Goal: Task Accomplishment & Management: Use online tool/utility

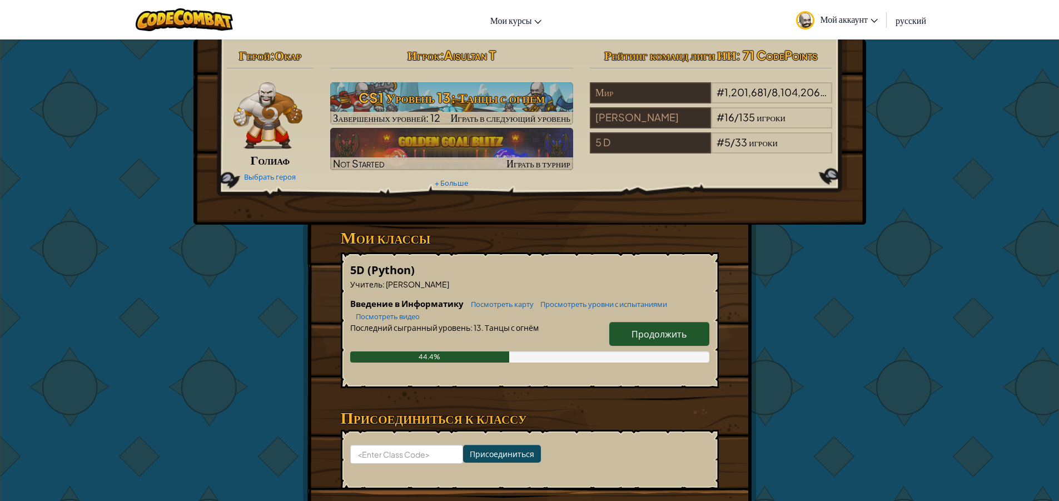
click at [679, 336] on span "Продолжить" at bounding box center [658, 334] width 55 height 12
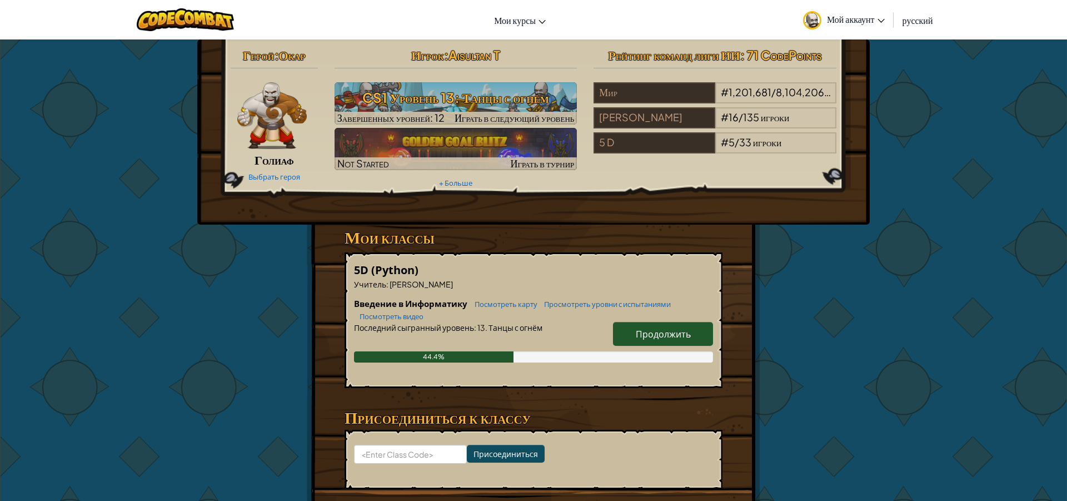
select select "ru"
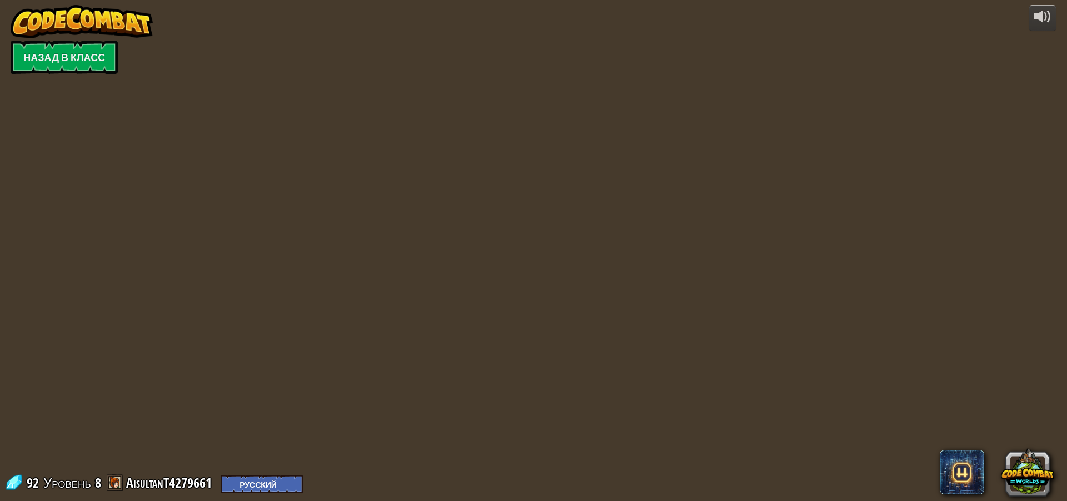
select select "ru"
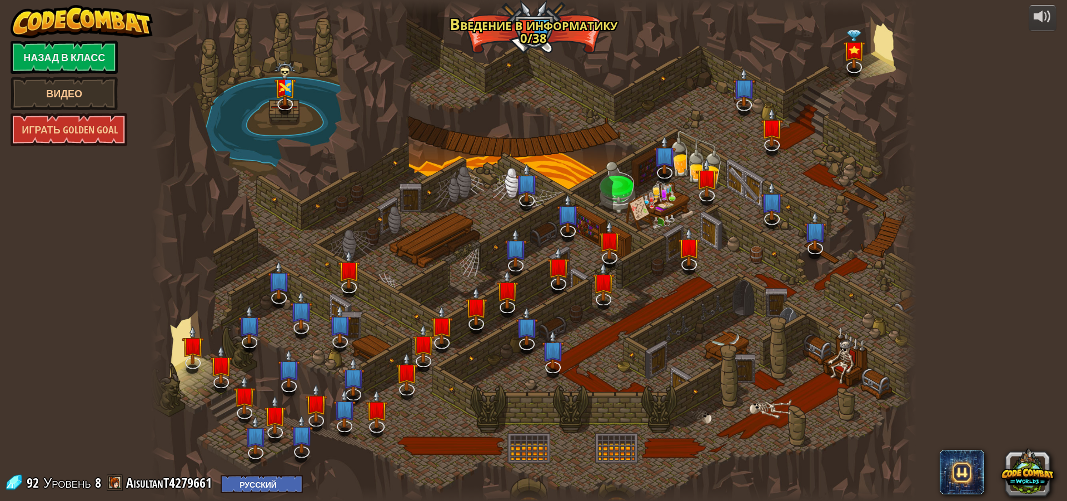
select select "ru"
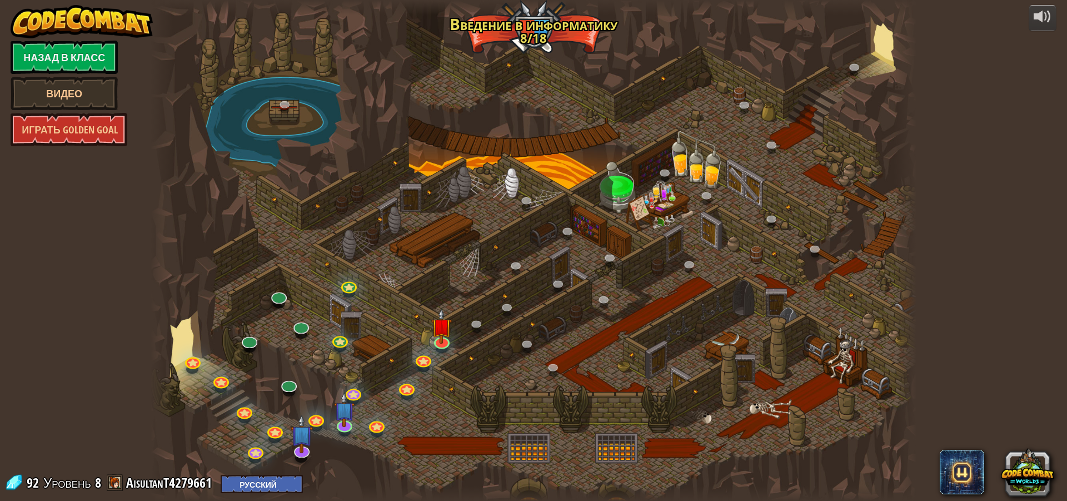
select select "ru"
drag, startPoint x: 480, startPoint y: 342, endPoint x: 449, endPoint y: 342, distance: 31.1
click at [467, 343] on div at bounding box center [534, 250] width 766 height 501
click at [441, 343] on link at bounding box center [441, 339] width 22 height 22
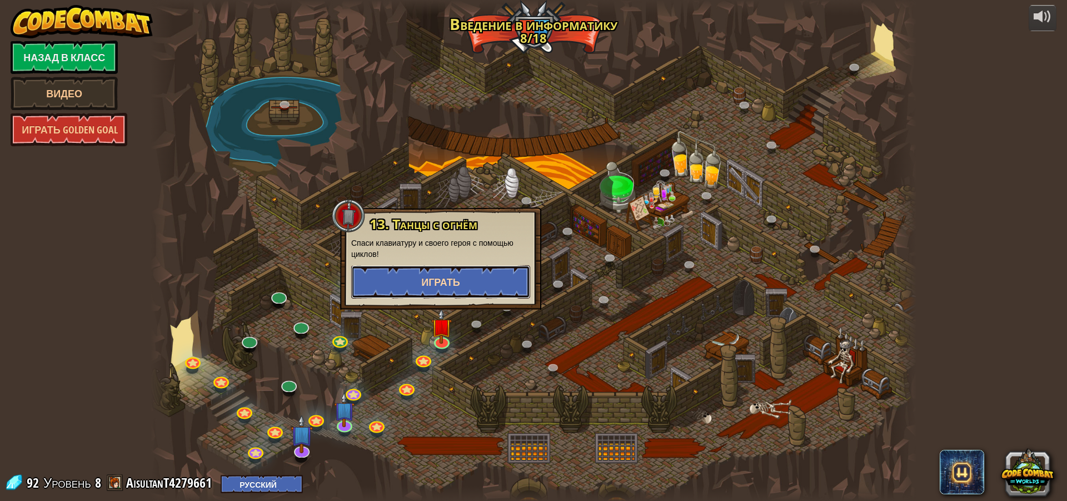
click at [475, 283] on button "Играть" at bounding box center [440, 281] width 179 height 33
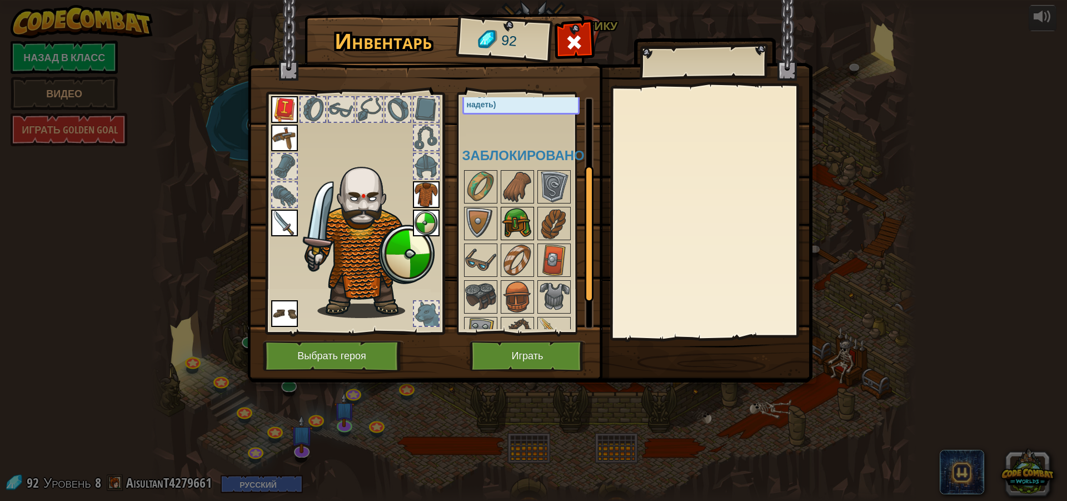
scroll to position [111, 0]
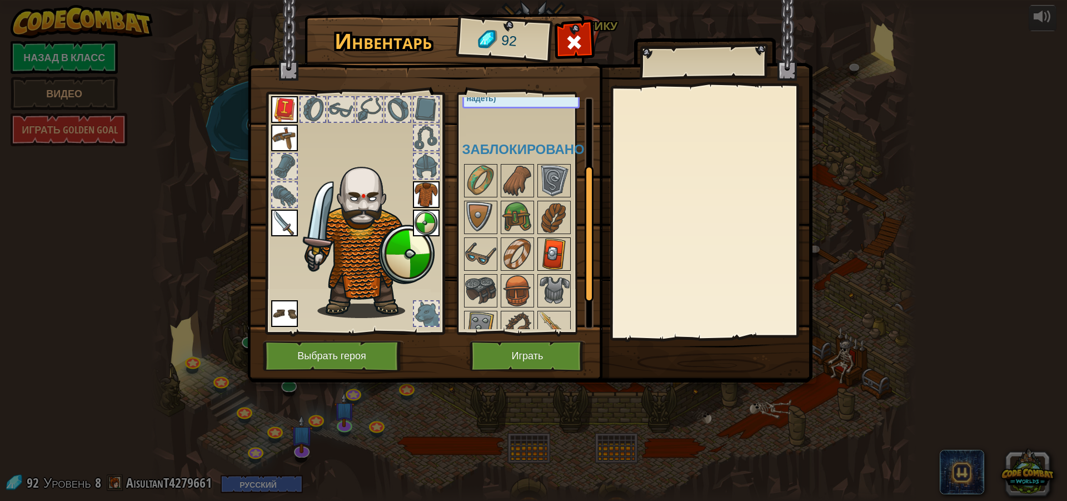
click at [544, 247] on img at bounding box center [554, 253] width 31 height 31
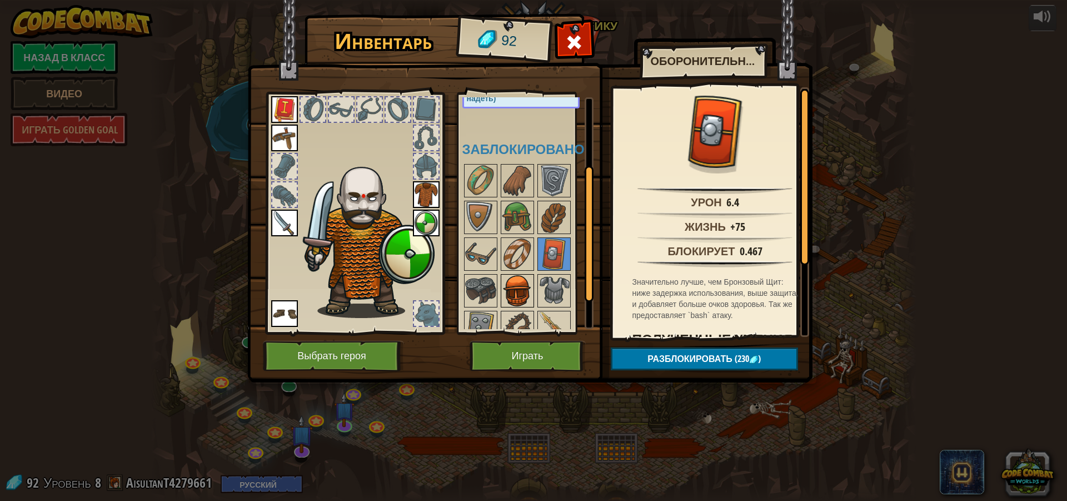
click at [529, 288] on img at bounding box center [517, 290] width 31 height 31
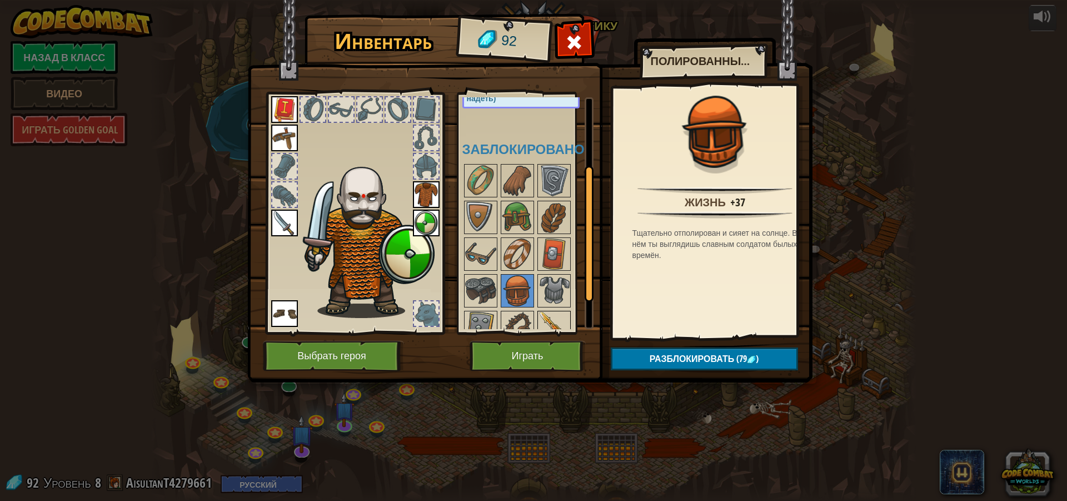
click at [559, 322] on img at bounding box center [554, 327] width 31 height 31
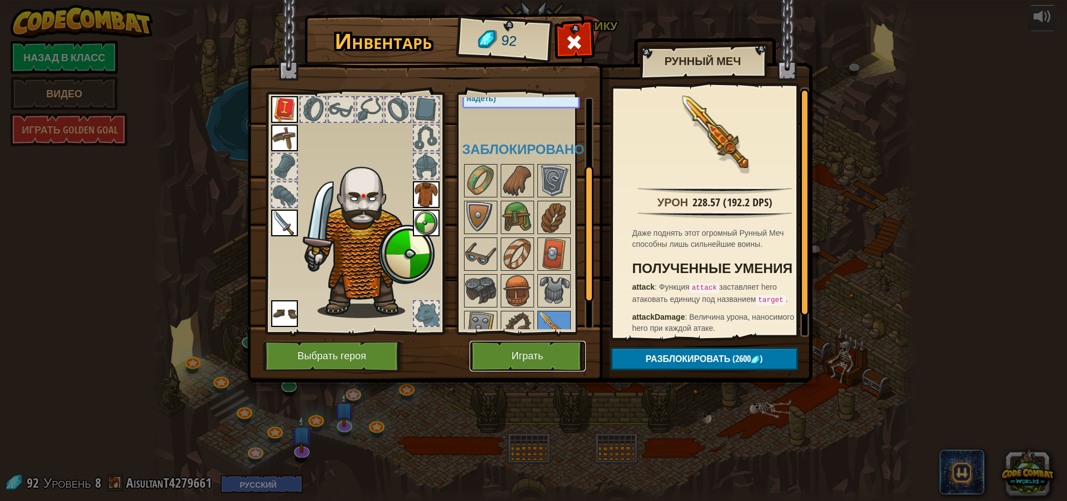
click at [530, 348] on button "Играть" at bounding box center [528, 356] width 116 height 31
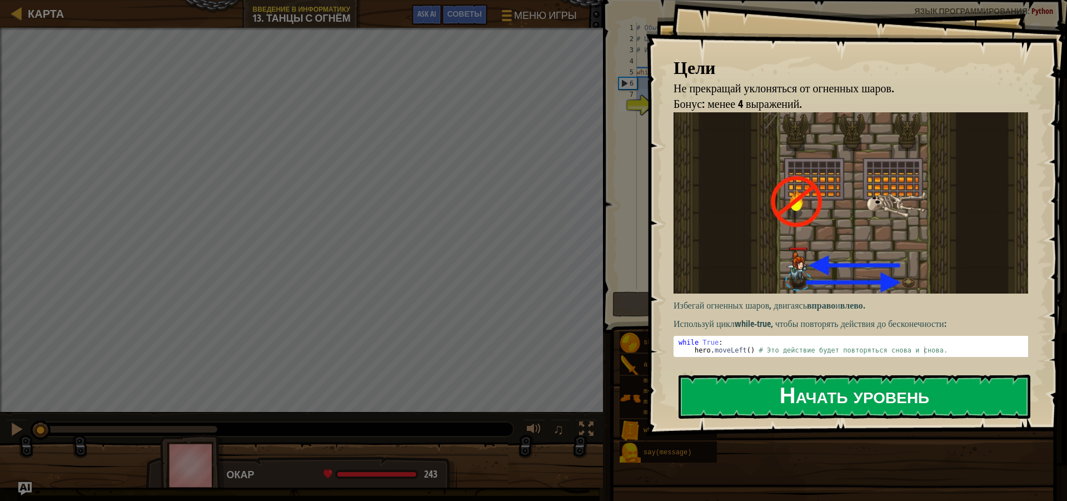
click at [845, 400] on button "Начать уровень" at bounding box center [855, 397] width 352 height 44
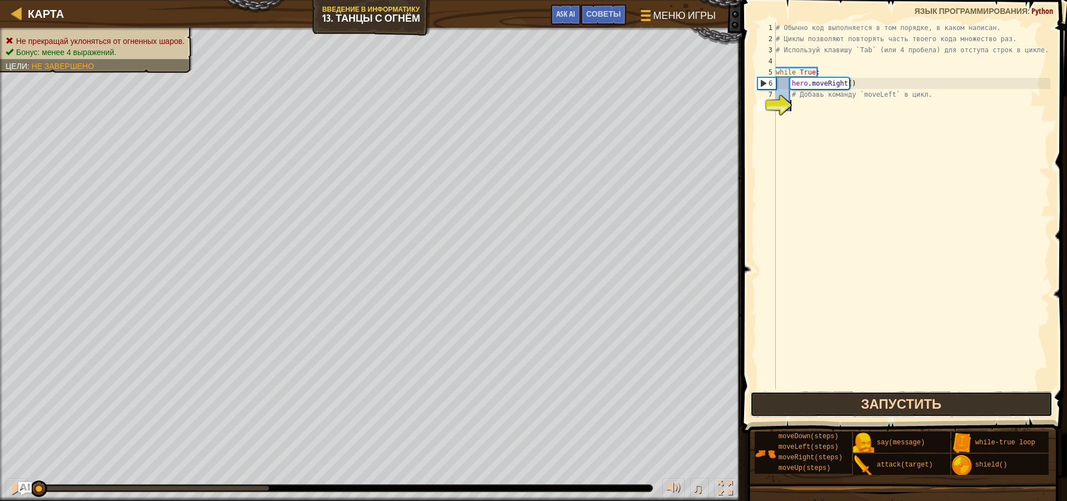
click at [755, 394] on button "Запустить" at bounding box center [901, 404] width 302 height 26
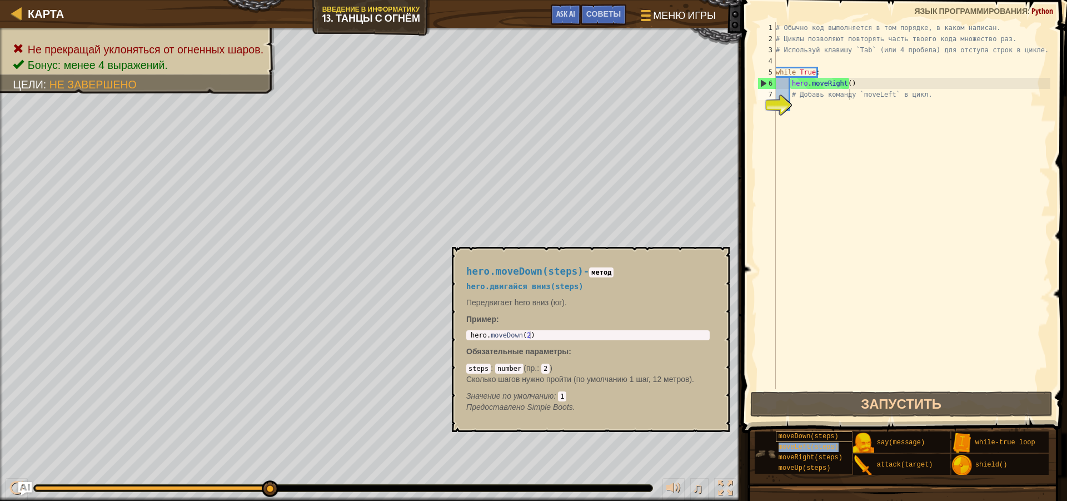
type textarea "# Добавь командуmoveLeft(steps) `moveLeft` в цикл."
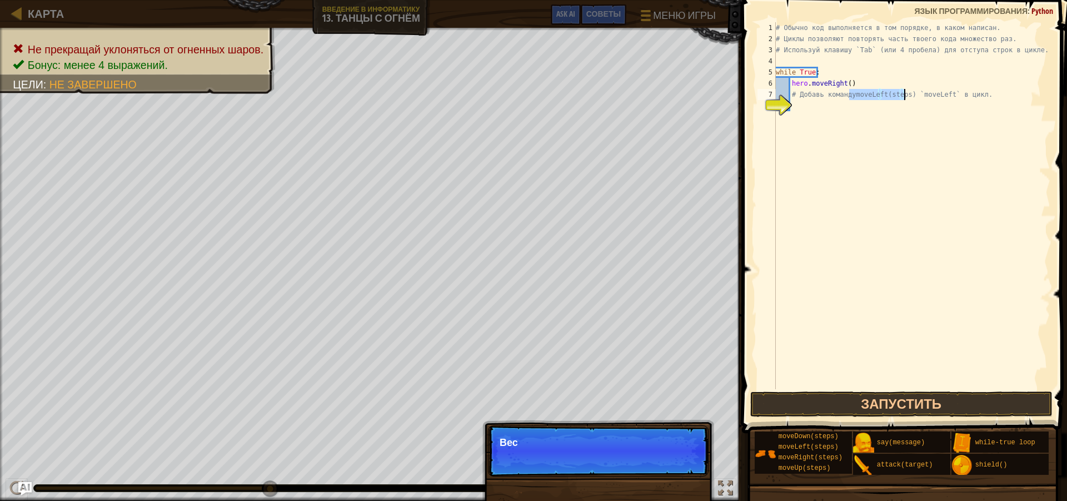
click at [793, 102] on div "# Обычно код выполняется в том порядке, в каком написан. # Циклы позволяют повт…" at bounding box center [912, 216] width 277 height 389
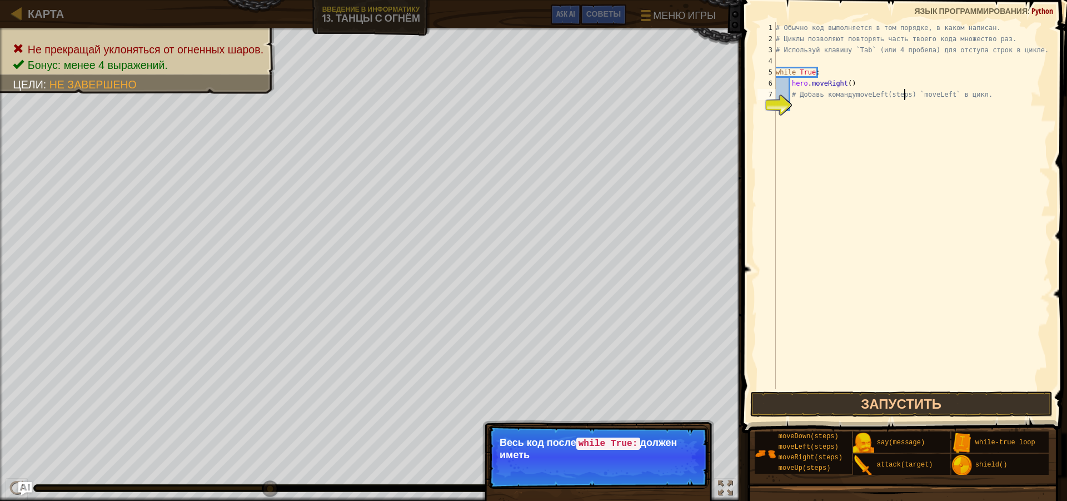
click at [905, 95] on div "# Обычно код выполняется в том порядке, в каком написан. # Циклы позволяют повт…" at bounding box center [912, 216] width 277 height 389
type textarea "# Добавь командуmoveLeft(steps) `moveLeft` в цикл."
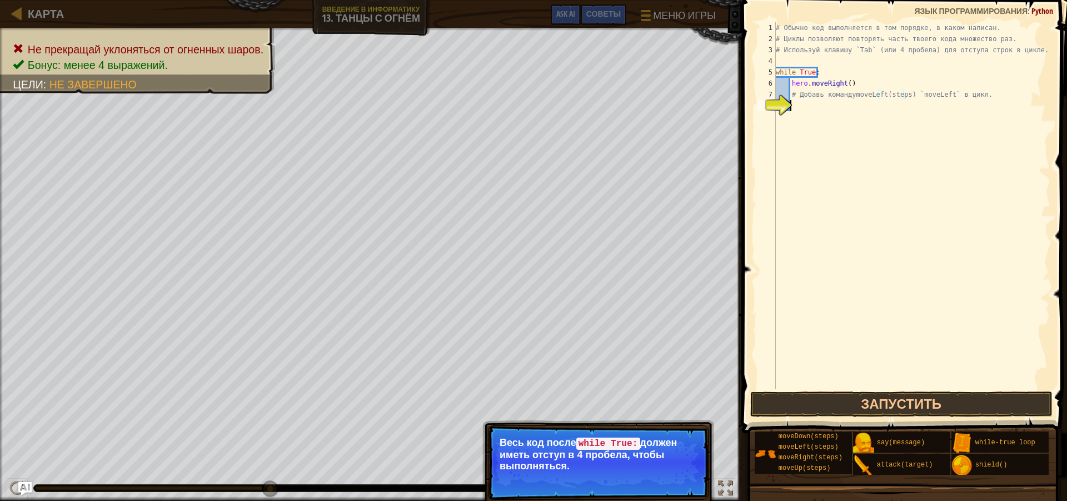
click at [887, 195] on div "# Обычно код выполняется в том порядке, в каком написан. # Циклы позволяют повт…" at bounding box center [912, 216] width 277 height 389
click at [686, 482] on button "Продолжить" at bounding box center [669, 481] width 59 height 14
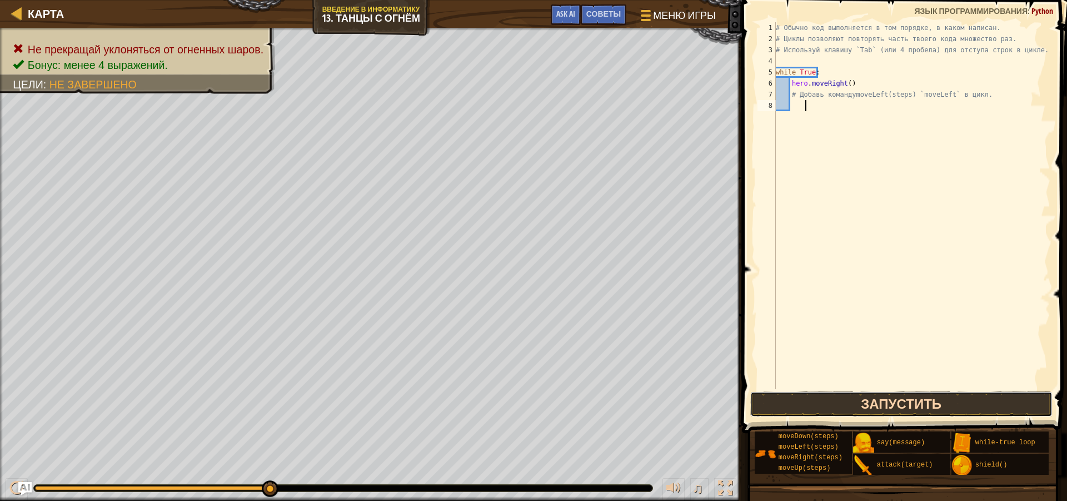
click at [871, 402] on button "Запустить" at bounding box center [901, 404] width 302 height 26
type textarea "м"
click at [848, 406] on button "Запустить" at bounding box center [901, 404] width 302 height 26
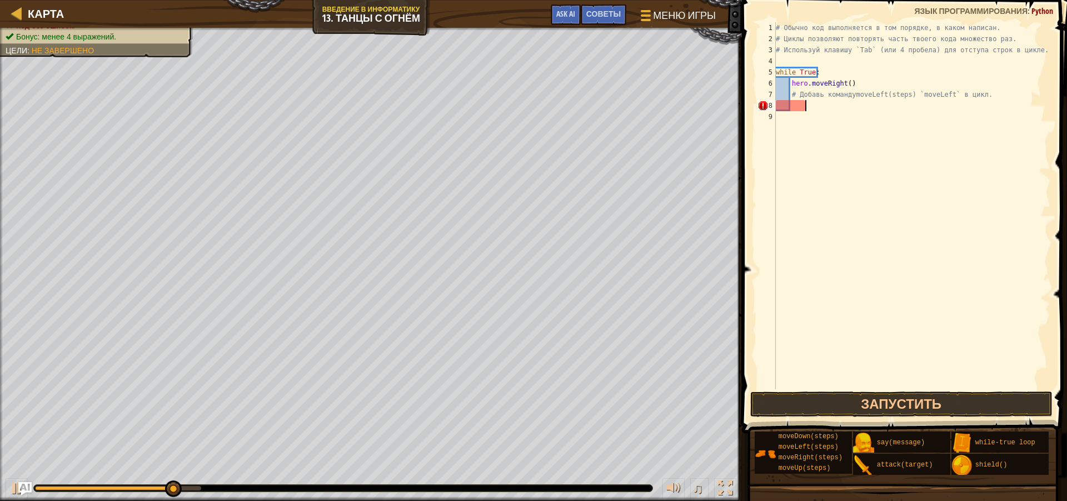
scroll to position [5, 2]
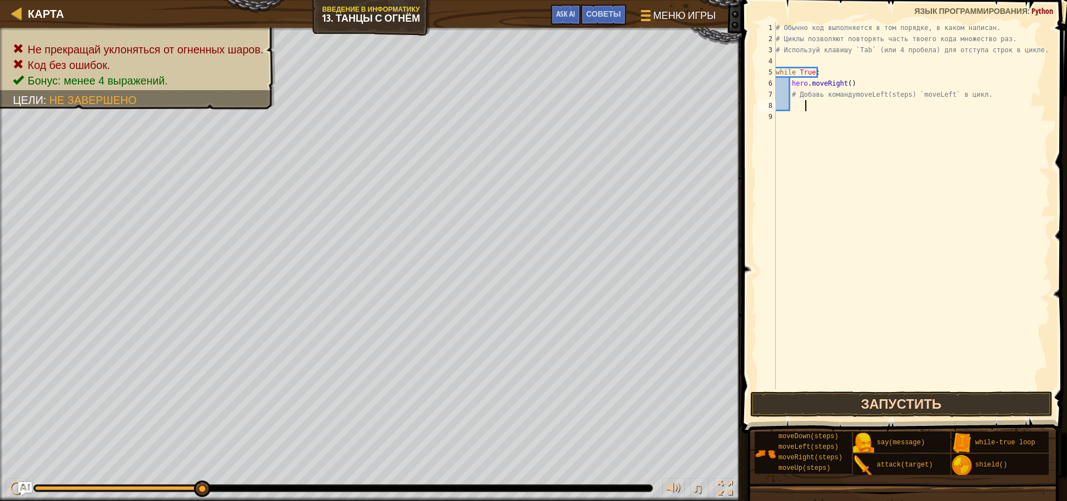
type textarea "v"
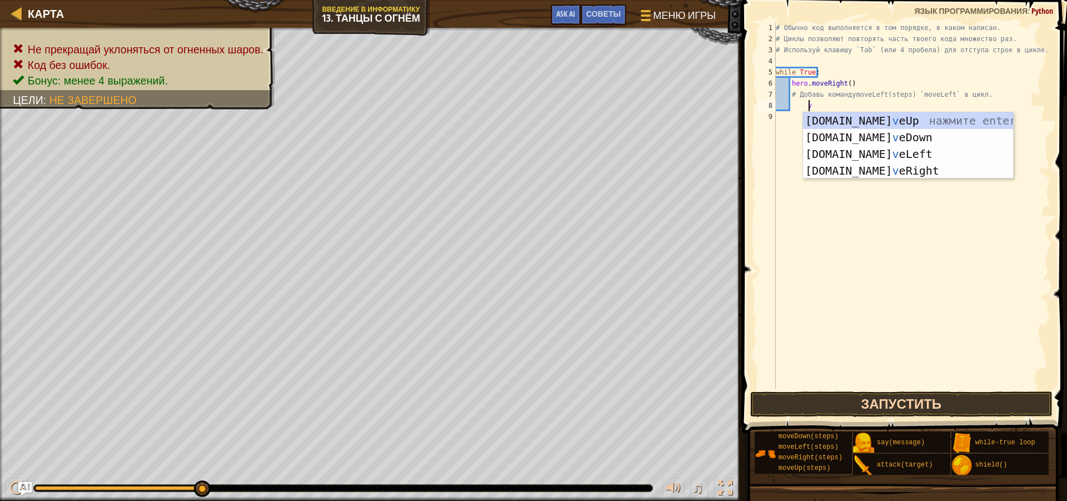
scroll to position [5, 2]
click at [879, 151] on div "[DOMAIN_NAME] v eUp нажмите enter [DOMAIN_NAME] v [GEOGRAPHIC_DATA] нажмите ent…" at bounding box center [908, 162] width 210 height 100
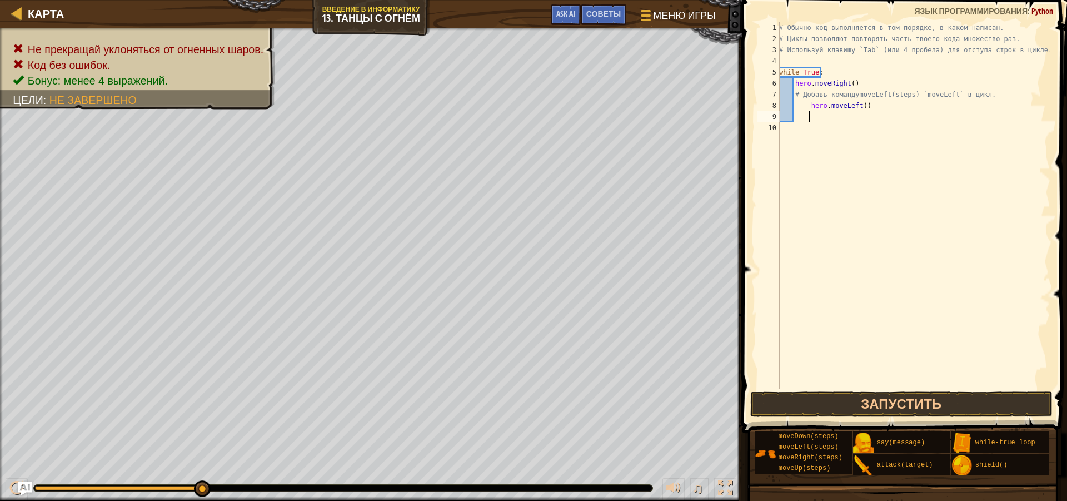
scroll to position [5, 2]
click at [903, 406] on button "Запустить" at bounding box center [901, 404] width 302 height 26
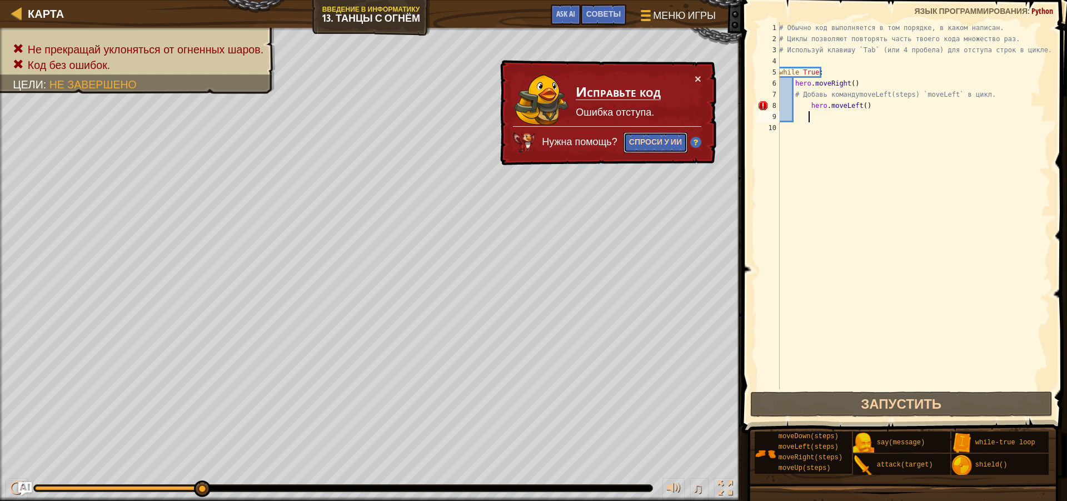
click at [651, 134] on button "Спроси у ИИ" at bounding box center [656, 142] width 64 height 21
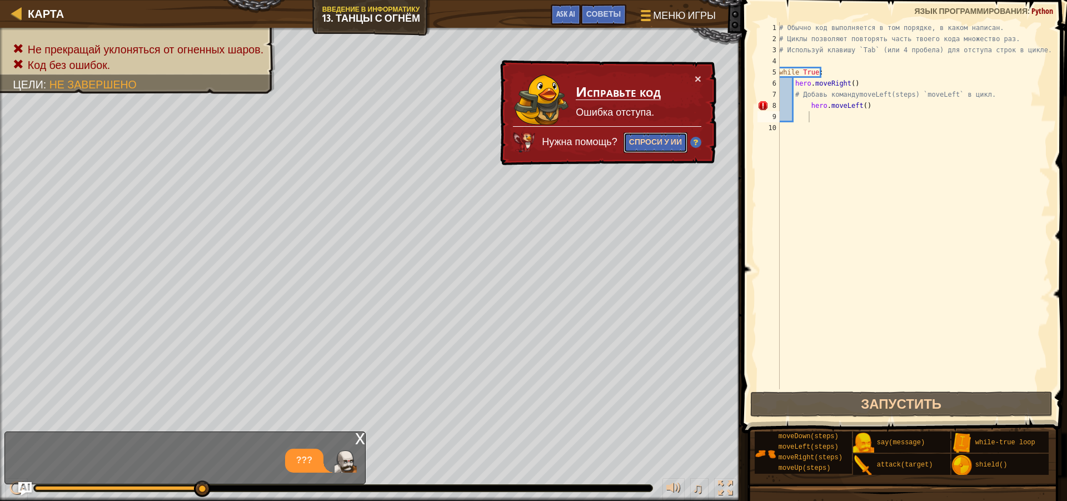
click at [680, 141] on button "Спроси у ИИ" at bounding box center [656, 142] width 64 height 21
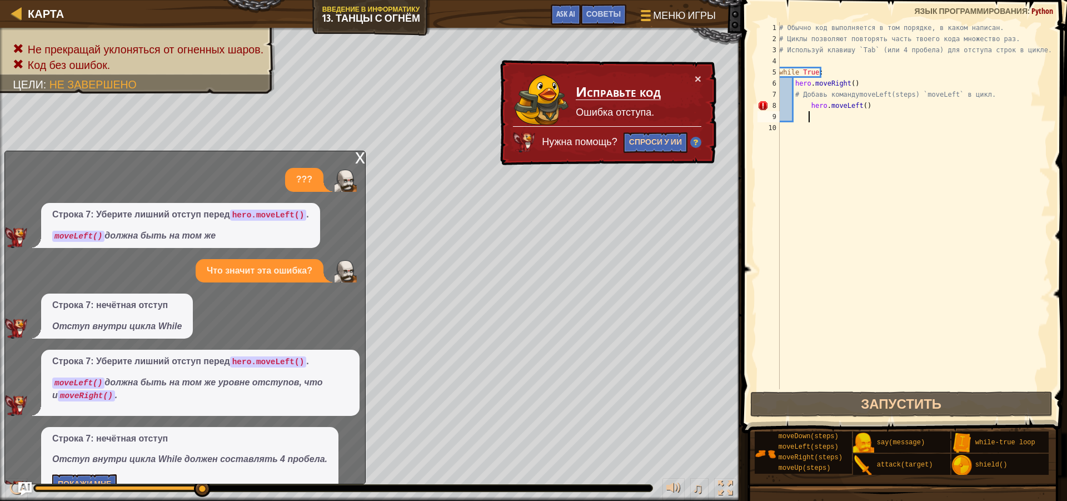
scroll to position [28, 0]
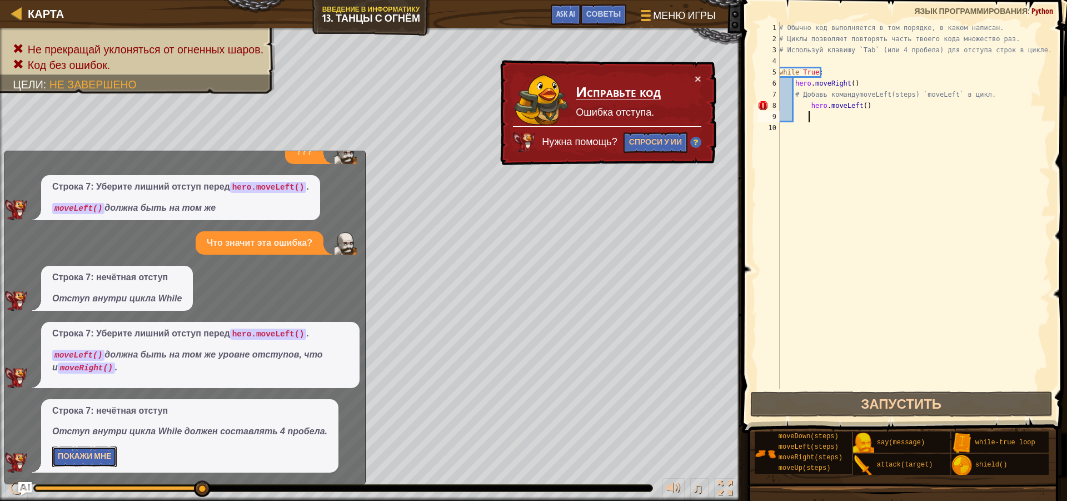
click at [72, 457] on button "Покажи мне" at bounding box center [84, 456] width 64 height 21
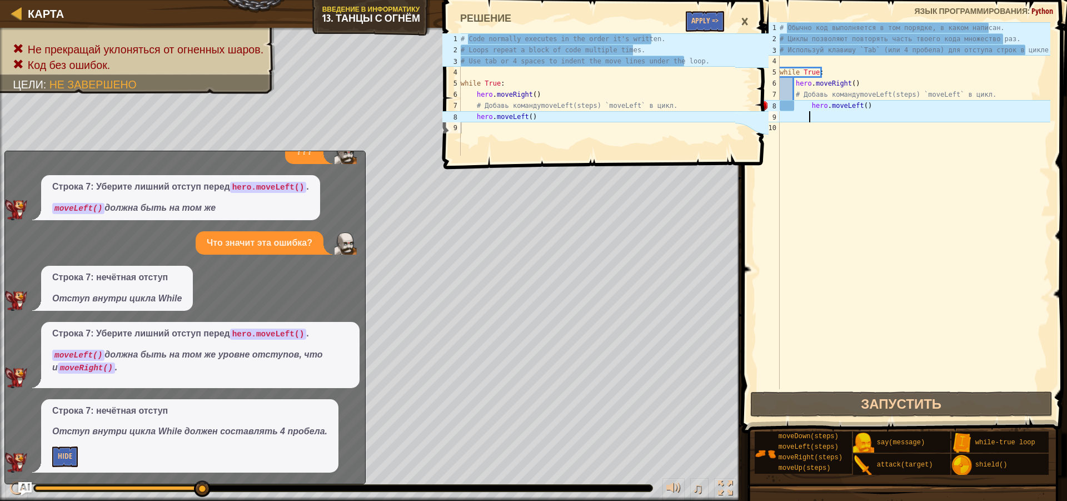
click at [867, 100] on div "# Обычно код выполняется в том порядке, в каком написан. # Циклы позволяют повт…" at bounding box center [914, 216] width 273 height 389
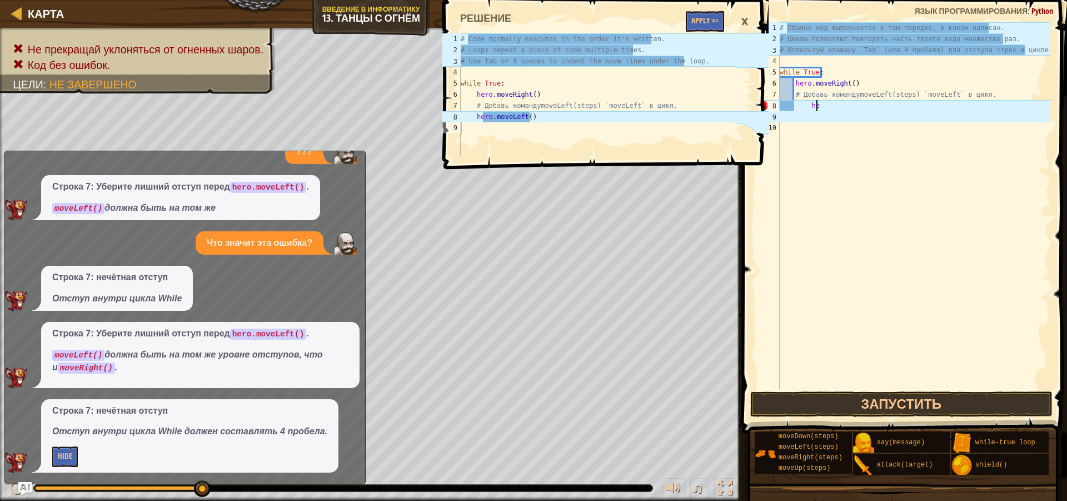
type textarea "h"
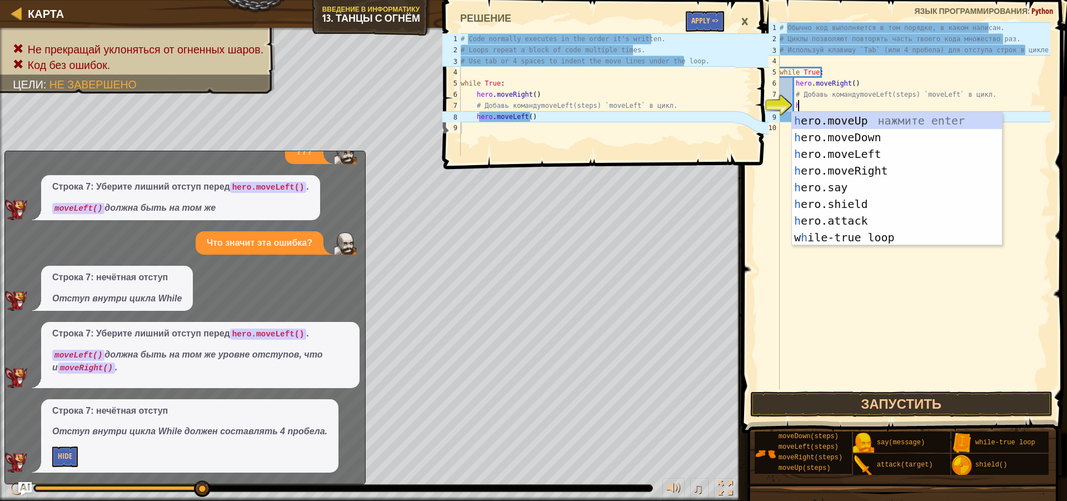
scroll to position [5, 1]
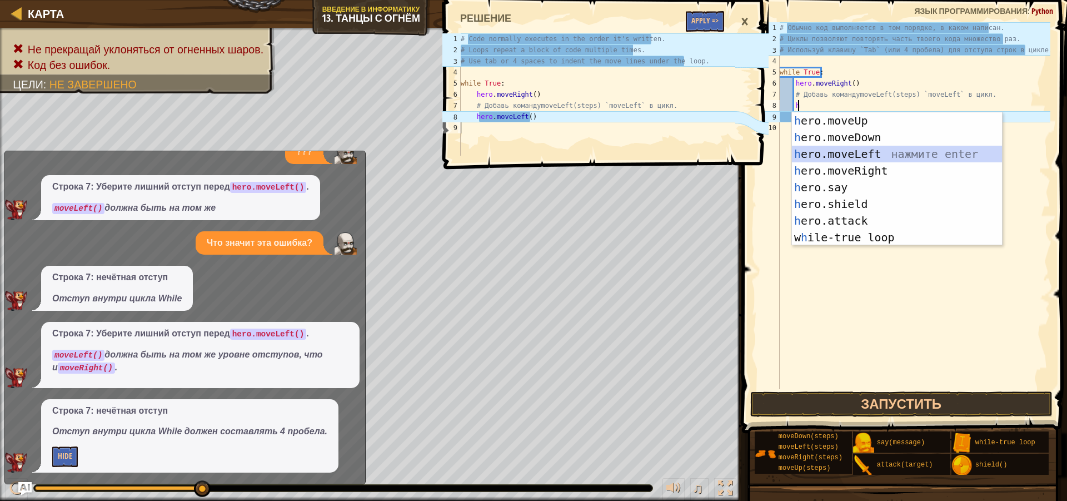
click at [843, 149] on div "h ero.moveUp нажмите enter h ero.moveDown нажмите enter h ero.moveLeft нажмите …" at bounding box center [897, 195] width 210 height 167
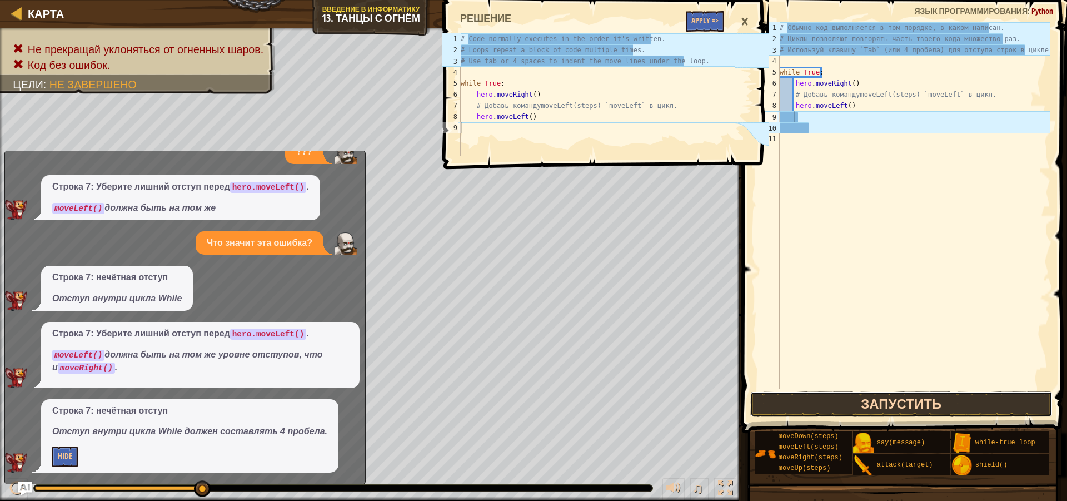
click at [855, 401] on button "Запустить" at bounding box center [901, 404] width 302 height 26
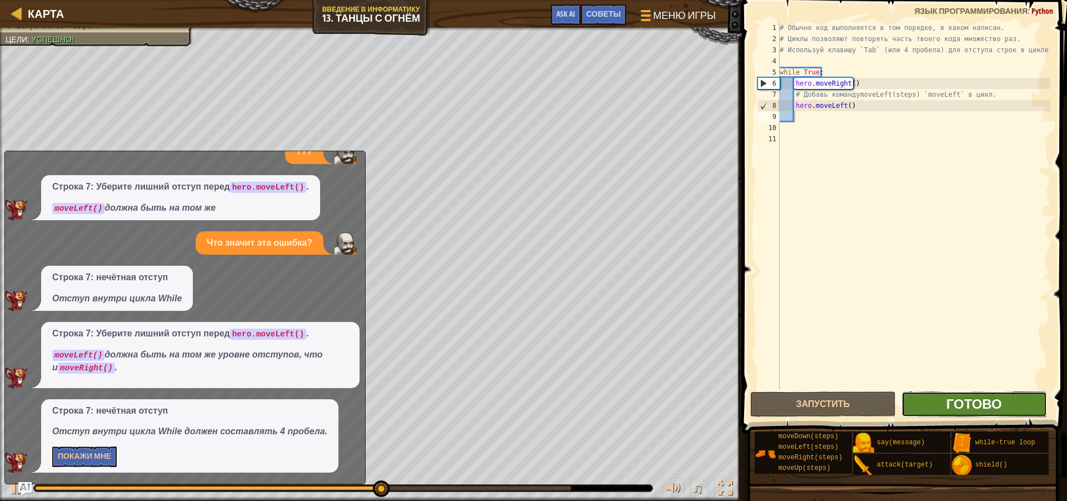
click at [993, 397] on span "Готово" at bounding box center [974, 404] width 56 height 18
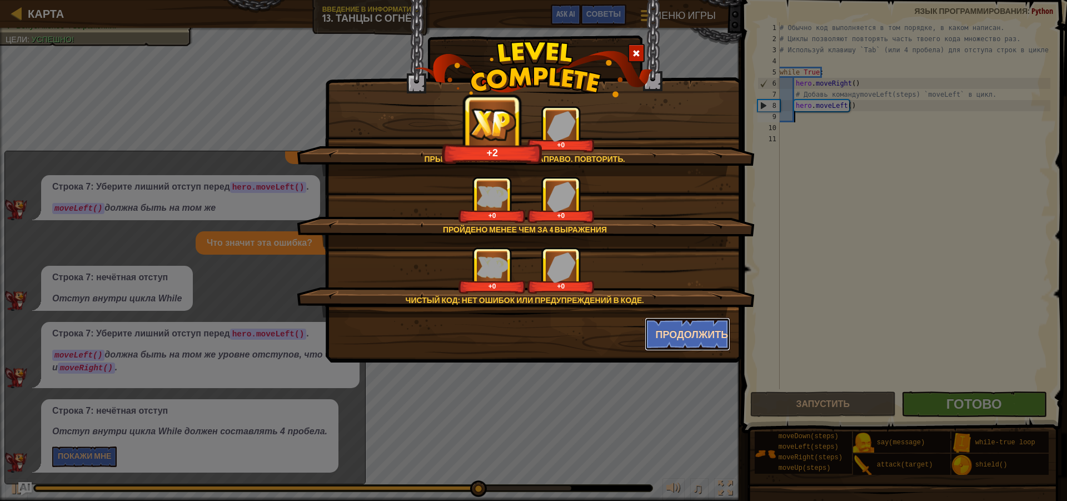
click at [671, 331] on button "Продолжить" at bounding box center [688, 333] width 86 height 33
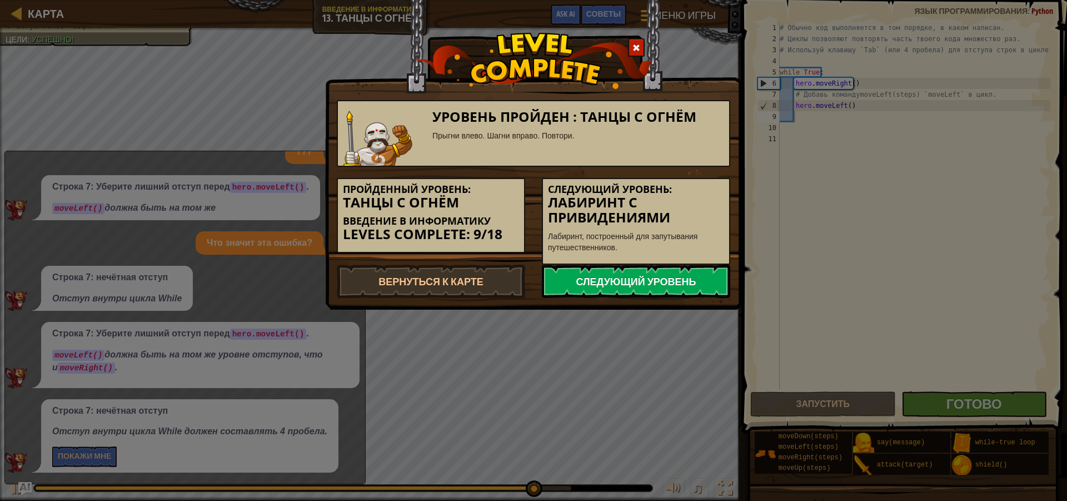
click at [641, 273] on link "Следующий уровень" at bounding box center [636, 281] width 188 height 33
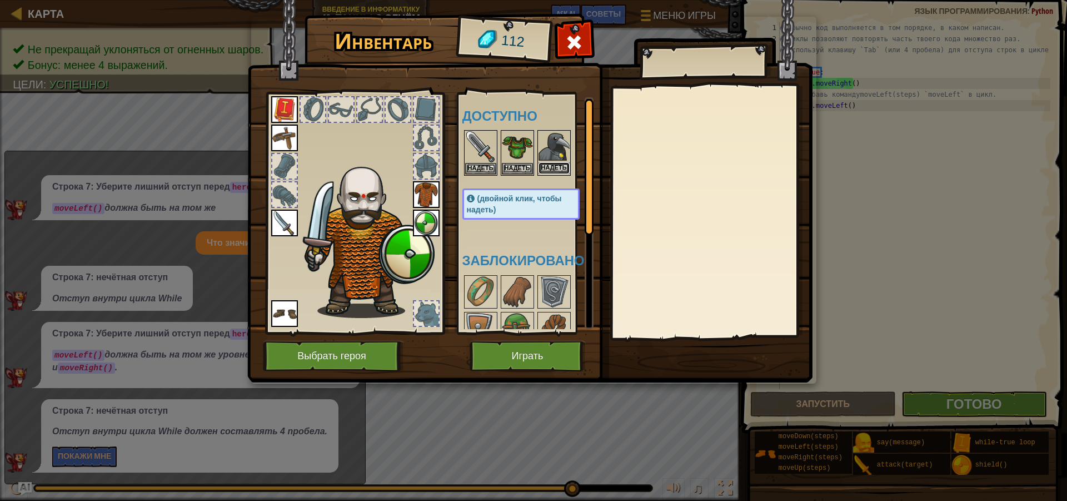
click at [557, 168] on button "Надеть" at bounding box center [554, 168] width 31 height 12
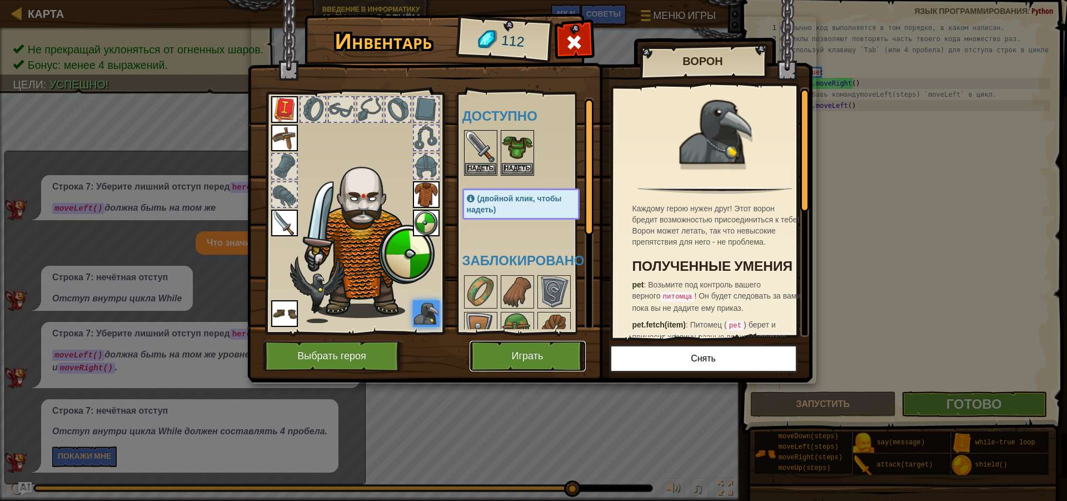
click at [562, 350] on button "Играть" at bounding box center [528, 356] width 116 height 31
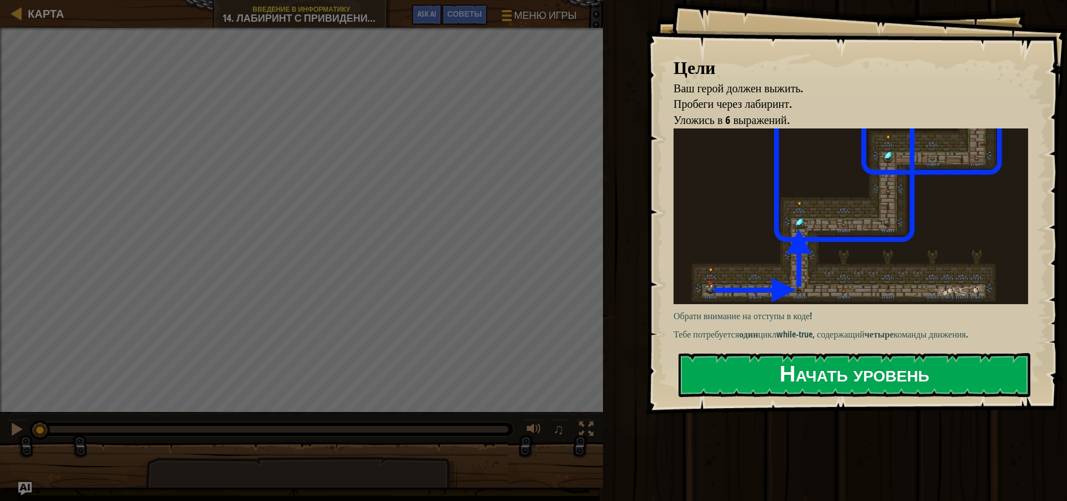
click at [793, 372] on button "Начать уровень" at bounding box center [855, 375] width 352 height 44
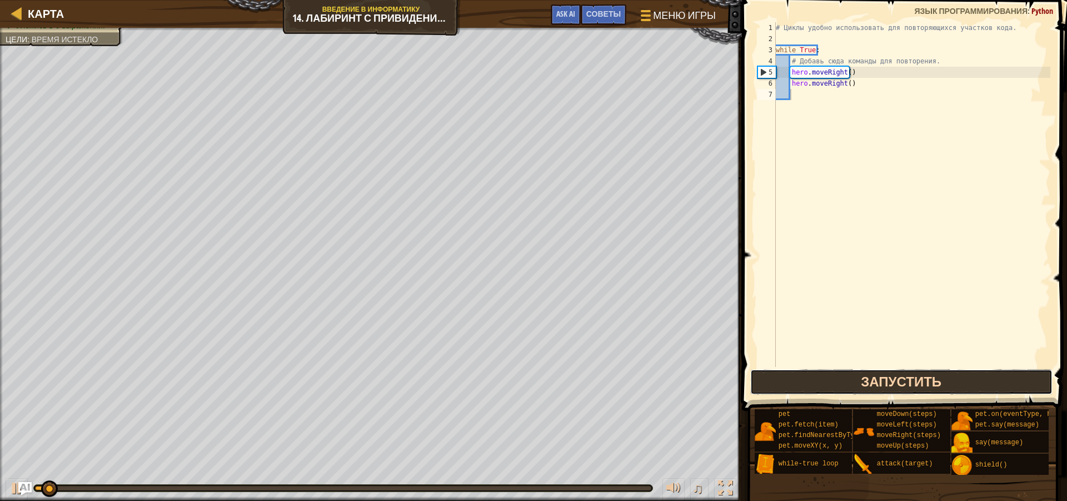
click at [887, 386] on button "Запустить" at bounding box center [901, 382] width 302 height 26
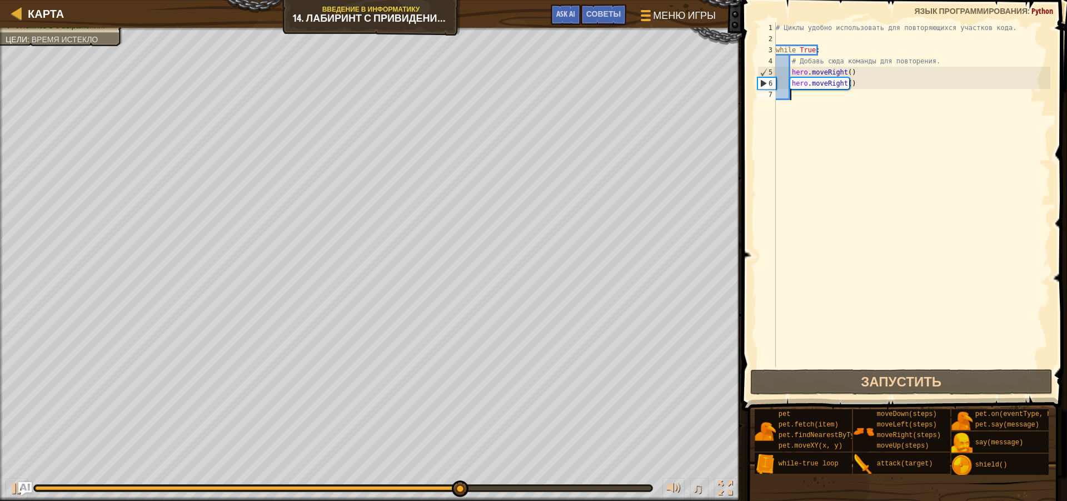
click at [798, 99] on div "# Циклы удобно использовать для повторяющихся участков кода. while True : # Доб…" at bounding box center [912, 205] width 277 height 367
type textarea "h"
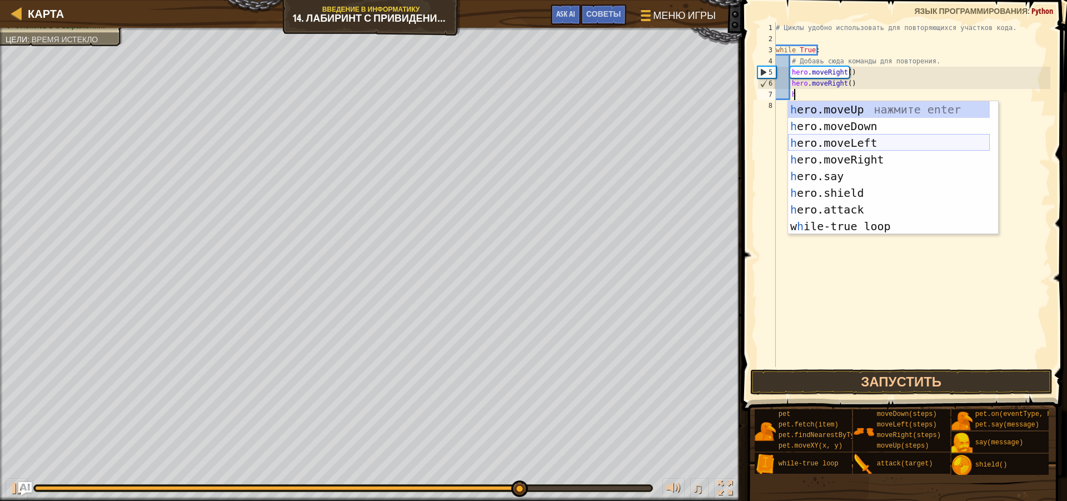
click at [856, 140] on div "h ero.moveUp нажмите enter h ero.moveDown нажмите enter h ero.moveLeft нажмите …" at bounding box center [889, 184] width 202 height 167
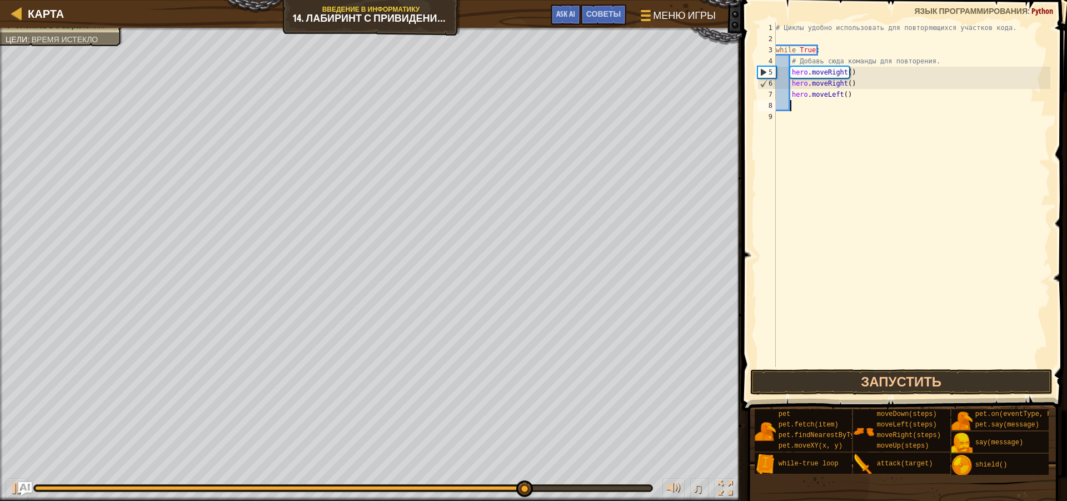
scroll to position [5, 1]
click at [818, 381] on button "Запустить" at bounding box center [901, 382] width 302 height 26
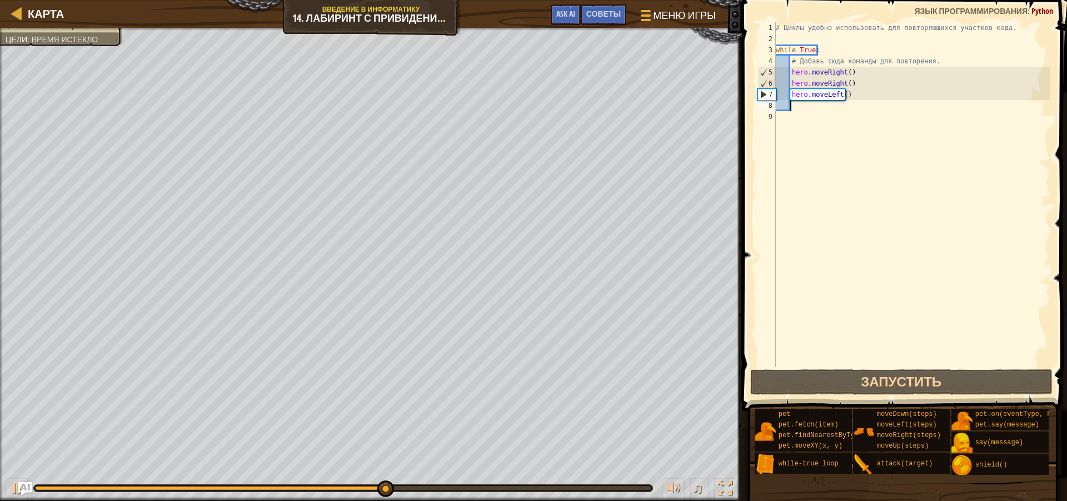
click at [805, 106] on div "# Циклы удобно использовать для повторяющихся участков кода. while True : # Доб…" at bounding box center [912, 205] width 277 height 367
type textarea "h"
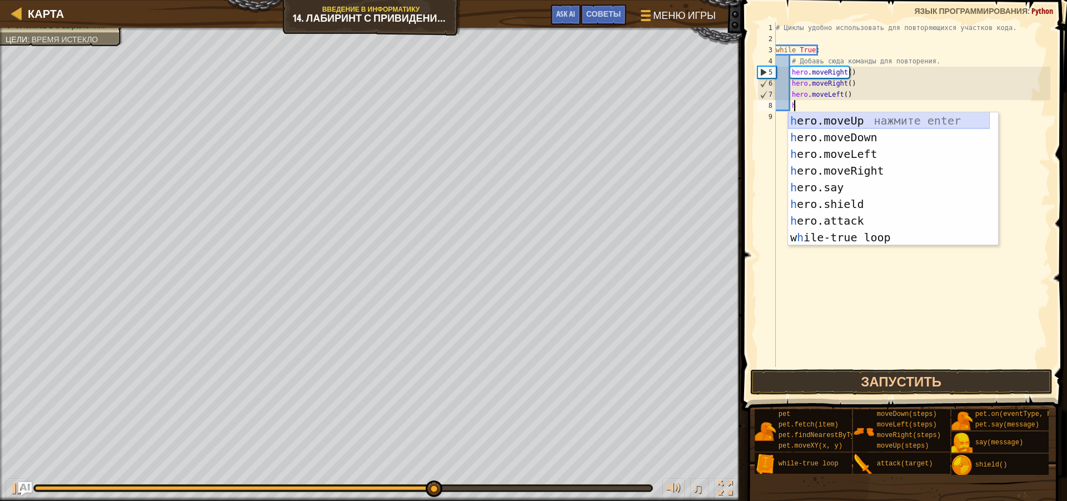
click at [880, 121] on div "h ero.moveUp нажмите enter h ero.moveDown нажмите enter h ero.moveLeft нажмите …" at bounding box center [889, 195] width 202 height 167
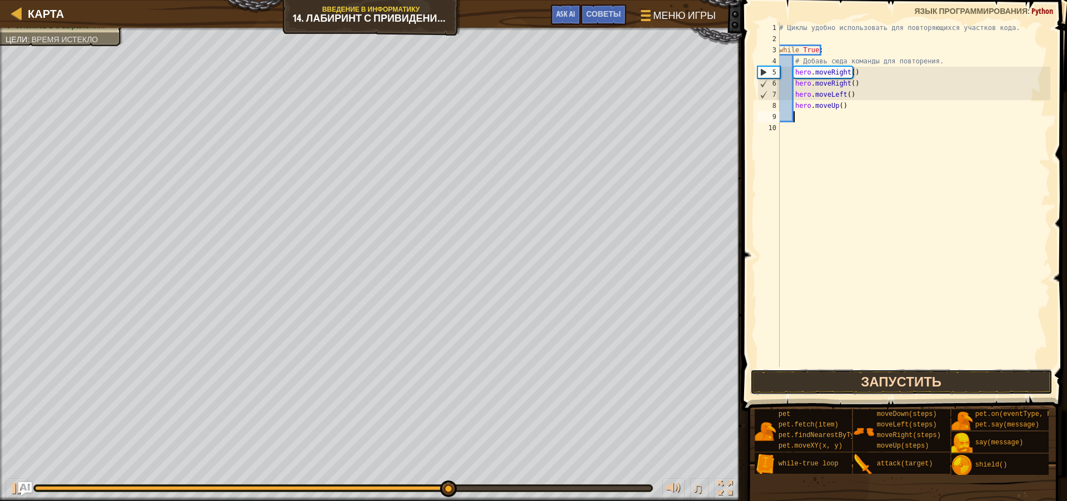
click at [795, 380] on button "Запустить" at bounding box center [901, 382] width 302 height 26
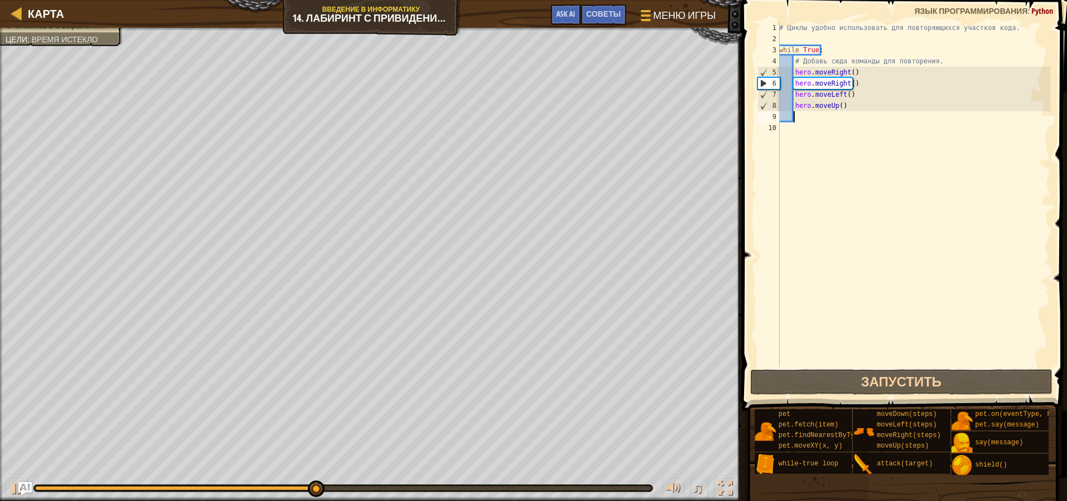
click at [846, 106] on div "# Циклы удобно использовать для повторяющихся участков кода. while True : # Доб…" at bounding box center [913, 205] width 273 height 367
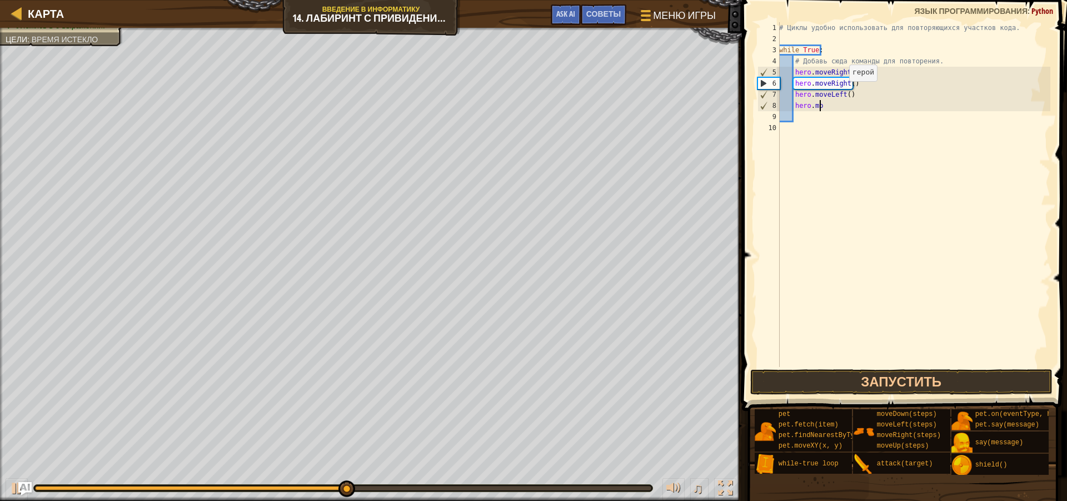
type textarea "h"
click at [853, 93] on div "# Циклы удобно использовать для повторяющихся участков кода. while True : # Доб…" at bounding box center [913, 205] width 273 height 367
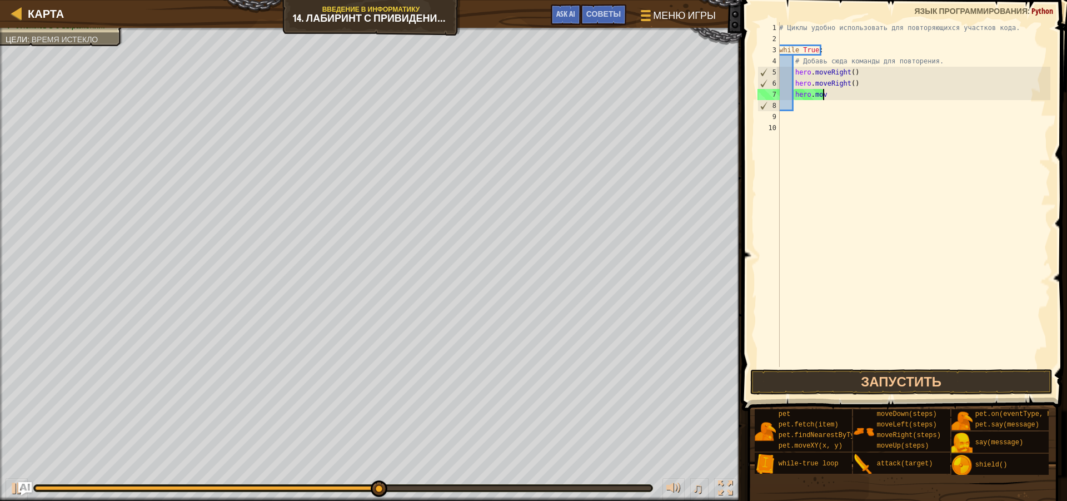
type textarea "h"
click at [850, 84] on div "# Циклы удобно использовать для повторяющихся участков кода. while True : # Доб…" at bounding box center [913, 205] width 273 height 367
click at [854, 83] on div "# Циклы удобно использовать для повторяющихся участков кода. while True : # Доб…" at bounding box center [913, 205] width 273 height 367
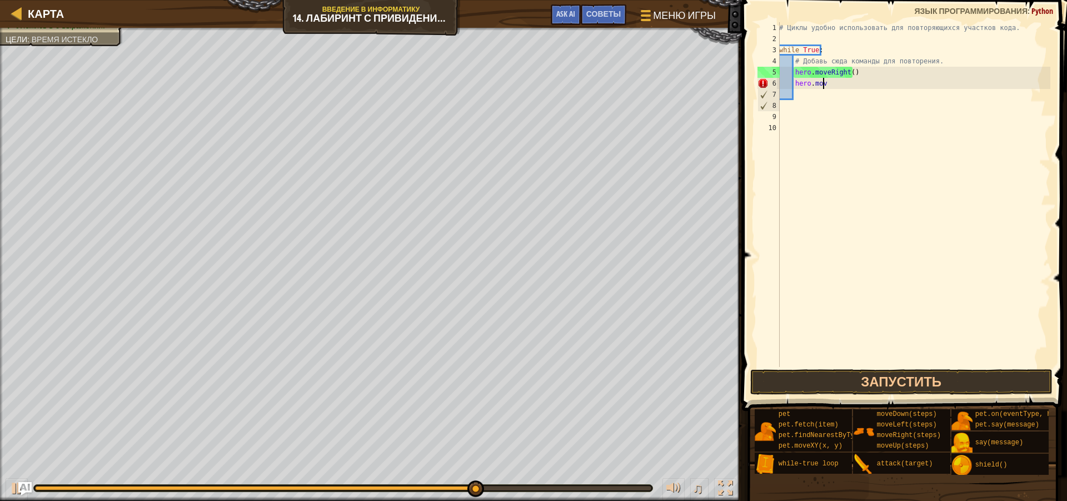
type textarea "h"
click at [859, 380] on button "Запустить" at bounding box center [901, 382] width 302 height 26
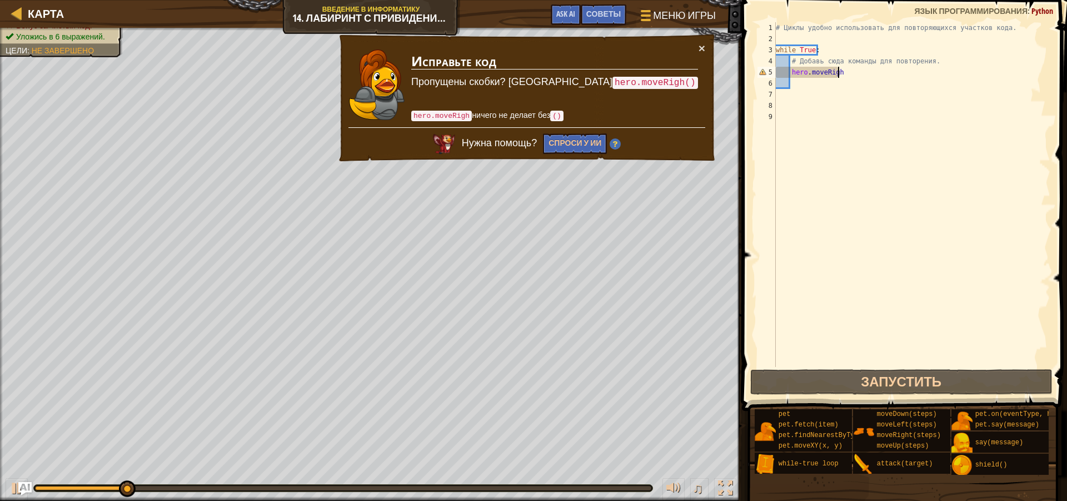
type textarea "hero.moveRight"
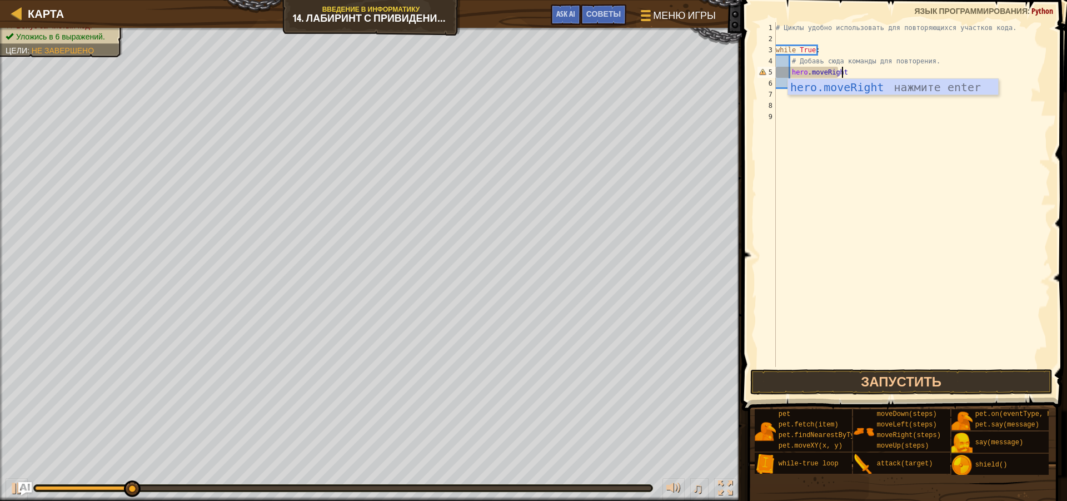
scroll to position [5, 5]
click at [845, 89] on div "hero.moveRight нажмите enter" at bounding box center [893, 104] width 210 height 50
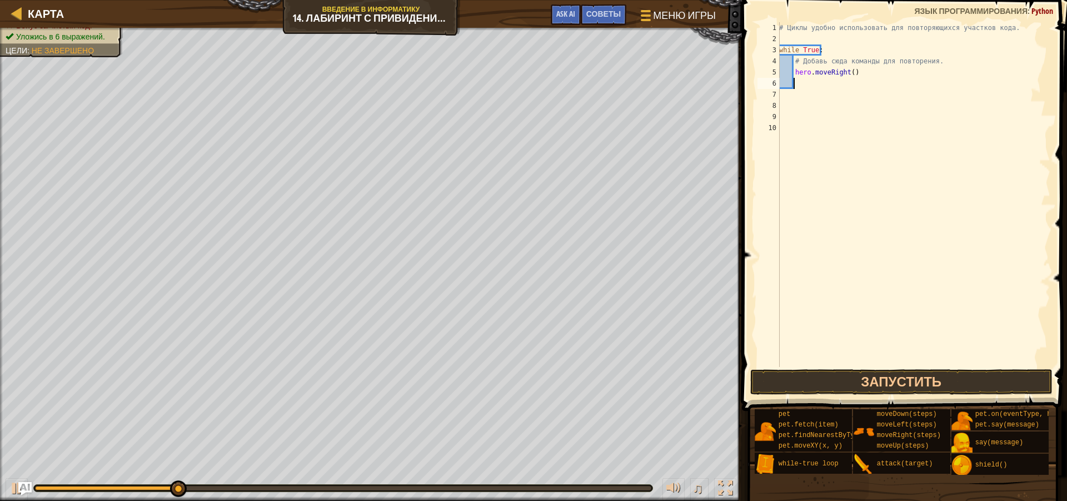
scroll to position [5, 1]
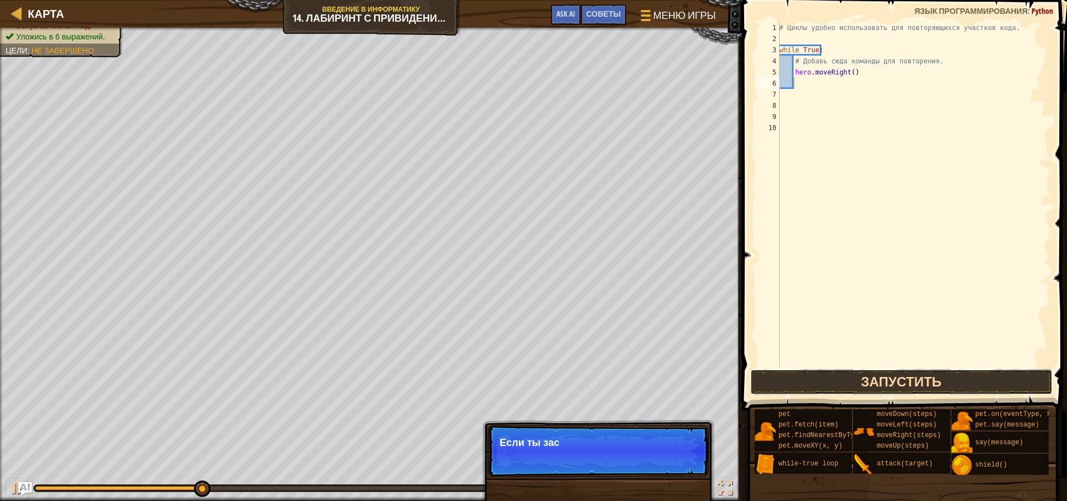
click at [865, 384] on button "Запустить" at bounding box center [901, 382] width 302 height 26
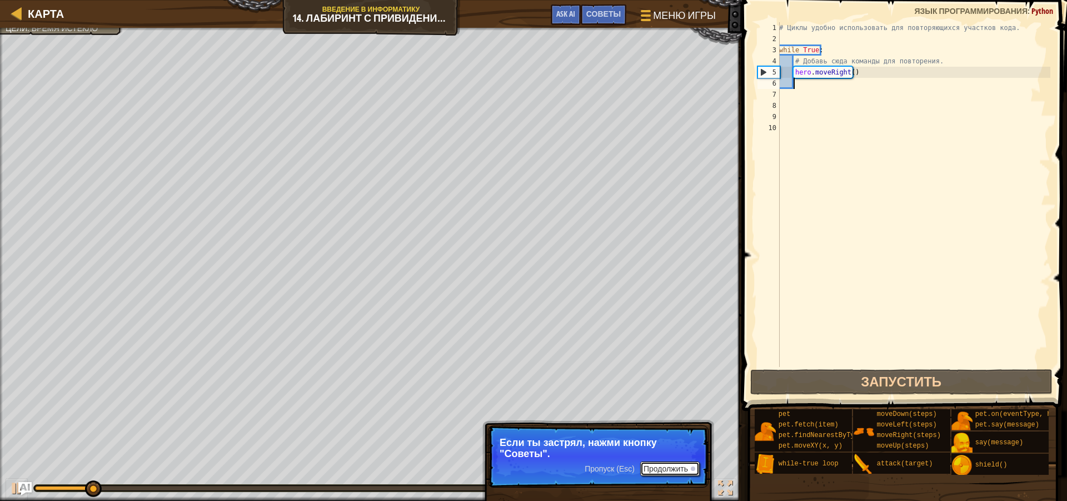
click at [674, 469] on button "Продолжить" at bounding box center [669, 468] width 59 height 14
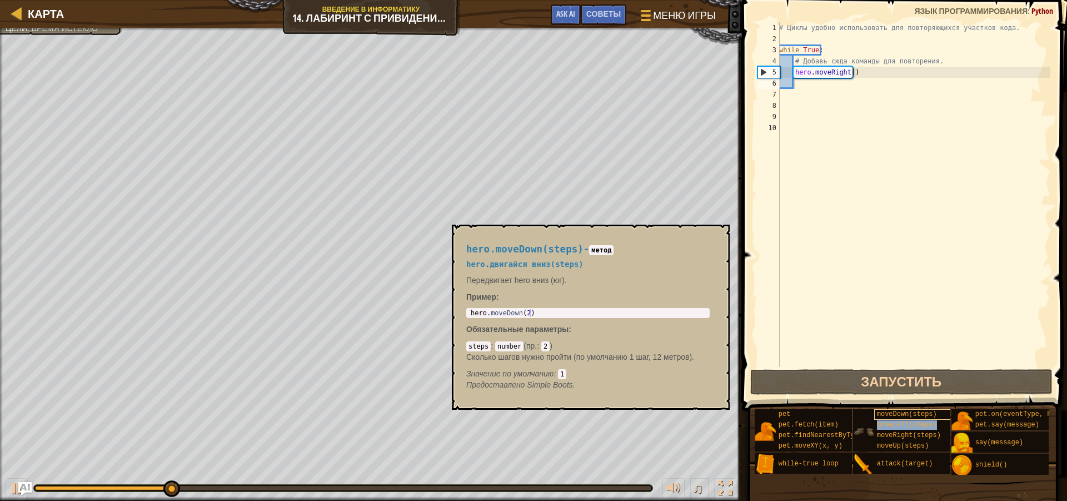
type textarea "moveLeft(steps)"
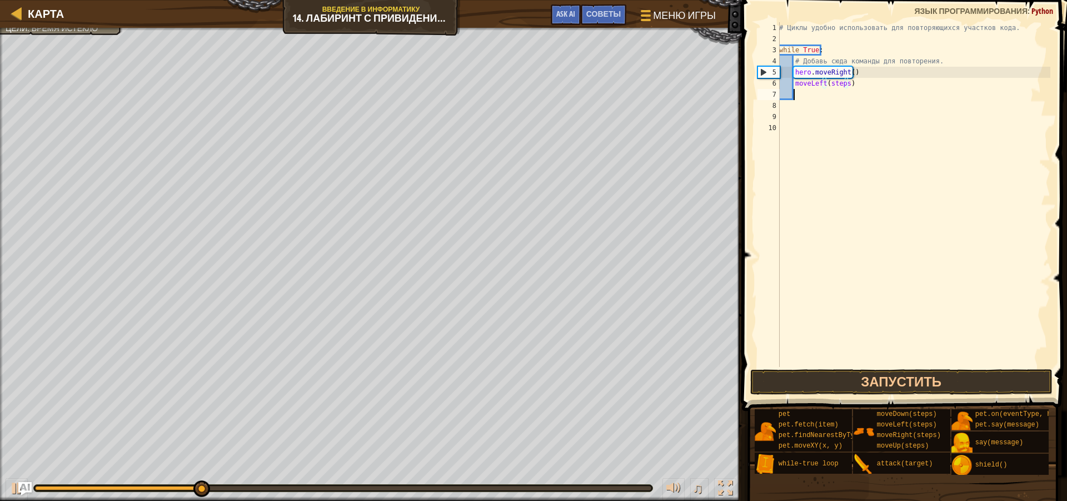
click at [855, 93] on div "# Циклы удобно использовать для повторяющихся участков кода. while True : # Доб…" at bounding box center [913, 205] width 273 height 367
click at [851, 86] on div "# Циклы удобно использовать для повторяющихся участков кода. while True : # Доб…" at bounding box center [913, 205] width 273 height 367
type textarea "m"
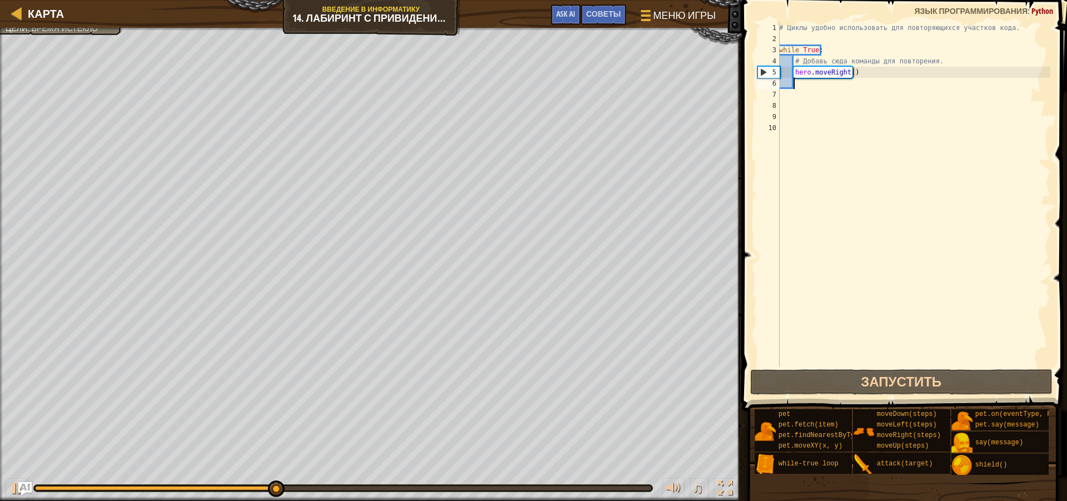
type textarea "h"
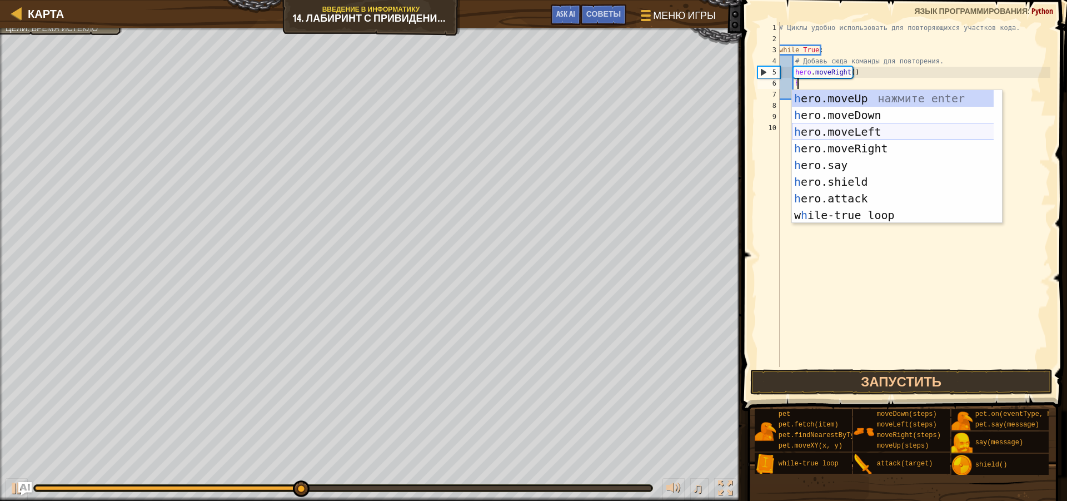
click at [858, 134] on div "h ero.moveUp нажмите enter h ero.moveDown нажмите enter h ero.moveLeft нажмите …" at bounding box center [897, 173] width 210 height 167
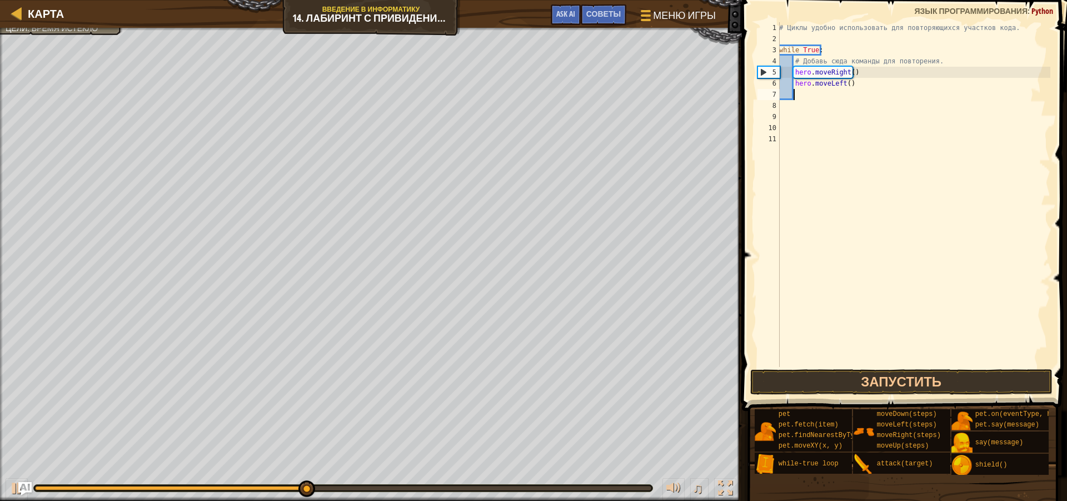
scroll to position [5, 1]
click at [838, 370] on button "Запустить" at bounding box center [901, 382] width 302 height 26
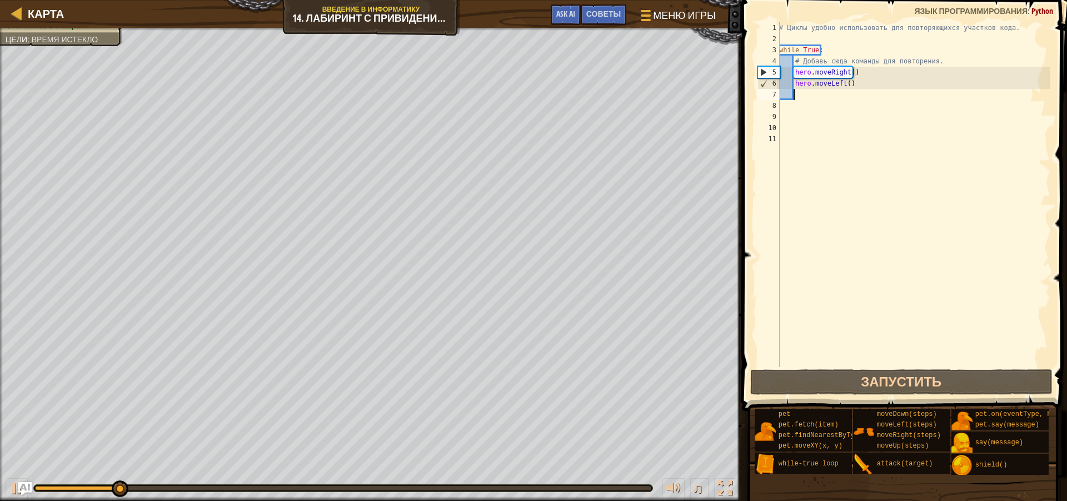
click at [868, 84] on div "# Циклы удобно использовать для повторяющихся участков кода. while True : # Доб…" at bounding box center [913, 205] width 273 height 367
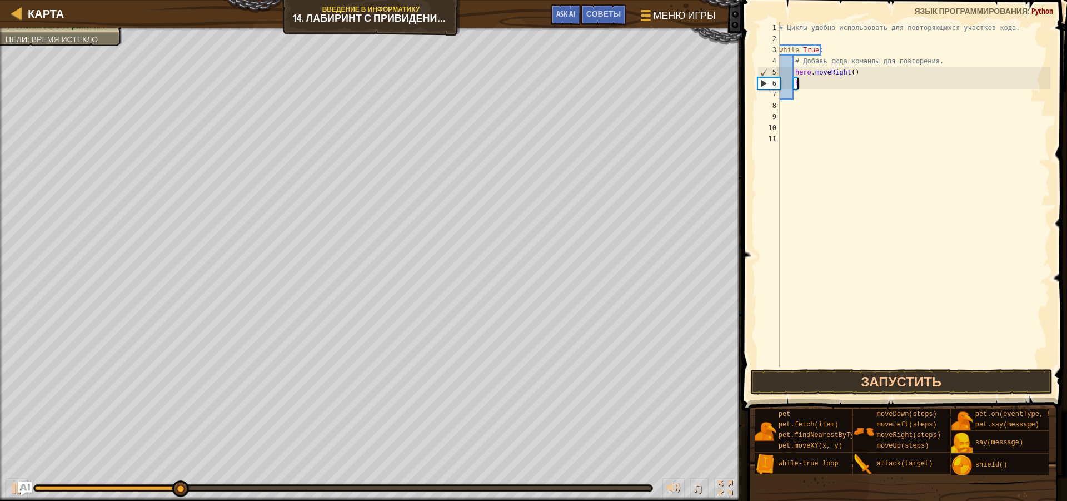
type textarea "h"
click at [791, 375] on button "Запустить" at bounding box center [901, 382] width 302 height 26
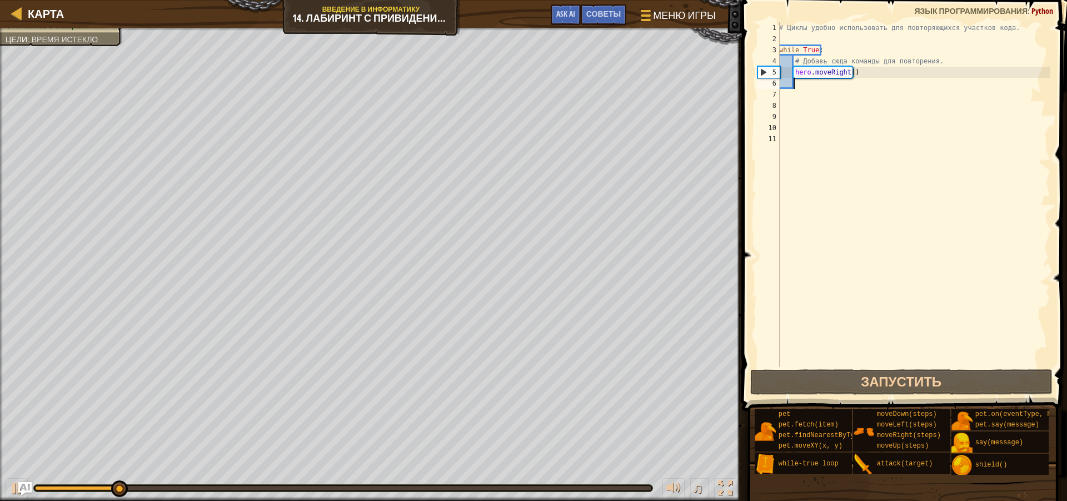
click at [784, 95] on div "# Циклы удобно использовать для повторяющихся участков кода. while True : # Доб…" at bounding box center [913, 205] width 273 height 367
type textarea "h"
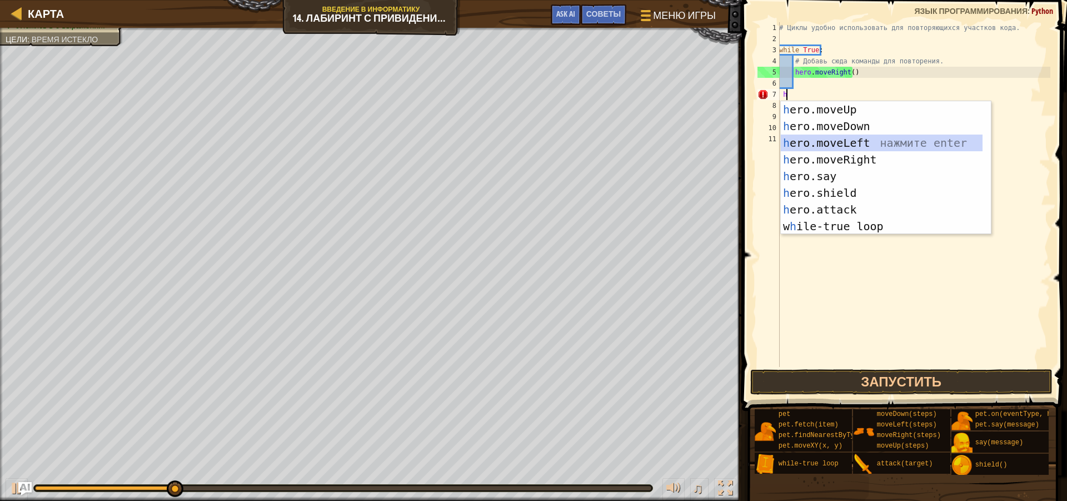
click at [844, 144] on div "h ero.moveUp нажмите enter h ero.moveDown нажмите enter h ero.moveLeft нажмите …" at bounding box center [882, 184] width 202 height 167
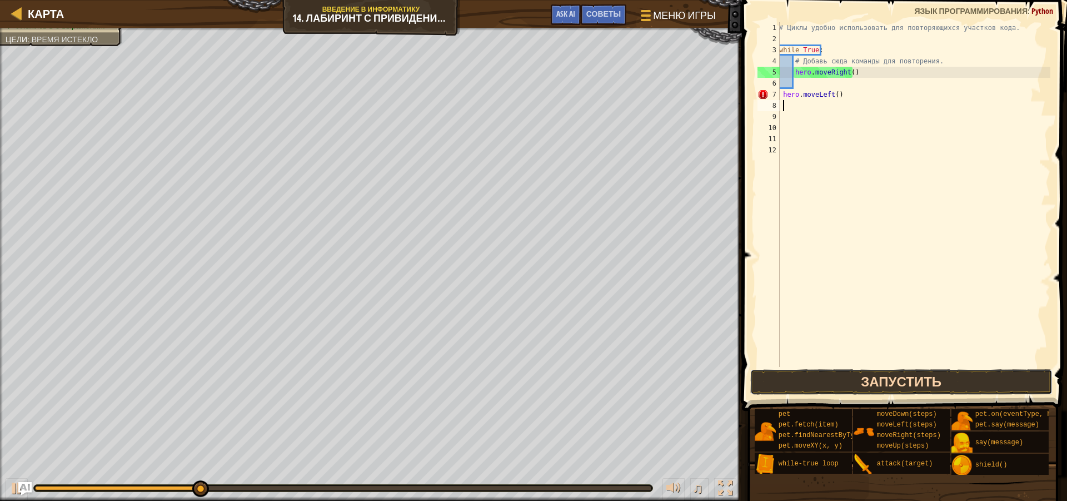
click at [822, 387] on button "Запустить" at bounding box center [901, 382] width 302 height 26
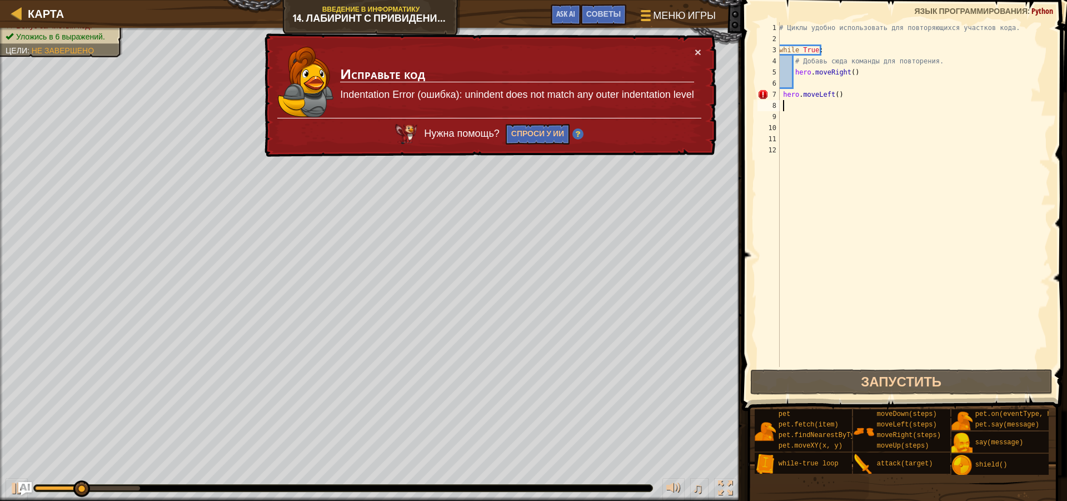
click at [862, 91] on div "# Циклы удобно использовать для повторяющихся участков кода. while True : # Доб…" at bounding box center [913, 205] width 273 height 367
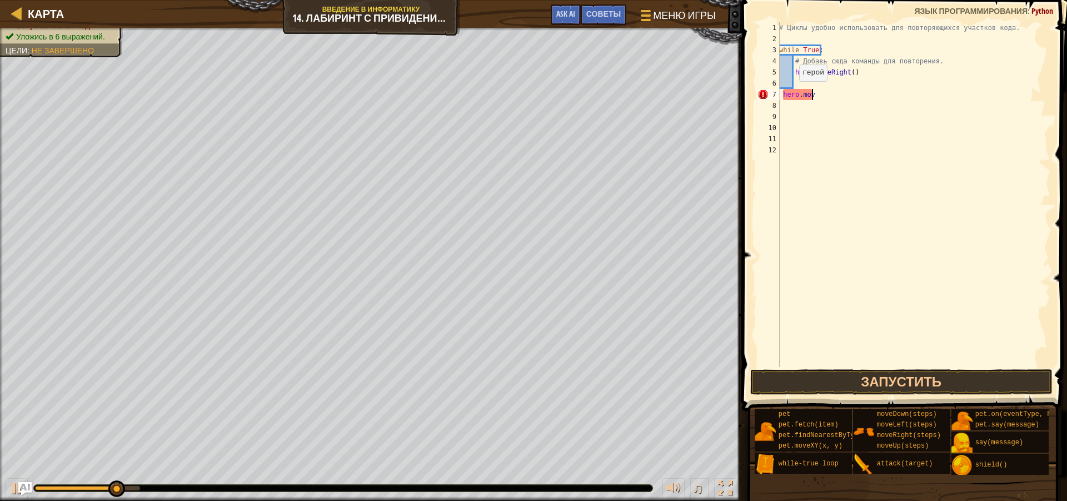
type textarea "h"
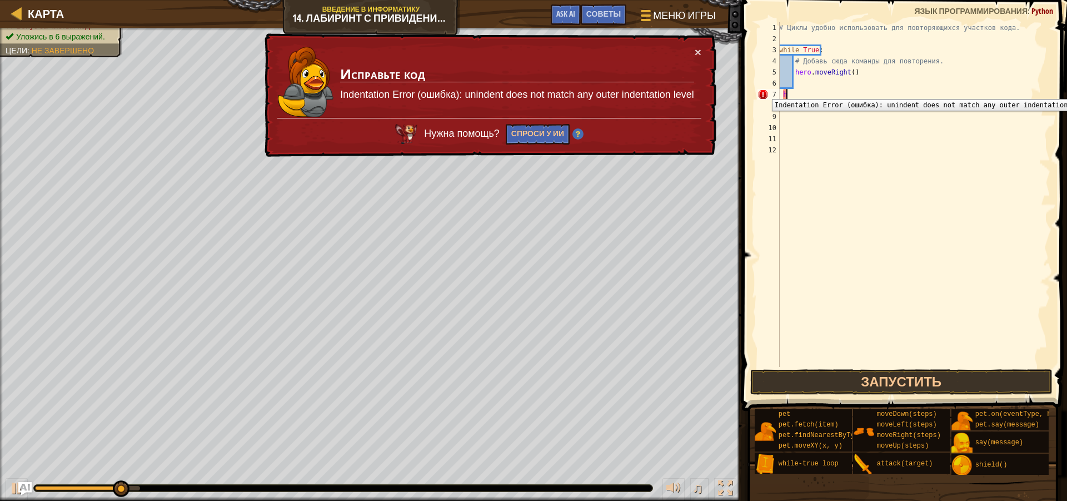
scroll to position [5, 0]
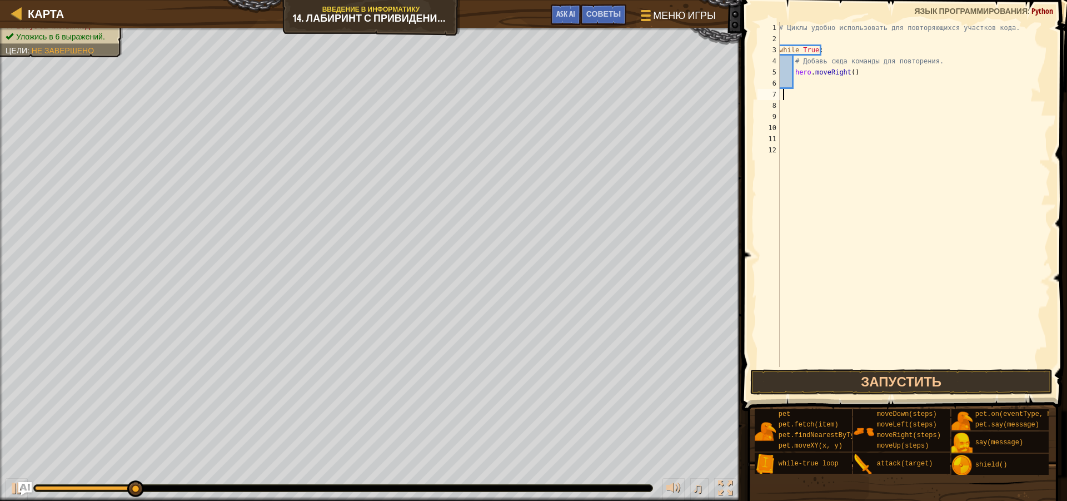
click at [805, 83] on div "# Циклы удобно использовать для повторяющихся участков кода. while True : # Доб…" at bounding box center [913, 205] width 273 height 367
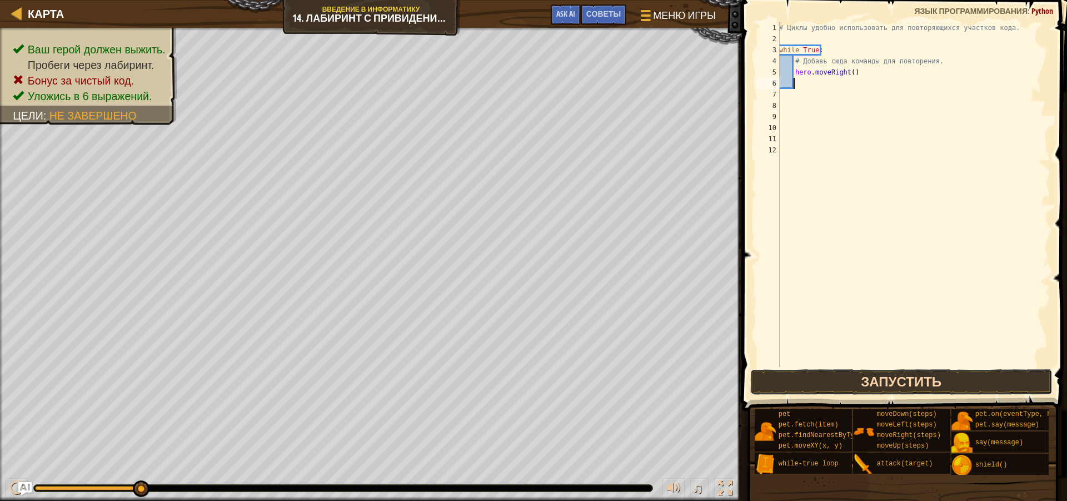
click at [891, 385] on button "Запустить" at bounding box center [901, 382] width 302 height 26
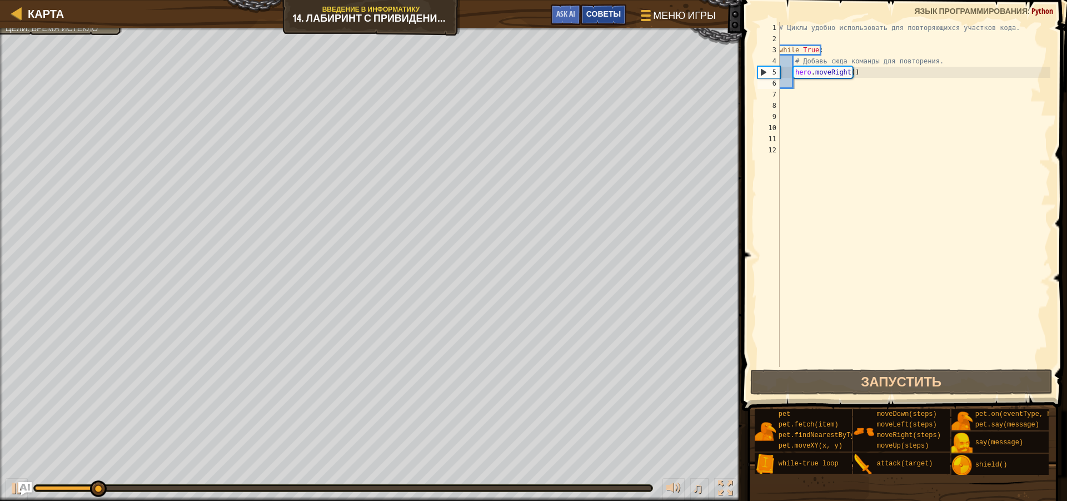
click at [610, 18] on span "Советы" at bounding box center [603, 13] width 34 height 11
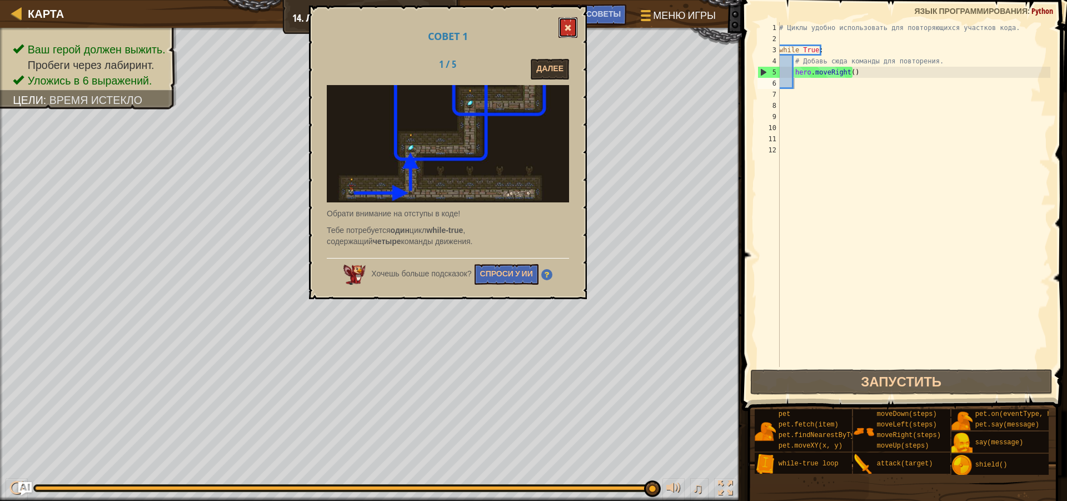
click at [565, 23] on button at bounding box center [568, 27] width 19 height 21
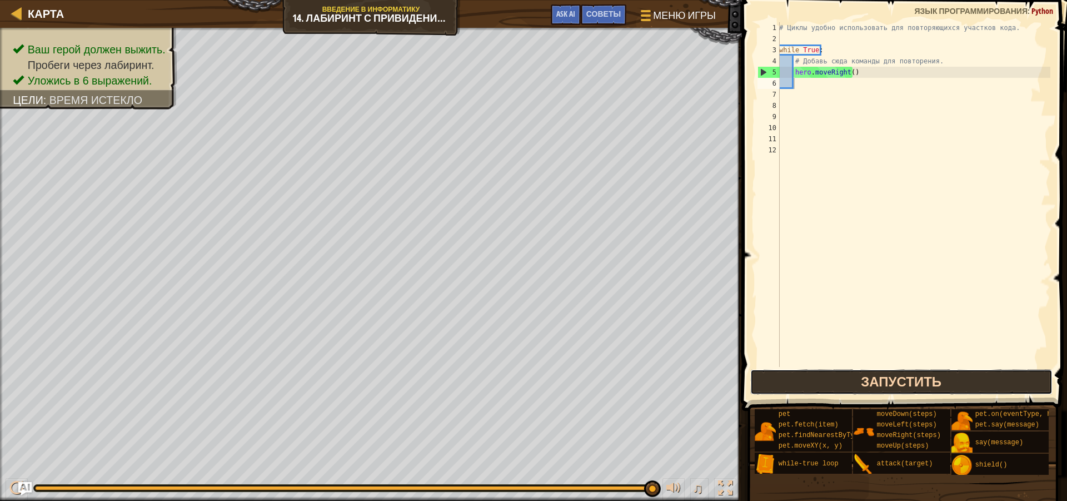
click at [894, 389] on button "Запустить" at bounding box center [901, 382] width 302 height 26
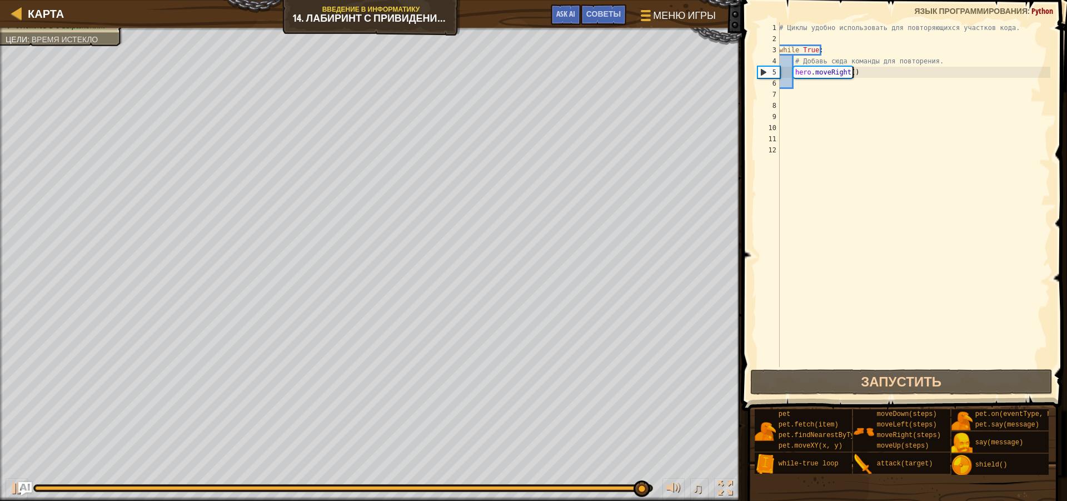
click at [853, 74] on div "# Циклы удобно использовать для повторяющихся участков кода. while True : # Доб…" at bounding box center [913, 205] width 273 height 367
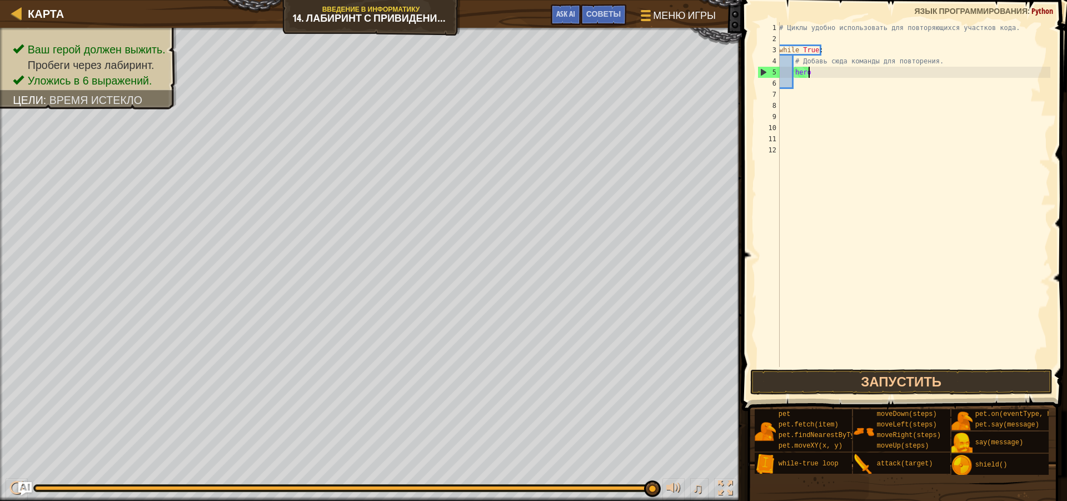
type textarea "h"
click at [833, 385] on button "Запустить" at bounding box center [901, 382] width 302 height 26
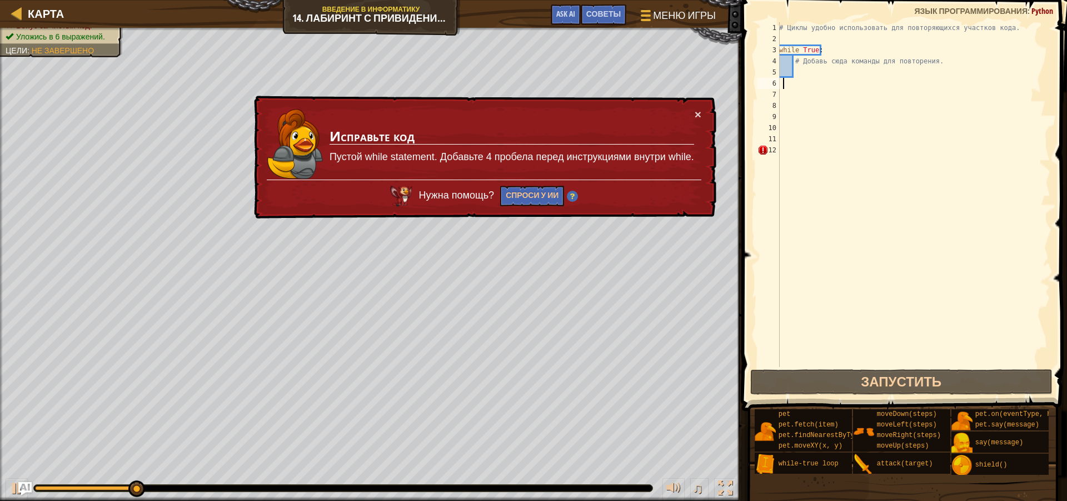
click at [784, 83] on div "# Циклы удобно использовать для повторяющихся участков кода. while True : # Доб…" at bounding box center [913, 205] width 273 height 367
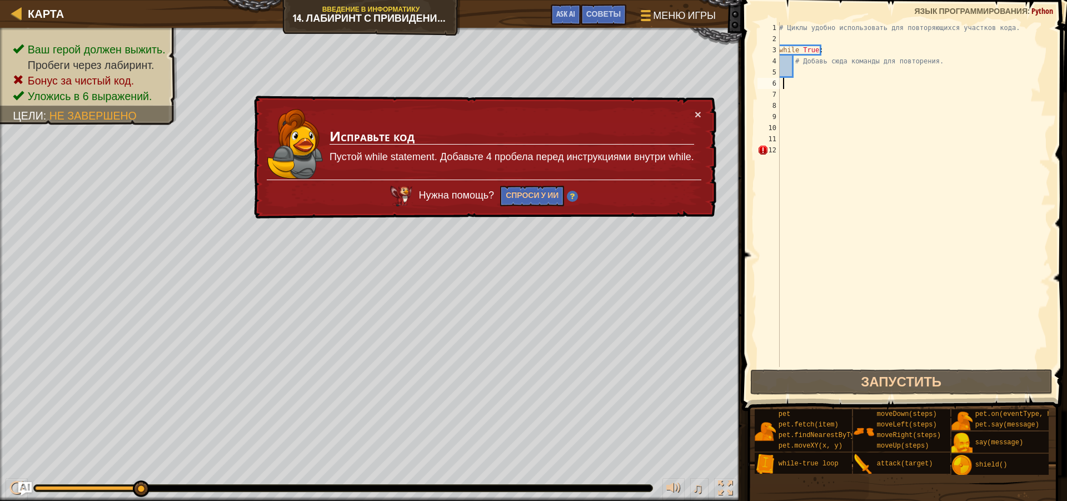
click at [702, 112] on div "× Исправьте код Пустой while statement. Добавьте 4 пробела перед инструкциями в…" at bounding box center [484, 158] width 465 height 124
click at [700, 108] on button "×" at bounding box center [698, 114] width 7 height 12
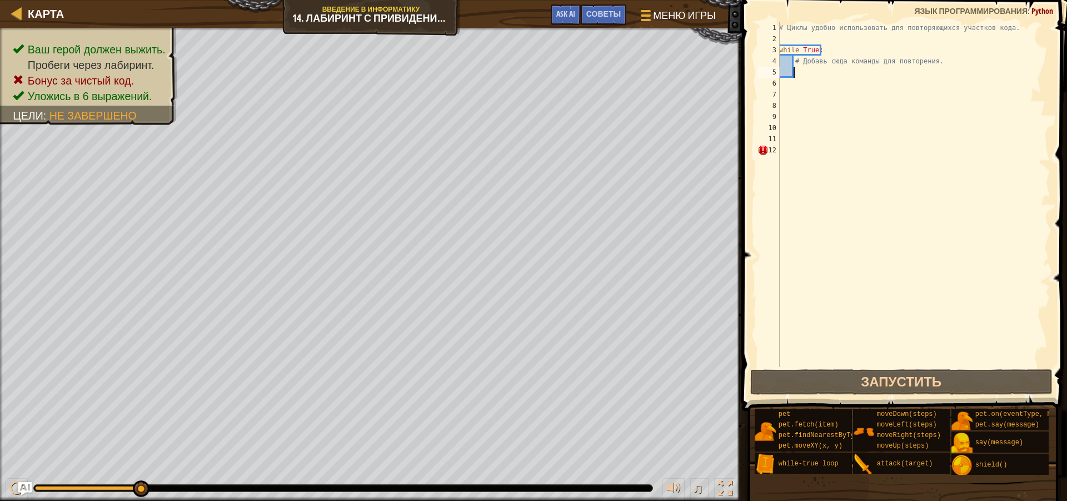
click at [803, 72] on div "# Циклы удобно использовать для повторяющихся участков кода. while True : # Доб…" at bounding box center [913, 205] width 273 height 367
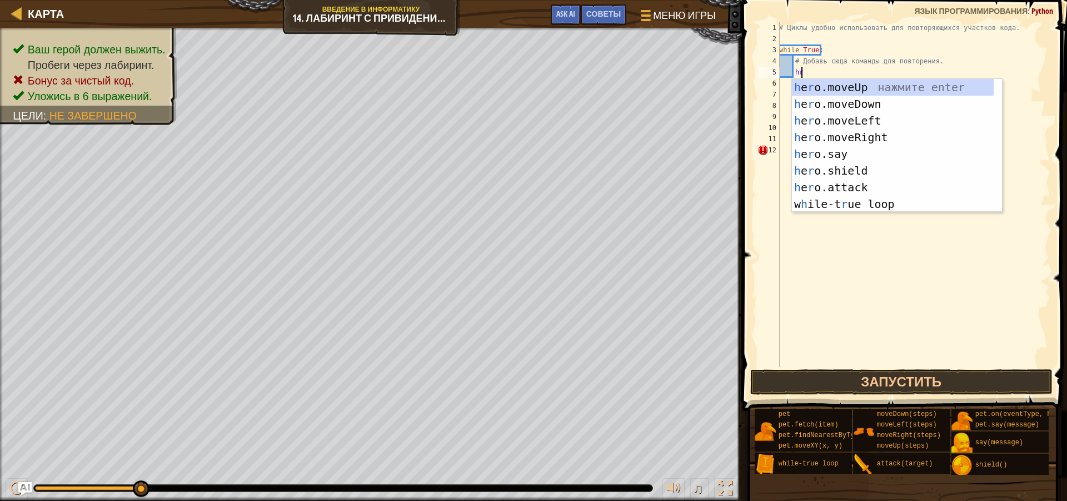
type textarea "hro"
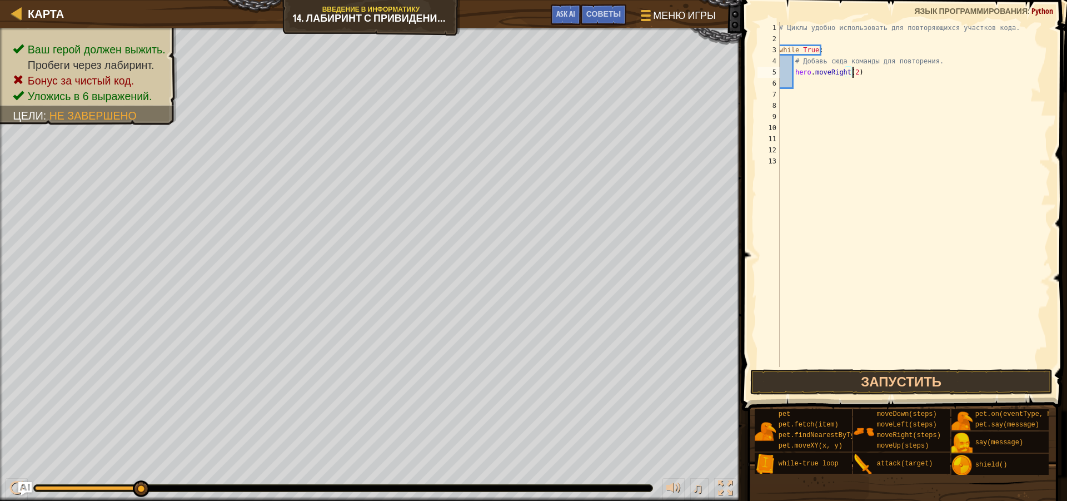
scroll to position [5, 6]
type textarea "hero.moveRight(2)"
click at [911, 370] on button "Запустить" at bounding box center [901, 382] width 302 height 26
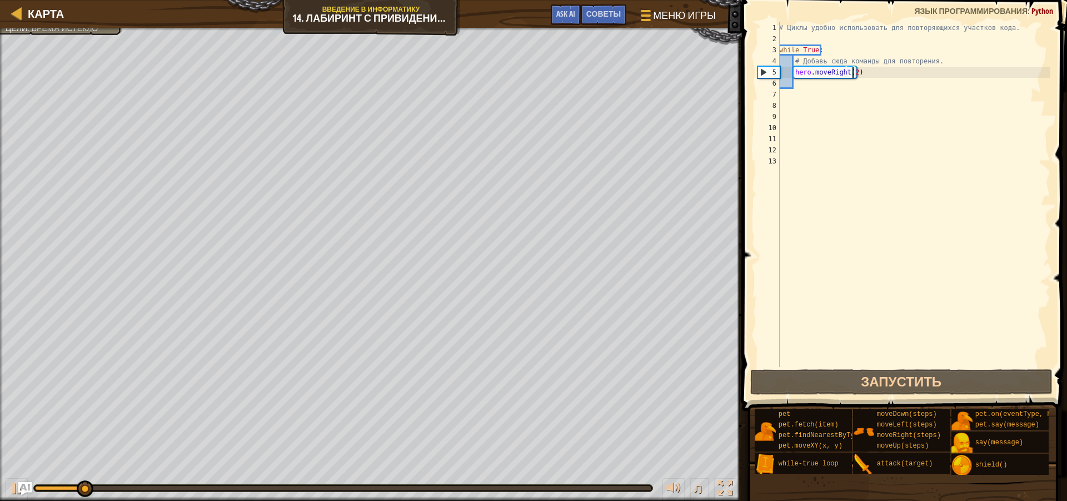
click at [823, 124] on div "# Циклы удобно использовать для повторяющихся участков кода. while True : # Доб…" at bounding box center [913, 205] width 273 height 367
click at [854, 79] on div "# Циклы удобно использовать для повторяющихся участков кода. while True : # Доб…" at bounding box center [913, 205] width 273 height 367
click at [863, 70] on div "# Циклы удобно использовать для повторяющихся участков кода. while True : # Доб…" at bounding box center [913, 205] width 273 height 367
type textarea "hero.moveRight(2)"
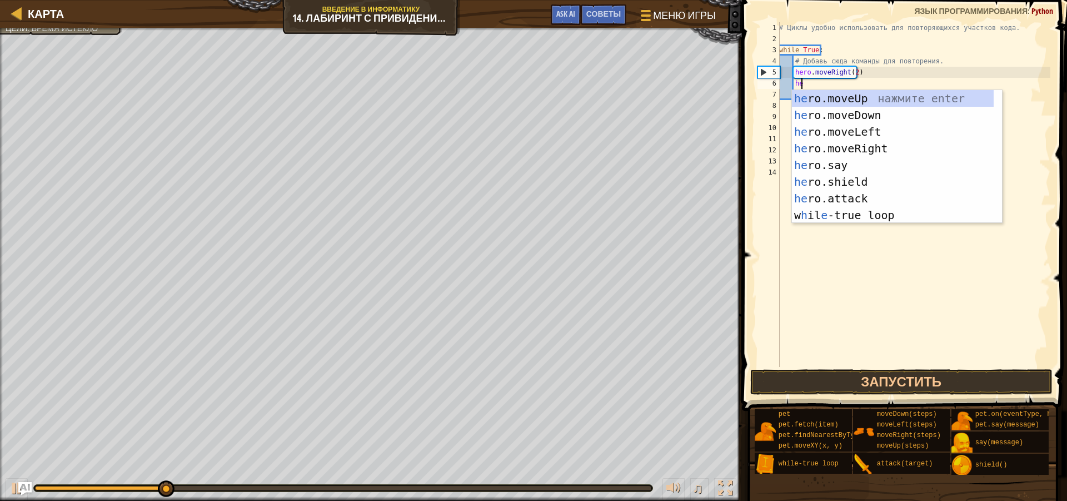
type textarea "hero"
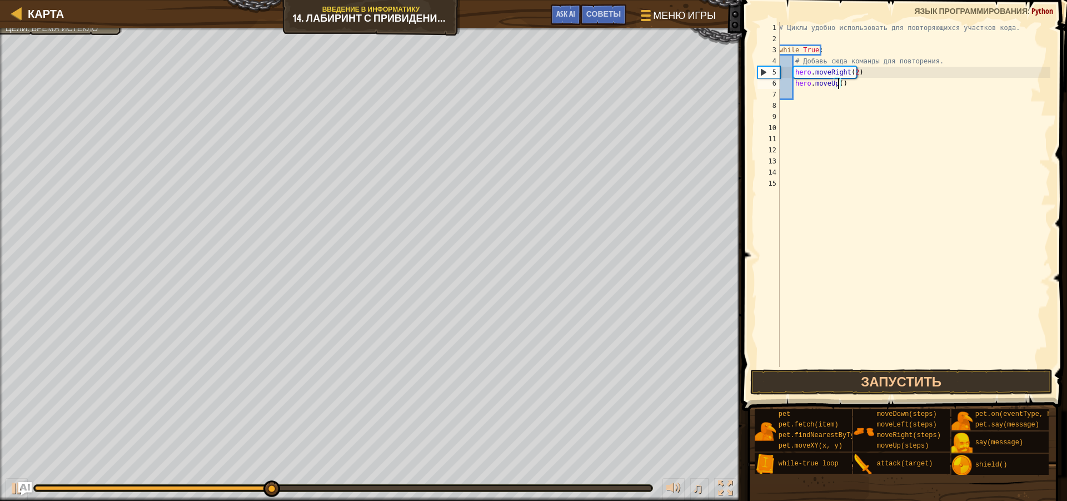
scroll to position [5, 5]
type textarea "hero.moveUp(2)"
click at [866, 379] on button "Запустить" at bounding box center [901, 382] width 302 height 26
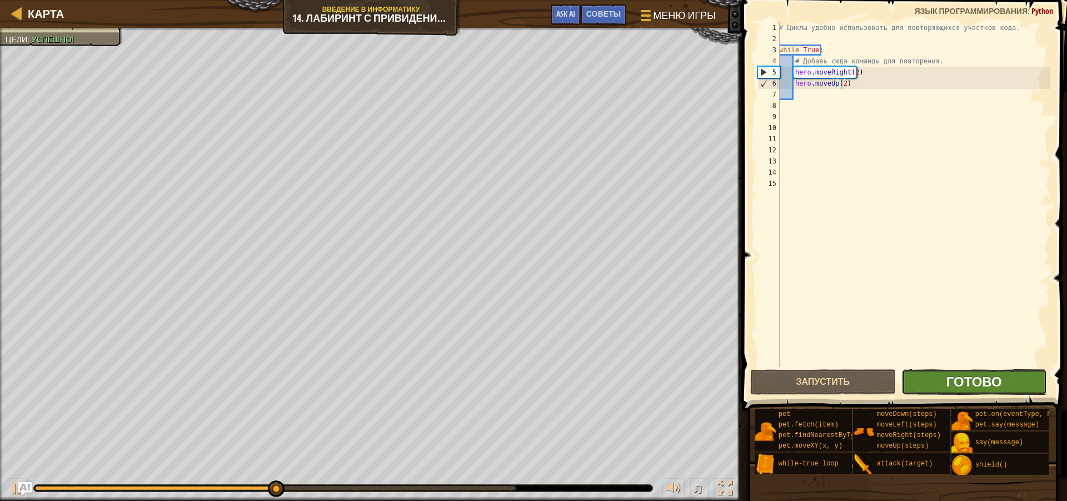
click at [970, 375] on span "Готово" at bounding box center [974, 381] width 56 height 18
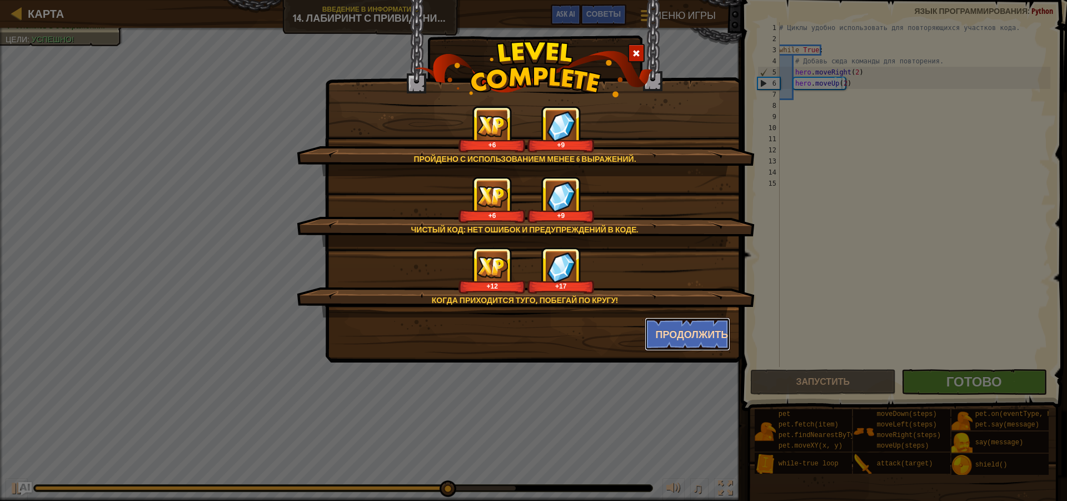
click at [676, 329] on button "Продолжить" at bounding box center [688, 333] width 86 height 33
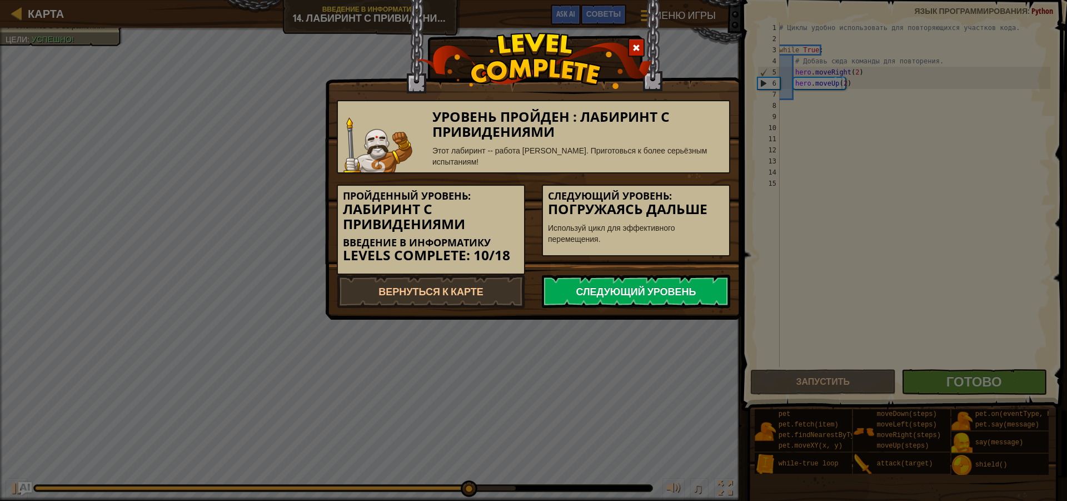
click at [683, 298] on link "Следующий уровень" at bounding box center [636, 291] width 188 height 33
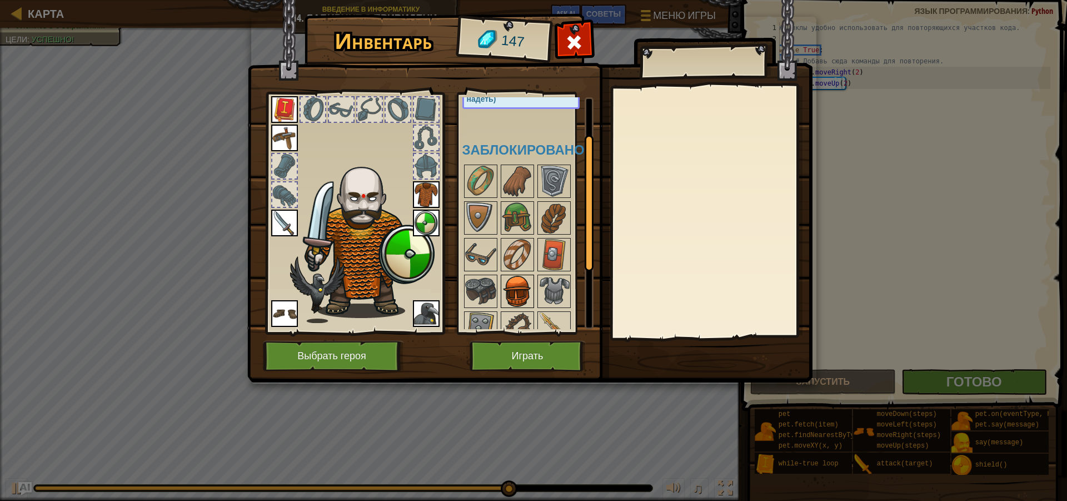
scroll to position [111, 0]
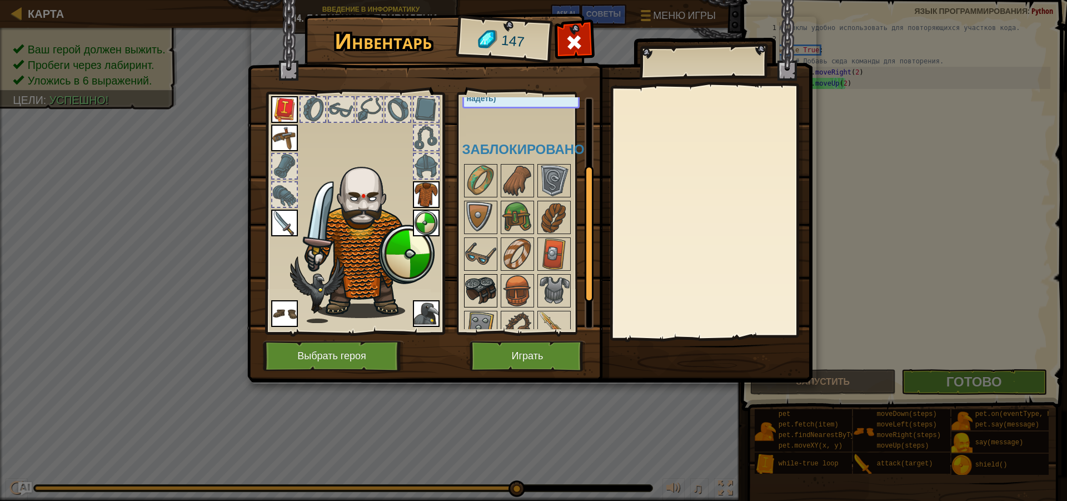
click at [488, 300] on img at bounding box center [480, 290] width 31 height 31
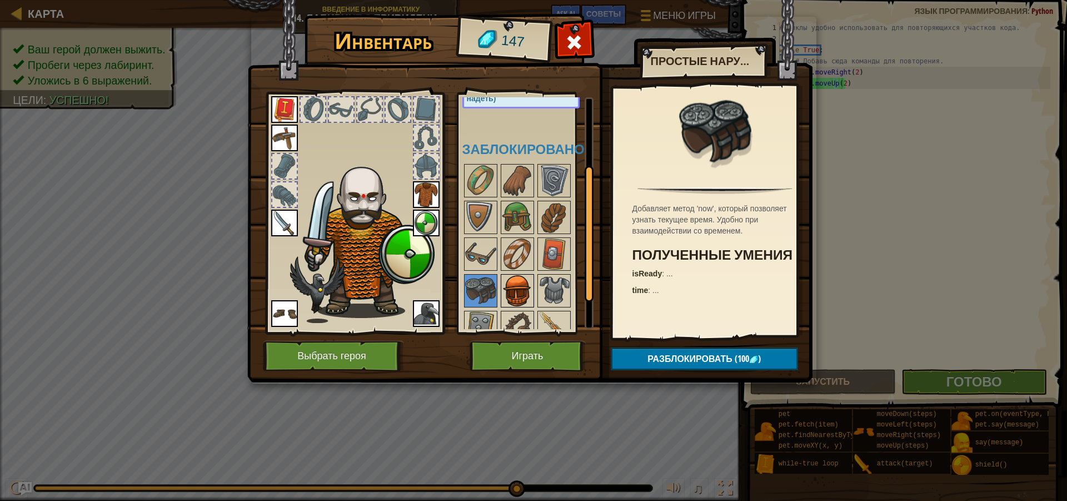
click at [510, 292] on img at bounding box center [517, 290] width 31 height 31
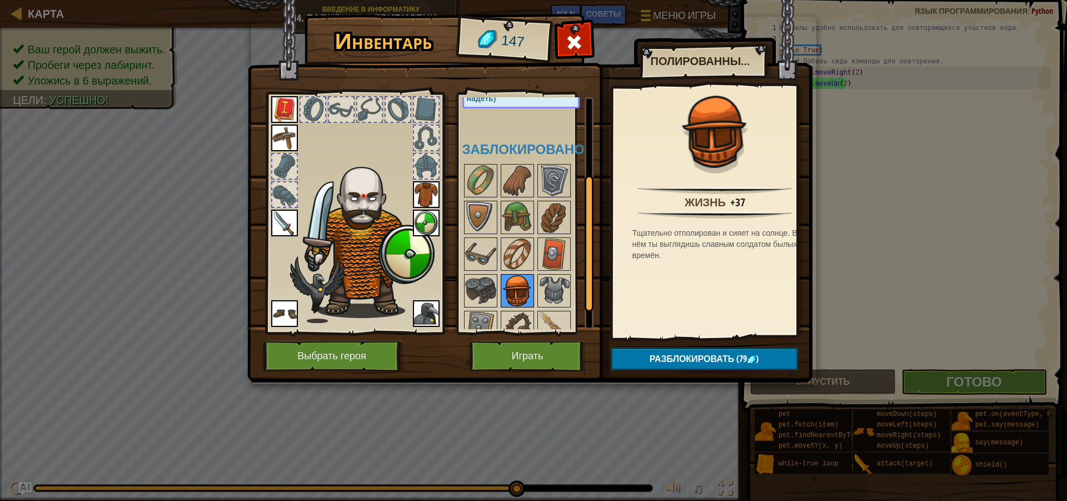
scroll to position [165, 0]
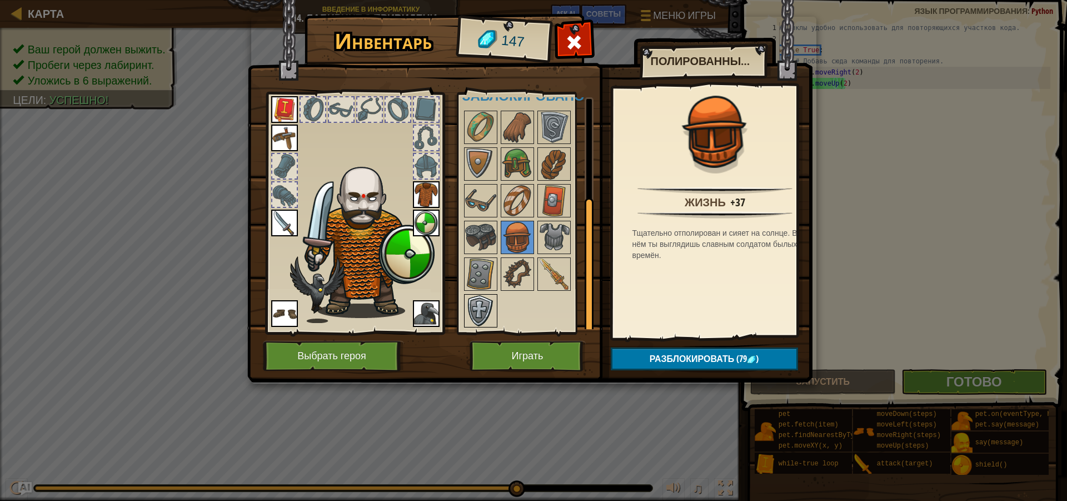
click at [479, 303] on img at bounding box center [480, 310] width 31 height 31
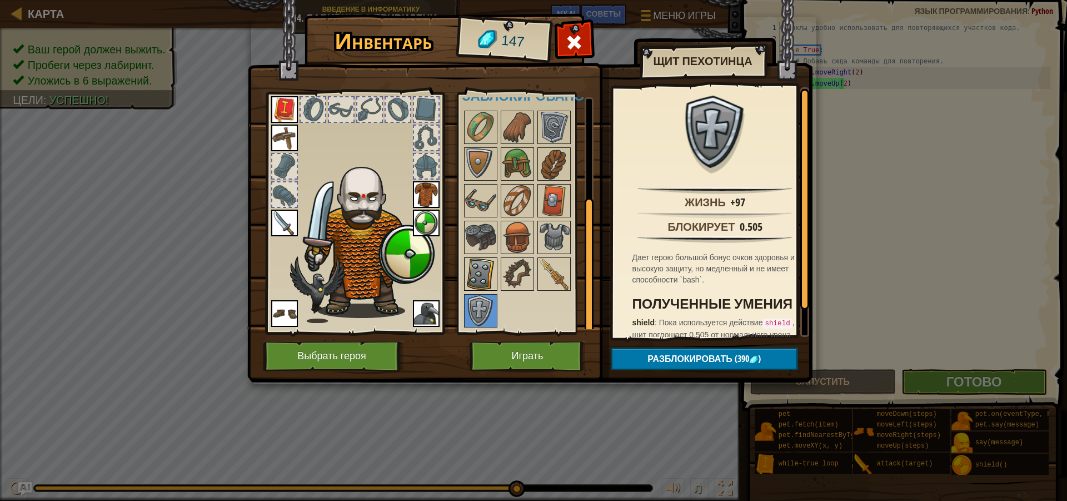
click at [479, 270] on img at bounding box center [480, 273] width 31 height 31
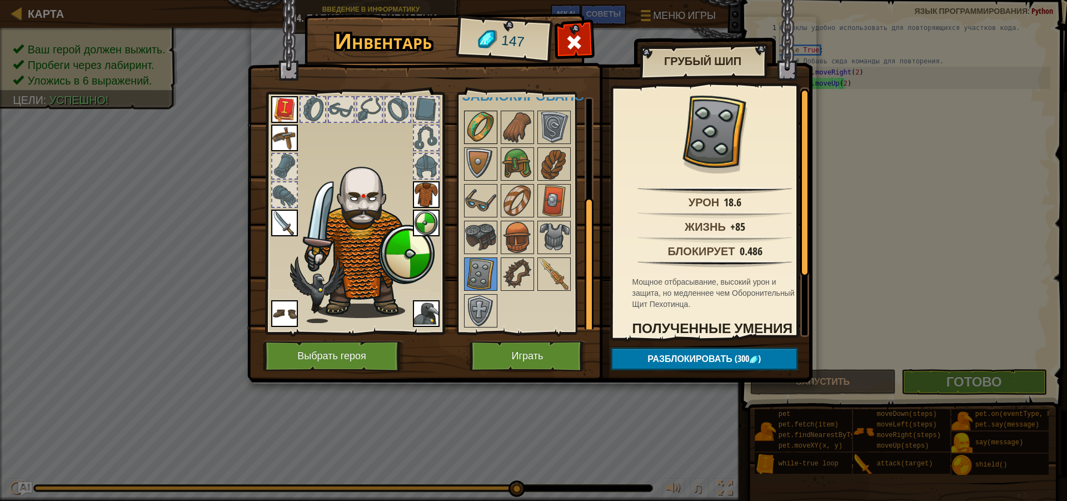
click at [491, 138] on img at bounding box center [480, 127] width 31 height 31
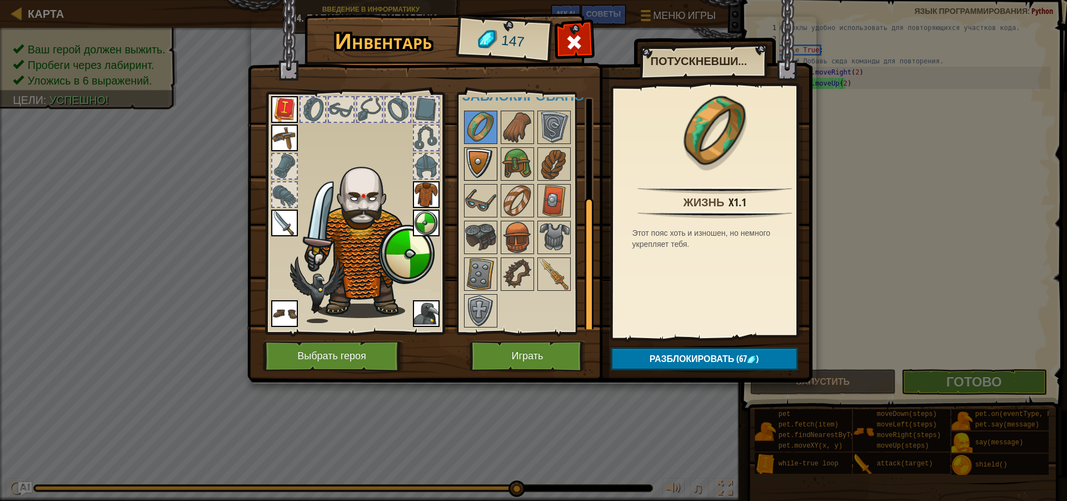
click at [489, 158] on img at bounding box center [480, 163] width 31 height 31
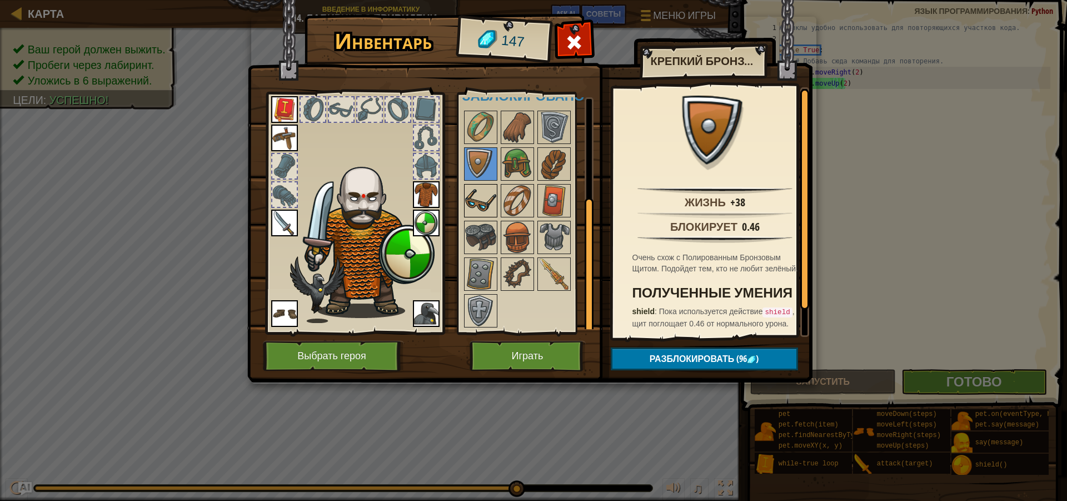
drag, startPoint x: 444, startPoint y: 206, endPoint x: 470, endPoint y: 211, distance: 26.5
click at [462, 210] on div "Инвентарь 147 Доступно Надеть Надеть Надеть Надеть Надеть Надеть Надеть Надеть …" at bounding box center [533, 200] width 565 height 367
click at [470, 211] on img at bounding box center [480, 200] width 31 height 31
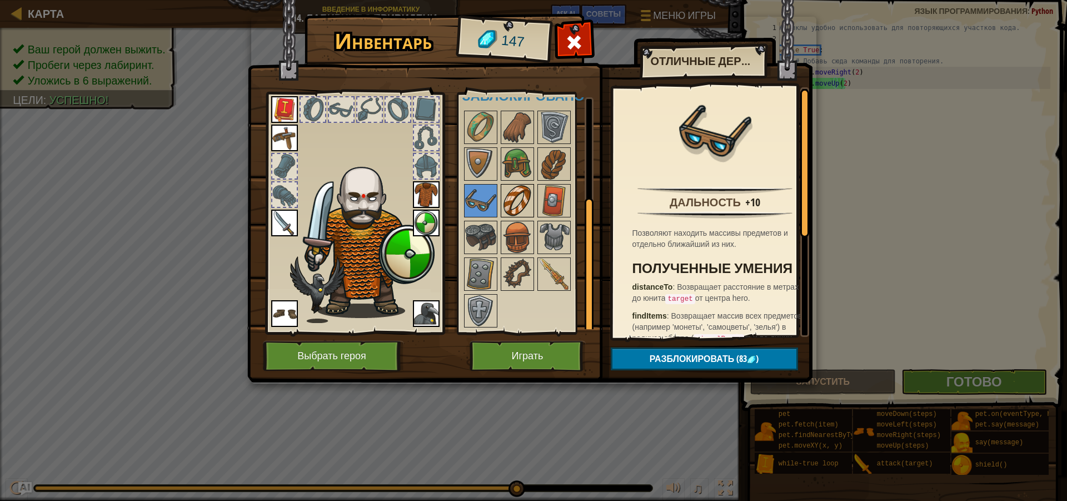
click at [506, 208] on img at bounding box center [517, 200] width 31 height 31
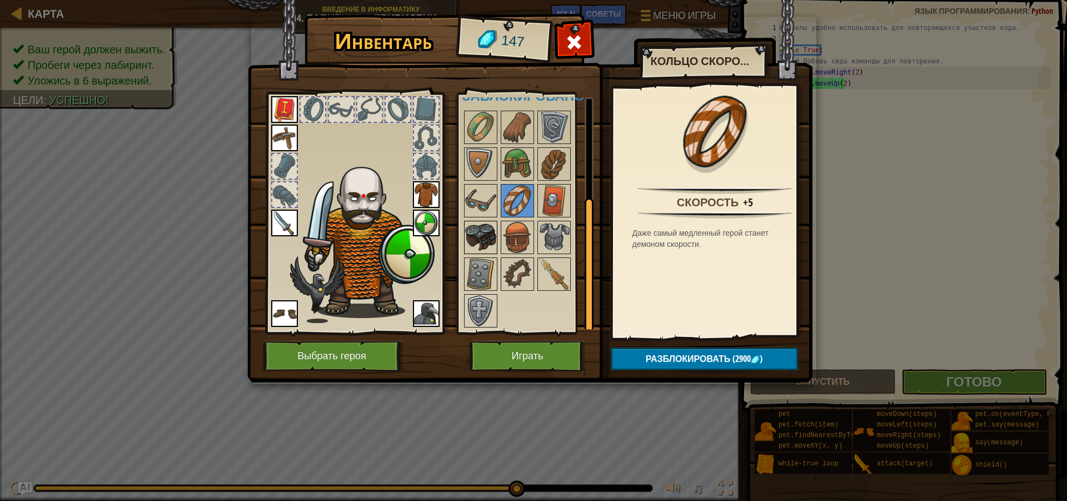
click at [486, 241] on img at bounding box center [480, 237] width 31 height 31
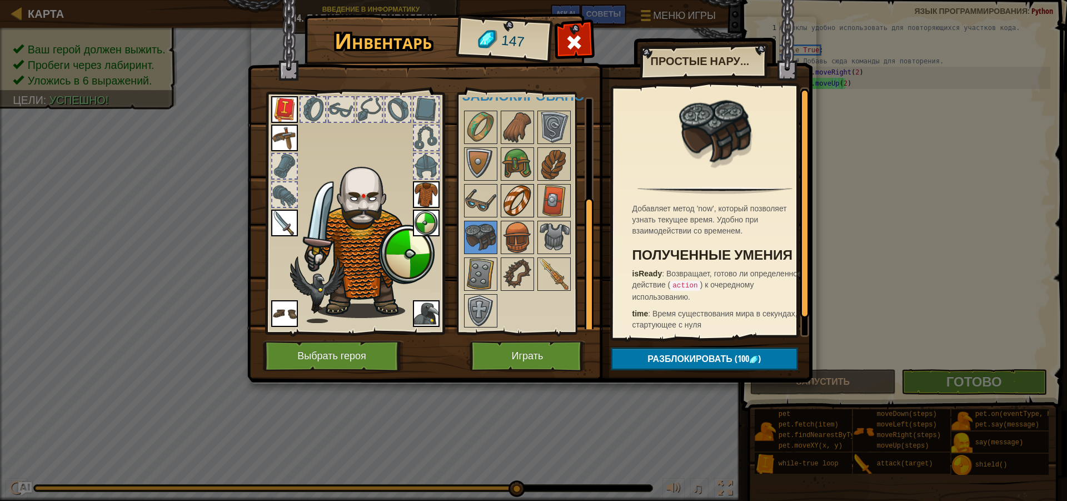
click at [516, 217] on div at bounding box center [517, 200] width 33 height 33
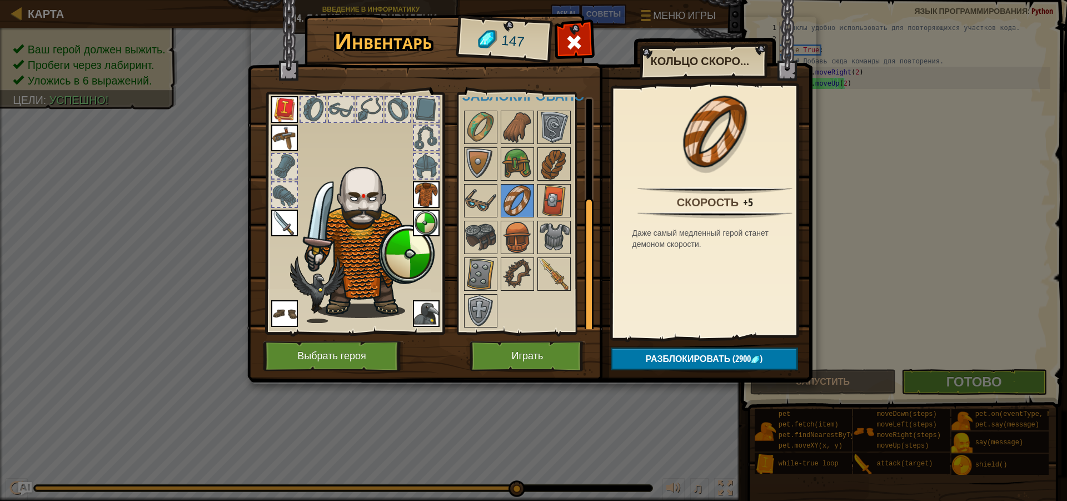
click at [829, 296] on div "Инвентарь 147 Доступно Надеть Надеть Надеть Надеть Надеть Надеть Надеть Надеть …" at bounding box center [533, 250] width 1067 height 501
click at [546, 360] on button "Играть" at bounding box center [528, 356] width 116 height 31
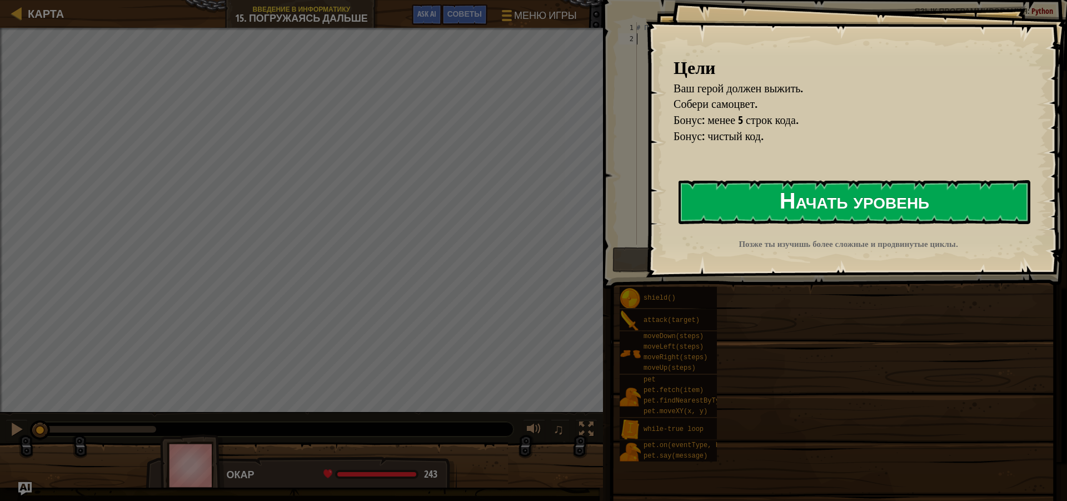
click at [861, 210] on button "Начать уровень" at bounding box center [855, 202] width 352 height 44
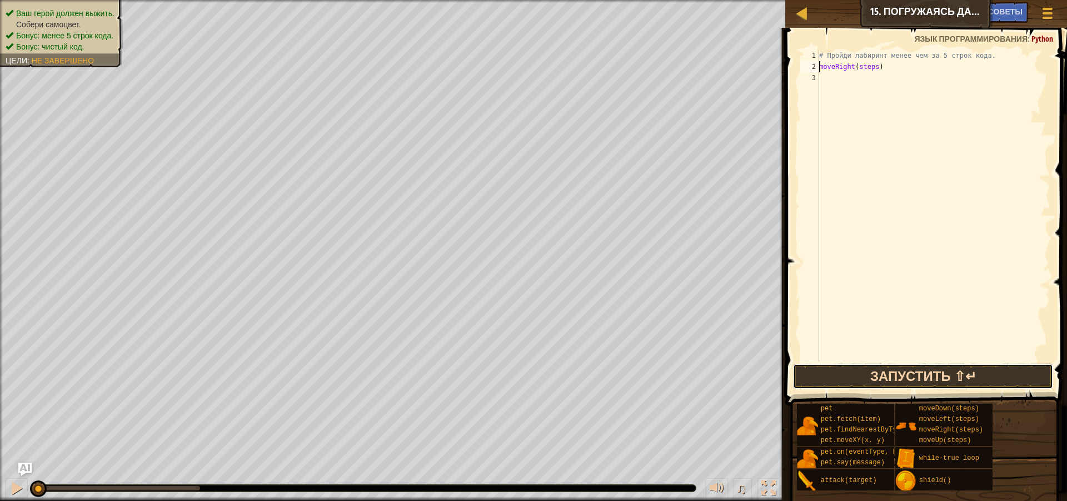
click at [868, 380] on button "Запустить ⇧↵" at bounding box center [923, 376] width 260 height 26
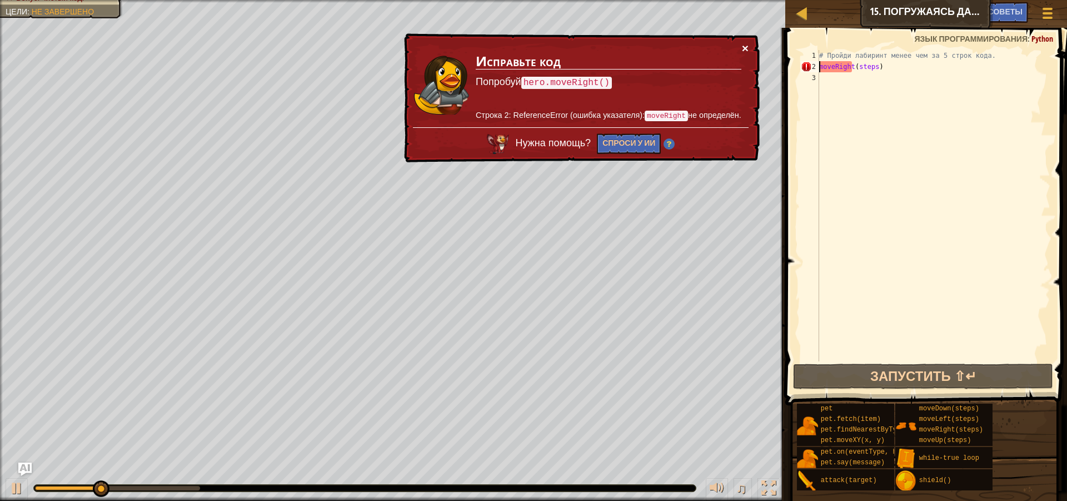
click at [745, 48] on button "×" at bounding box center [745, 48] width 7 height 12
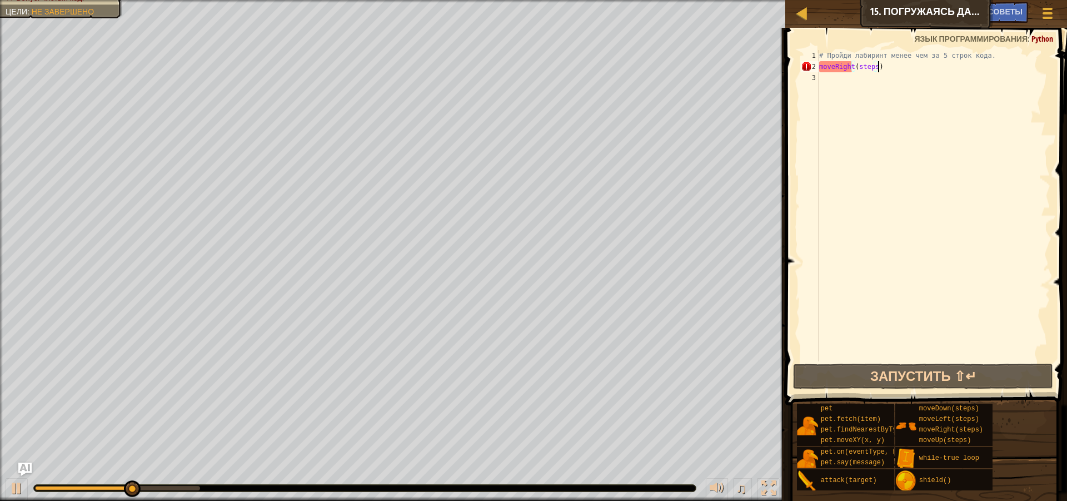
click at [898, 71] on div "# Пройди лабиринт менее чем за 5 строк кода. moveRight ( steps )" at bounding box center [933, 216] width 233 height 333
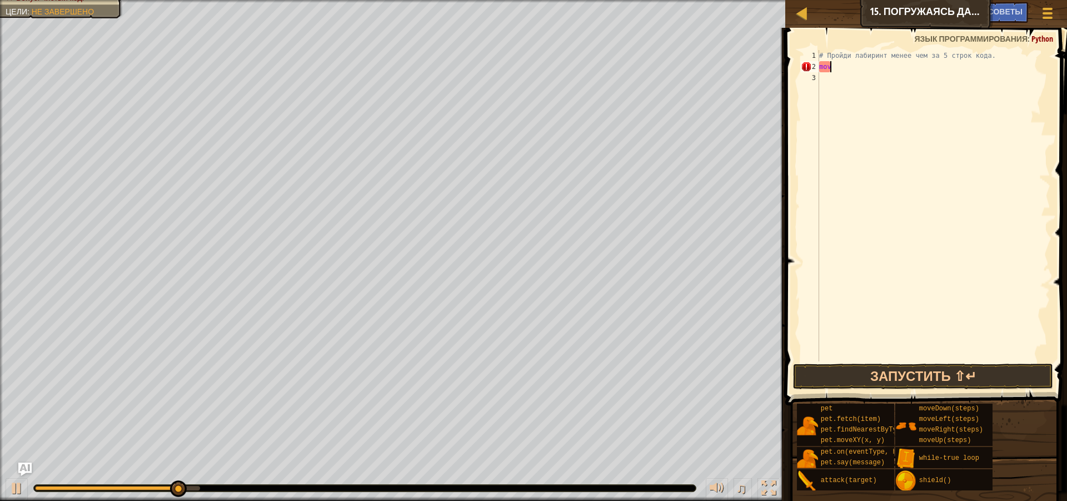
type textarea "m"
type textarea "h"
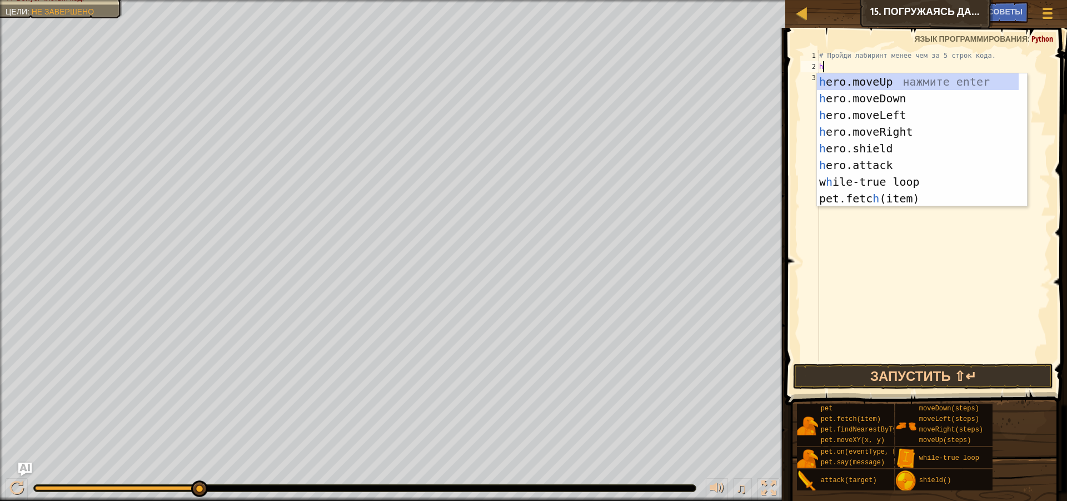
scroll to position [5, 0]
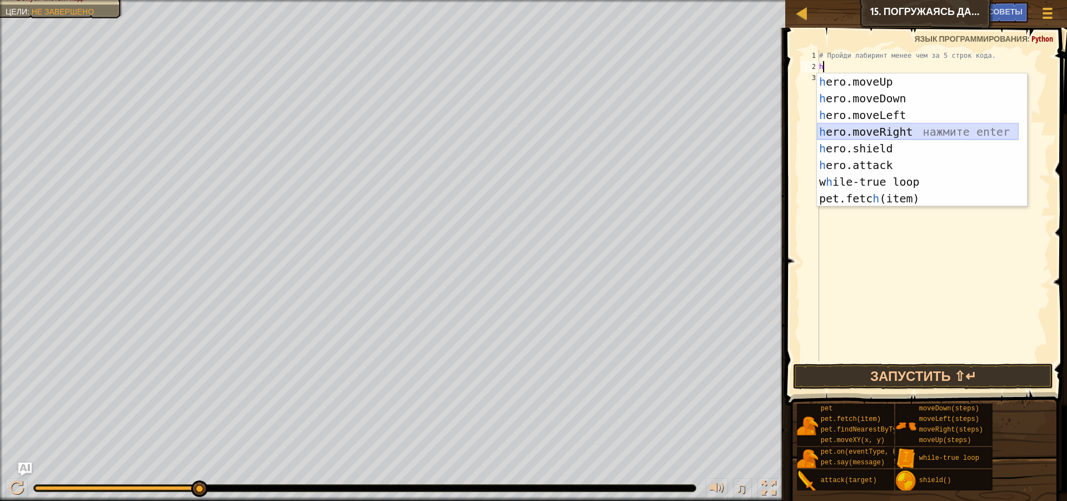
click at [908, 129] on div "h ero.moveUp нажмите enter h ero.moveDown нажмите enter h ero.moveLeft нажмите …" at bounding box center [918, 156] width 202 height 167
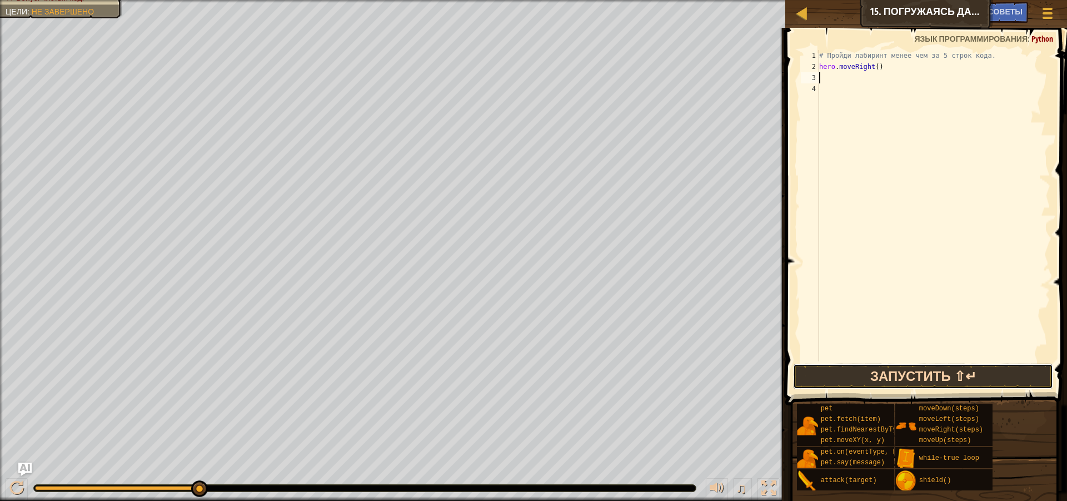
click at [974, 379] on button "Запустить ⇧↵" at bounding box center [923, 376] width 260 height 26
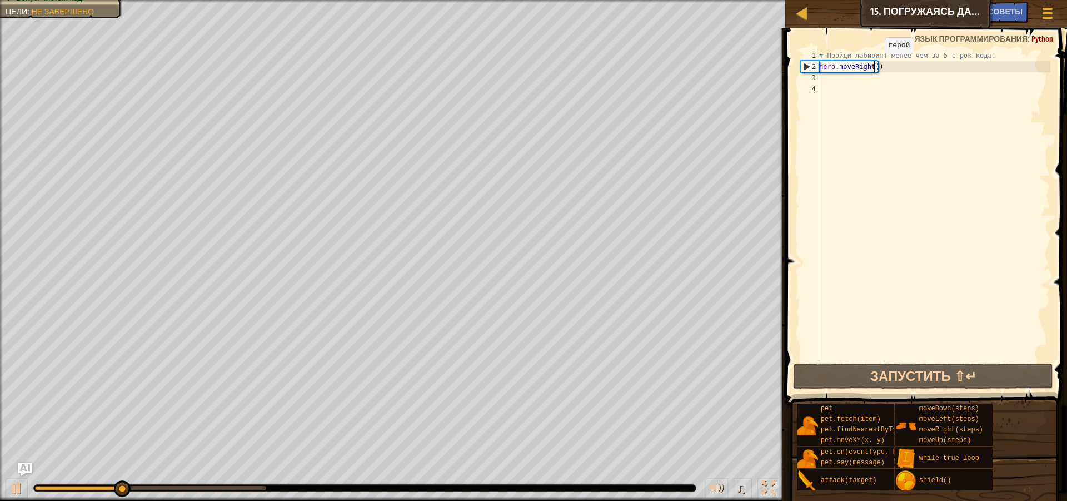
click at [875, 65] on div "# Пройди лабиринт менее чем за 5 строк кода. hero . moveRight ( )" at bounding box center [933, 216] width 233 height 333
type textarea "hero.moveRight(2)"
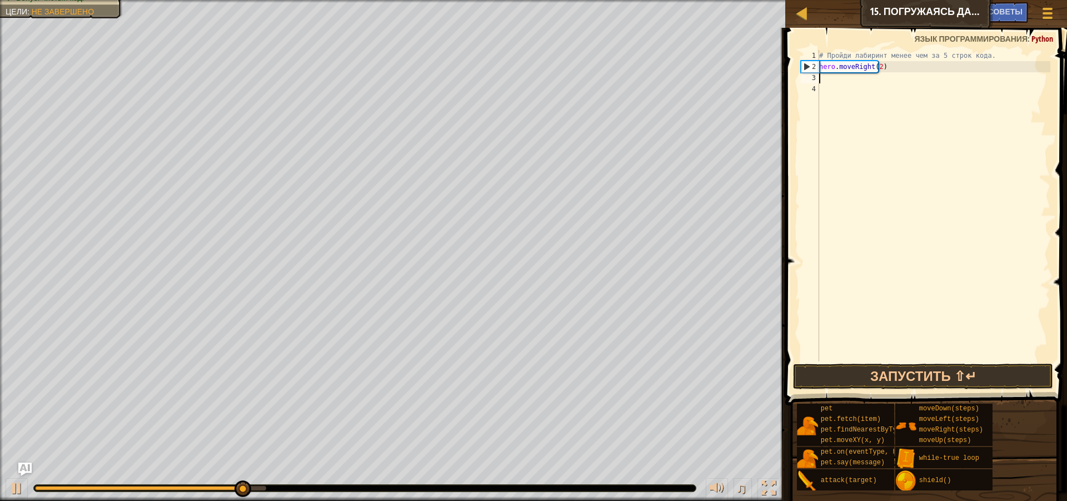
click at [824, 76] on div "# Пройди лабиринт менее чем за 5 строк кода. hero . moveRight ( 2 )" at bounding box center [933, 216] width 233 height 333
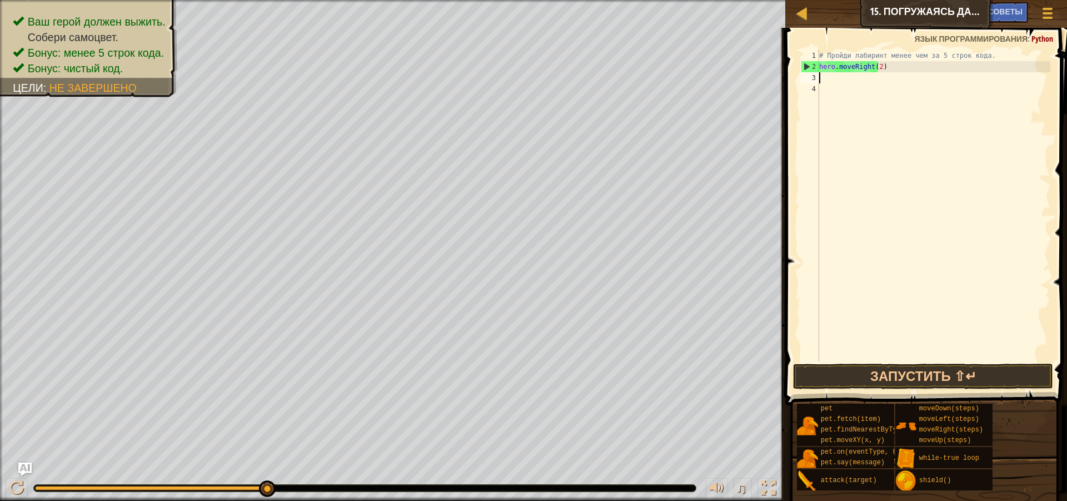
type textarea "h"
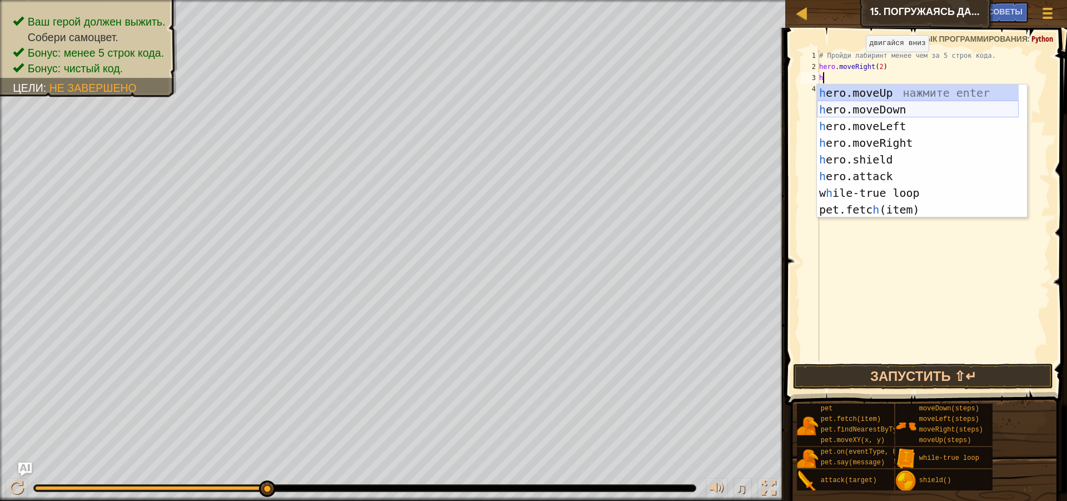
click at [893, 113] on div "h ero.moveUp нажмите enter h ero.moveDown нажмите enter h ero.moveLeft нажмите …" at bounding box center [918, 167] width 202 height 167
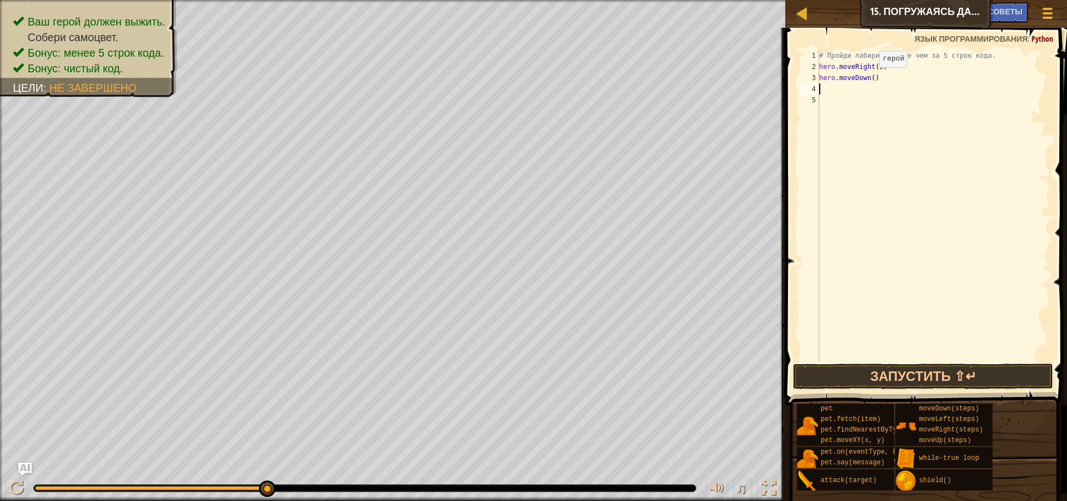
click at [870, 78] on div "# Пройди лабиринт менее чем за 5 строк кода. hero . moveRight ( 2 ) hero . move…" at bounding box center [933, 216] width 233 height 333
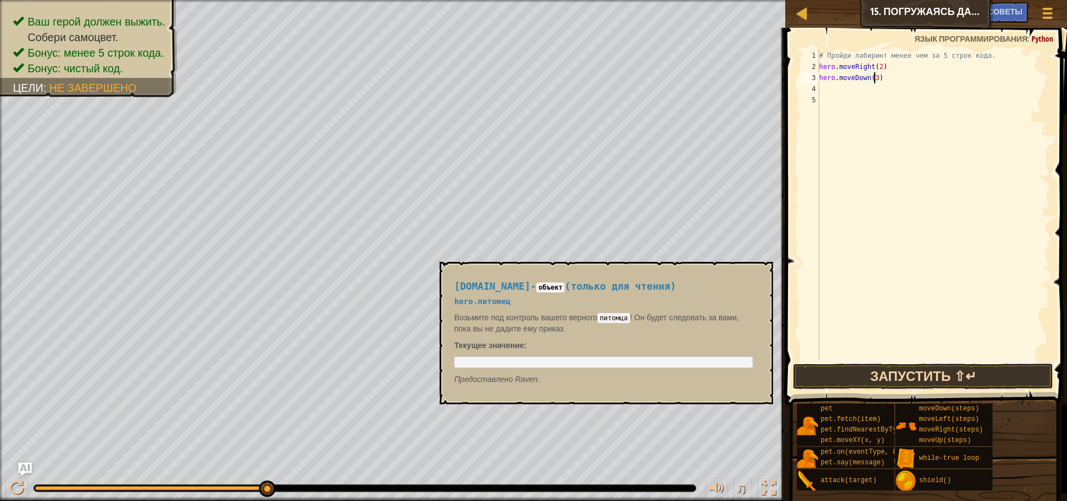
scroll to position [5, 4]
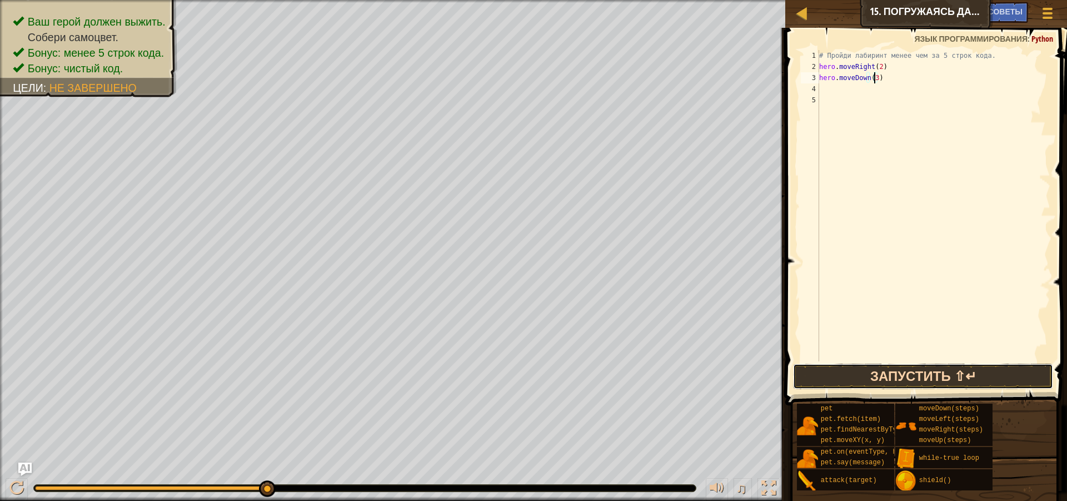
click at [905, 375] on button "Запустить ⇧↵" at bounding box center [923, 376] width 260 height 26
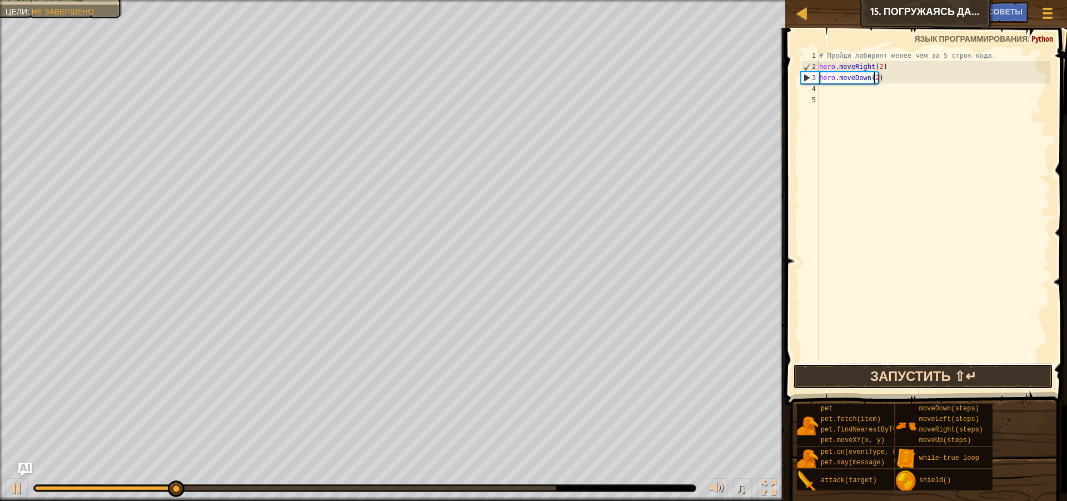
click at [928, 378] on button "Запустить ⇧↵" at bounding box center [923, 376] width 260 height 26
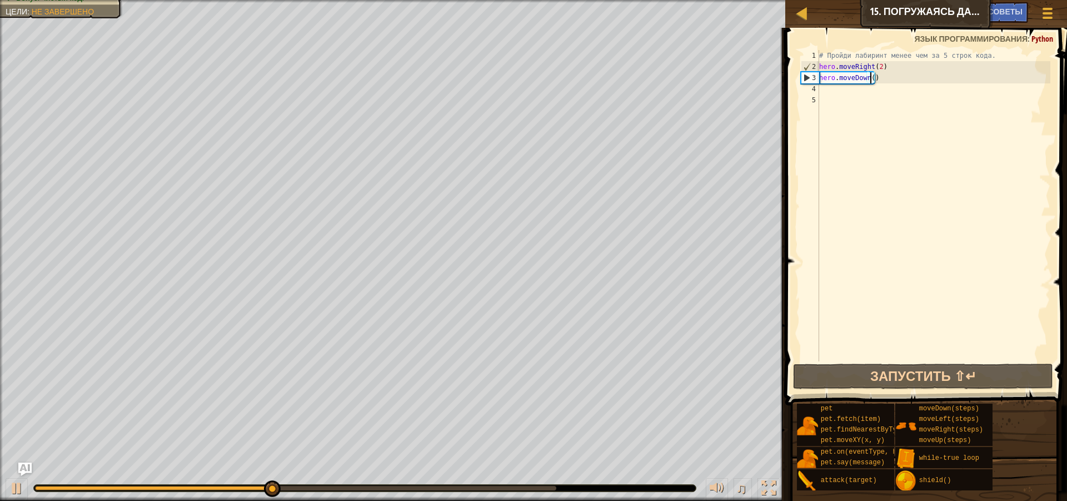
scroll to position [5, 4]
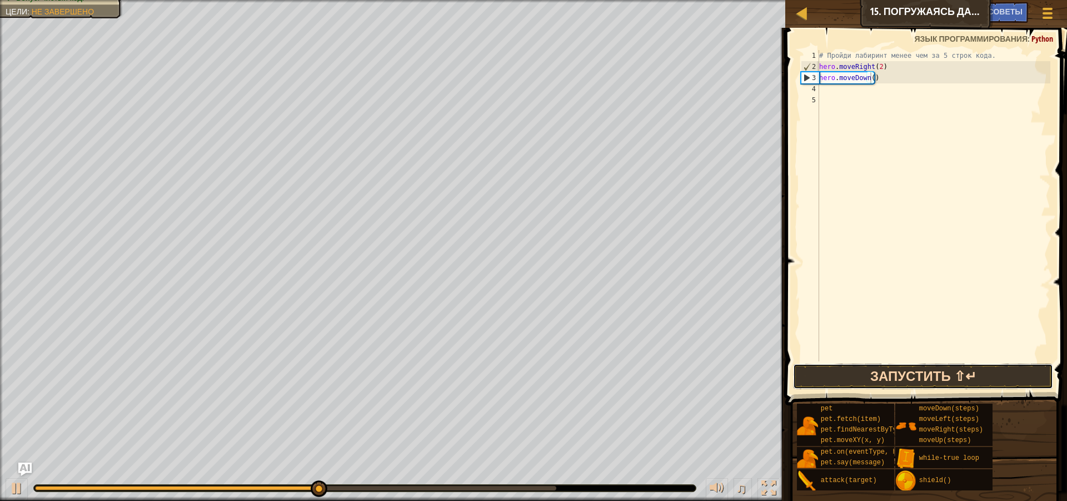
click at [861, 370] on button "Запустить ⇧↵" at bounding box center [923, 376] width 260 height 26
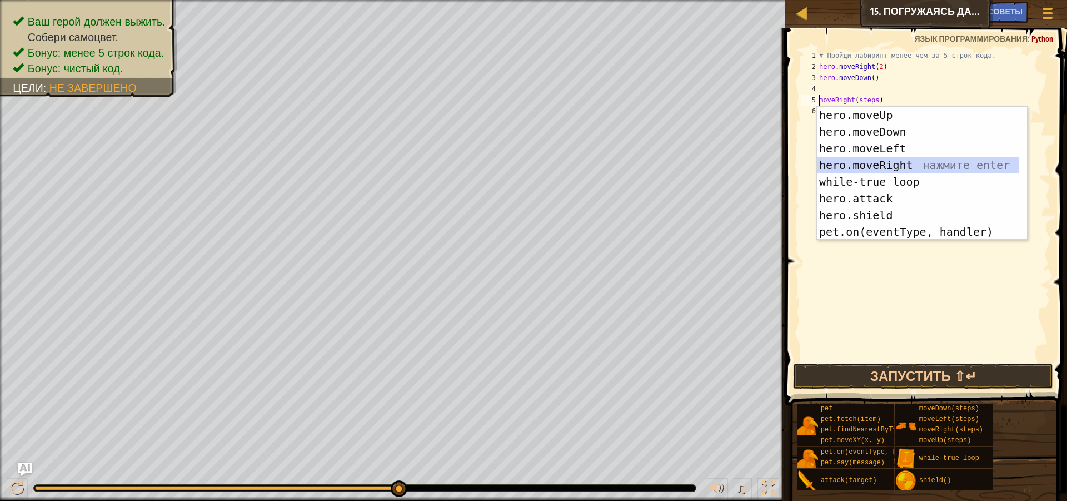
click at [891, 170] on div "hero.moveUp нажмите enter hero.moveDown нажмите enter hero.moveLeft нажмите ent…" at bounding box center [918, 190] width 202 height 167
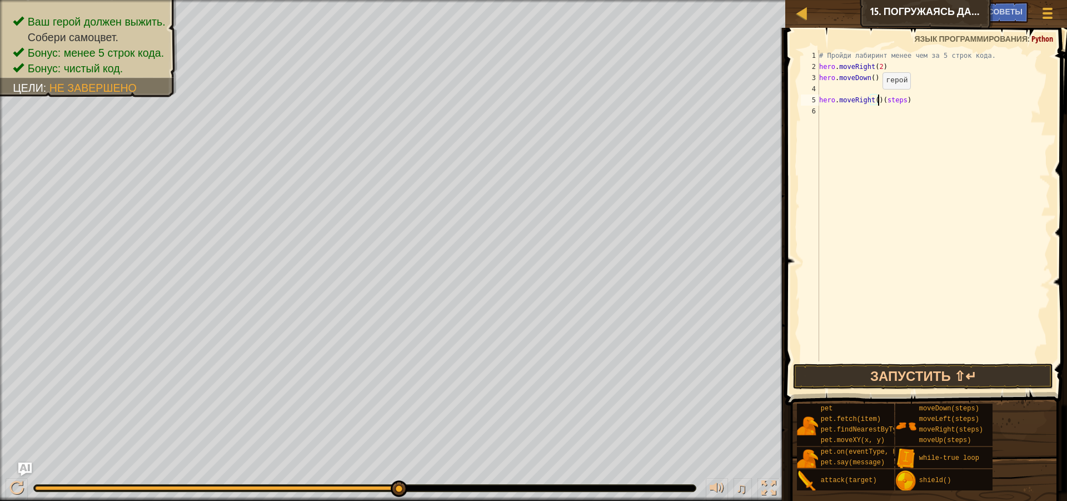
click at [873, 100] on div "# Пройди лабиринт менее чем за 5 строк кода. hero . moveRight ( 2 ) hero . move…" at bounding box center [933, 216] width 233 height 333
click at [908, 99] on div "# Пройди лабиринт менее чем за 5 строк кода. hero . moveRight ( 2 ) hero . move…" at bounding box center [933, 216] width 233 height 333
click at [863, 373] on button "Запустить ⇧↵" at bounding box center [923, 376] width 260 height 26
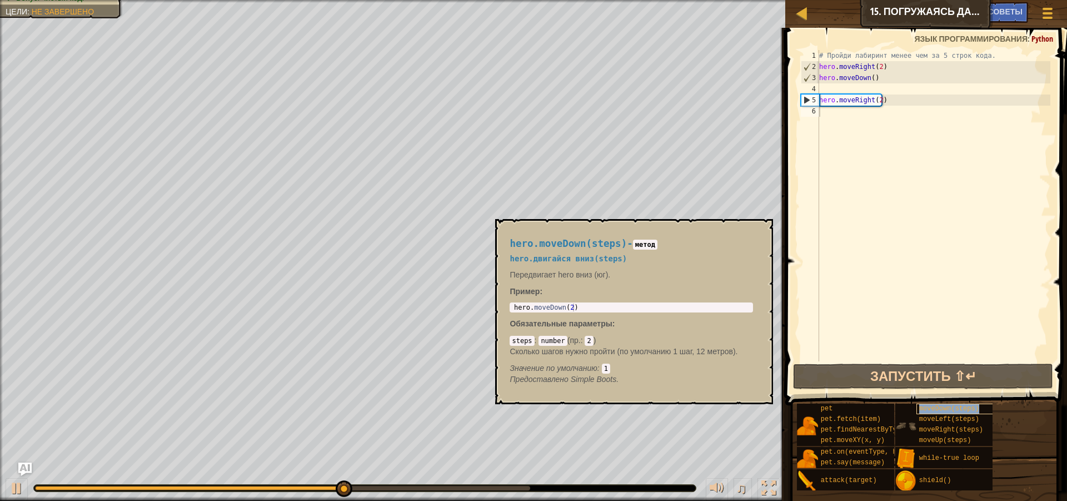
type textarea "moveDown(steps)"
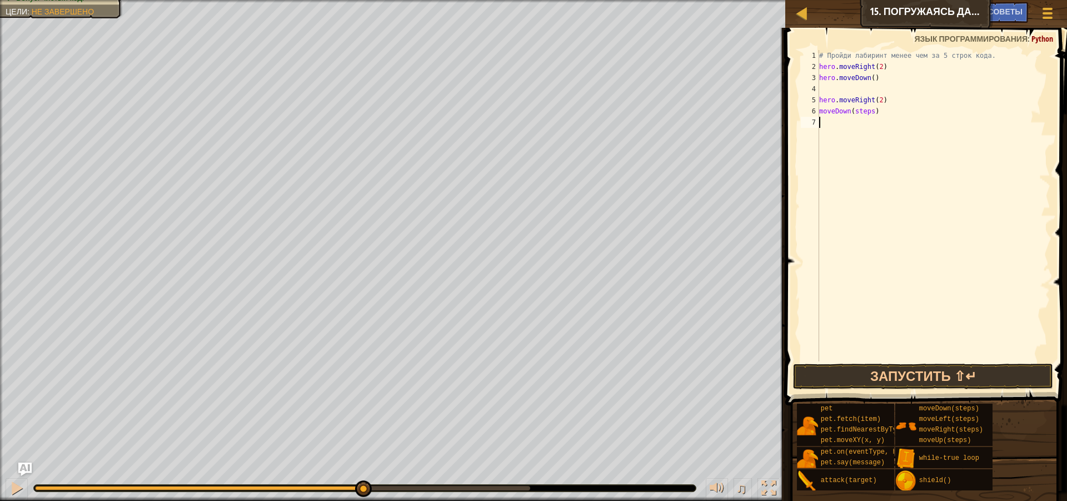
click at [855, 275] on div "# Пройди лабиринт менее чем за 5 строк кода. hero . moveRight ( 2 ) hero . move…" at bounding box center [933, 216] width 233 height 333
click at [873, 112] on div "# Пройди лабиринт менее чем за 5 строк кода. hero . moveRight ( 2 ) hero . move…" at bounding box center [933, 216] width 233 height 333
type textarea "m"
type textarea "h"
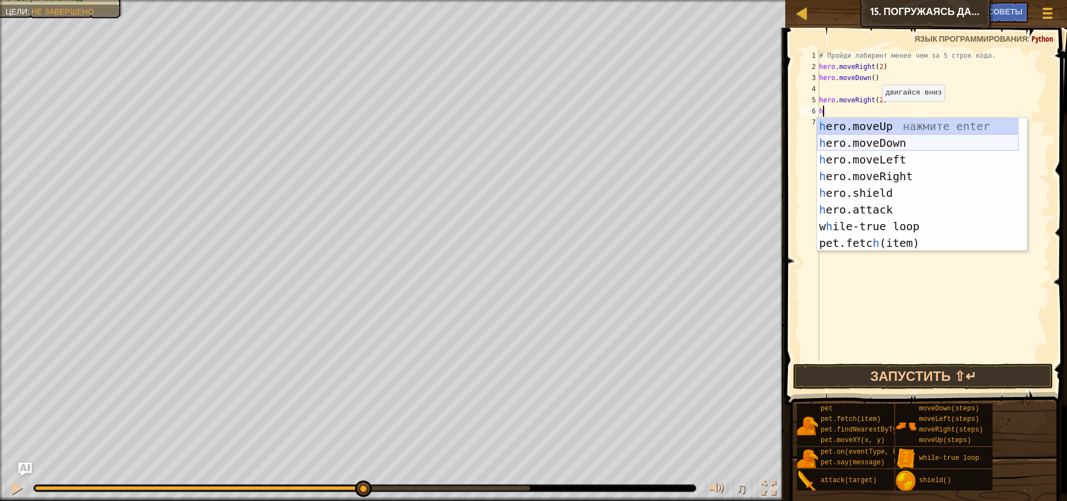
click at [889, 139] on div "h ero.moveUp нажмите enter h ero.moveDown нажмите enter h ero.moveLeft нажмите …" at bounding box center [918, 201] width 202 height 167
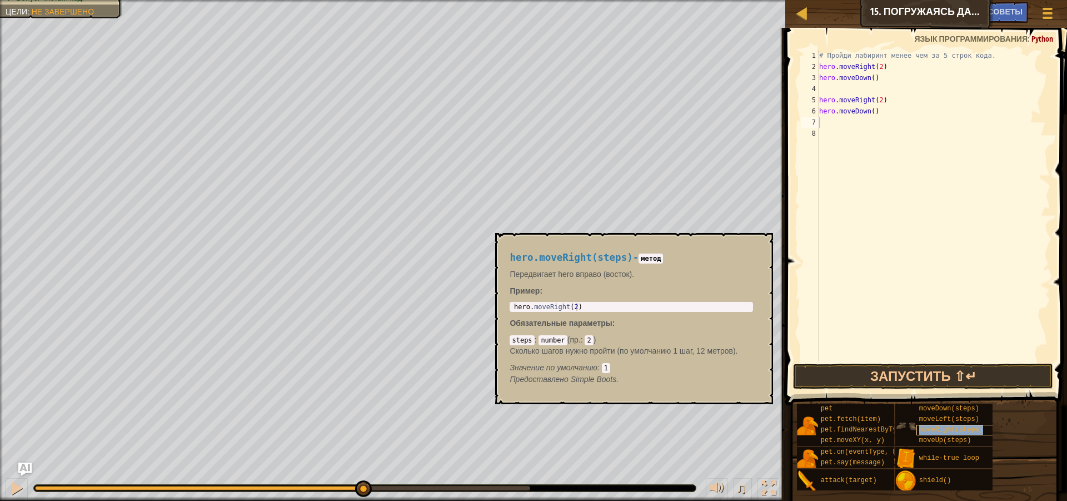
type textarea "moveRight(steps)"
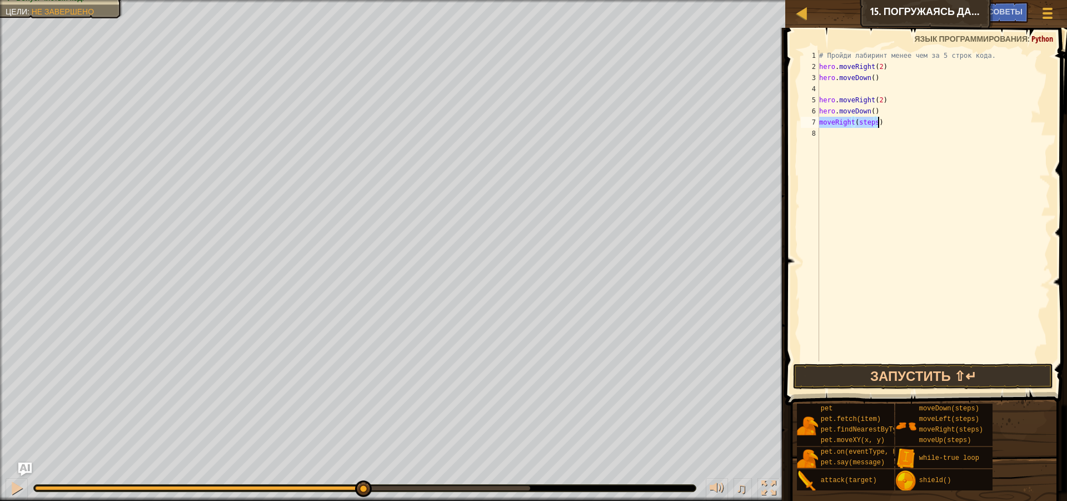
click at [834, 164] on div "# Пройди лабиринт менее чем за 5 строк кода. hero . moveRight ( 2 ) hero . move…" at bounding box center [933, 216] width 233 height 333
click at [876, 123] on div "# Пройди лабиринт менее чем за 5 строк кода. hero . moveRight ( 2 ) hero . move…" at bounding box center [933, 216] width 233 height 333
click at [879, 124] on div "# Пройди лабиринт менее чем за 5 строк кода. hero . moveRight ( 2 ) hero . move…" at bounding box center [933, 216] width 233 height 333
type textarea "m"
type textarea "h"
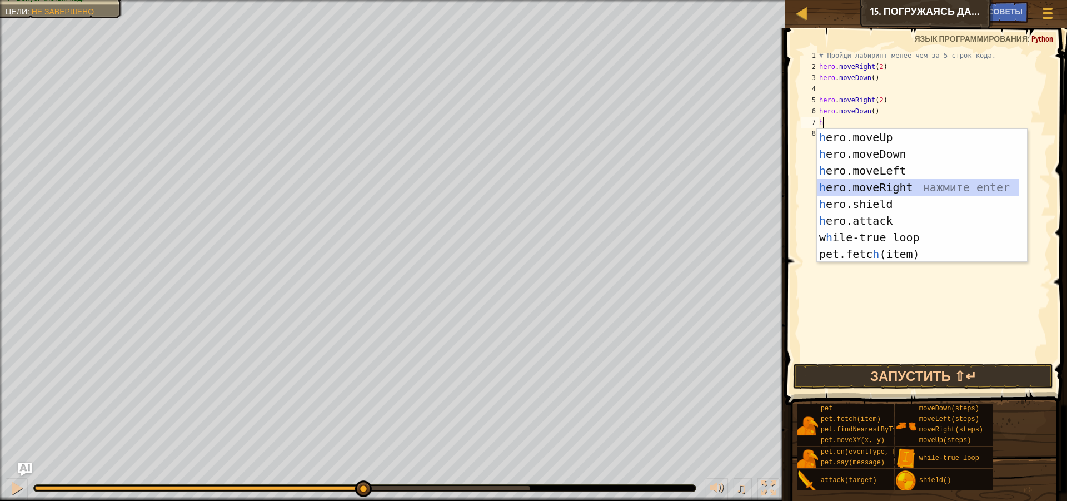
click at [905, 185] on div "h ero.moveUp нажмите enter h ero.moveDown нажмите enter h ero.moveLeft нажмите …" at bounding box center [918, 212] width 202 height 167
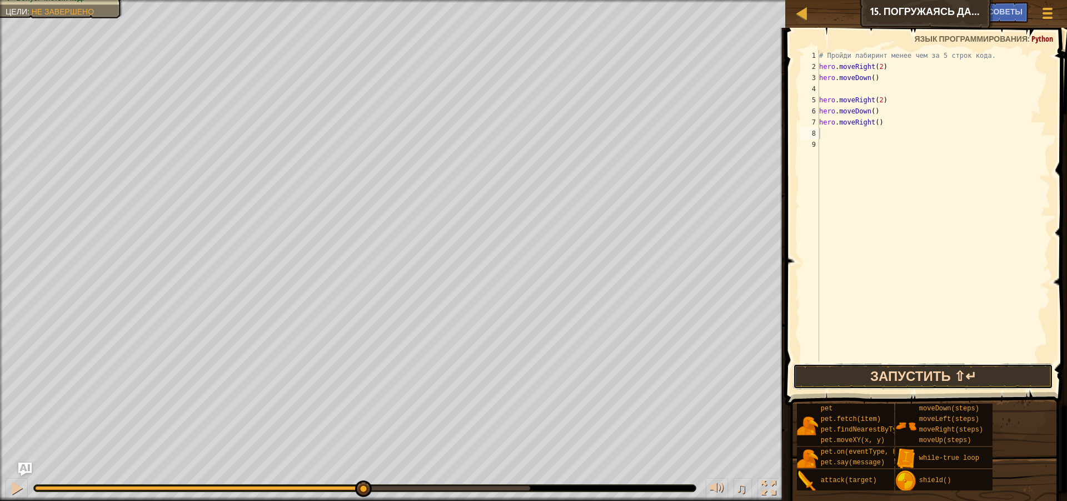
click at [869, 386] on button "Запустить ⇧↵" at bounding box center [923, 376] width 260 height 26
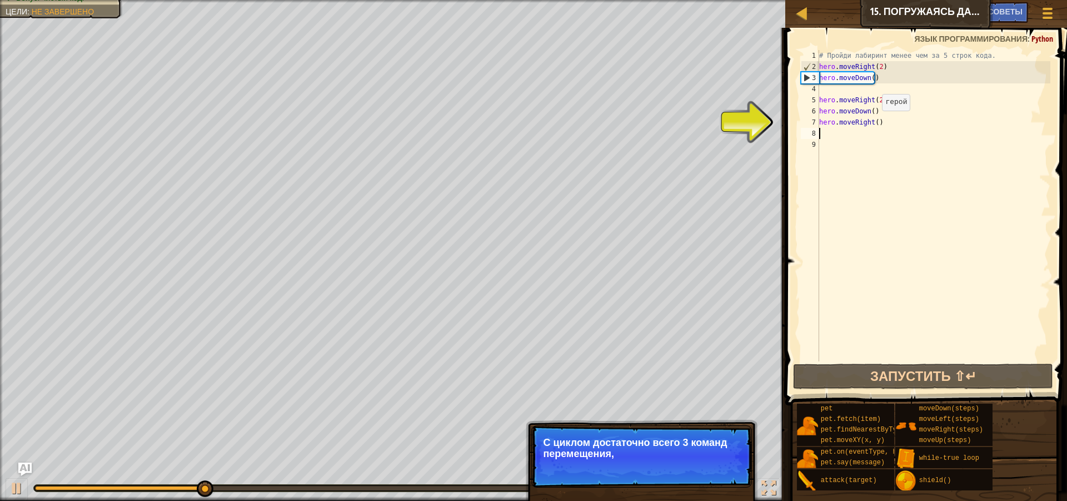
click at [873, 122] on div "# Пройди лабиринт менее чем за 5 строк кода. hero . moveRight ( 2 ) hero . move…" at bounding box center [933, 216] width 233 height 333
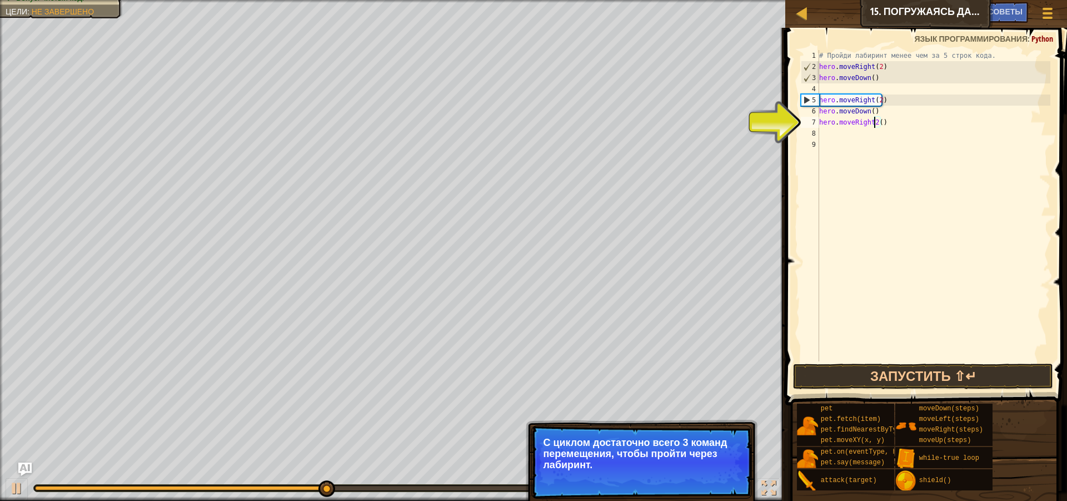
scroll to position [5, 4]
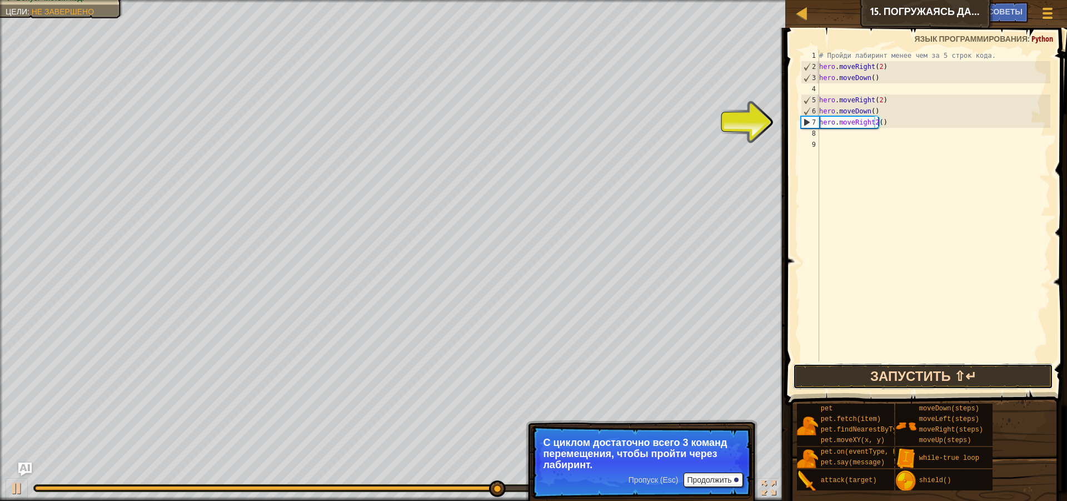
click at [851, 372] on button "Запустить ⇧↵" at bounding box center [923, 376] width 260 height 26
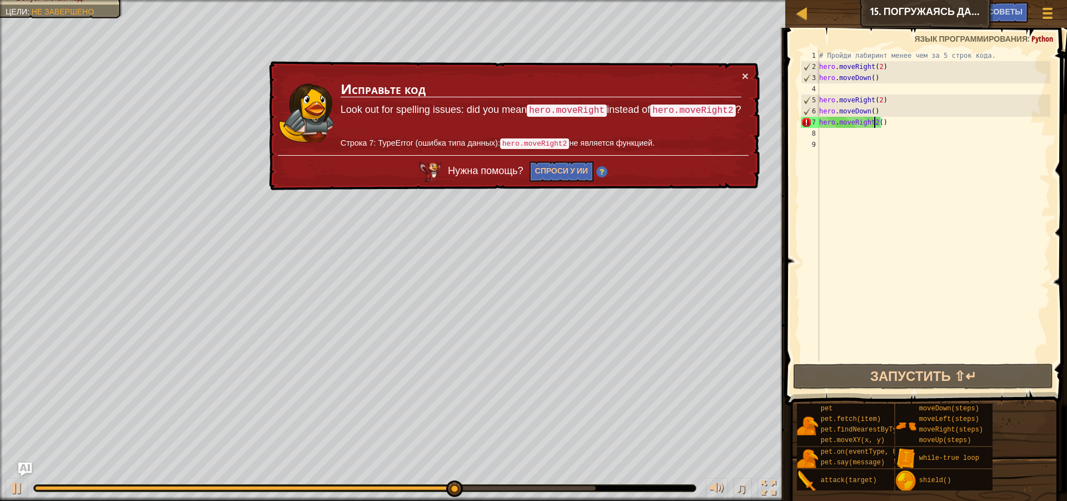
type textarea "hero.moveRight()"
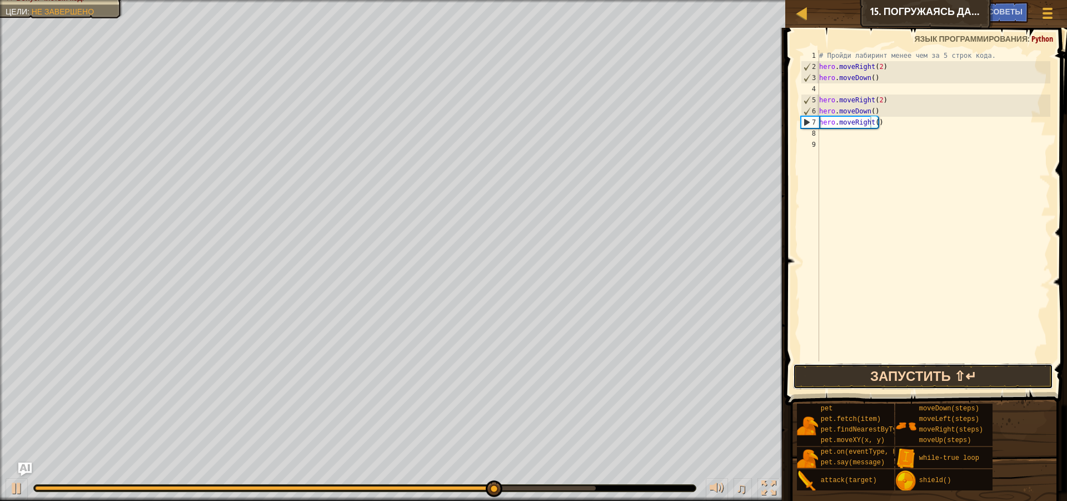
drag, startPoint x: 894, startPoint y: 377, endPoint x: 890, endPoint y: 368, distance: 9.4
click at [893, 375] on button "Запустить ⇧↵" at bounding box center [923, 376] width 260 height 26
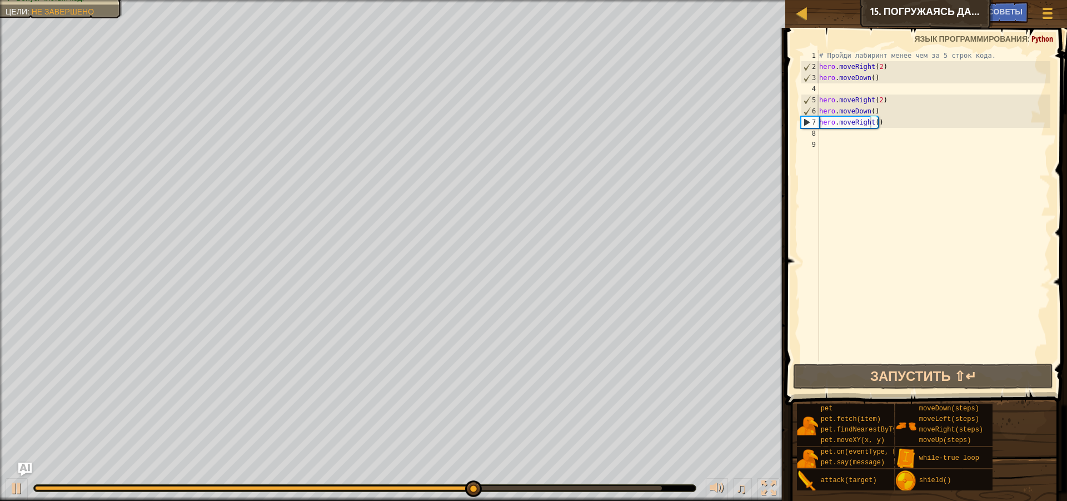
click at [82, 2] on div at bounding box center [392, 1] width 785 height 3
click at [824, 88] on div "# Пройди лабиринт менее чем за 5 строк кода. hero . moveRight ( 2 ) hero . move…" at bounding box center [933, 216] width 233 height 333
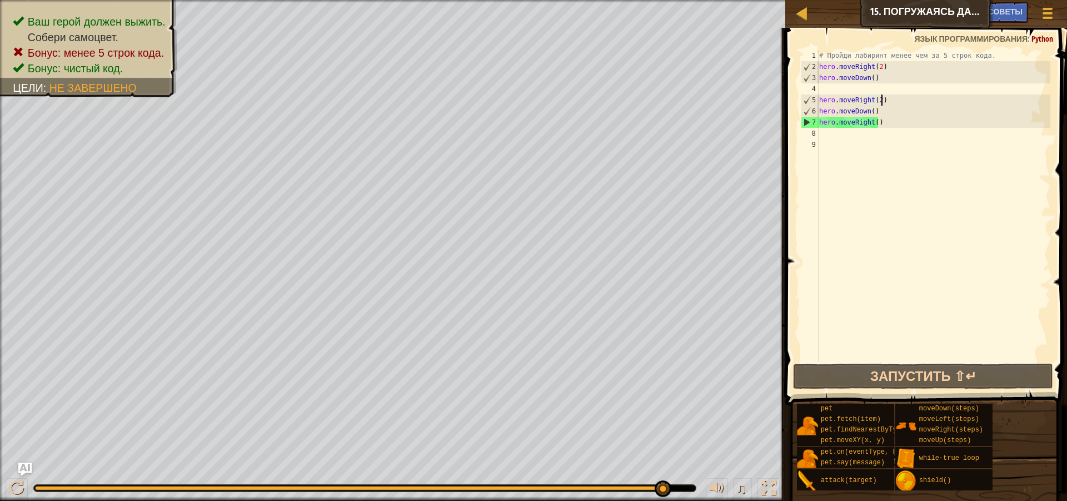
click at [892, 101] on div "# Пройди лабиринт менее чем за 5 строк кода. hero . moveRight ( 2 ) hero . move…" at bounding box center [933, 216] width 233 height 333
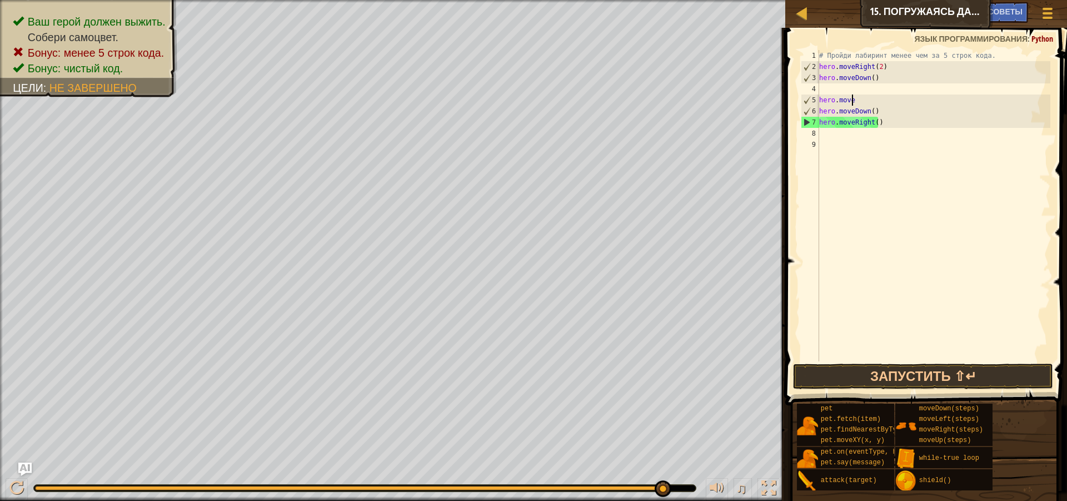
type textarea "h"
click at [881, 112] on div "# Пройди лабиринт менее чем за 5 строк кода. hero . moveRight ( 2 ) hero . move…" at bounding box center [933, 216] width 233 height 333
type textarea "h"
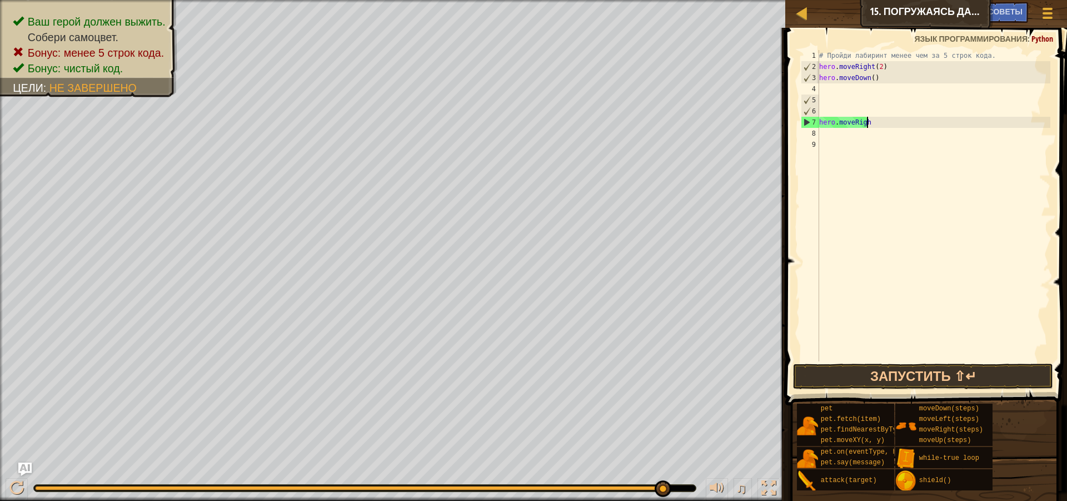
click at [882, 127] on div "# Пройди лабиринт менее чем за 5 строк кода. hero . moveRight ( 2 ) hero . move…" at bounding box center [933, 216] width 233 height 333
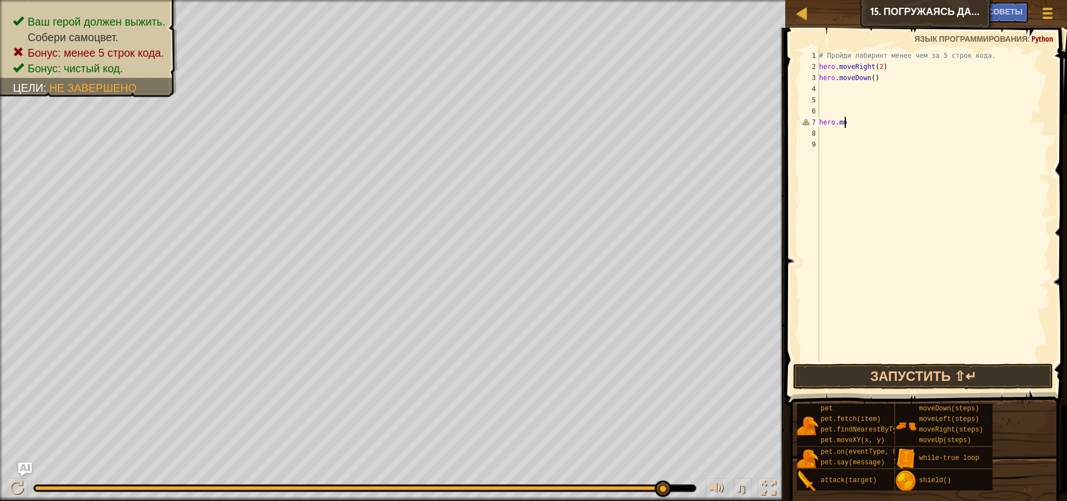
type textarea "h"
click at [825, 91] on div "# Пройди лабиринт менее чем за 5 строк кода. hero . moveRight ( 2 ) hero . move…" at bounding box center [933, 216] width 233 height 333
type textarea "h"
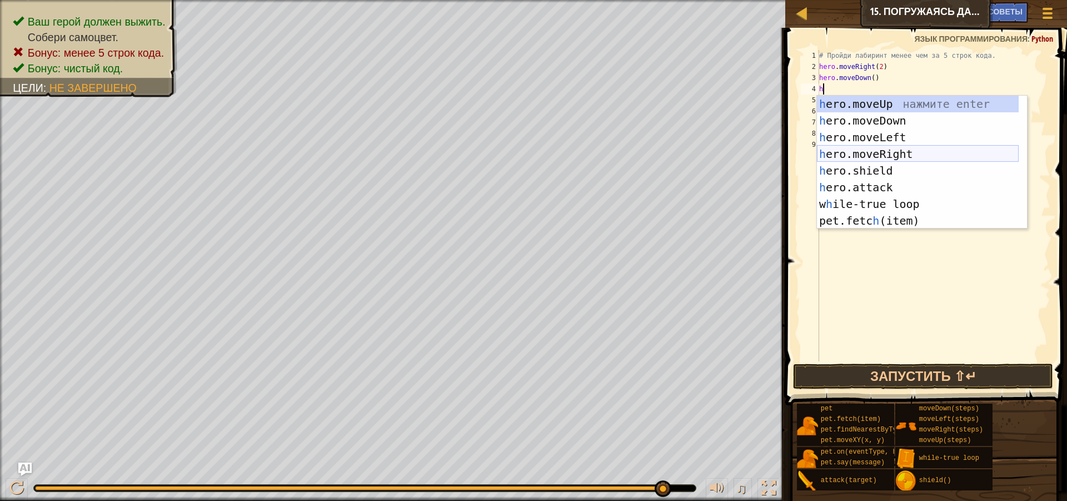
click at [868, 151] on div "h ero.moveUp нажмите enter h ero.moveDown нажмите enter h ero.moveLeft нажмите …" at bounding box center [918, 179] width 202 height 167
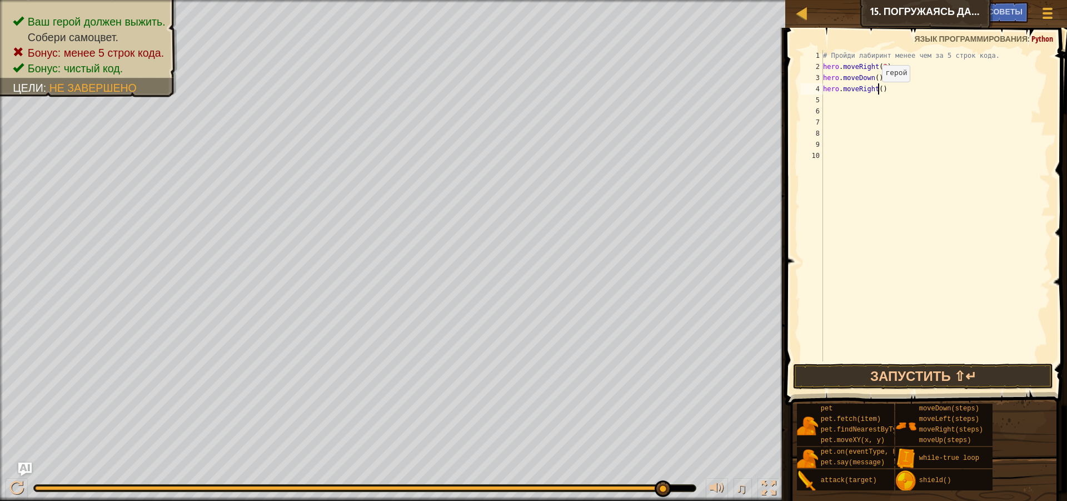
click at [876, 93] on div "# Пройди лабиринт менее чем за 5 строк кода. hero . moveRight ( 2 ) hero . move…" at bounding box center [936, 216] width 230 height 333
type textarea "hero.moveRight(2)"
click at [828, 99] on div "# Пройди лабиринт менее чем за 5 строк кода. hero . moveRight ( 2 ) hero . move…" at bounding box center [936, 216] width 230 height 333
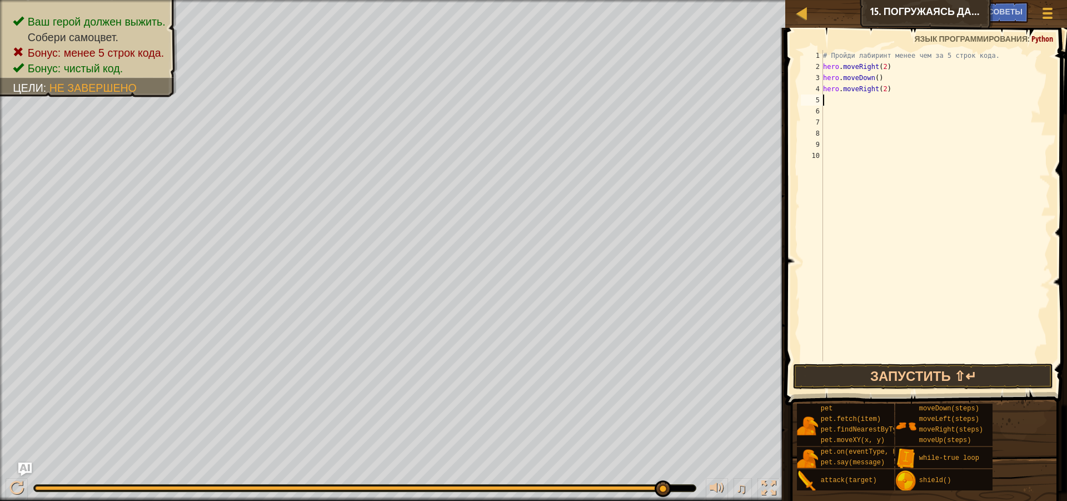
type textarea "h"
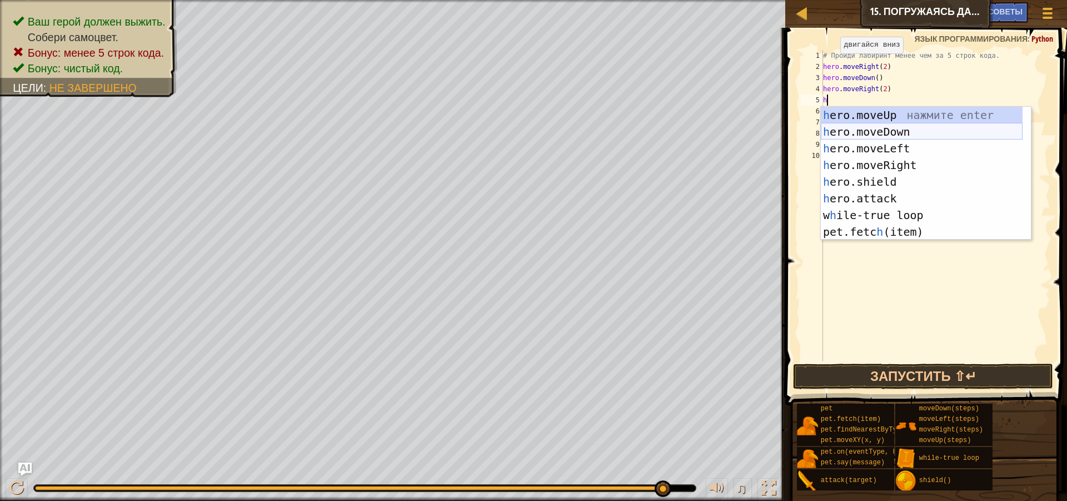
click at [910, 131] on div "h ero.moveUp нажмите enter h ero.moveDown нажмите enter h ero.moveLeft нажмите …" at bounding box center [922, 190] width 202 height 167
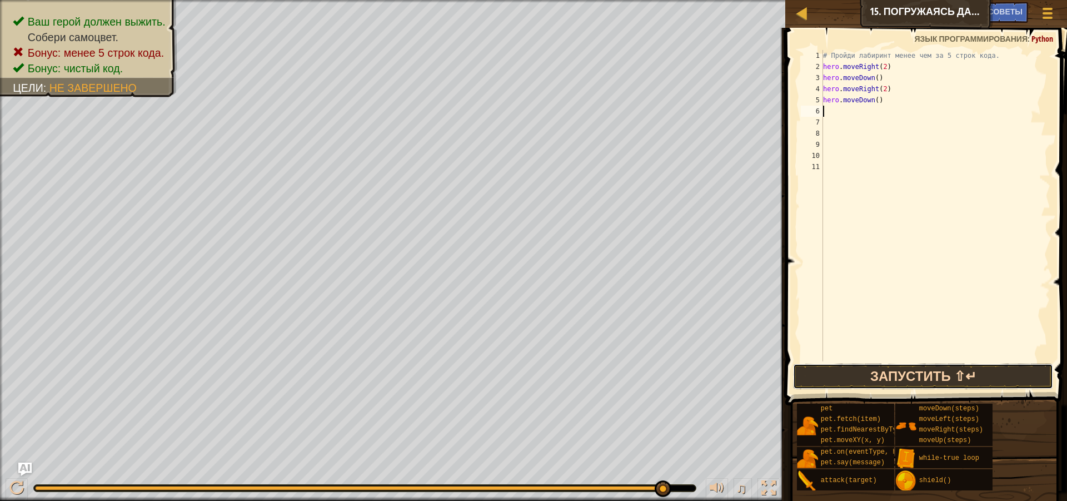
click at [899, 384] on button "Запустить ⇧↵" at bounding box center [923, 376] width 260 height 26
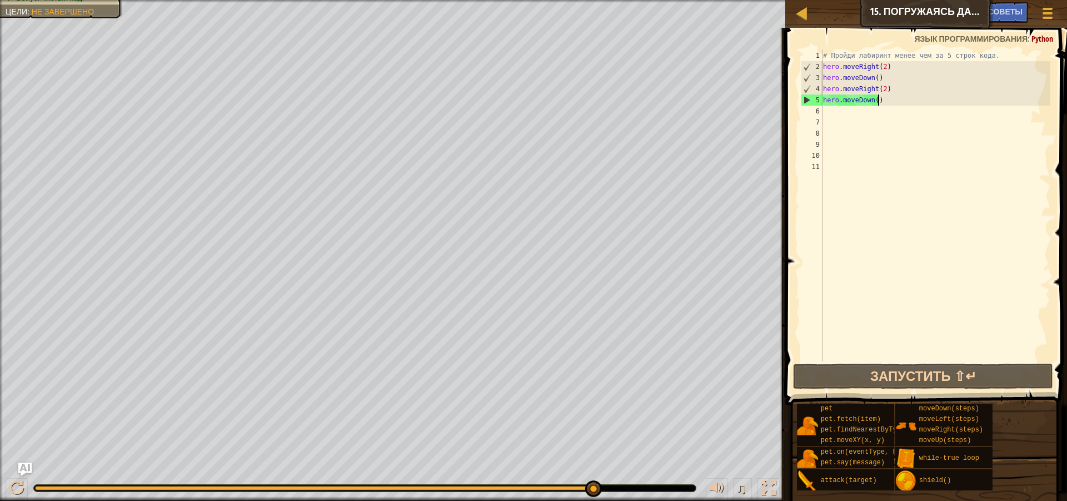
click at [881, 102] on div "# Пройди лабиринт менее чем за 5 строк кода. hero . moveRight ( 2 ) hero . move…" at bounding box center [936, 216] width 230 height 333
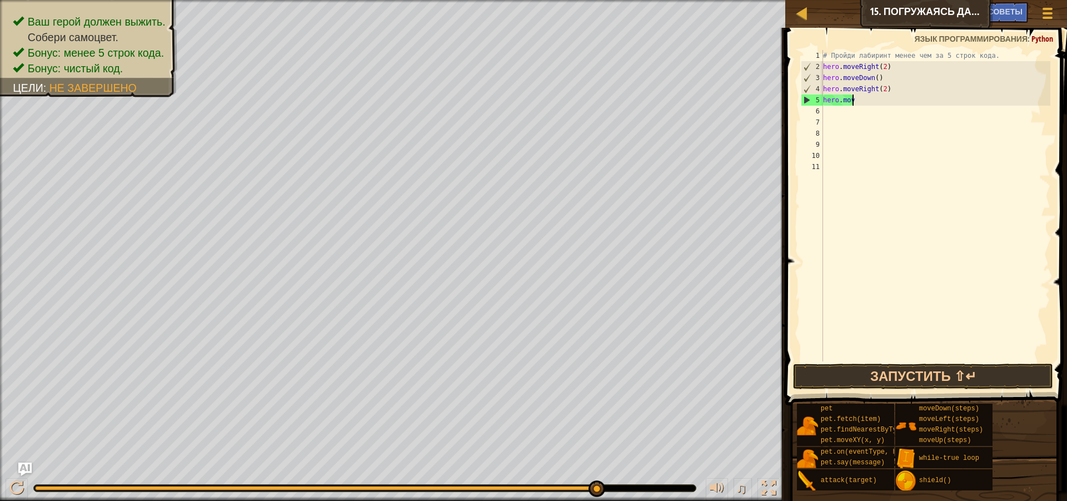
type textarea "h"
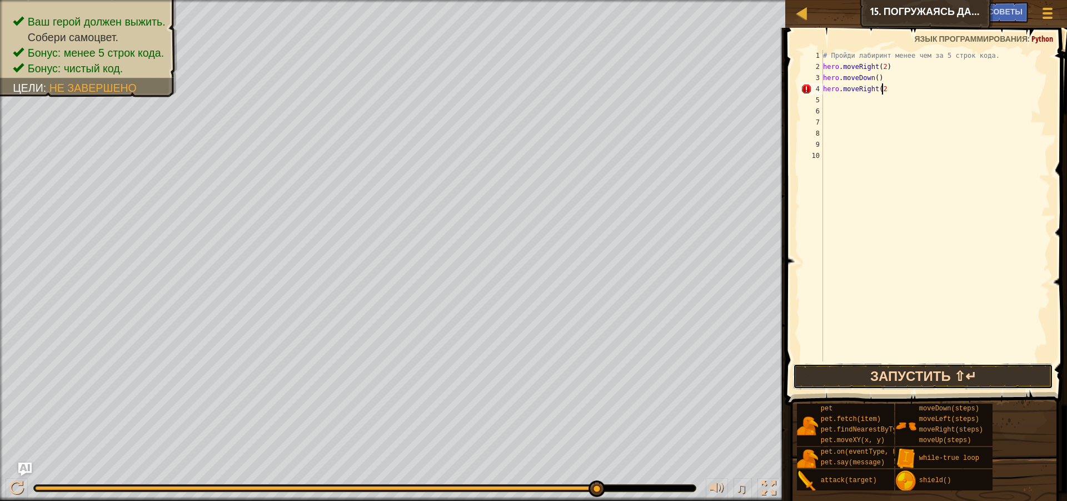
click at [915, 368] on button "Запустить ⇧↵" at bounding box center [923, 376] width 260 height 26
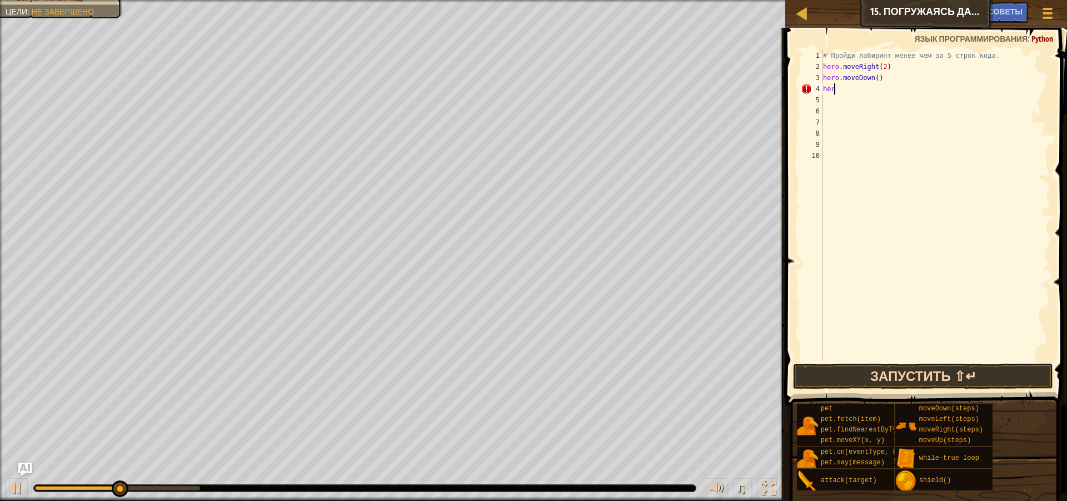
type textarea "h"
click at [945, 382] on button "Запустить ⇧↵" at bounding box center [923, 376] width 260 height 26
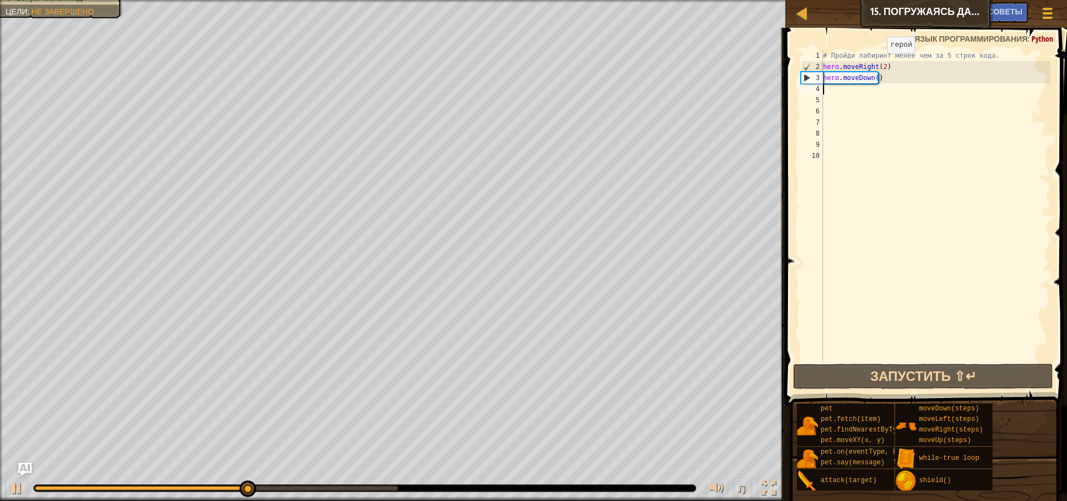
click at [881, 64] on div "# Пройди лабиринт менее чем за 5 строк кода. hero . moveRight ( 2 ) hero . move…" at bounding box center [936, 216] width 230 height 333
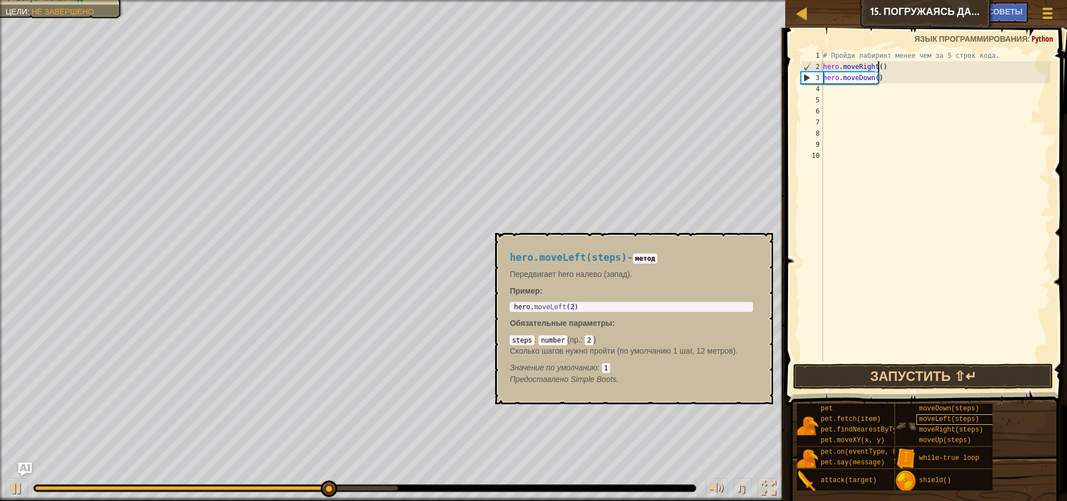
scroll to position [5, 4]
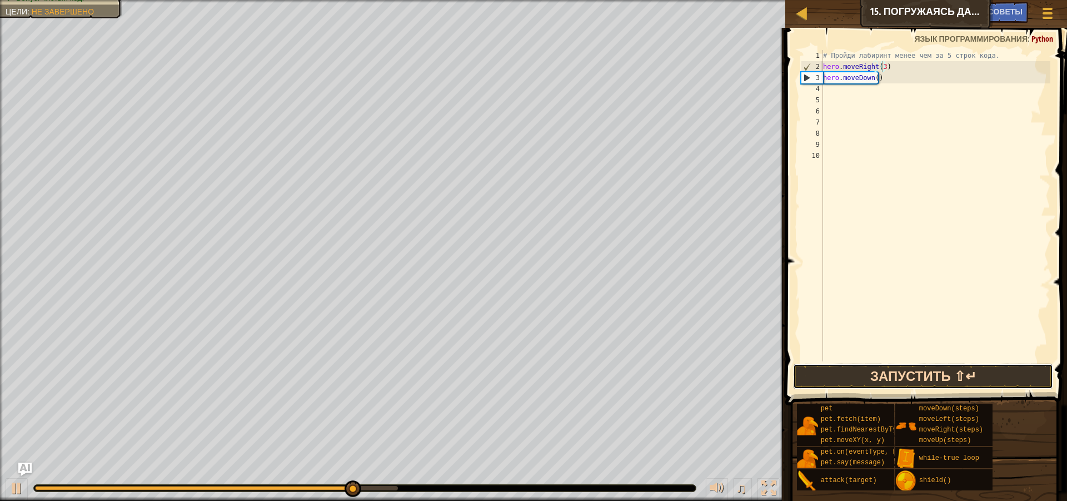
click at [943, 377] on button "Запустить ⇧↵" at bounding box center [923, 376] width 260 height 26
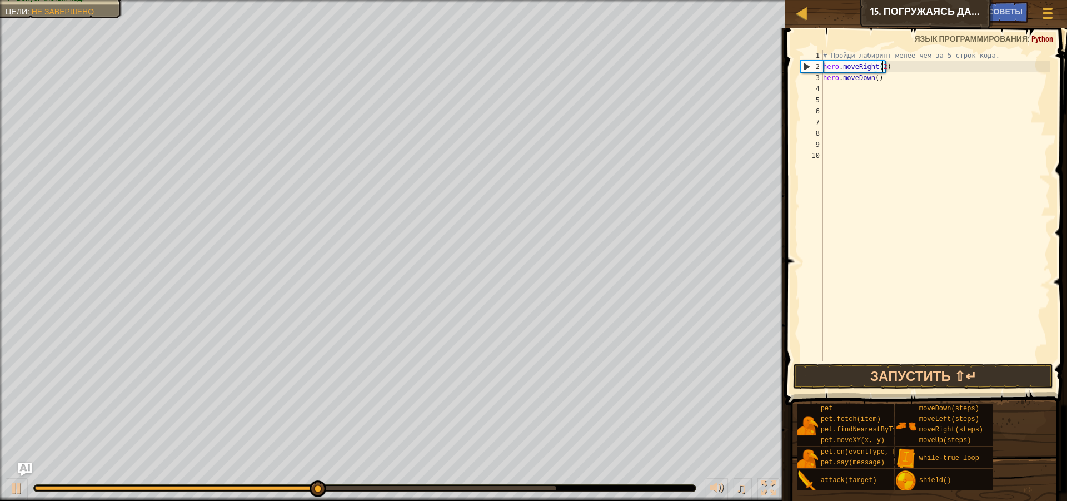
click at [877, 77] on div "# Пройди лабиринт менее чем за 5 строк кода. hero . moveRight ( 2 ) hero . move…" at bounding box center [936, 216] width 230 height 333
click at [875, 77] on div "# Пройди лабиринт менее чем за 5 строк кода. hero . moveRight ( 2 ) hero . move…" at bounding box center [936, 216] width 230 height 333
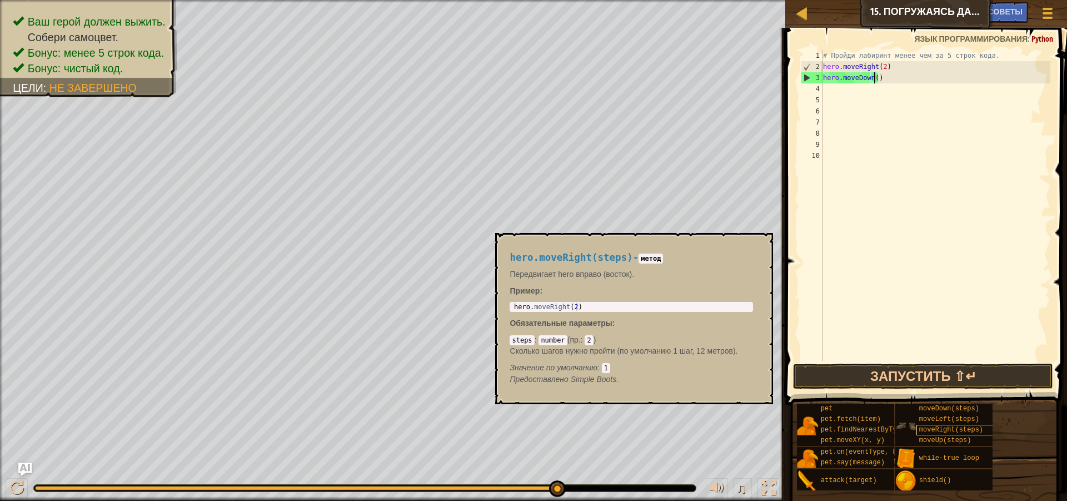
type textarea "hero.moveDown()"
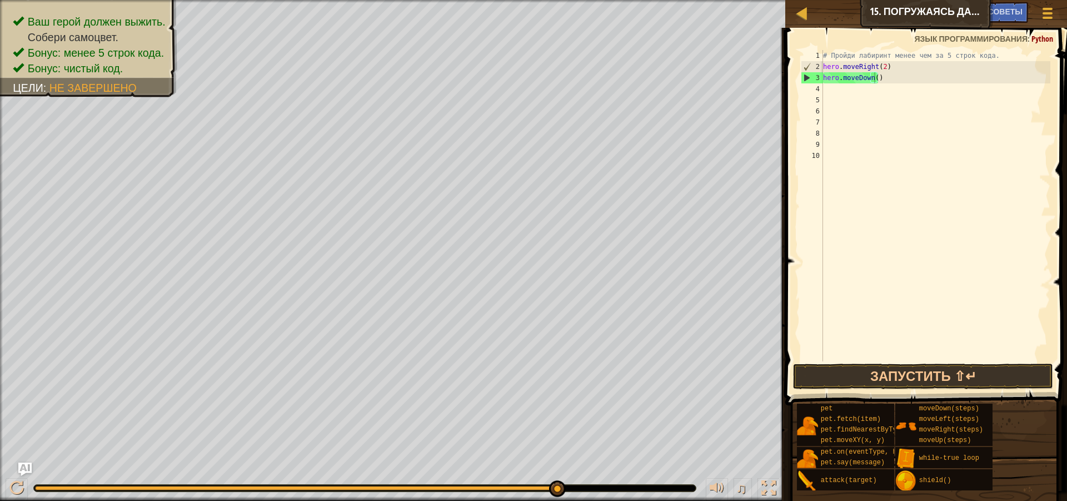
scroll to position [5, 0]
click at [822, 87] on div "1 2 3 4 5 6 7 8 9 10 # Пройди лабиринт менее чем за 5 строк кода. hero . moveRi…" at bounding box center [925, 205] width 252 height 311
type textarea "h"
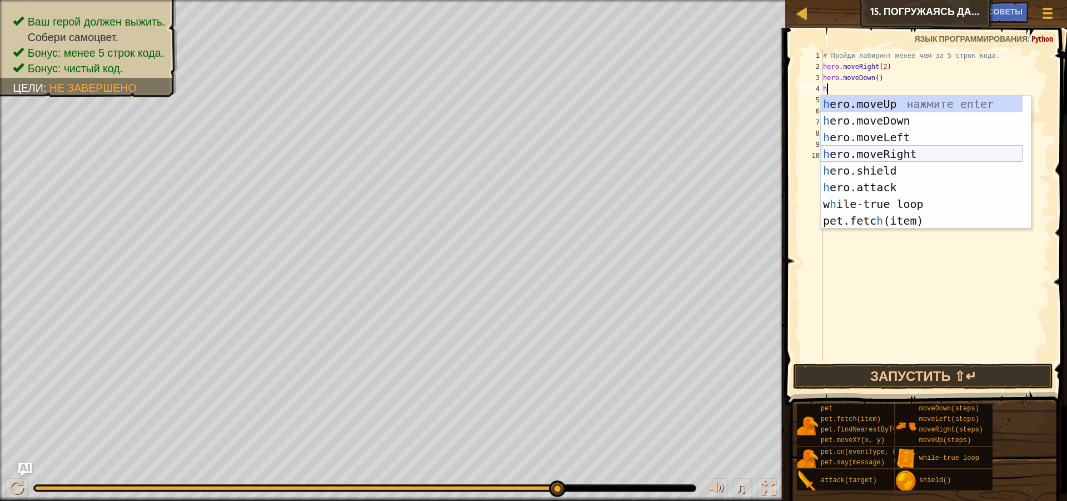
click at [899, 158] on div "h ero.moveUp нажмите enter h ero.moveDown нажмите enter h ero.moveLeft нажмите …" at bounding box center [922, 179] width 202 height 167
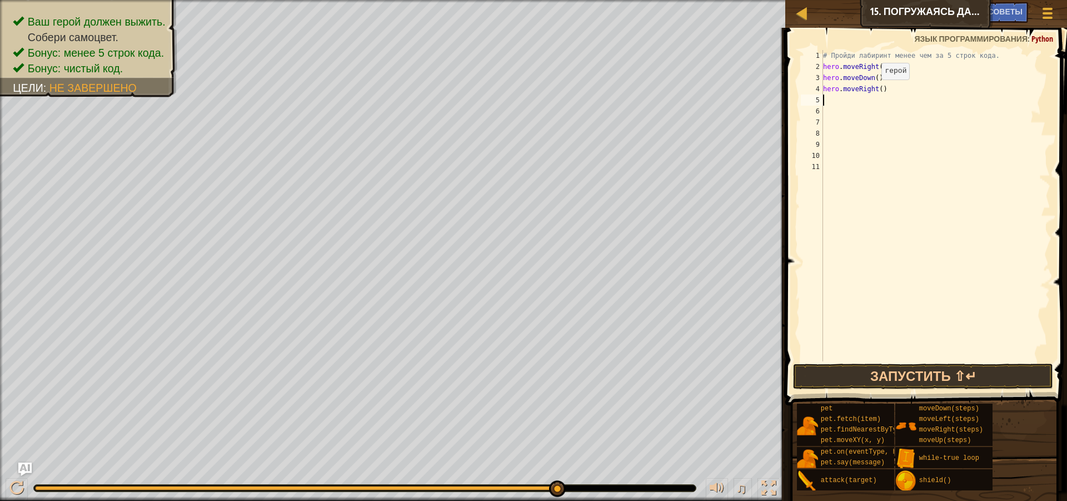
click at [876, 91] on div "# Пройди лабиринт менее чем за 5 строк кода. hero . moveRight ( 2 ) hero . move…" at bounding box center [936, 216] width 230 height 333
click at [876, 90] on div "# Пройди лабиринт менее чем за 5 строк кода. hero . moveRight ( 2 ) hero . move…" at bounding box center [936, 216] width 230 height 333
click at [879, 89] on div "# Пройди лабиринт менее чем за 5 строк кода. hero . moveRight ( 2 ) hero . move…" at bounding box center [936, 205] width 230 height 311
click at [851, 381] on button "Запустить ⇧↵" at bounding box center [923, 376] width 260 height 26
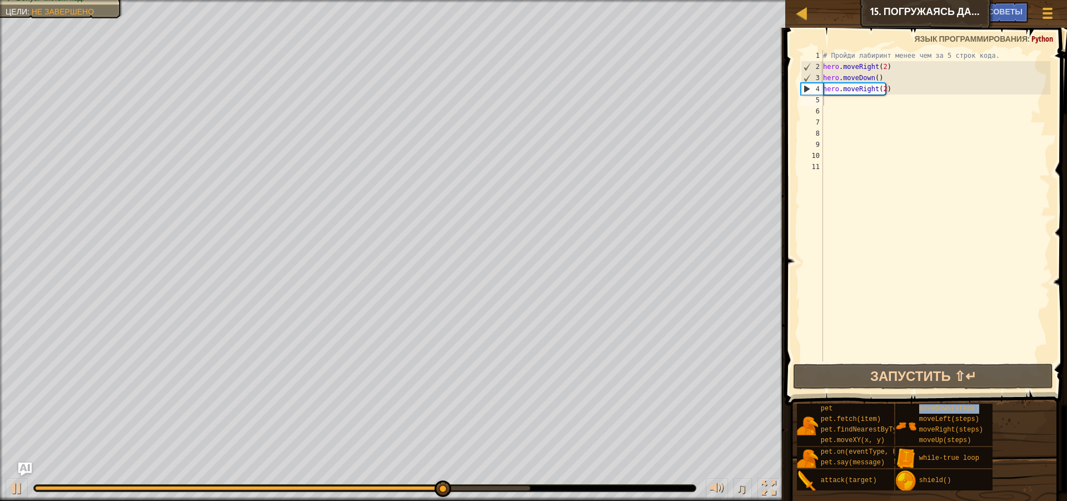
type textarea "moveDown(steps)"
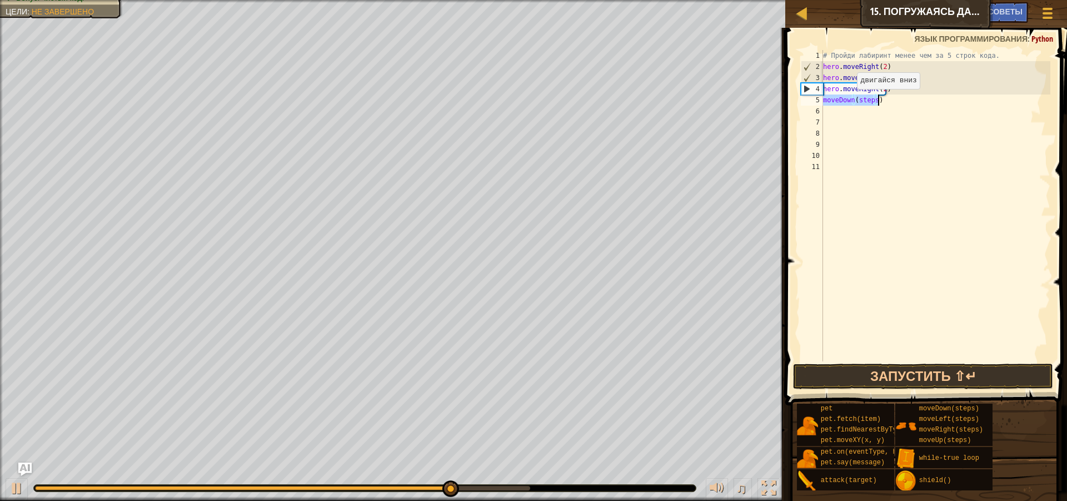
scroll to position [5, 4]
click at [892, 165] on div "# Пройди лабиринт менее чем за 5 строк кода. hero . moveRight ( 2 ) hero . move…" at bounding box center [936, 216] width 230 height 333
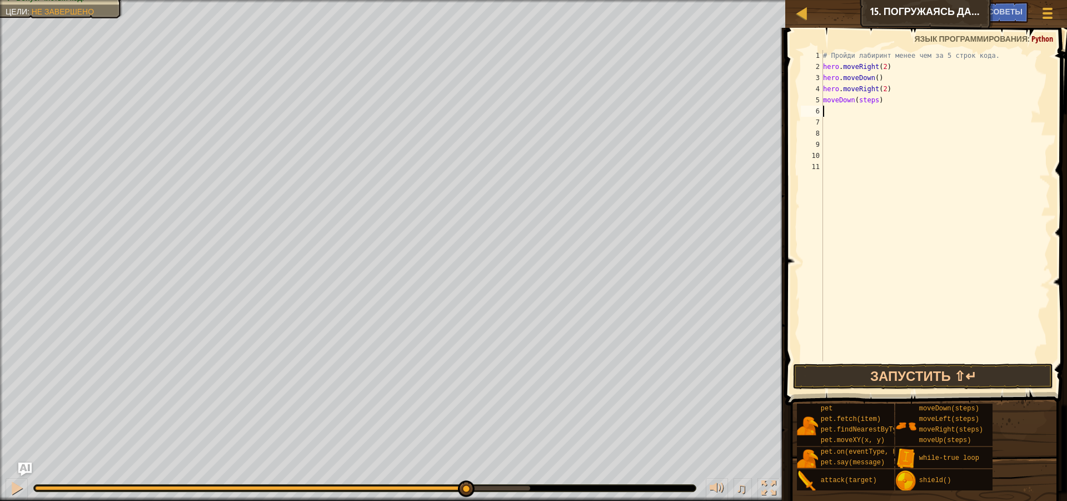
click at [887, 107] on div "# Пройди лабиринт менее чем за 5 строк кода. hero . moveRight ( 2 ) hero . move…" at bounding box center [936, 216] width 230 height 333
click at [881, 104] on div "# Пройди лабиринт менее чем за 5 строк кода. hero . moveRight ( 2 ) hero . move…" at bounding box center [936, 216] width 230 height 333
type textarea "m"
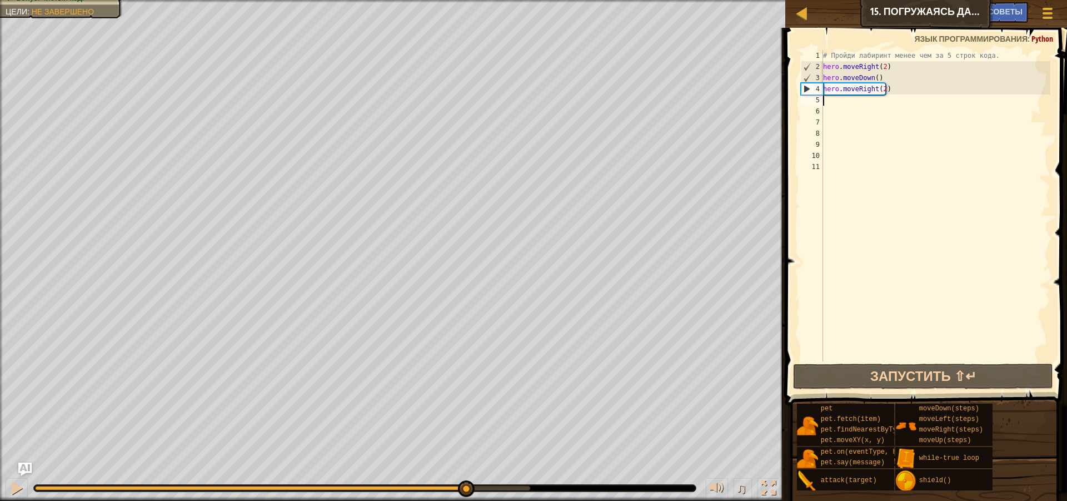
type textarea "h"
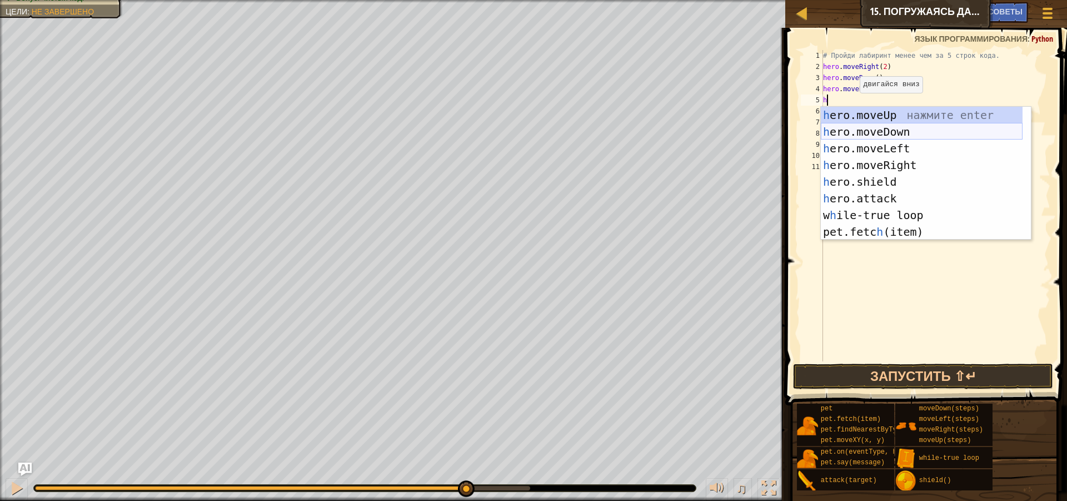
click at [890, 131] on div "h ero.moveUp нажмите enter h ero.moveDown нажмите enter h ero.moveLeft нажмите …" at bounding box center [922, 190] width 202 height 167
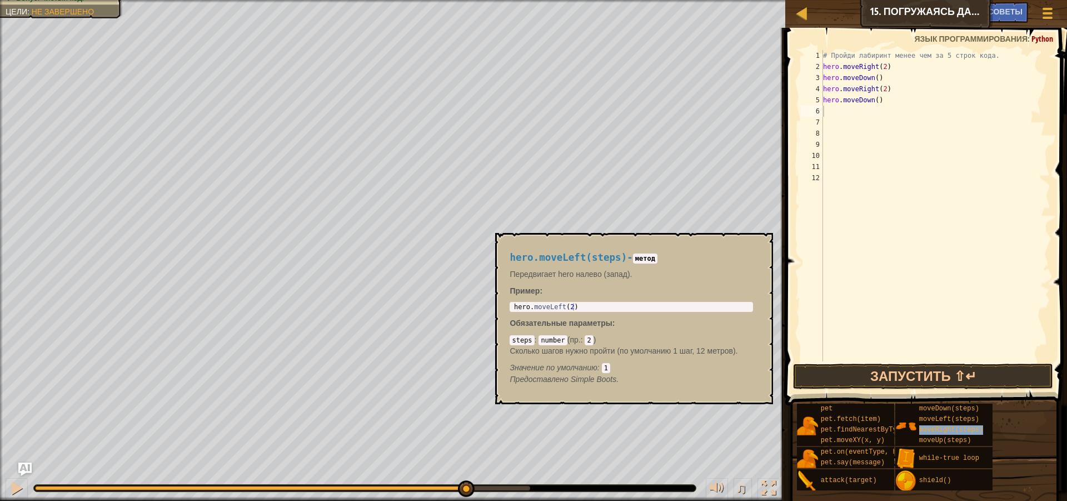
type textarea "moveRight(steps)"
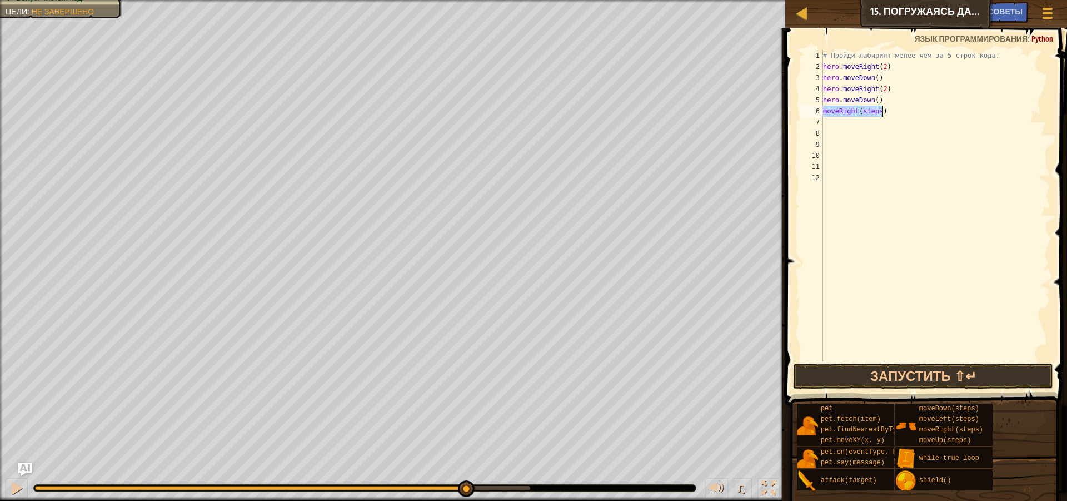
click at [879, 197] on div "# Пройди лабиринт менее чем за 5 строк кода. hero . moveRight ( 2 ) hero . move…" at bounding box center [936, 216] width 230 height 333
click at [894, 112] on div "# Пройди лабиринт менее чем за 5 строк кода. hero . moveRight ( 2 ) hero . move…" at bounding box center [936, 216] width 230 height 333
type textarea "mh"
click at [896, 132] on div "hero. m oveRig h t нажмите enter" at bounding box center [926, 143] width 210 height 50
click at [903, 109] on div "# Пройди лабиринт менее чем за 5 строк кода. hero . moveRight ( 2 ) hero . move…" at bounding box center [936, 216] width 230 height 333
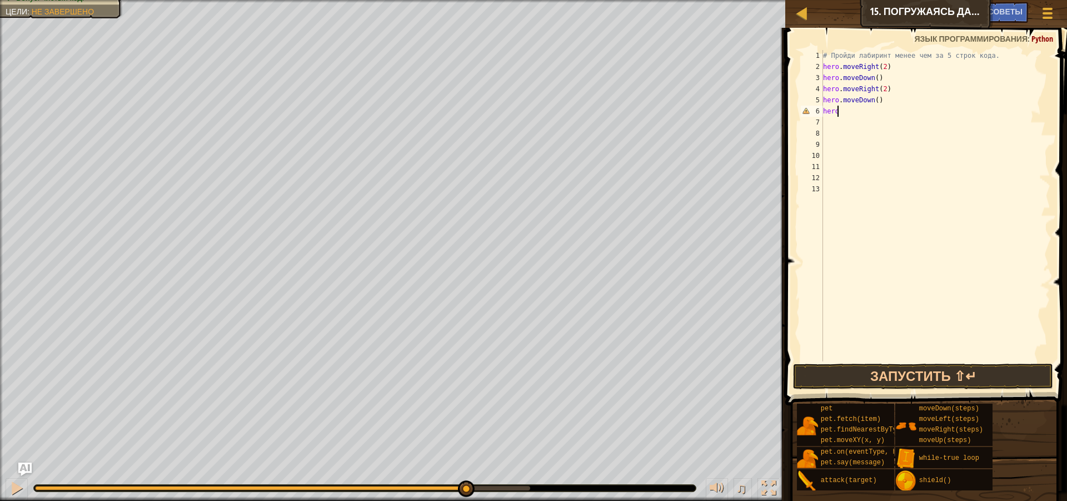
type textarea "h"
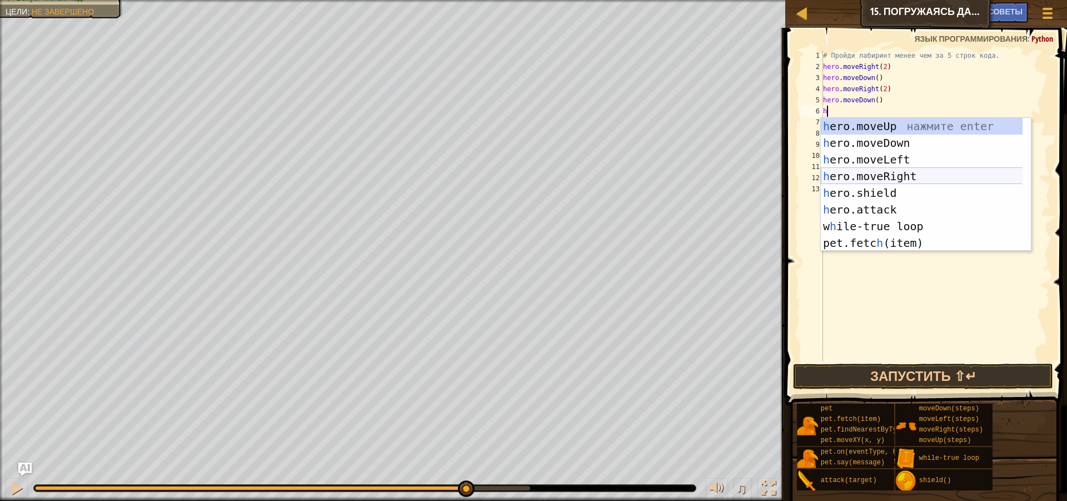
click at [911, 170] on div "h ero.moveUp нажмите enter h ero.moveDown нажмите enter h ero.moveLeft нажмите …" at bounding box center [926, 201] width 210 height 167
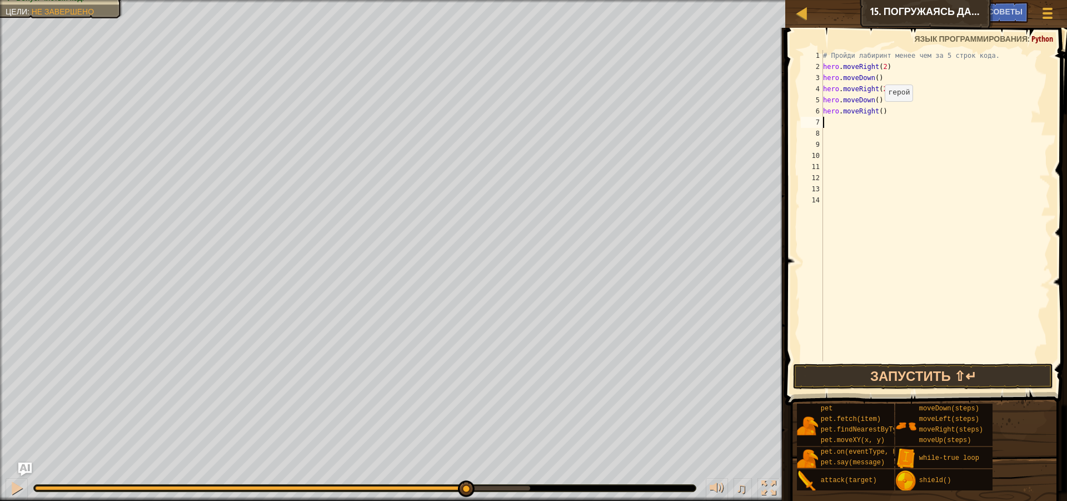
click at [879, 112] on div "# Пройди лабиринт менее чем за 5 строк кода. hero . moveRight ( 2 ) hero . move…" at bounding box center [936, 216] width 230 height 333
type textarea "hero.moveRight(2)"
click at [942, 370] on button "Запустить ⇧↵" at bounding box center [923, 376] width 260 height 26
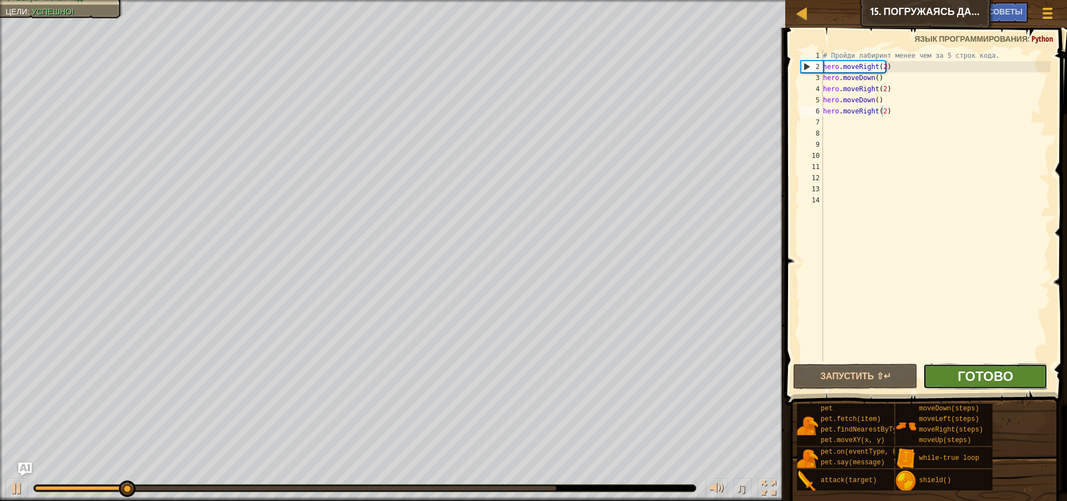
click at [982, 375] on span "Готово" at bounding box center [986, 376] width 56 height 18
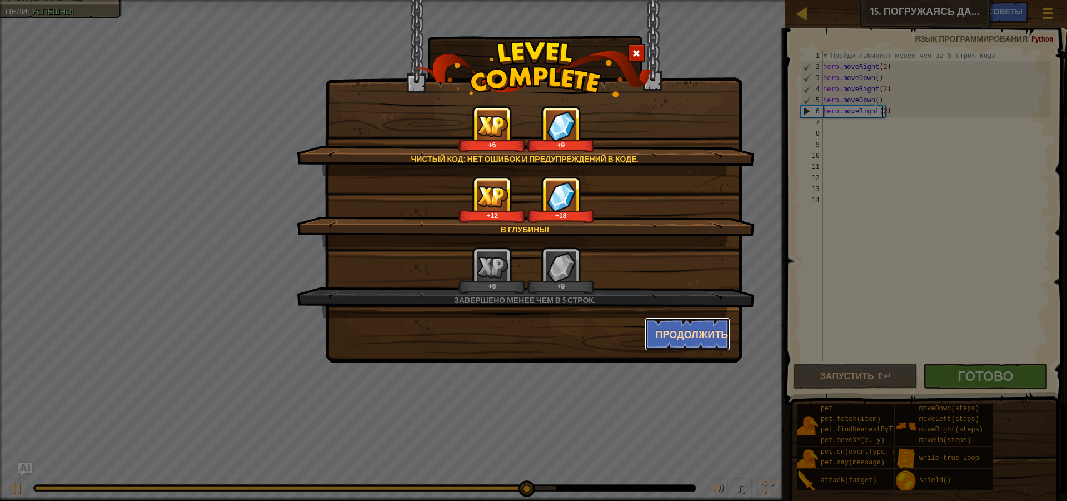
click at [700, 338] on button "Продолжить" at bounding box center [688, 333] width 86 height 33
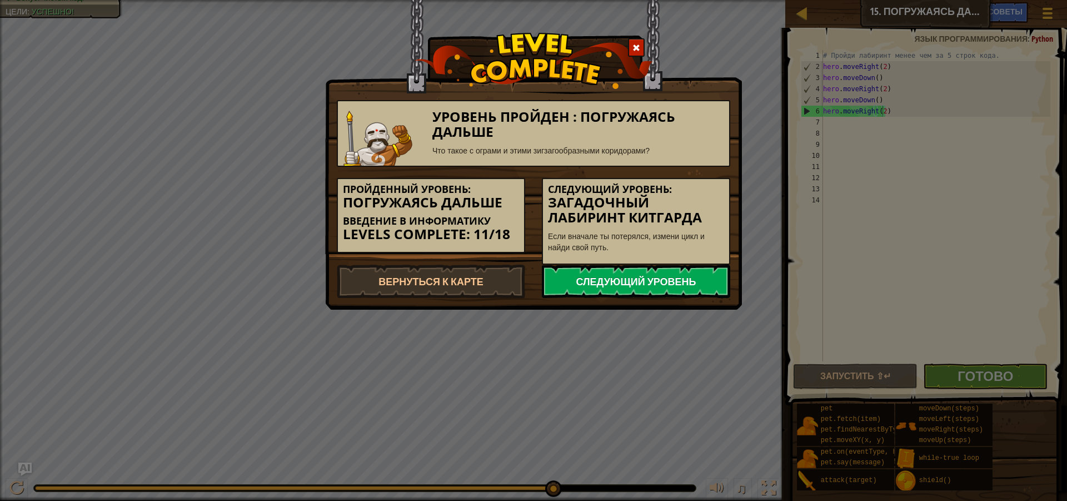
click at [659, 281] on link "Следующий уровень" at bounding box center [636, 281] width 188 height 33
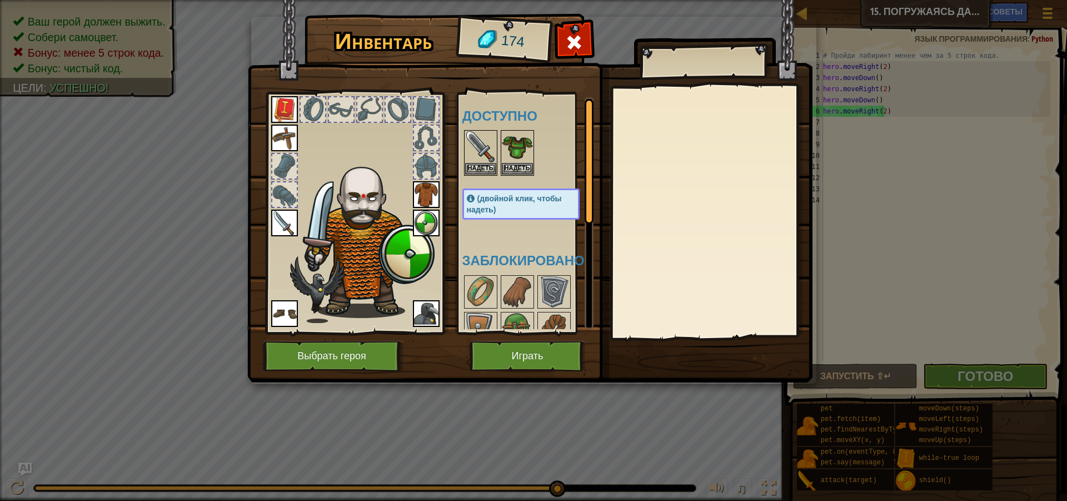
click at [303, 99] on div at bounding box center [313, 109] width 24 height 24
click at [285, 195] on div at bounding box center [284, 194] width 24 height 24
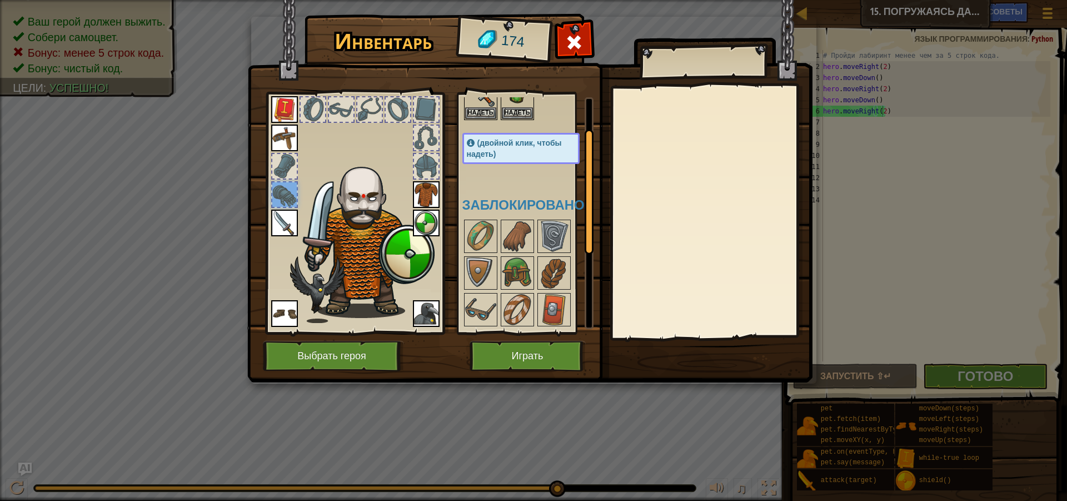
scroll to position [167, 0]
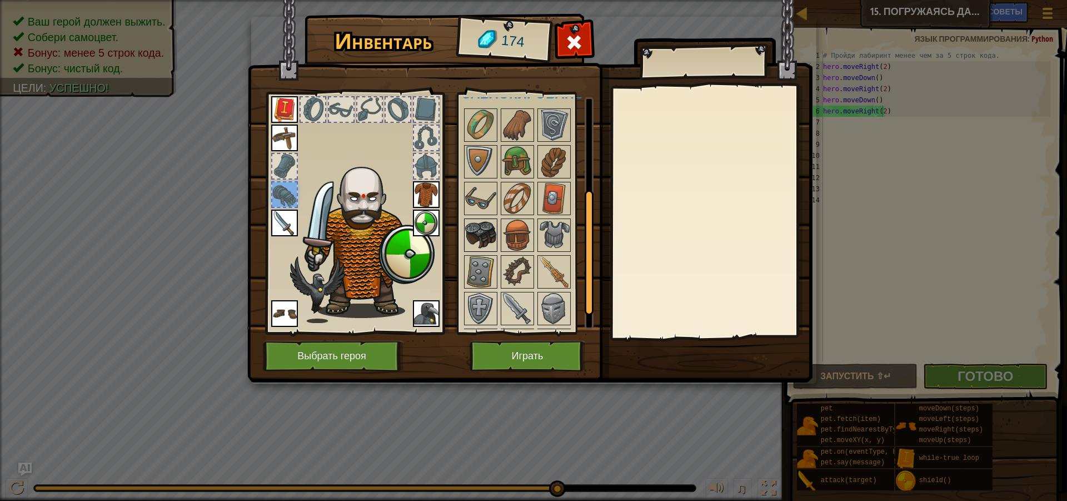
click at [487, 234] on img at bounding box center [480, 235] width 31 height 31
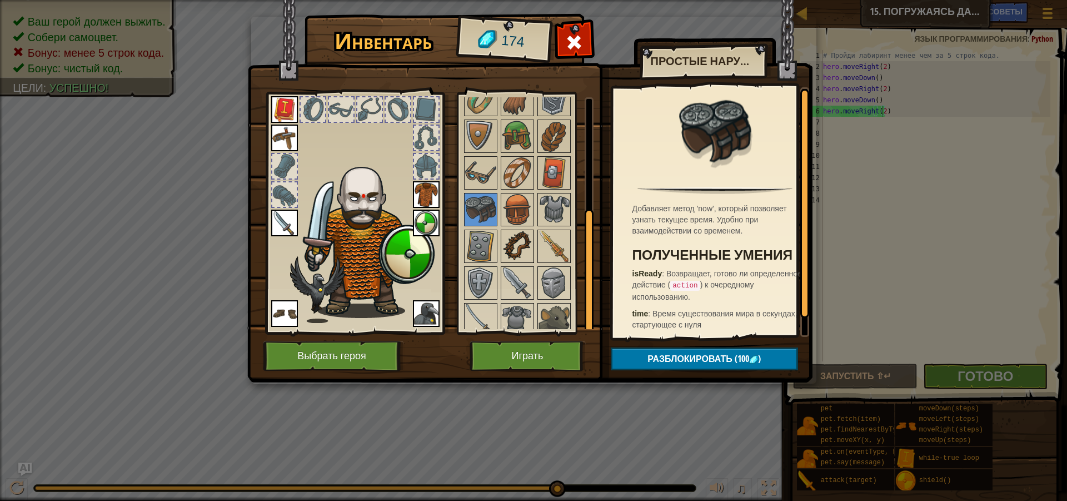
scroll to position [201, 0]
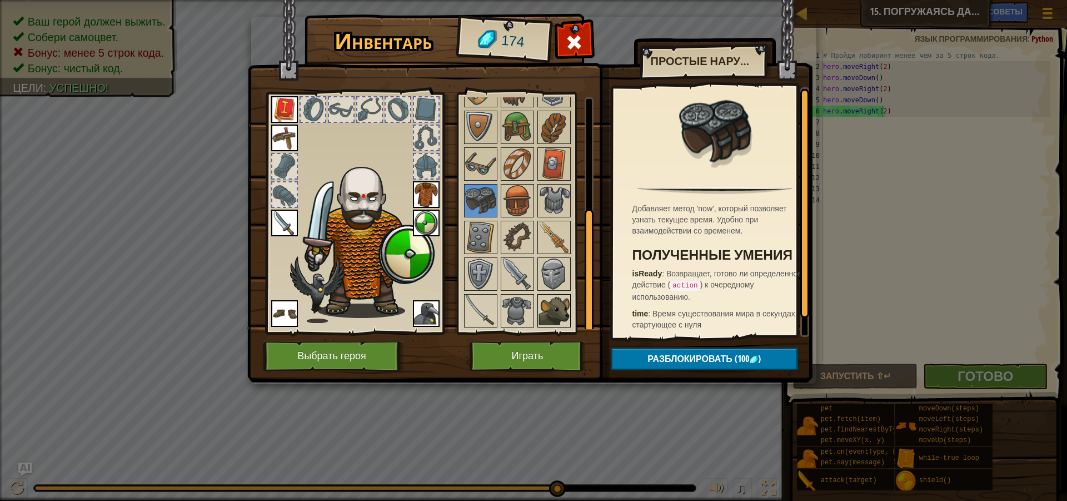
click at [555, 306] on img at bounding box center [554, 310] width 31 height 31
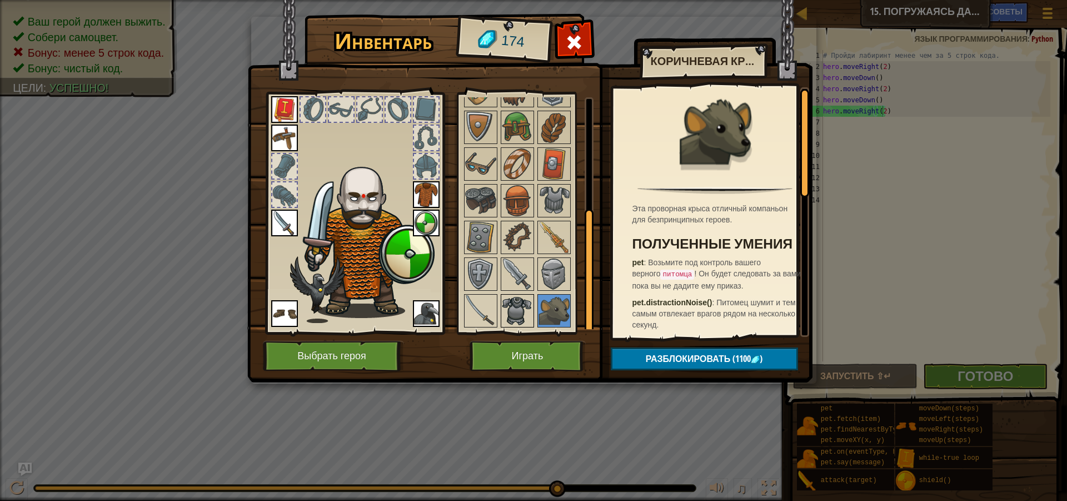
click at [530, 311] on img at bounding box center [517, 310] width 31 height 31
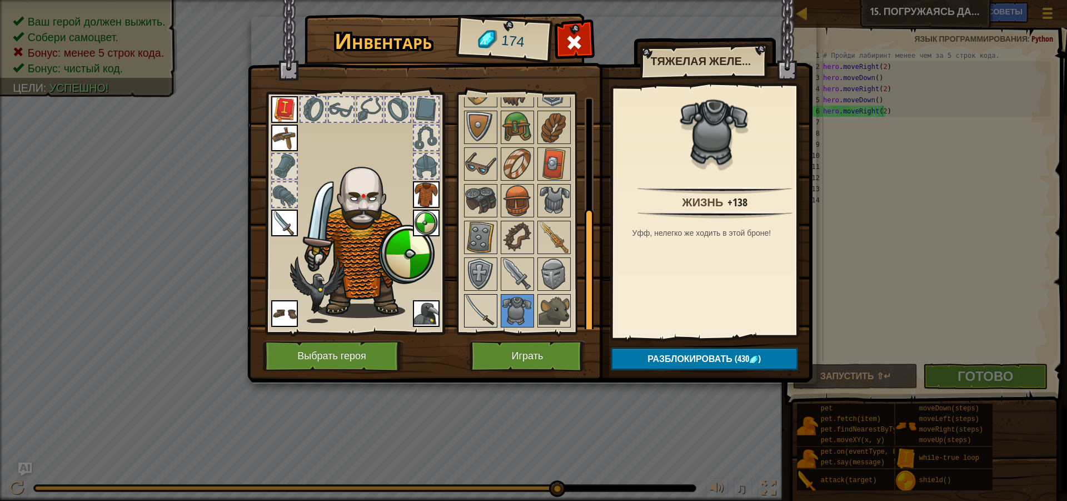
click at [496, 309] on img at bounding box center [480, 310] width 31 height 31
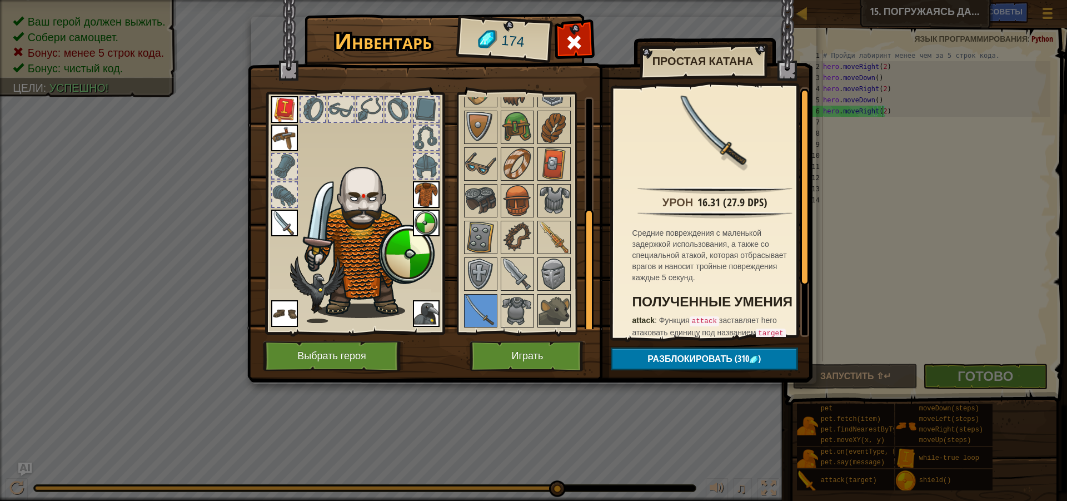
click at [430, 202] on img at bounding box center [426, 194] width 27 height 27
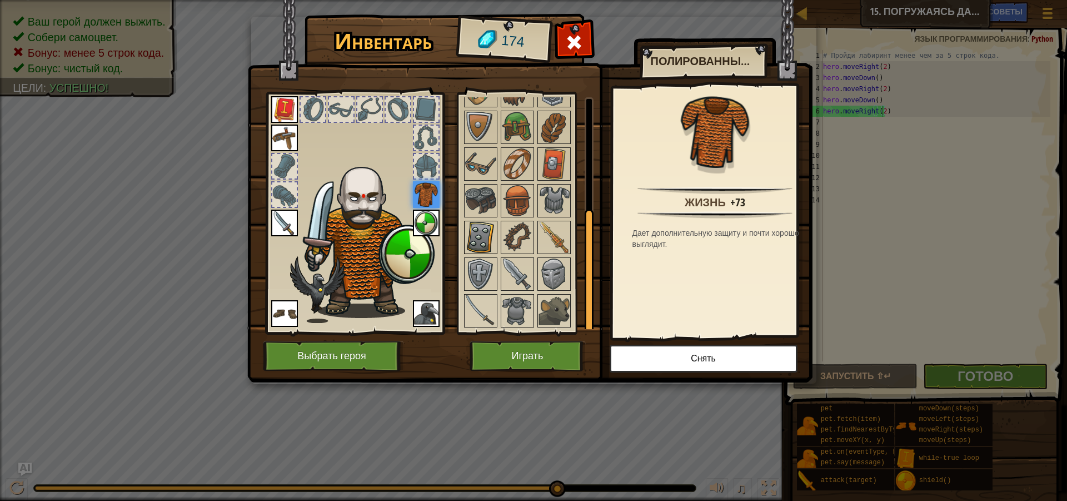
click at [494, 242] on img at bounding box center [480, 237] width 31 height 31
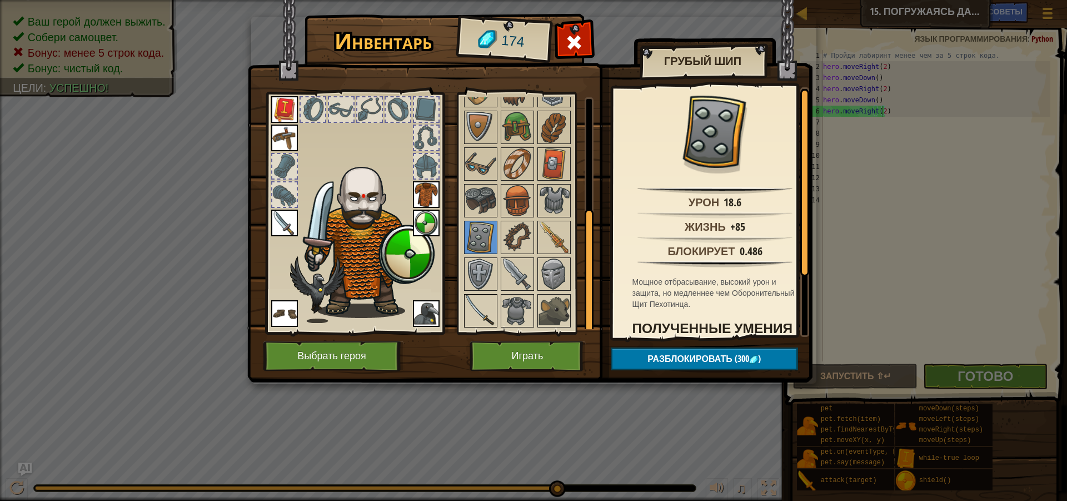
click at [485, 299] on img at bounding box center [480, 310] width 31 height 31
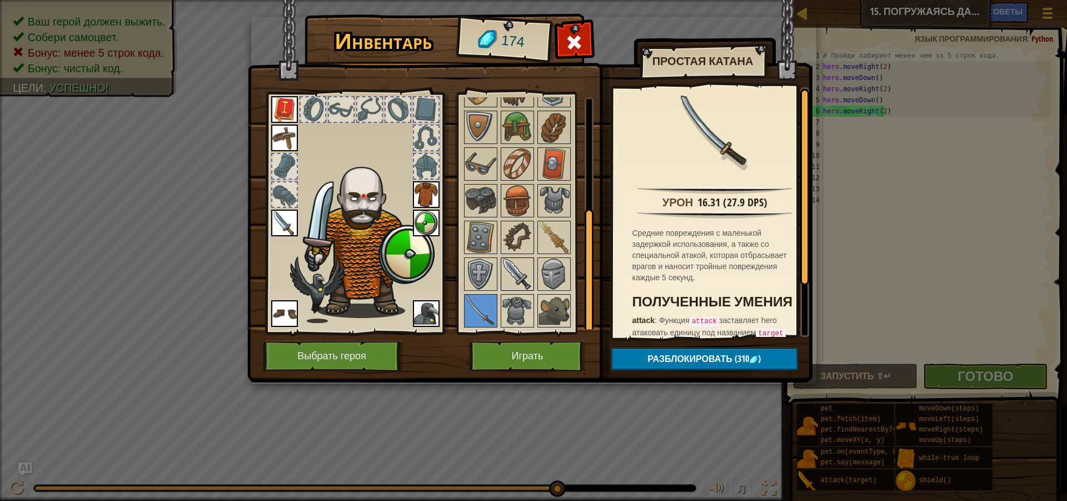
click at [515, 280] on img at bounding box center [517, 273] width 31 height 31
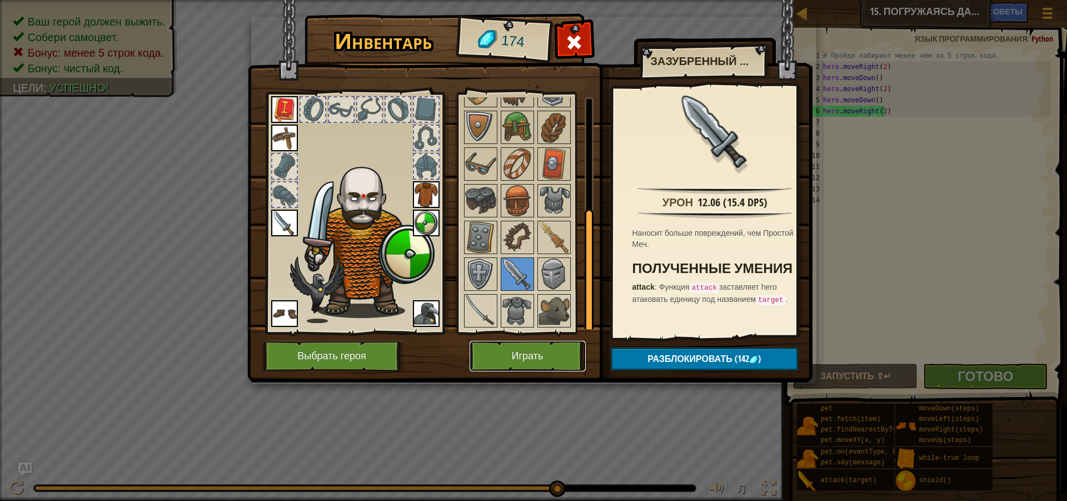
click at [534, 361] on button "Играть" at bounding box center [528, 356] width 116 height 31
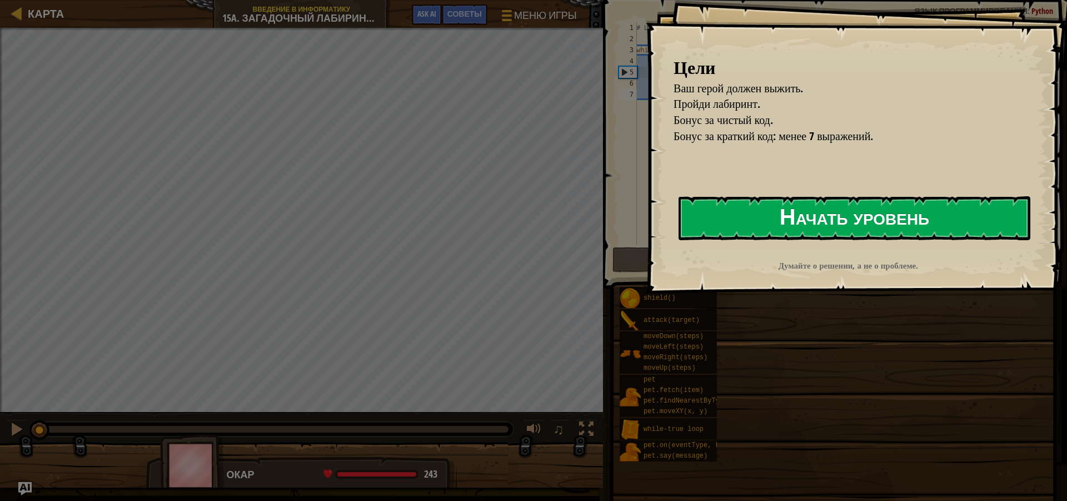
click at [849, 203] on button "Начать уровень" at bounding box center [855, 218] width 352 height 44
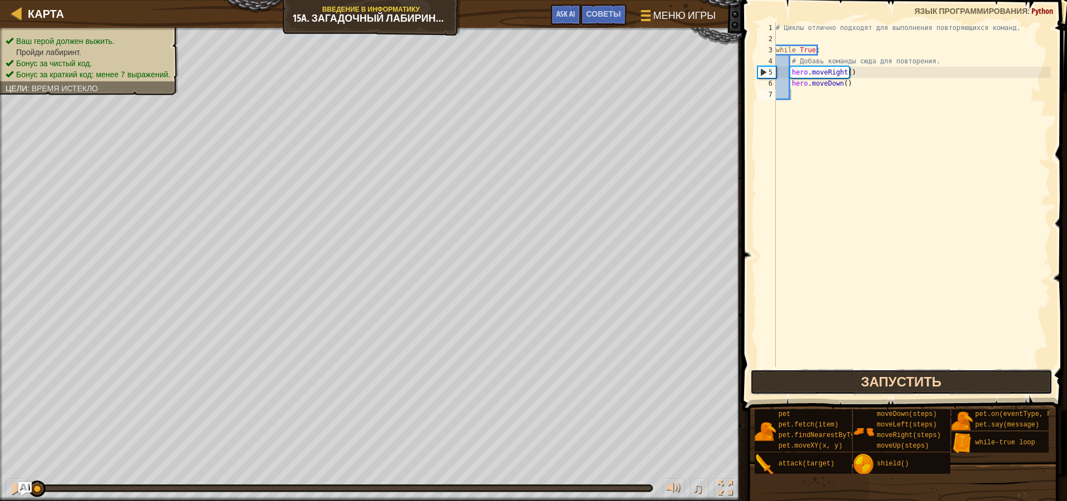
click at [936, 376] on button "Запустить" at bounding box center [901, 382] width 302 height 26
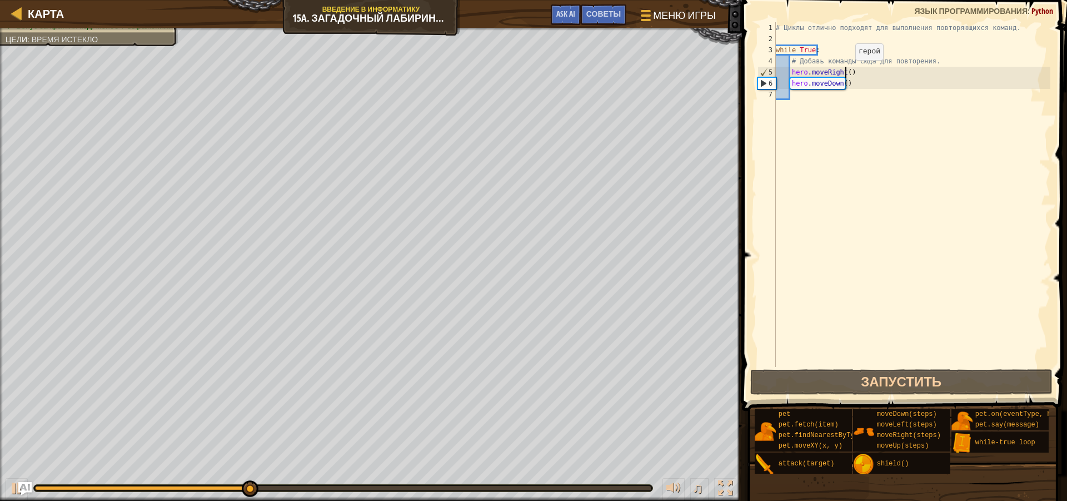
click at [846, 71] on div "# Циклы отлично подходят для выполнения повторяющихся команд. while True : # До…" at bounding box center [912, 205] width 277 height 367
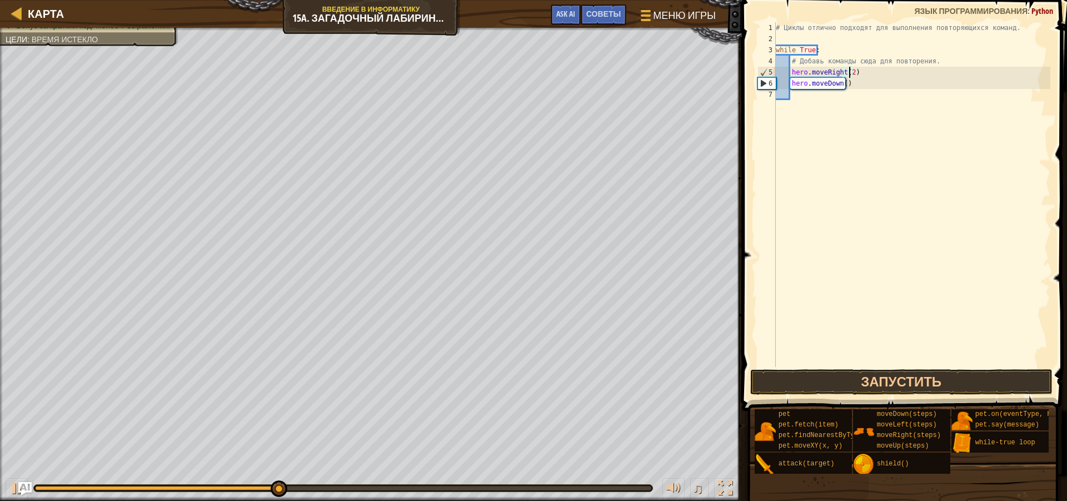
scroll to position [5, 6]
click at [841, 86] on div "# Циклы отлично подходят для выполнения повторяющихся команд. while True : # До…" at bounding box center [912, 205] width 277 height 367
click at [968, 383] on button "Запустить" at bounding box center [901, 382] width 302 height 26
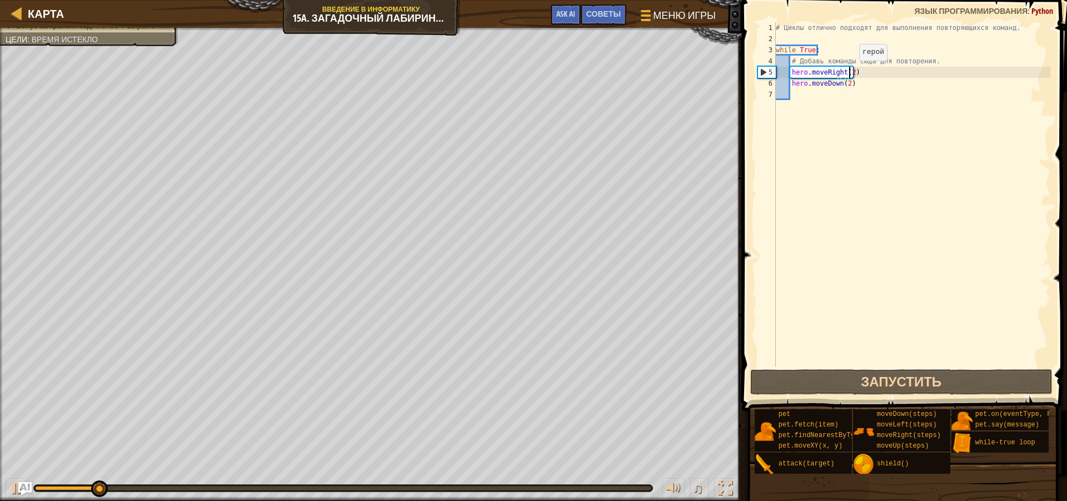
click at [850, 72] on div "# Циклы отлично подходят для выполнения повторяющихся команд. while True : # До…" at bounding box center [912, 205] width 277 height 367
type textarea "hero.moveRight()"
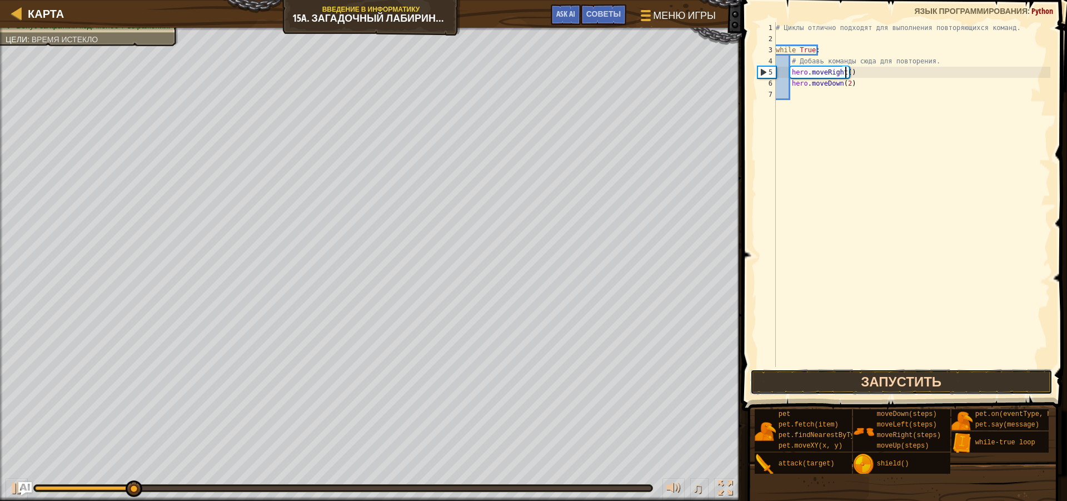
click at [828, 387] on button "Запустить" at bounding box center [901, 382] width 302 height 26
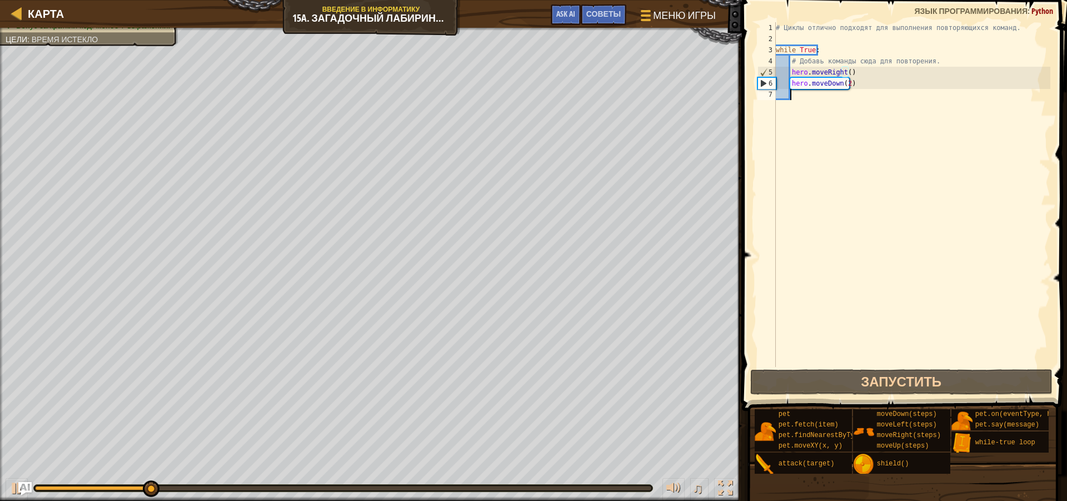
click at [846, 89] on div "# Циклы отлично подходят для выполнения повторяющихся команд. while True : # До…" at bounding box center [912, 205] width 277 height 367
click at [844, 83] on div "# Циклы отлично подходят для выполнения повторяющихся команд. while True : # До…" at bounding box center [912, 205] width 277 height 367
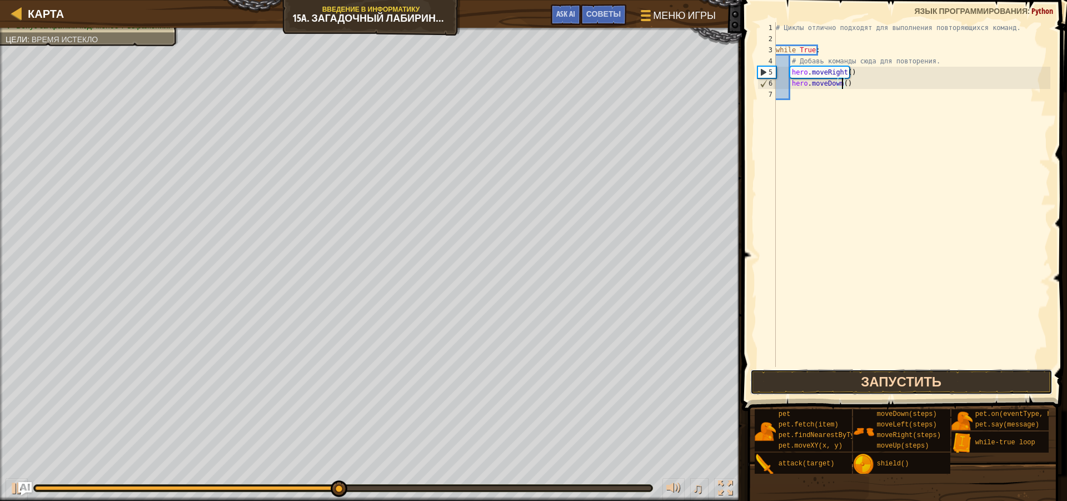
click at [864, 381] on button "Запустить" at bounding box center [901, 382] width 302 height 26
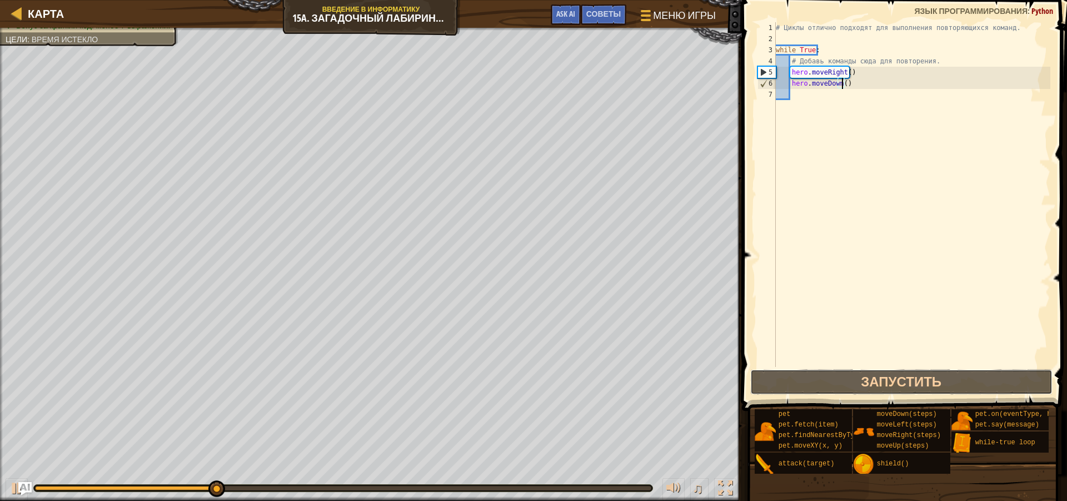
click at [837, 375] on button "Запустить" at bounding box center [901, 382] width 302 height 26
click at [802, 50] on div "# Циклы отлично подходят для выполнения повторяющихся команд. while True : # До…" at bounding box center [912, 205] width 277 height 367
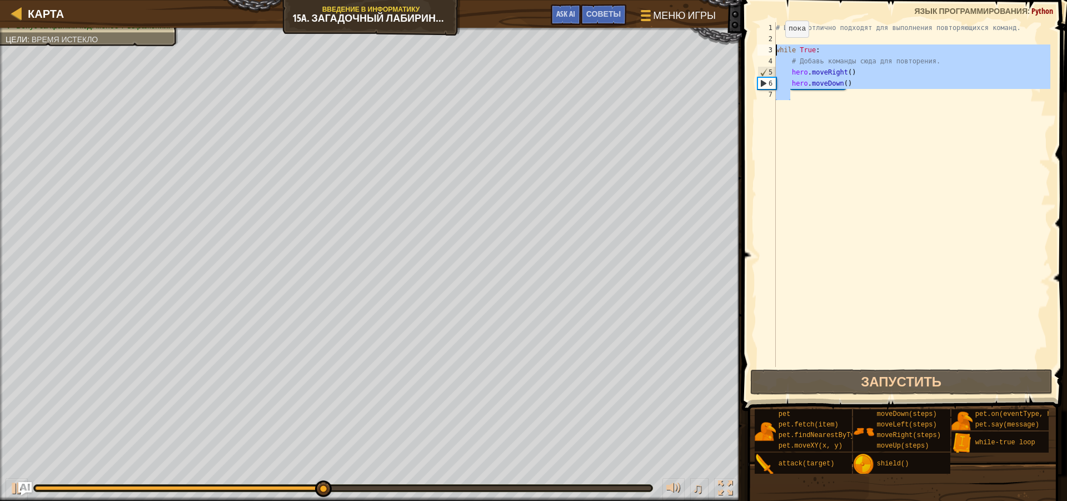
drag, startPoint x: 855, startPoint y: 92, endPoint x: 776, endPoint y: 48, distance: 90.5
click at [776, 48] on div "# Циклы отлично подходят для выполнения повторяющихся команд. while True : # До…" at bounding box center [912, 205] width 277 height 367
type textarea "while True: # Добавь команды сюда для повторения."
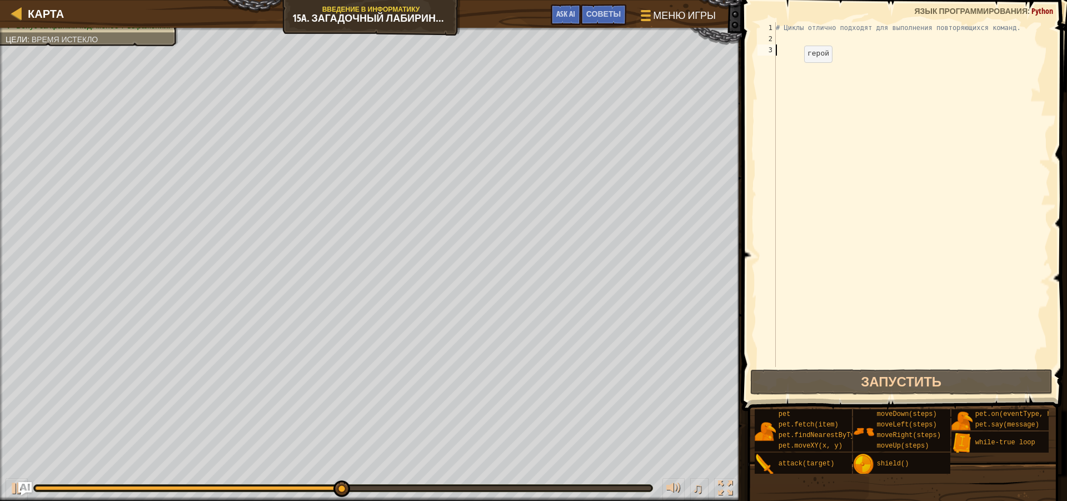
scroll to position [5, 0]
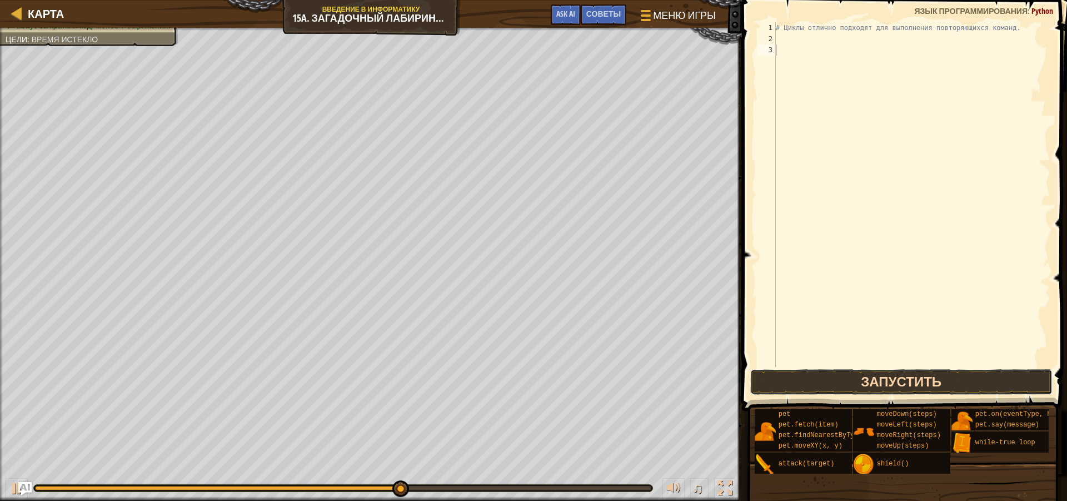
click at [880, 382] on button "Запустить" at bounding box center [901, 382] width 302 height 26
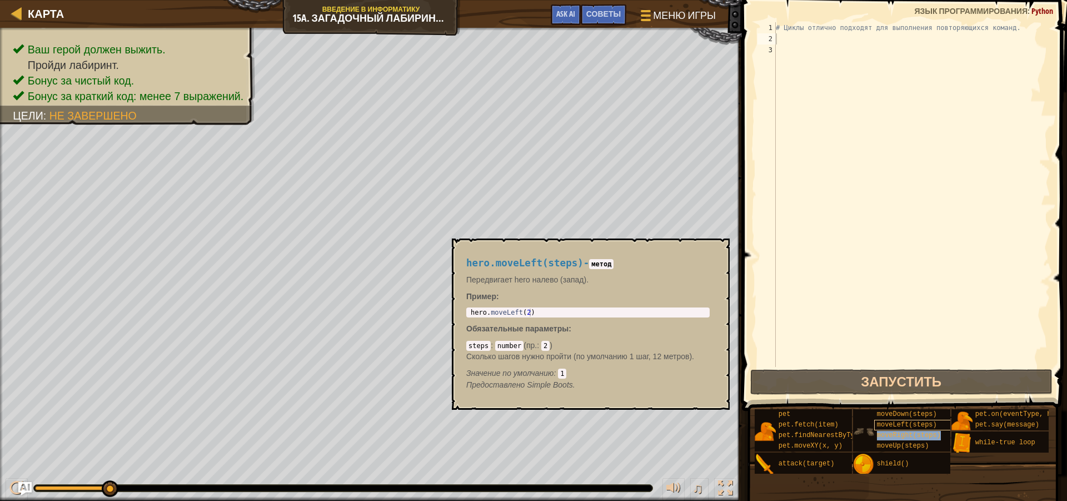
type textarea "moveRight(steps)"
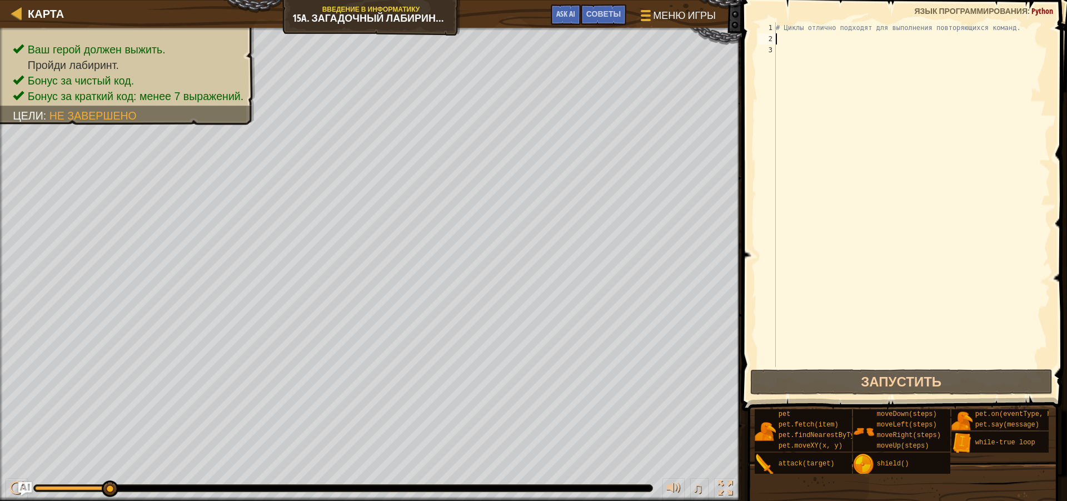
type textarea "h"
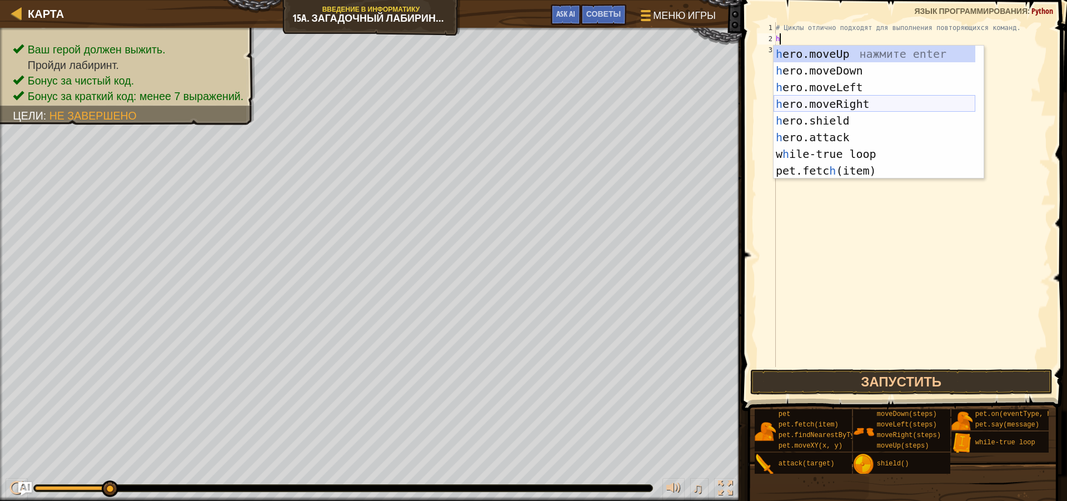
click at [841, 105] on div "h ero.moveUp нажмите enter h ero.moveDown нажмите enter h ero.moveLeft нажмите …" at bounding box center [875, 129] width 202 height 167
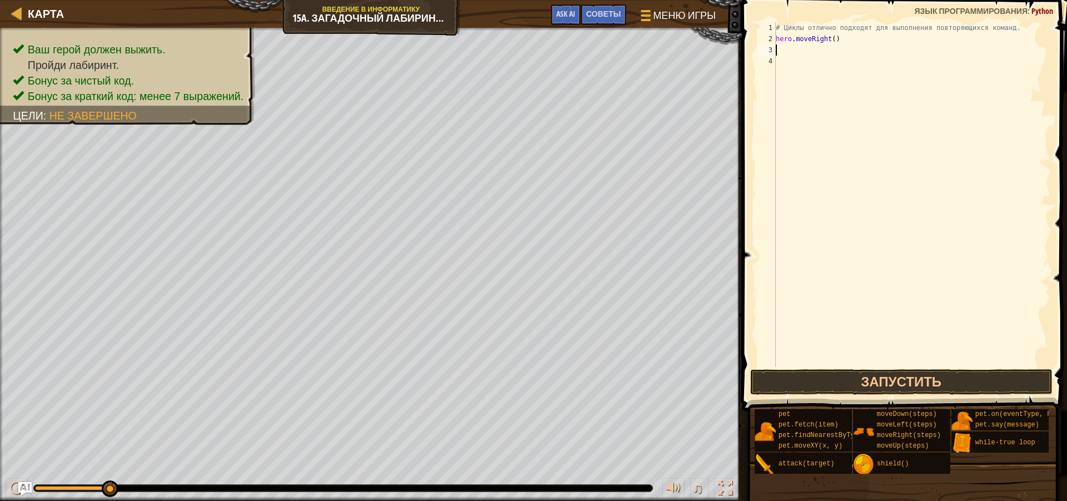
type textarea "h"
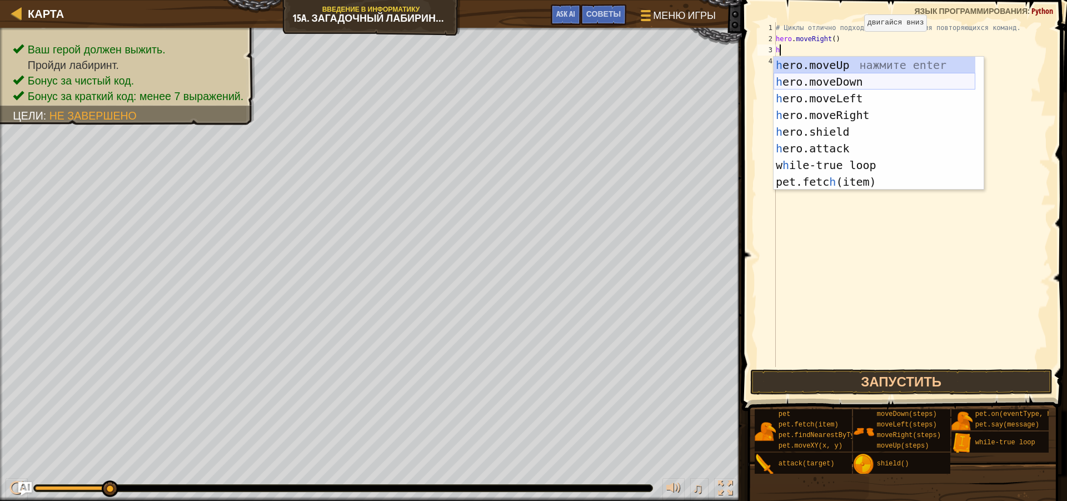
click at [828, 82] on div "h ero.moveUp нажмите enter h ero.moveDown нажмите enter h ero.moveLeft нажмите …" at bounding box center [875, 140] width 202 height 167
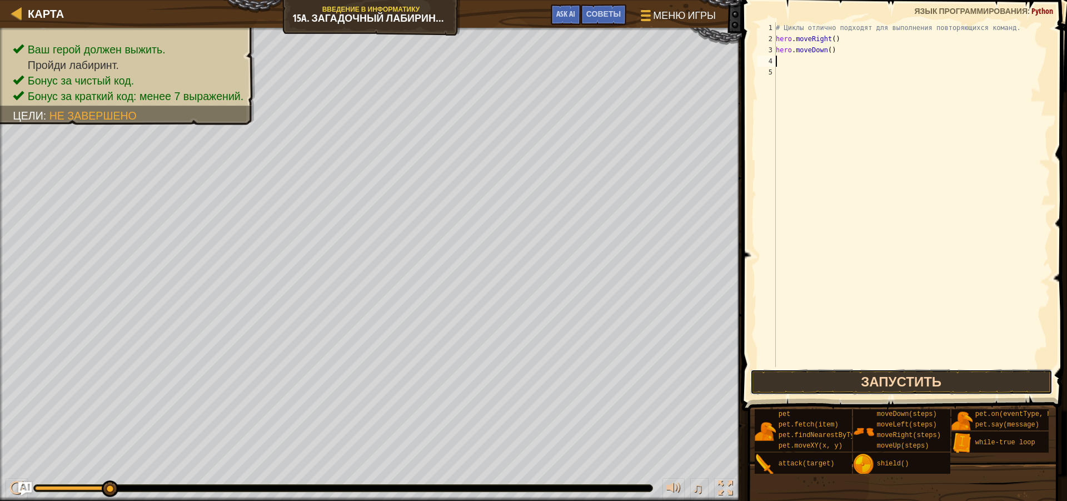
click at [831, 386] on button "Запустить" at bounding box center [901, 382] width 302 height 26
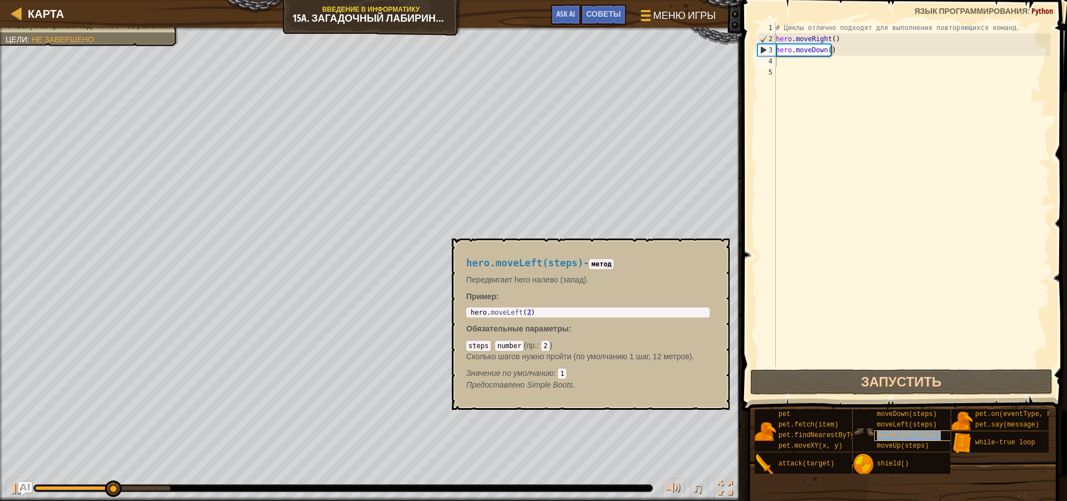
click at [903, 435] on span "moveRight(steps)" at bounding box center [909, 435] width 64 height 8
type textarea "h"
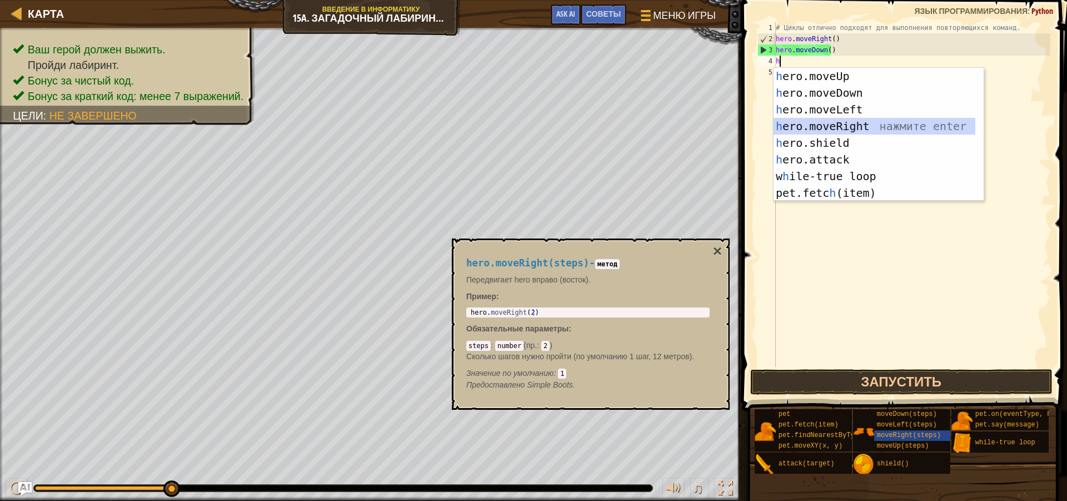
click at [850, 129] on div "h ero.moveUp нажмите enter h ero.moveDown нажмите enter h ero.moveLeft нажмите …" at bounding box center [875, 151] width 202 height 167
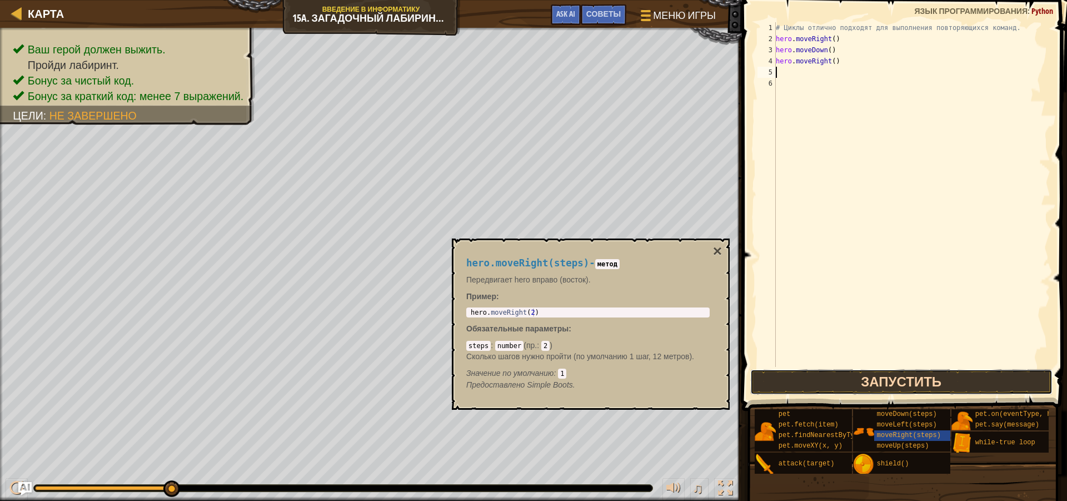
click at [829, 380] on button "Запустить" at bounding box center [901, 382] width 302 height 26
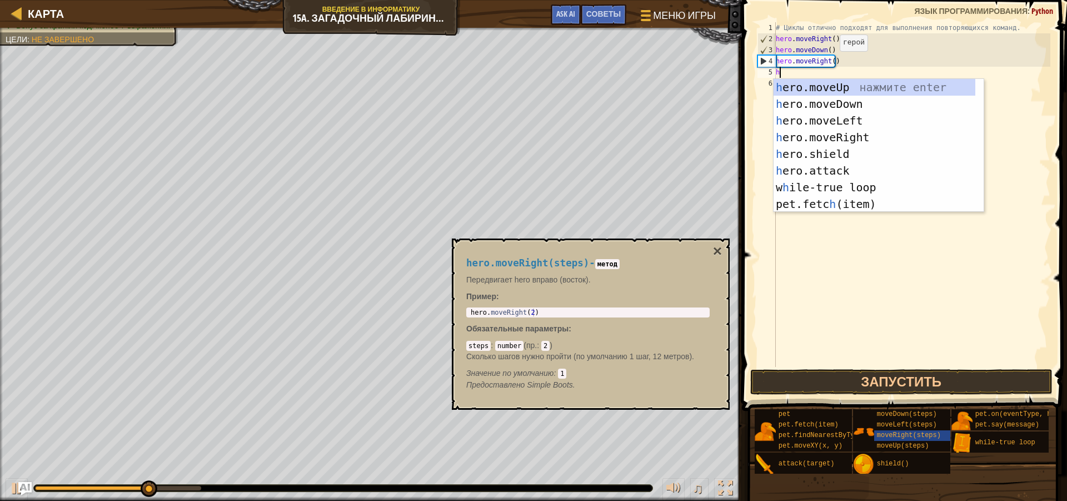
click at [830, 62] on div "# Циклы отлично подходят для выполнения повторяющихся команд. hero . moveRight …" at bounding box center [912, 205] width 277 height 367
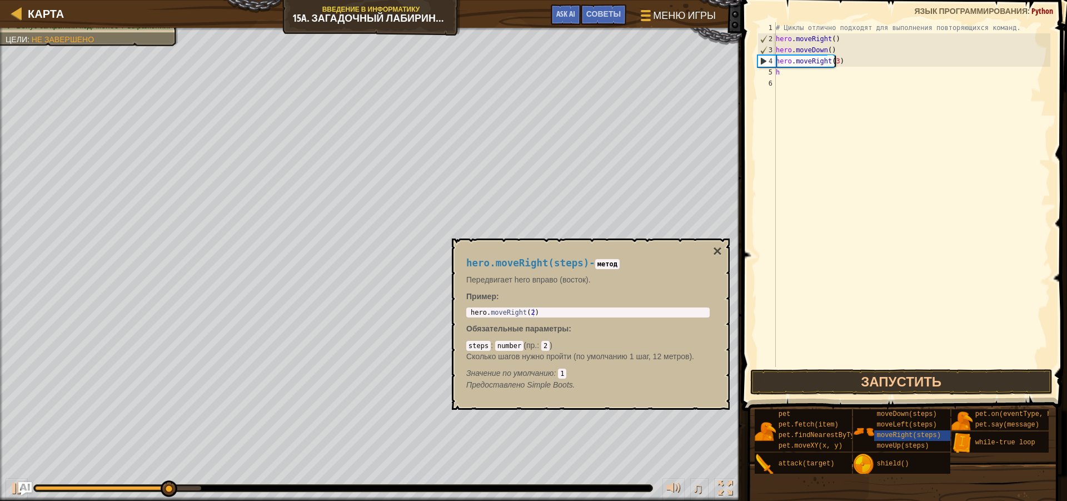
scroll to position [5, 4]
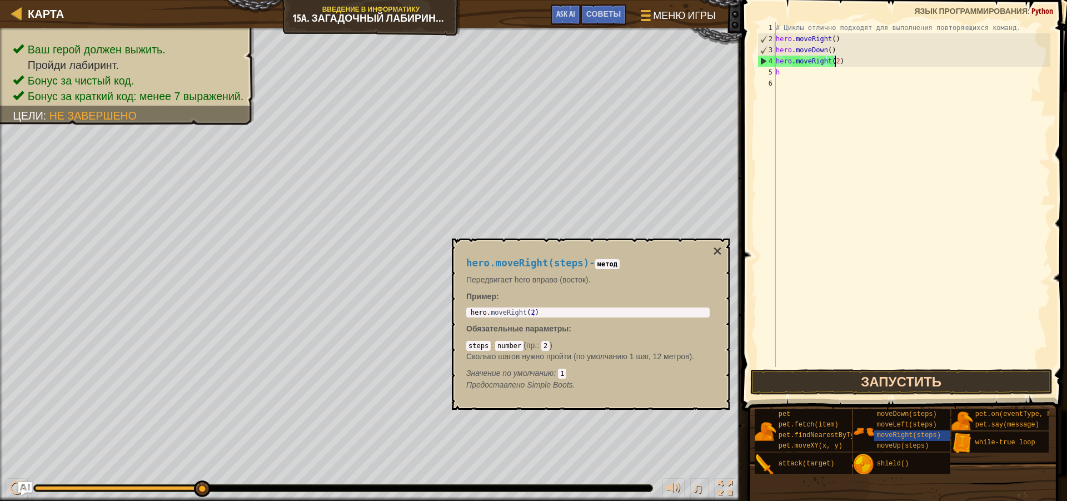
type textarea "hero.moveRight(2)"
click at [826, 378] on button "Запустить" at bounding box center [901, 382] width 302 height 26
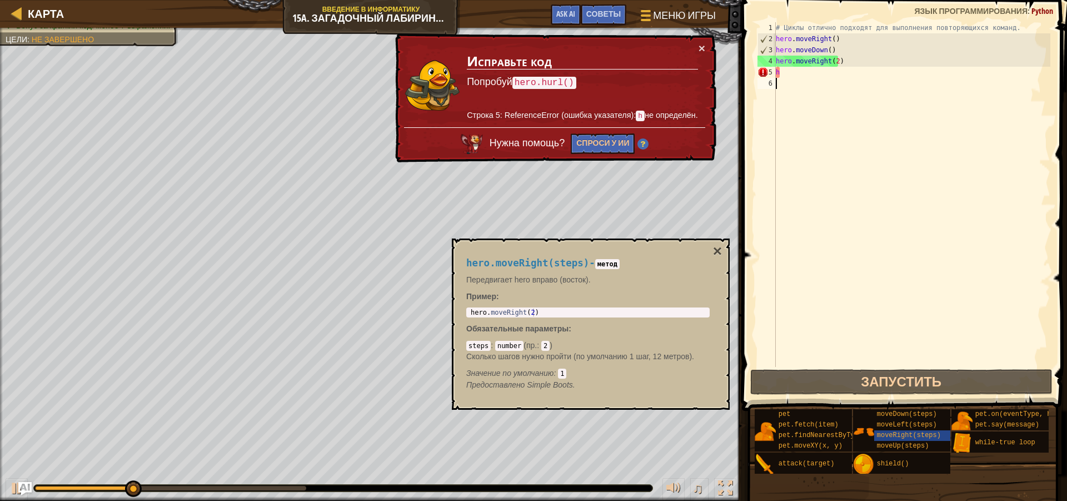
click at [787, 78] on div "# Циклы отлично подходят для выполнения повторяющихся команд. hero . moveRight …" at bounding box center [912, 205] width 277 height 367
click at [788, 76] on div "# Циклы отлично подходят для выполнения повторяющихся команд. hero . moveRight …" at bounding box center [912, 205] width 277 height 367
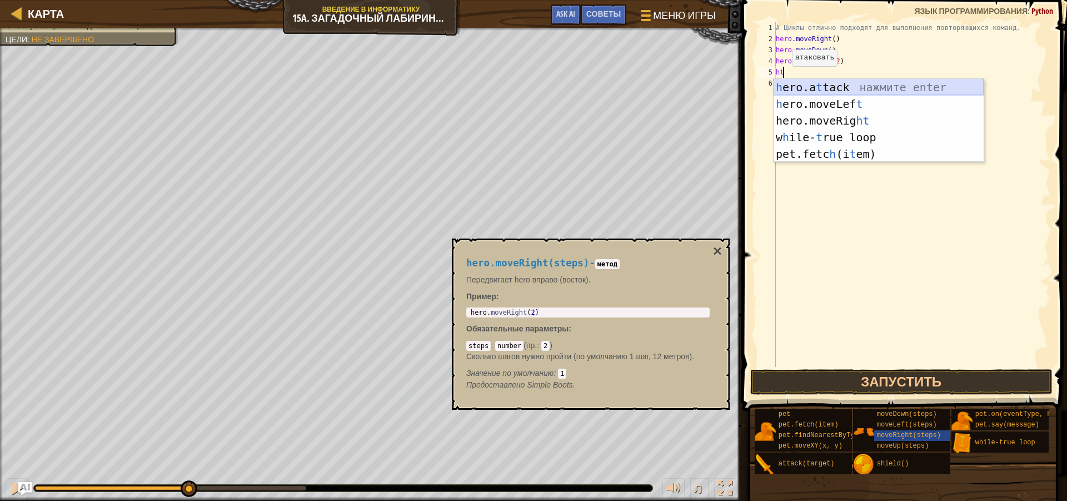
type textarea "h"
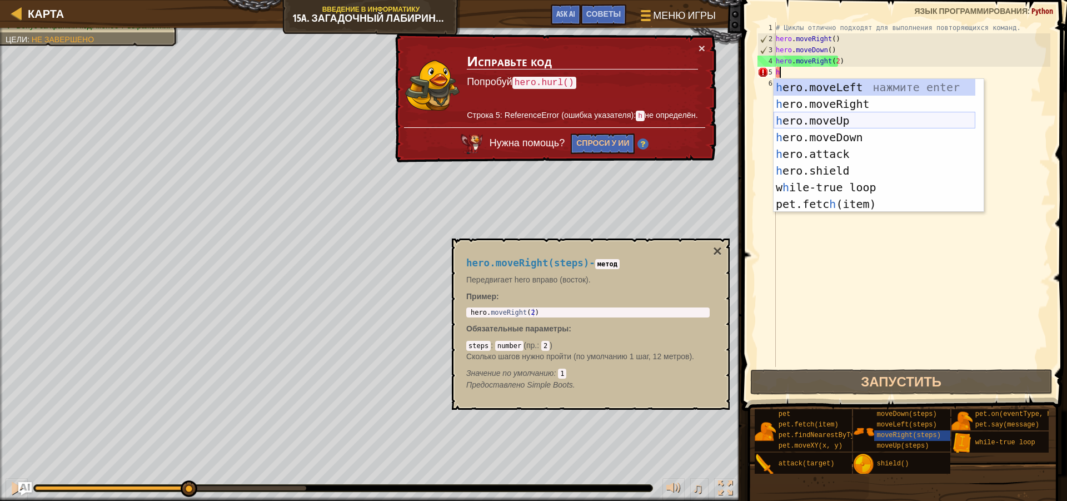
click at [893, 126] on div "h ero.moveLeft нажмите enter h ero.moveRight нажмите enter h ero.moveUp нажмите…" at bounding box center [875, 162] width 202 height 167
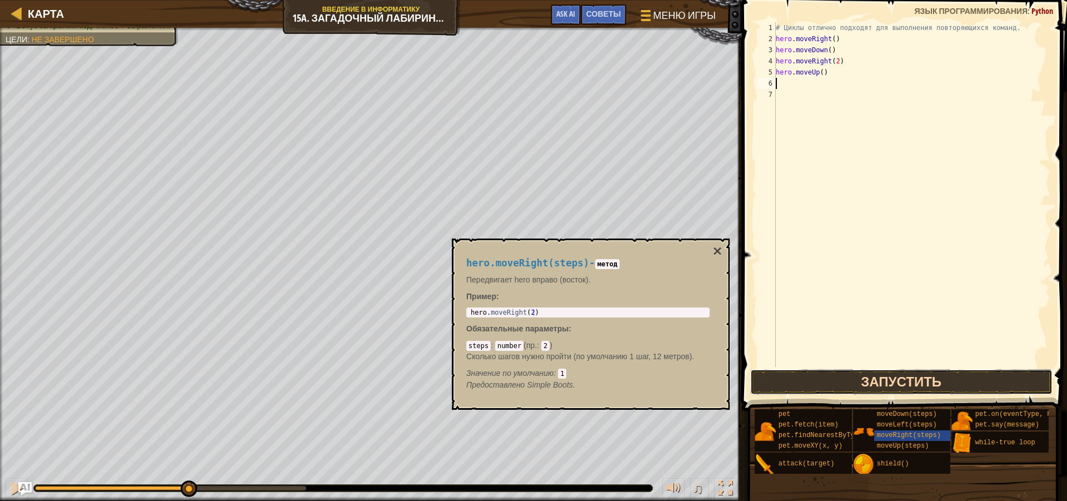
click at [869, 372] on button "Запустить" at bounding box center [901, 382] width 302 height 26
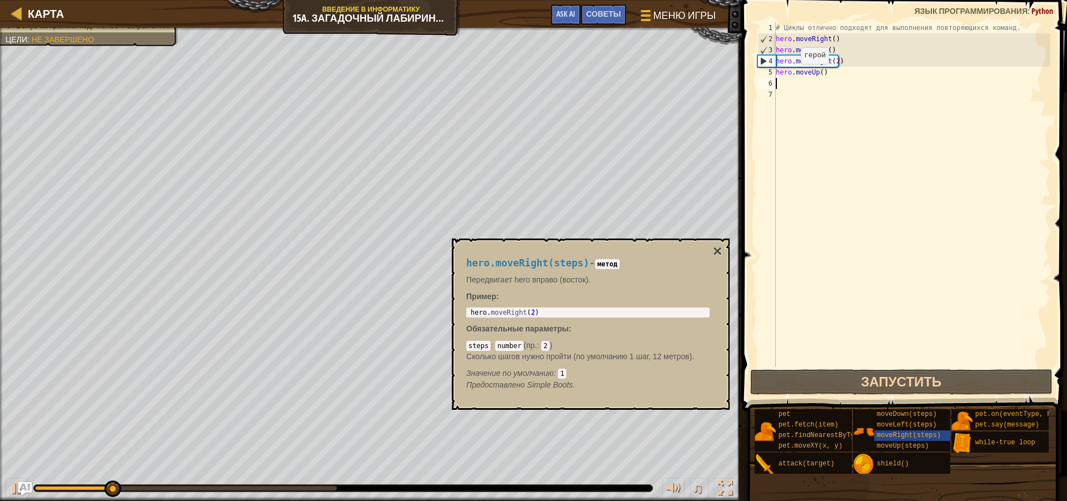
type textarea "h"
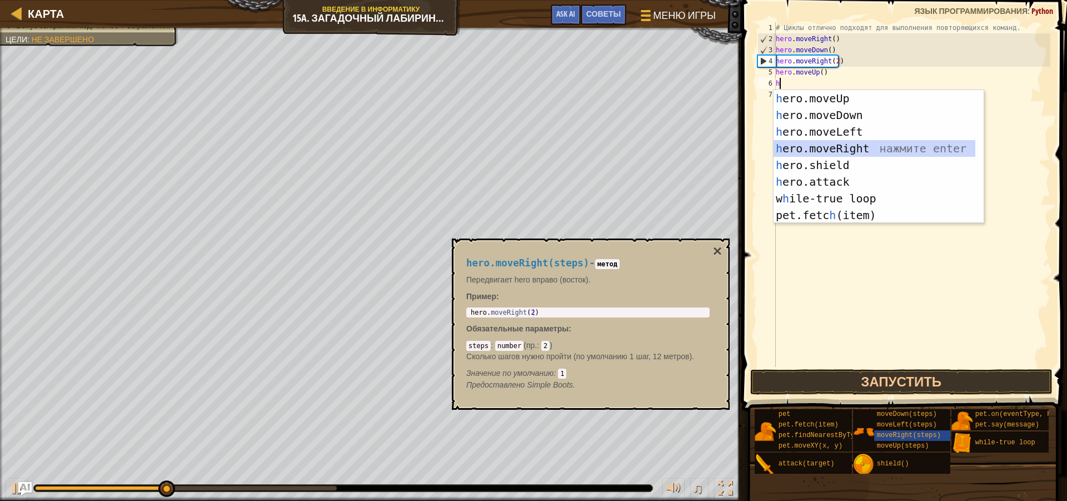
click at [849, 144] on div "h ero.moveUp нажмите enter h ero.moveDown нажмите enter h ero.moveLeft нажмите …" at bounding box center [875, 173] width 202 height 167
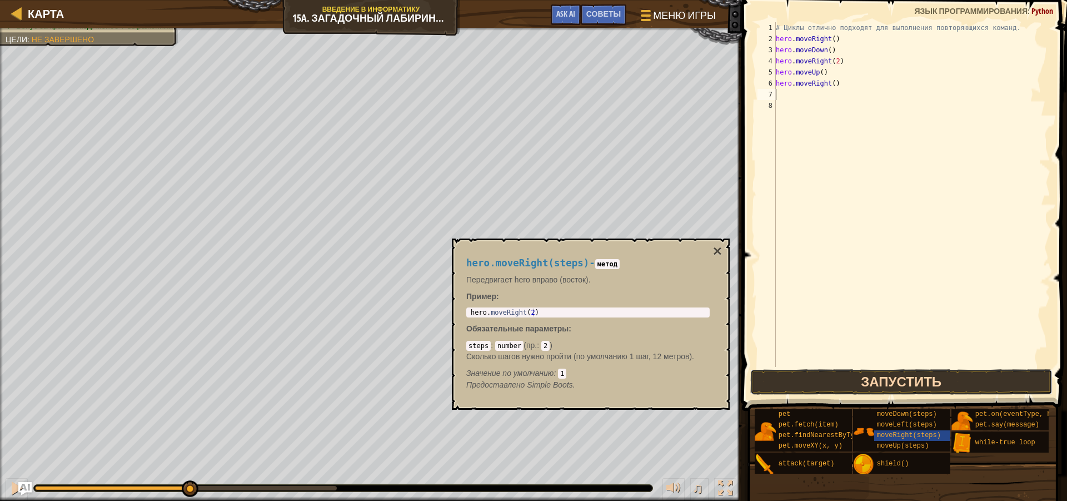
click at [871, 383] on button "Запустить" at bounding box center [901, 382] width 302 height 26
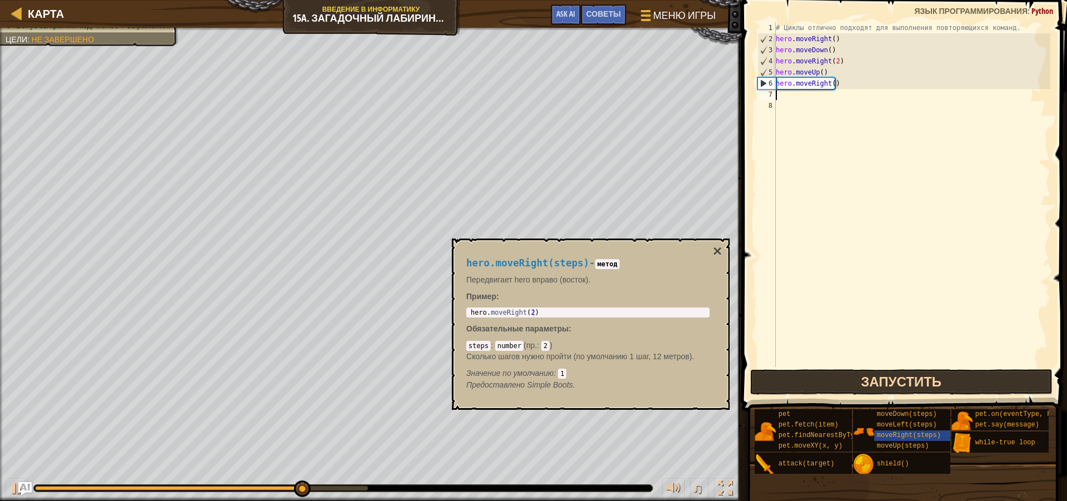
type textarea "h"
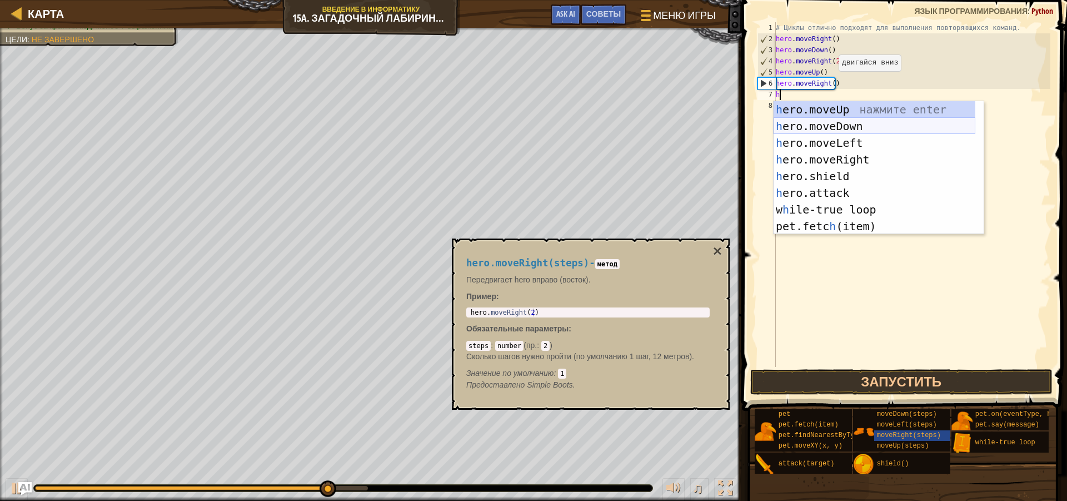
click at [844, 125] on div "h ero.moveUp нажмите enter h ero.moveDown нажмите enter h ero.moveLeft нажмите …" at bounding box center [875, 184] width 202 height 167
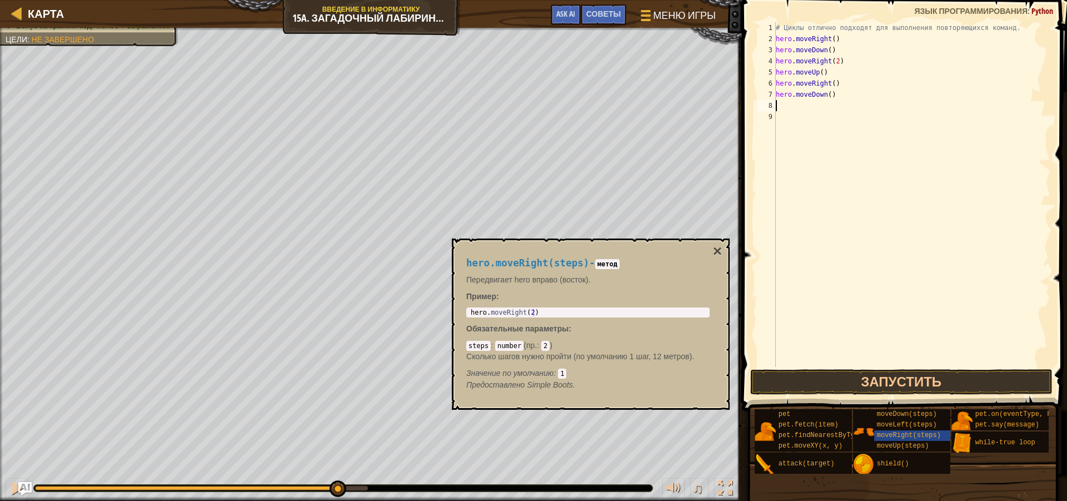
type textarea "h"
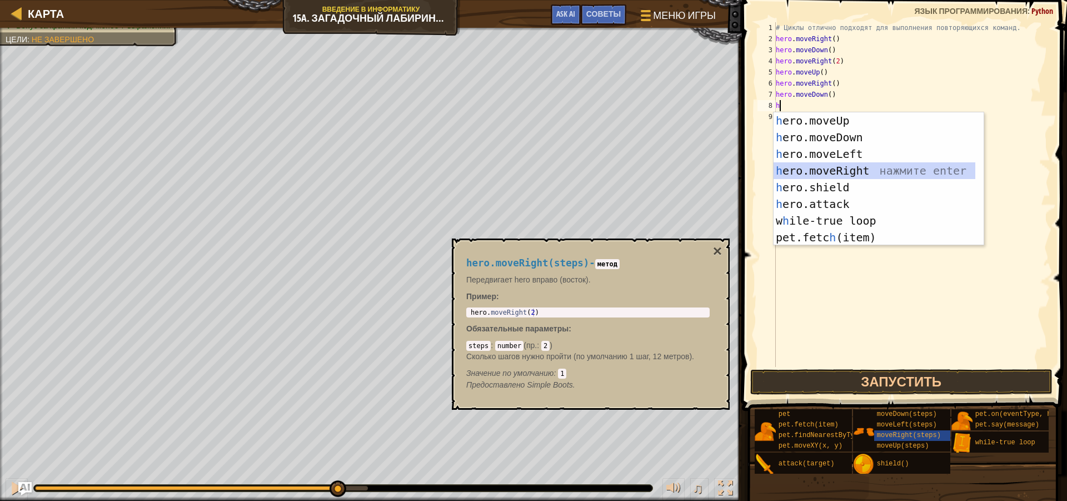
click at [836, 171] on div "h ero.moveUp нажмите enter h ero.moveDown нажмите enter h ero.moveLeft нажмите …" at bounding box center [875, 195] width 202 height 167
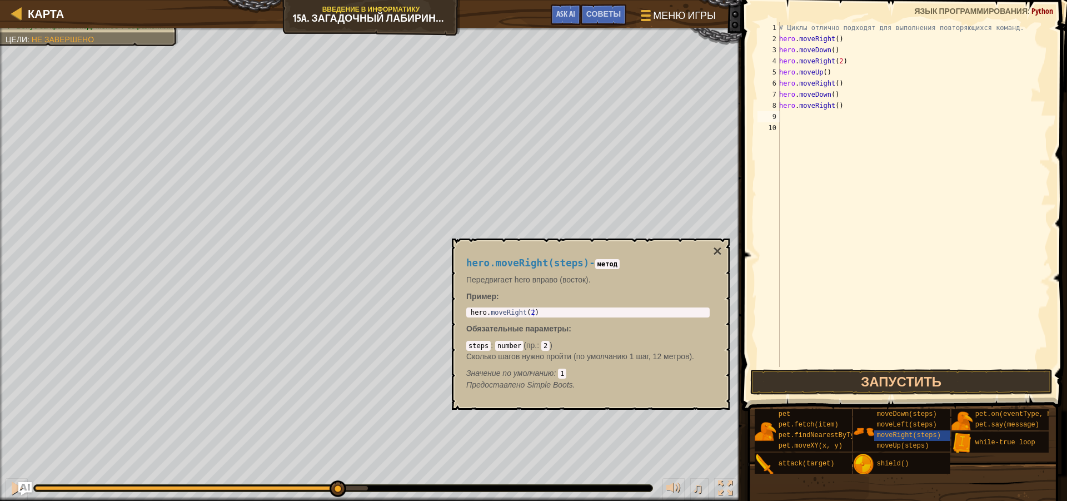
click at [790, 123] on div "# Циклы отлично подходят для выполнения повторяющихся команд. hero . moveRight …" at bounding box center [913, 205] width 273 height 367
click at [788, 113] on div "# Циклы отлично подходят для выполнения повторяющихся команд. hero . moveRight …" at bounding box center [913, 205] width 273 height 367
type textarea "h"
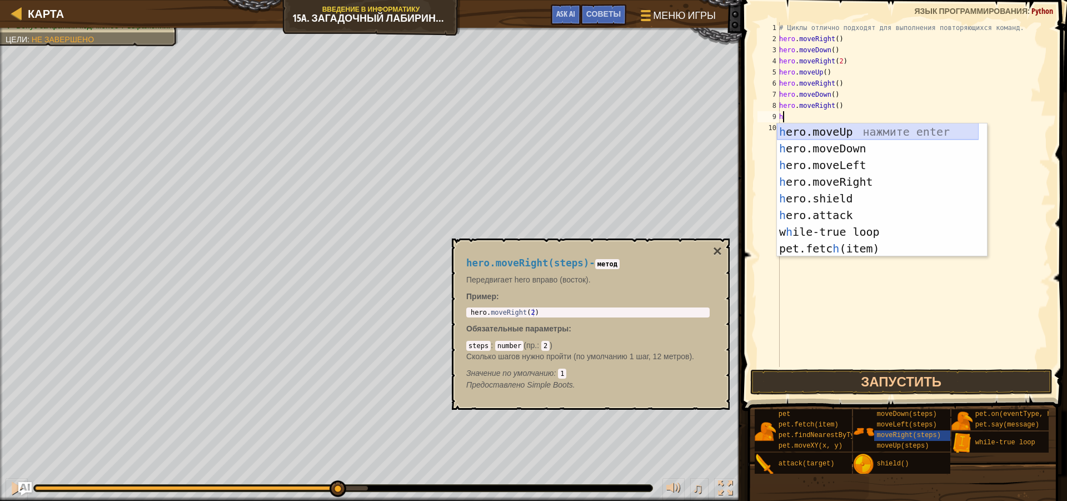
click at [864, 131] on div "h ero.moveUp нажмите enter h ero.moveDown нажмите enter h ero.moveLeft нажмите …" at bounding box center [878, 206] width 202 height 167
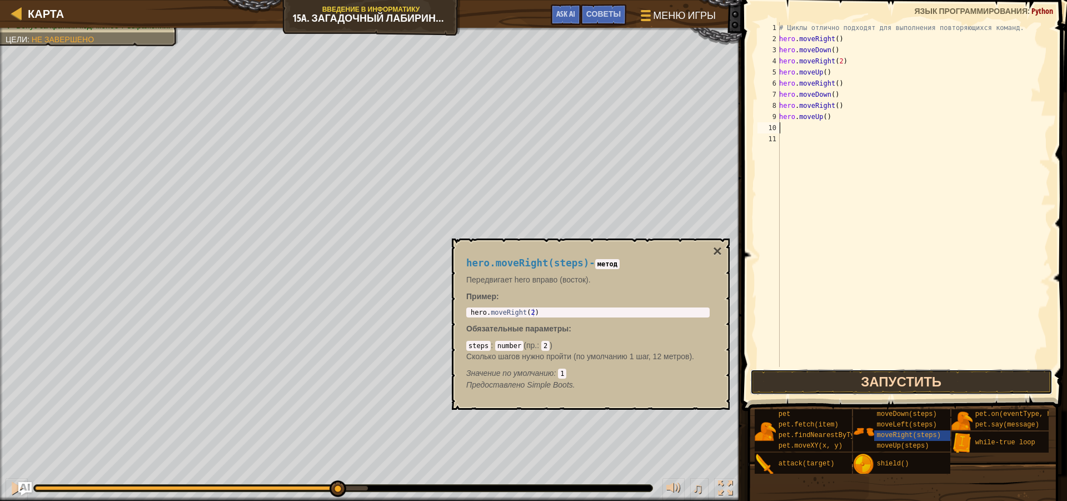
click at [834, 378] on button "Запустить" at bounding box center [901, 382] width 302 height 26
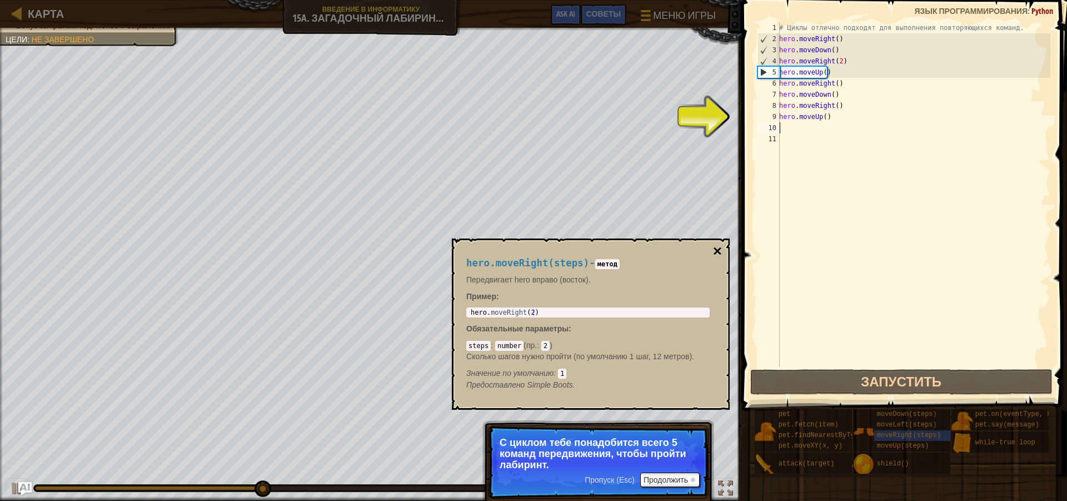
click at [716, 250] on button "×" at bounding box center [717, 251] width 9 height 16
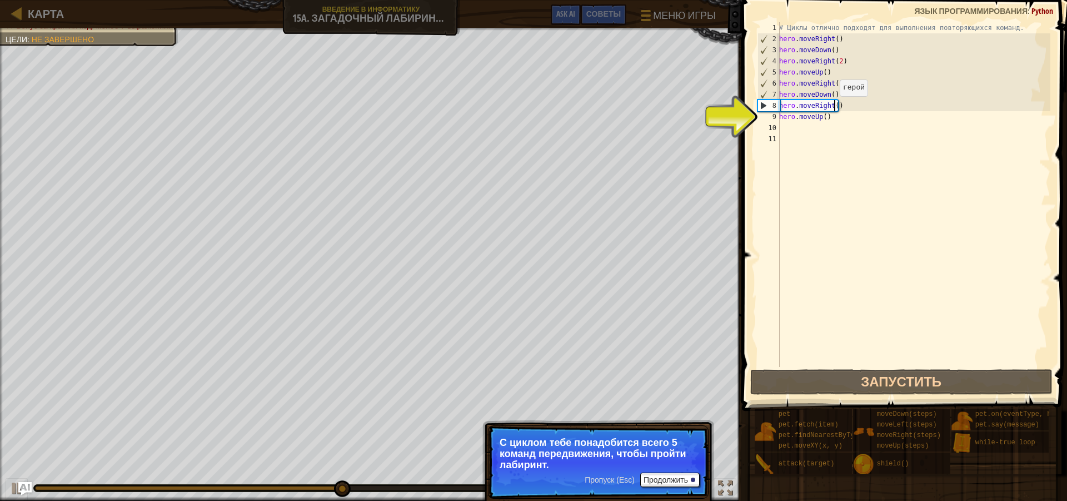
click at [834, 107] on div "# Циклы отлично подходят для выполнения повторяющихся команд. hero . moveRight …" at bounding box center [913, 205] width 273 height 367
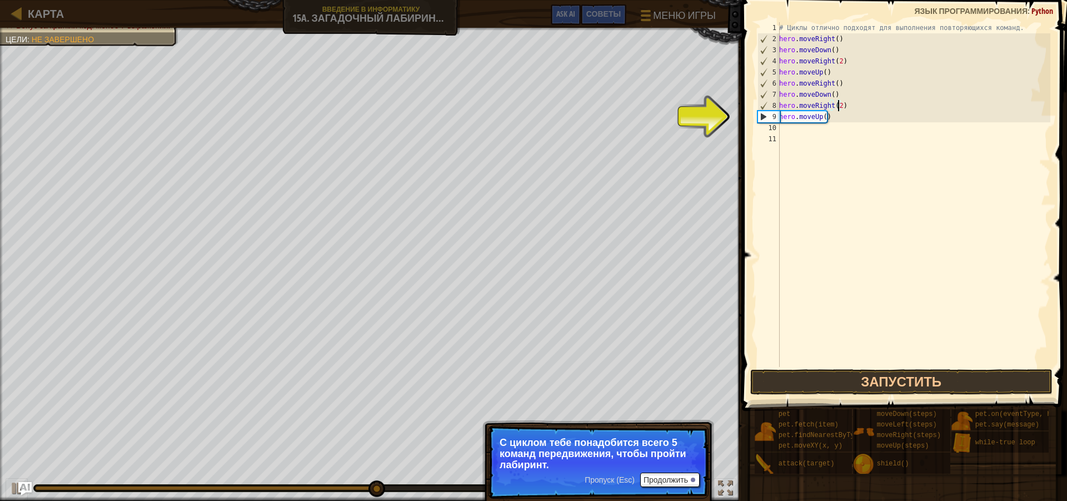
scroll to position [5, 4]
type textarea "hero.moveRight(2)"
click at [886, 371] on div "hero.moveRight(2) 1 2 3 4 5 6 7 8 9 10 11 # Циклы отлично подходят для выполнен…" at bounding box center [903, 227] width 328 height 443
click at [886, 373] on button "Запустить" at bounding box center [901, 382] width 302 height 26
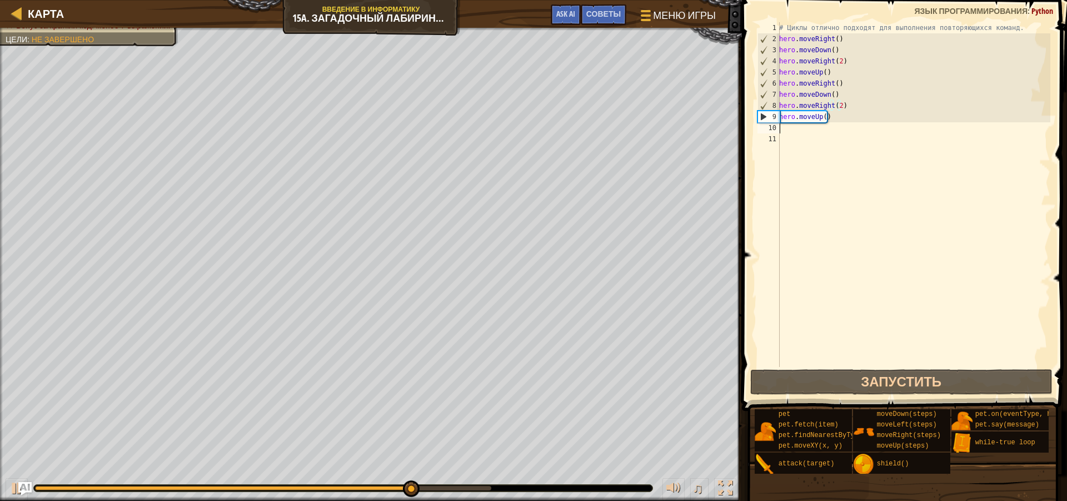
click at [789, 128] on div "# Циклы отлично подходят для выполнения повторяющихся команд. hero . moveRight …" at bounding box center [913, 205] width 273 height 367
type textarea "h"
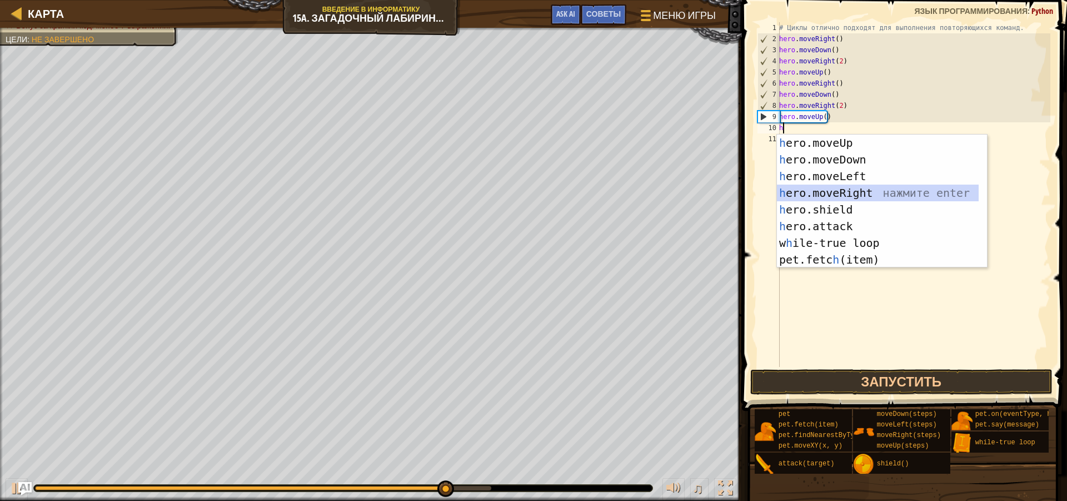
click at [858, 193] on div "h ero.moveUp нажмите enter h ero.moveDown нажмите enter h ero.moveLeft нажмите …" at bounding box center [878, 217] width 202 height 167
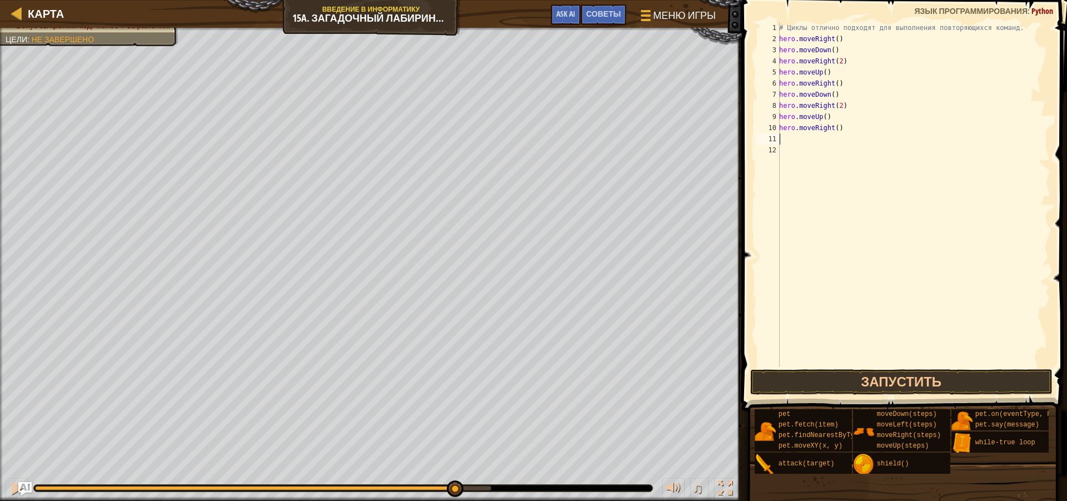
type textarea "h"
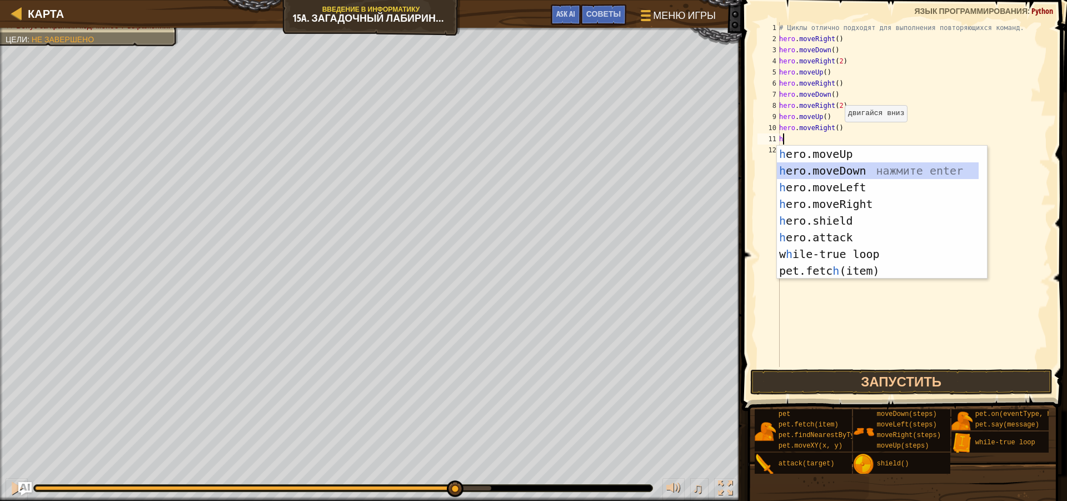
click at [856, 172] on div "h ero.moveUp нажмите enter h ero.moveDown нажмите enter h ero.moveLeft нажмите …" at bounding box center [878, 229] width 202 height 167
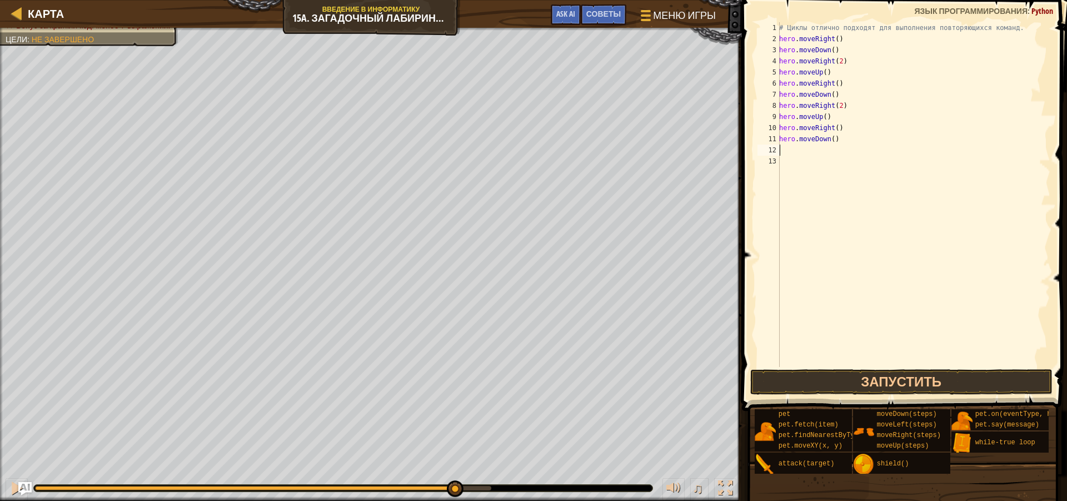
type textarea "h"
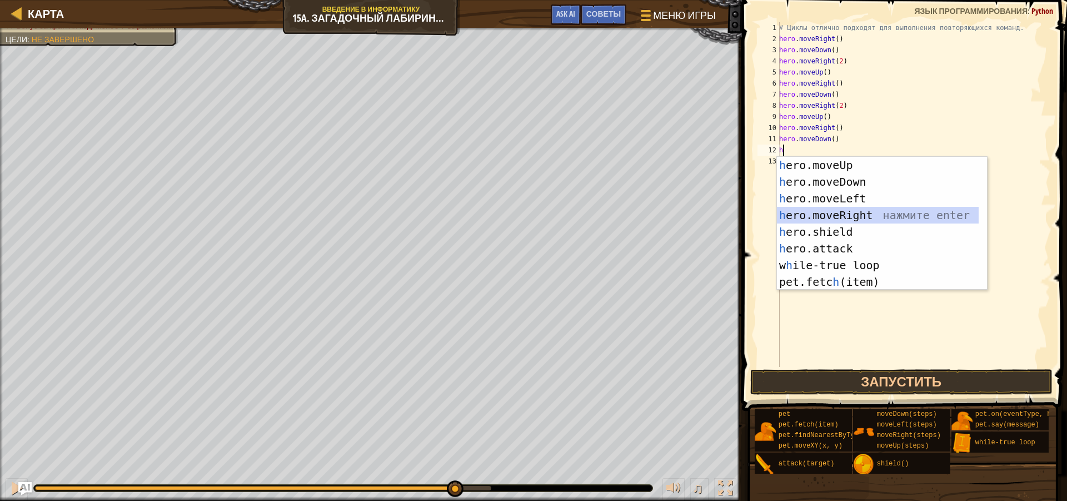
click at [862, 213] on div "h ero.moveUp нажмите enter h ero.moveDown нажмите enter h ero.moveLeft нажмите …" at bounding box center [878, 240] width 202 height 167
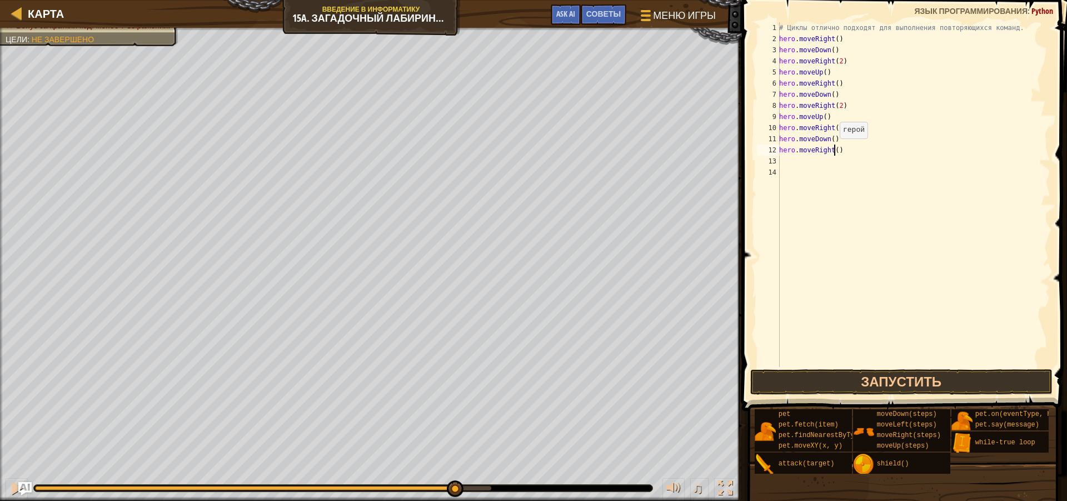
click at [834, 150] on div "# Циклы отлично подходят для выполнения повторяющихся команд. hero . moveRight …" at bounding box center [913, 205] width 273 height 367
type textarea "hero.moveRight(2)"
click at [793, 164] on div "# Циклы отлично подходят для выполнения повторяющихся команд. hero . moveRight …" at bounding box center [913, 205] width 273 height 367
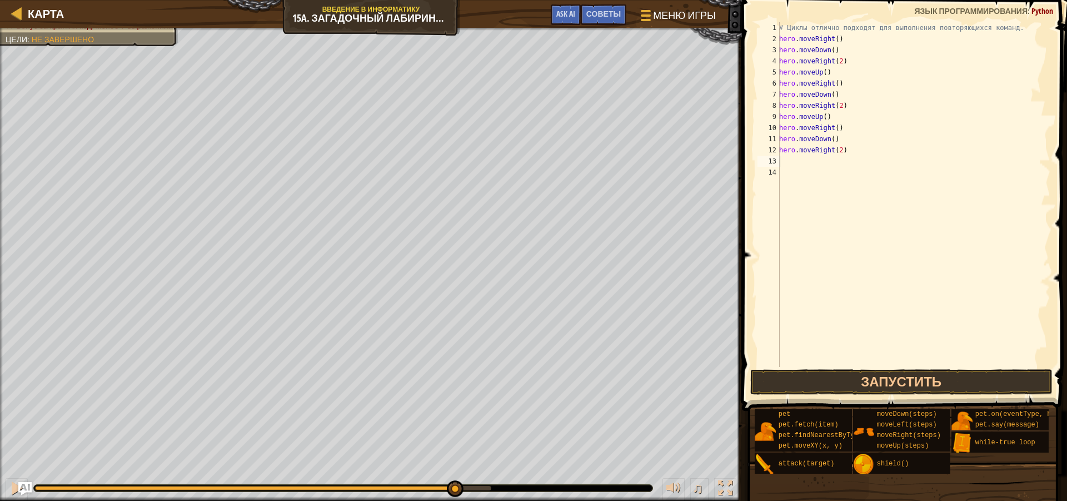
type textarea "h"
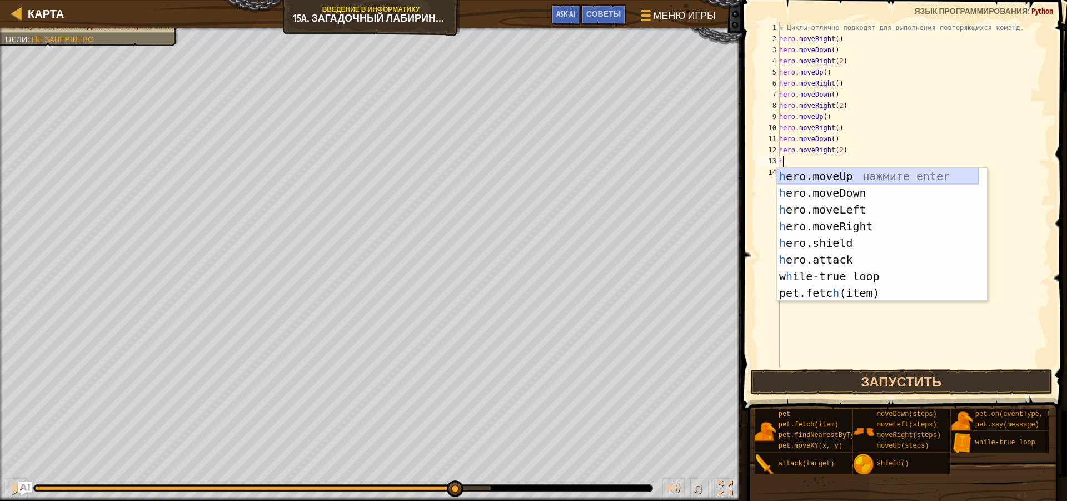
click at [860, 178] on div "h ero.moveUp нажмите enter h ero.moveDown нажмите enter h ero.moveLeft нажмите …" at bounding box center [878, 251] width 202 height 167
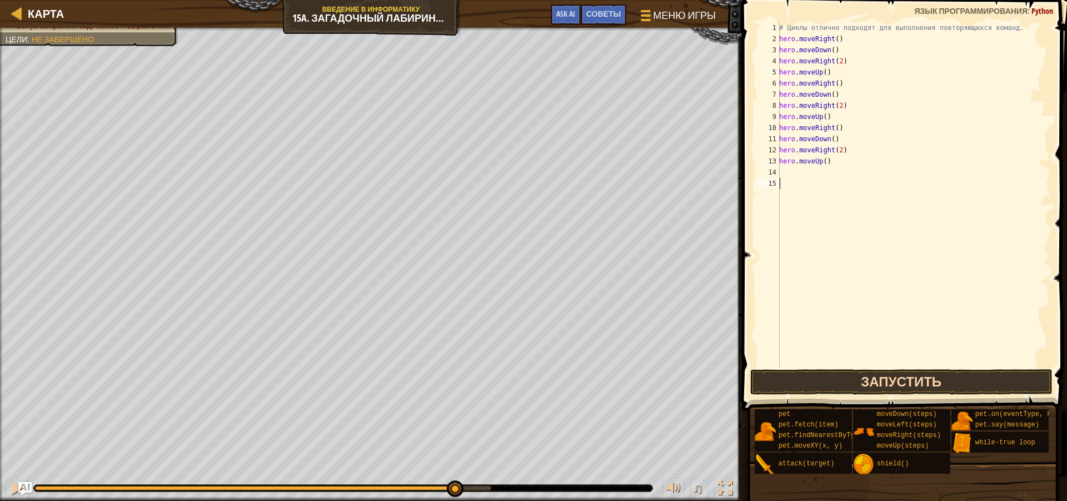
drag, startPoint x: 830, startPoint y: 351, endPoint x: 817, endPoint y: 372, distance: 25.2
click at [820, 368] on div "1 2 3 4 5 6 7 8 9 10 11 12 13 14 15 # Циклы отлично подходят для выполнения пов…" at bounding box center [903, 227] width 328 height 443
click at [815, 380] on button "Запустить" at bounding box center [901, 382] width 302 height 26
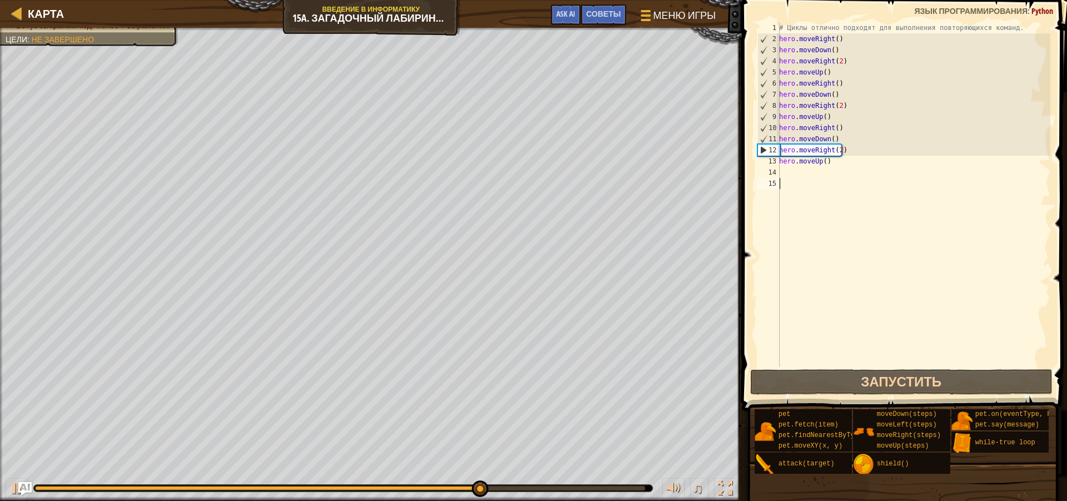
click at [781, 168] on div "# Циклы отлично подходят для выполнения повторяющихся команд. hero . moveRight …" at bounding box center [913, 205] width 273 height 367
type textarea "h"
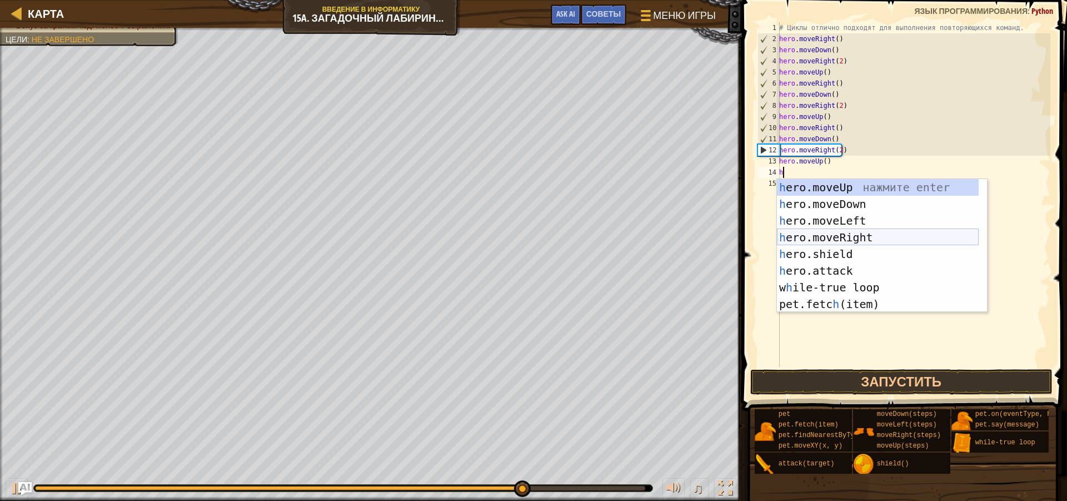
click at [866, 235] on div "h ero.moveUp нажмите enter h ero.moveDown нажмите enter h ero.moveLeft нажмите …" at bounding box center [878, 262] width 202 height 167
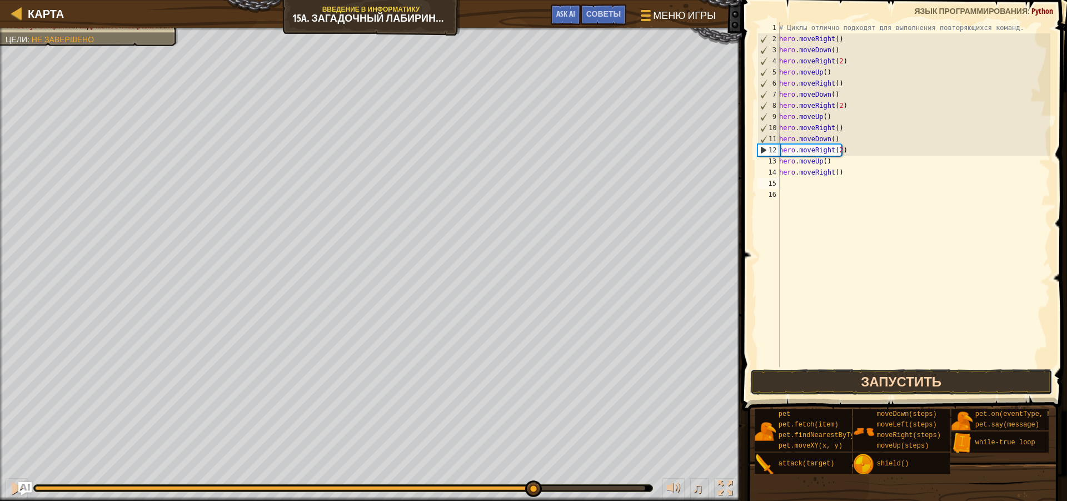
click at [856, 381] on button "Запустить" at bounding box center [901, 382] width 302 height 26
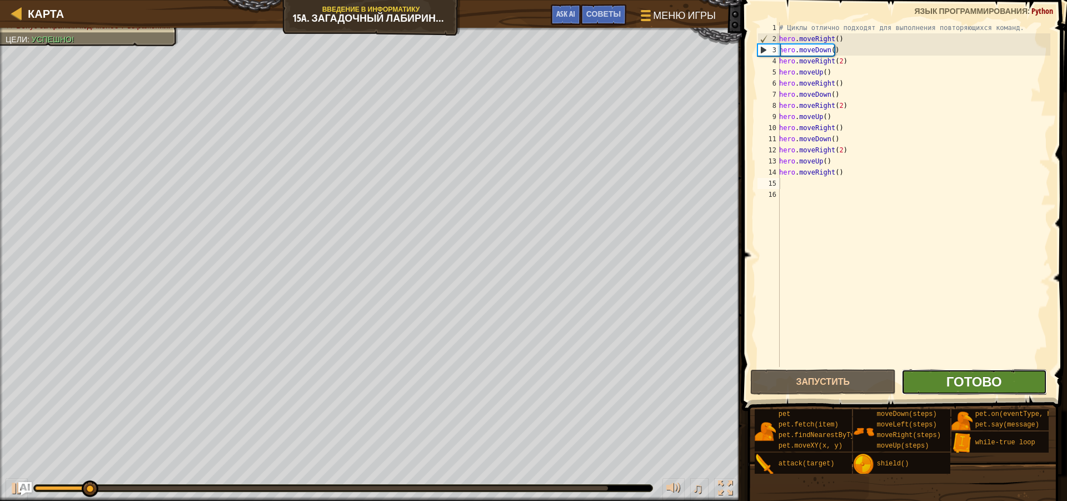
click at [982, 388] on span "Готово" at bounding box center [974, 381] width 56 height 18
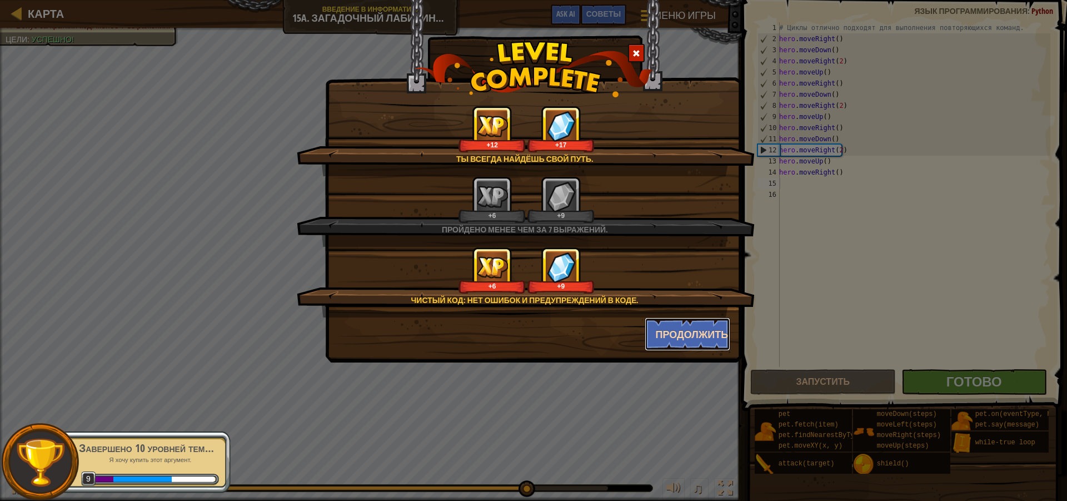
click at [692, 330] on button "Продолжить" at bounding box center [688, 333] width 86 height 33
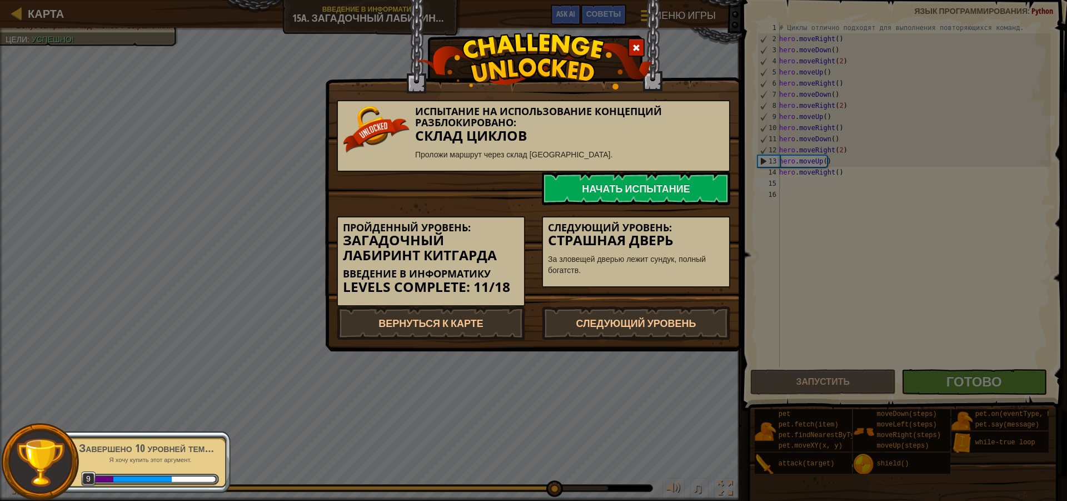
click at [121, 446] on div "Завершено 10 уровней темы Аргументы" at bounding box center [149, 448] width 140 height 16
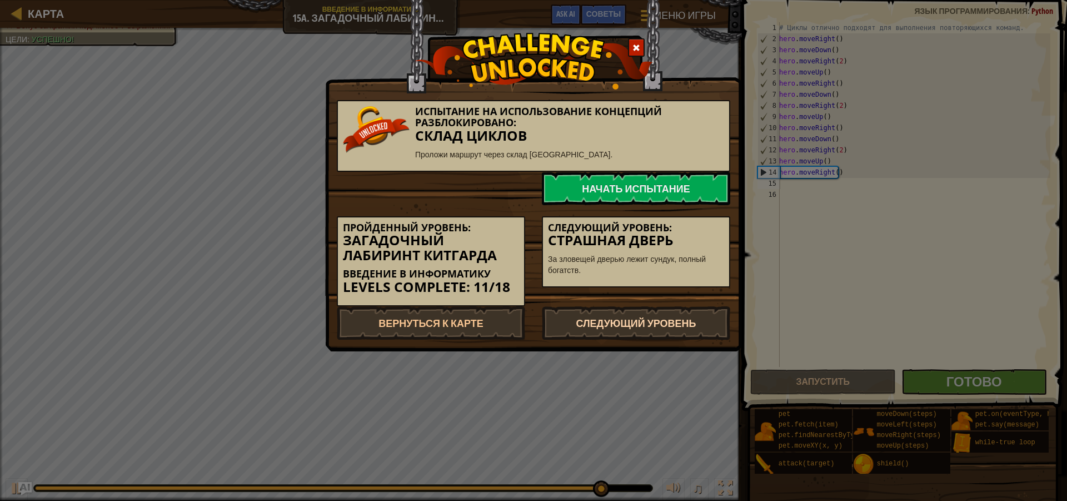
click at [589, 332] on link "Следующий уровень" at bounding box center [636, 322] width 188 height 33
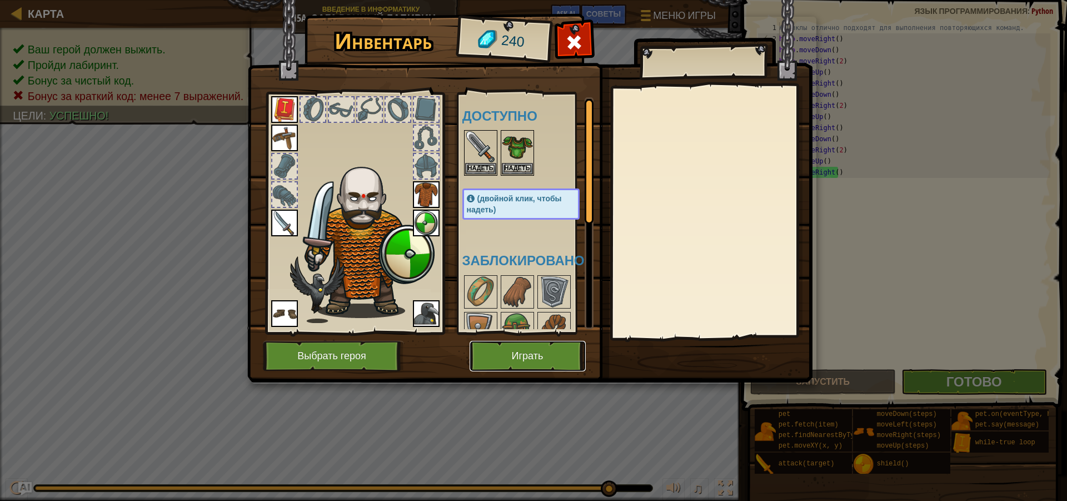
click at [534, 358] on button "Играть" at bounding box center [528, 356] width 116 height 31
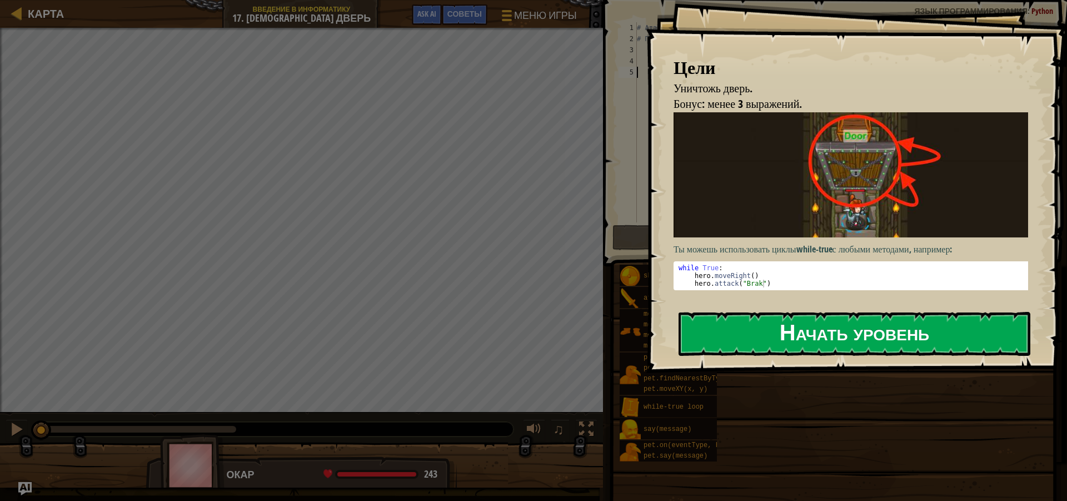
click at [749, 335] on button "Начать уровень" at bounding box center [855, 334] width 352 height 44
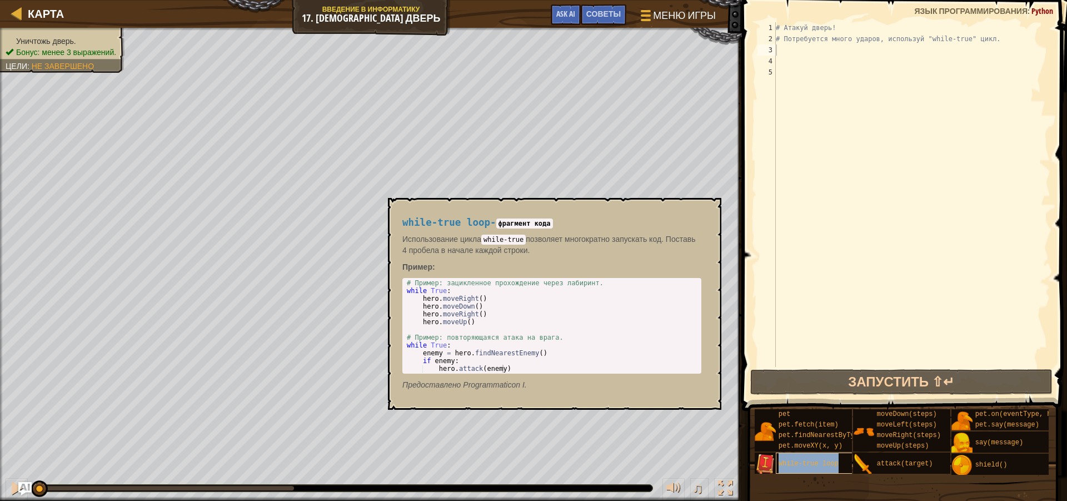
type textarea "while-true loop"
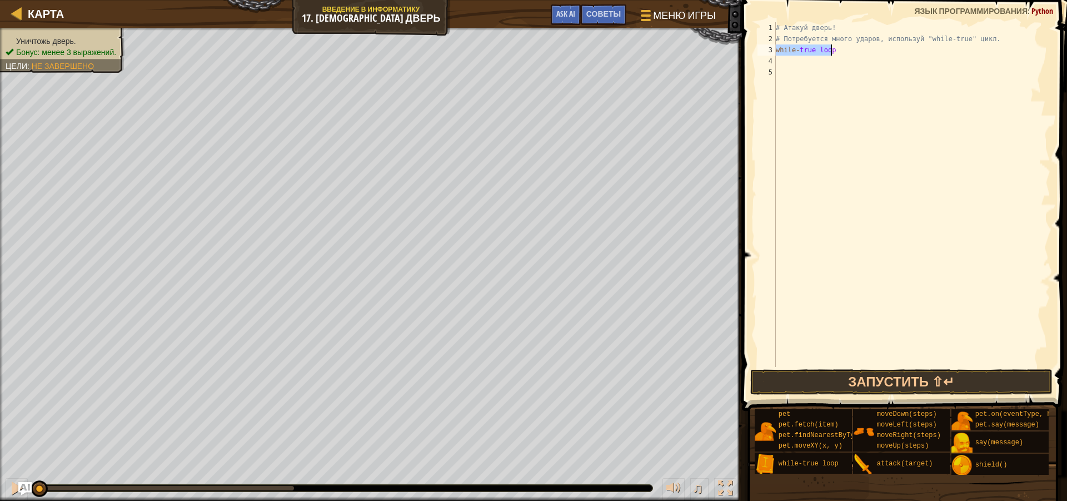
click at [823, 93] on div "# Атакуй дверь! # Потребуется много ударов, используй "while-true" цикл. while …" at bounding box center [912, 205] width 277 height 367
click at [780, 63] on div "# Атакуй дверь! # Потребуется много ударов, используй "while-true" цикл. while …" at bounding box center [912, 205] width 277 height 367
click at [610, 12] on span "Советы" at bounding box center [603, 13] width 34 height 11
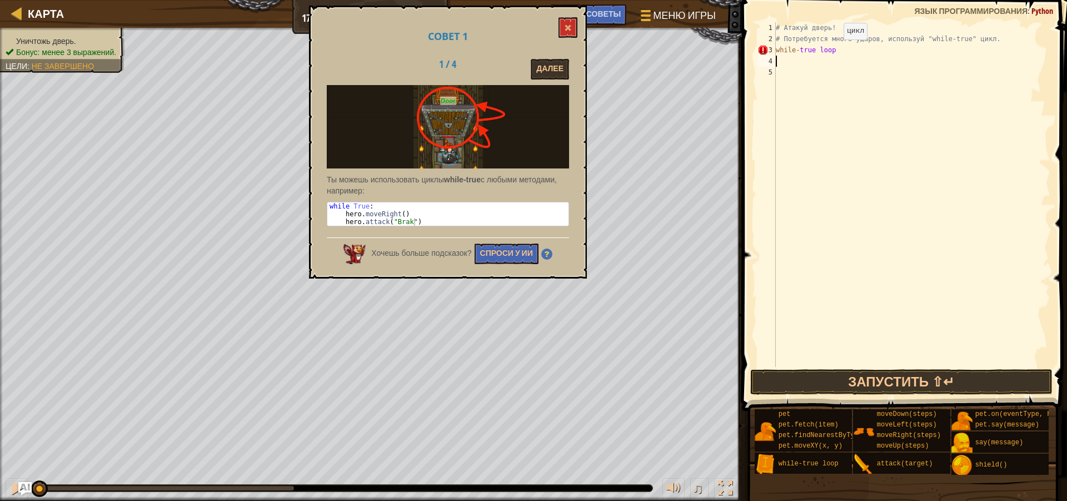
click at [834, 51] on div "# Атакуй дверь! # Потребуется много ударов, используй "while-true" цикл. while …" at bounding box center [912, 205] width 277 height 367
type textarea "w"
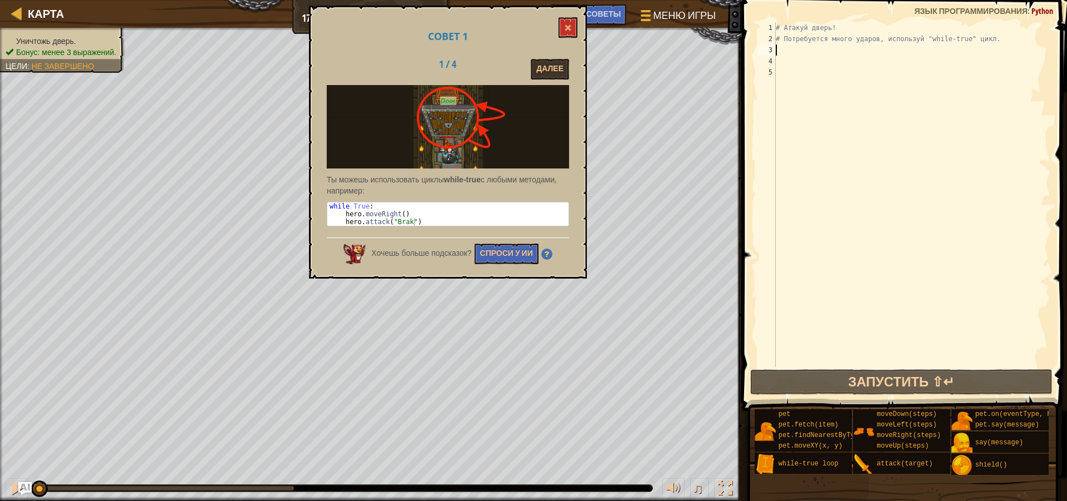
type textarea "h"
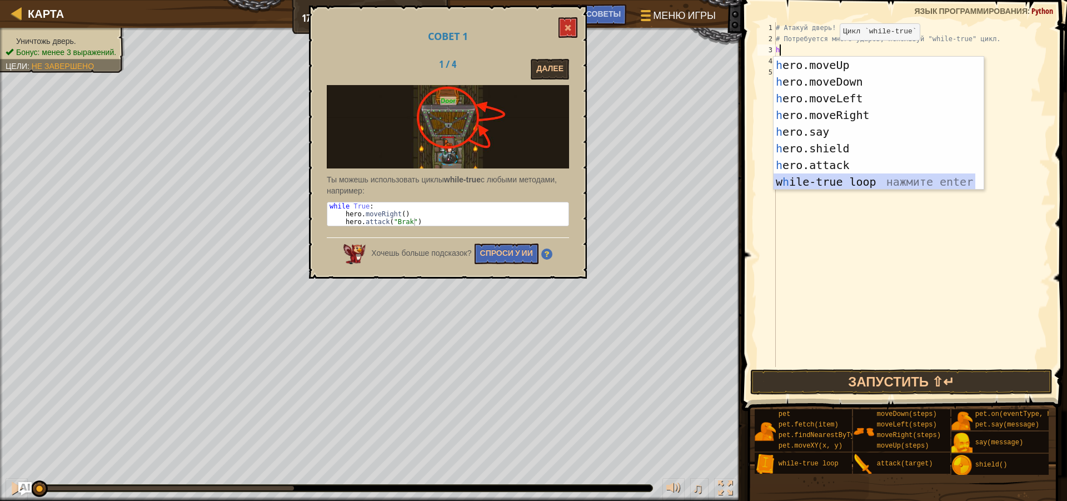
click at [846, 182] on div "h ero.moveUp нажмите enter h ero.moveDown нажмите enter h ero.moveLeft нажмите …" at bounding box center [875, 140] width 202 height 167
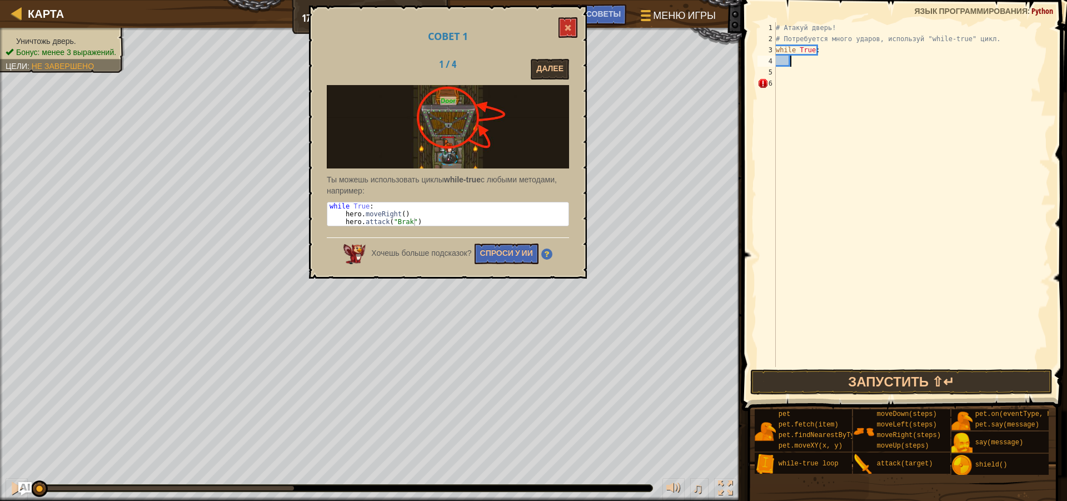
click at [784, 60] on div "# Атакуй дверь! # Потребуется много ударов, используй "while-true" цикл. while …" at bounding box center [912, 205] width 277 height 367
click at [793, 62] on div "# Атакуй дверь! # Потребуется много ударов, используй "while-true" цикл. while …" at bounding box center [912, 205] width 277 height 367
click at [562, 23] on button at bounding box center [568, 27] width 19 height 21
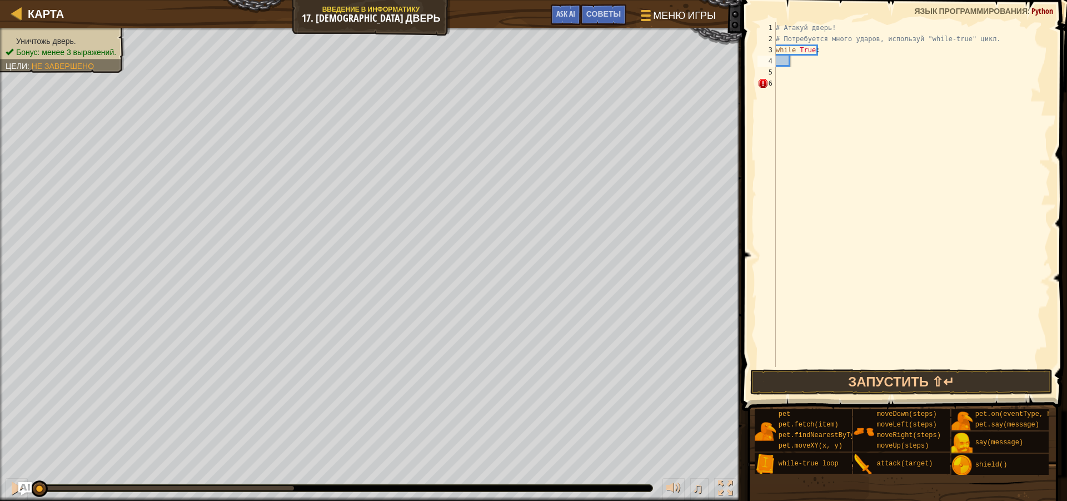
click at [781, 74] on div "# Атакуй дверь! # Потребуется много ударов, используй "while-true" цикл. while …" at bounding box center [912, 205] width 277 height 367
click at [793, 64] on div "# Атакуй дверь! # Потребуется много ударов, используй "while-true" цикл. while …" at bounding box center [912, 205] width 277 height 367
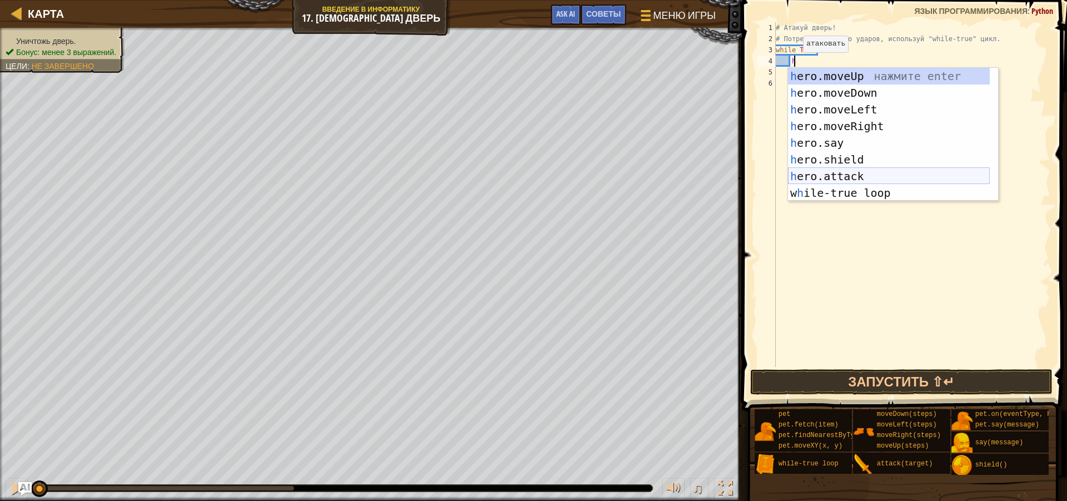
click at [859, 177] on div "h ero.moveUp нажмите enter h ero.moveDown нажмите enter h ero.moveLeft нажмите …" at bounding box center [889, 151] width 202 height 167
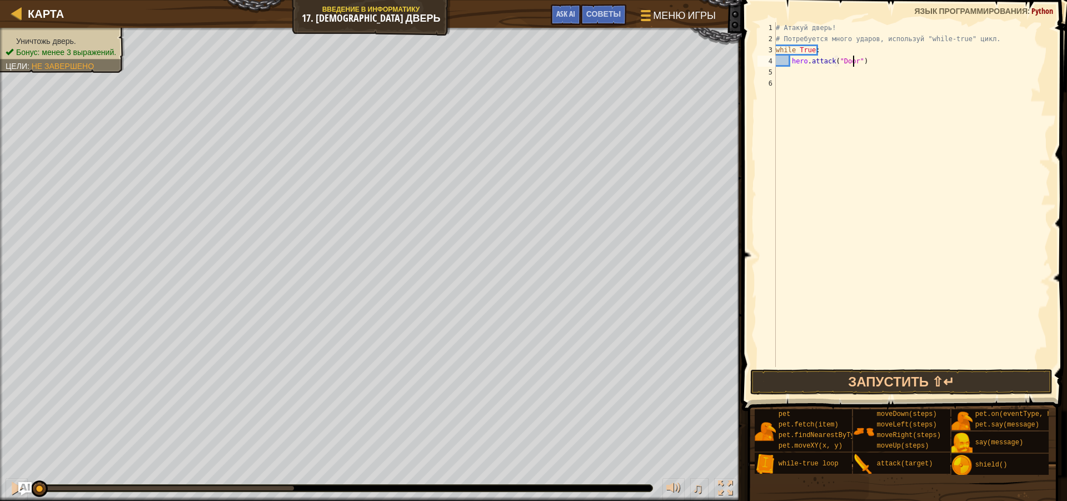
scroll to position [5, 7]
type textarea "hero.attack("Door")"
click at [798, 385] on button "Запустить ⇧↵" at bounding box center [901, 382] width 302 height 26
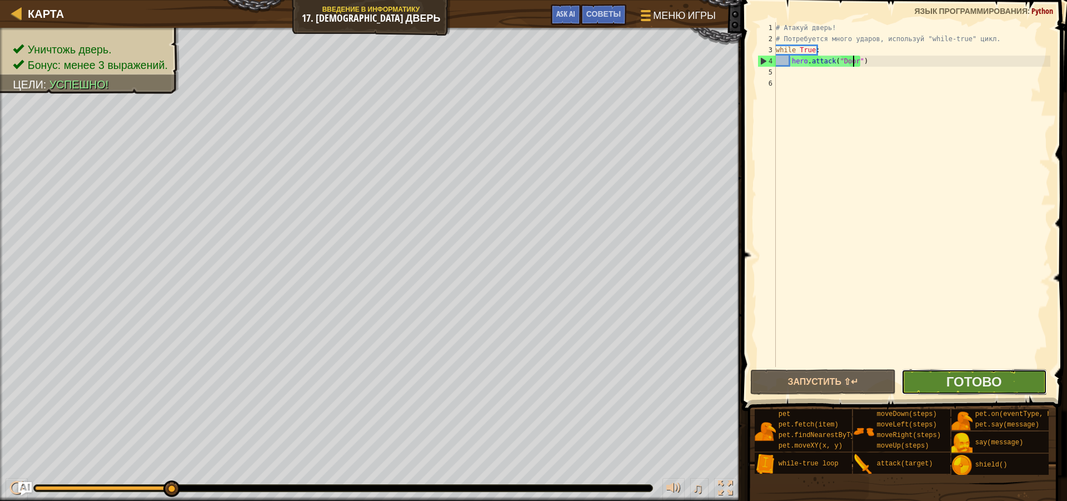
click at [1008, 377] on button "Готово" at bounding box center [974, 382] width 146 height 26
